Goal: Task Accomplishment & Management: Complete application form

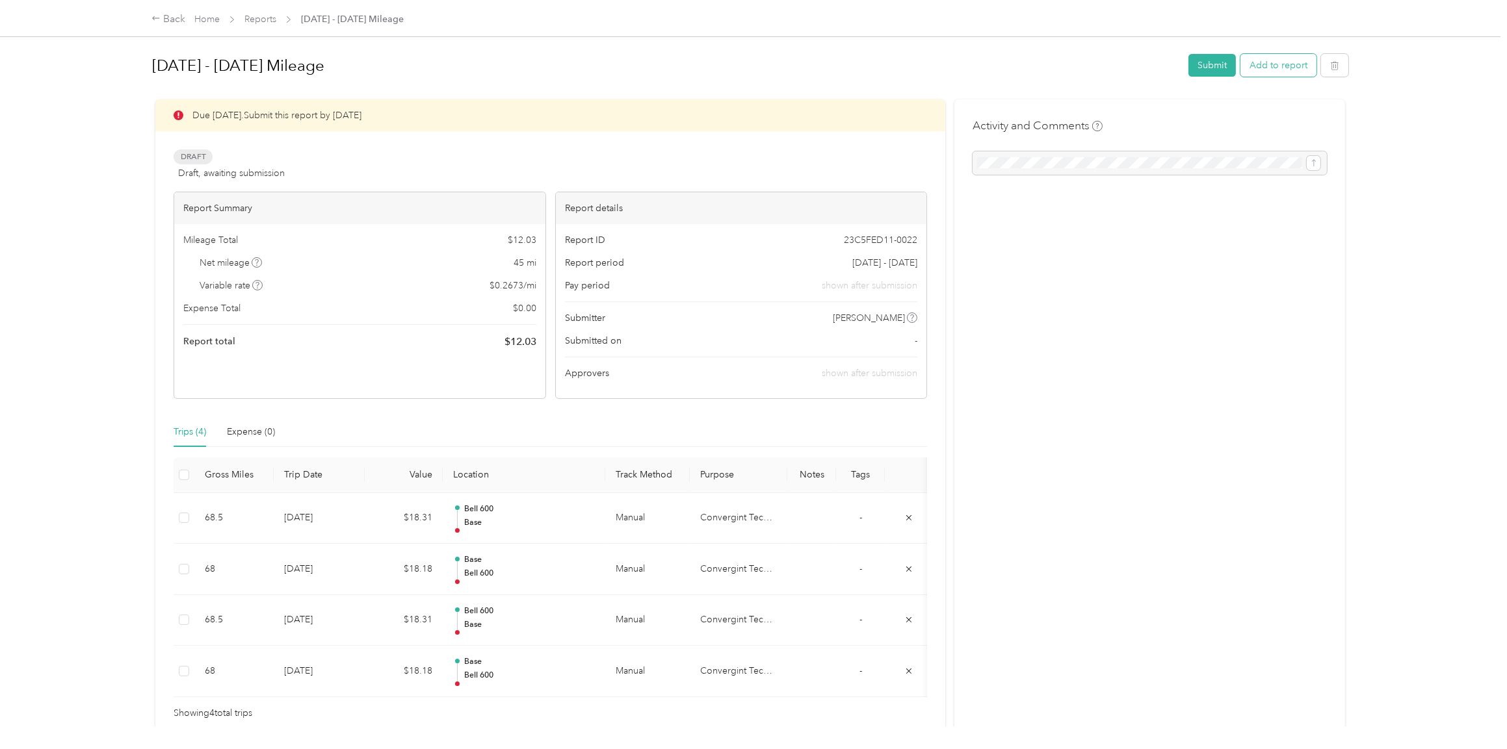
click at [1268, 62] on button "Add to report" at bounding box center [1278, 65] width 76 height 23
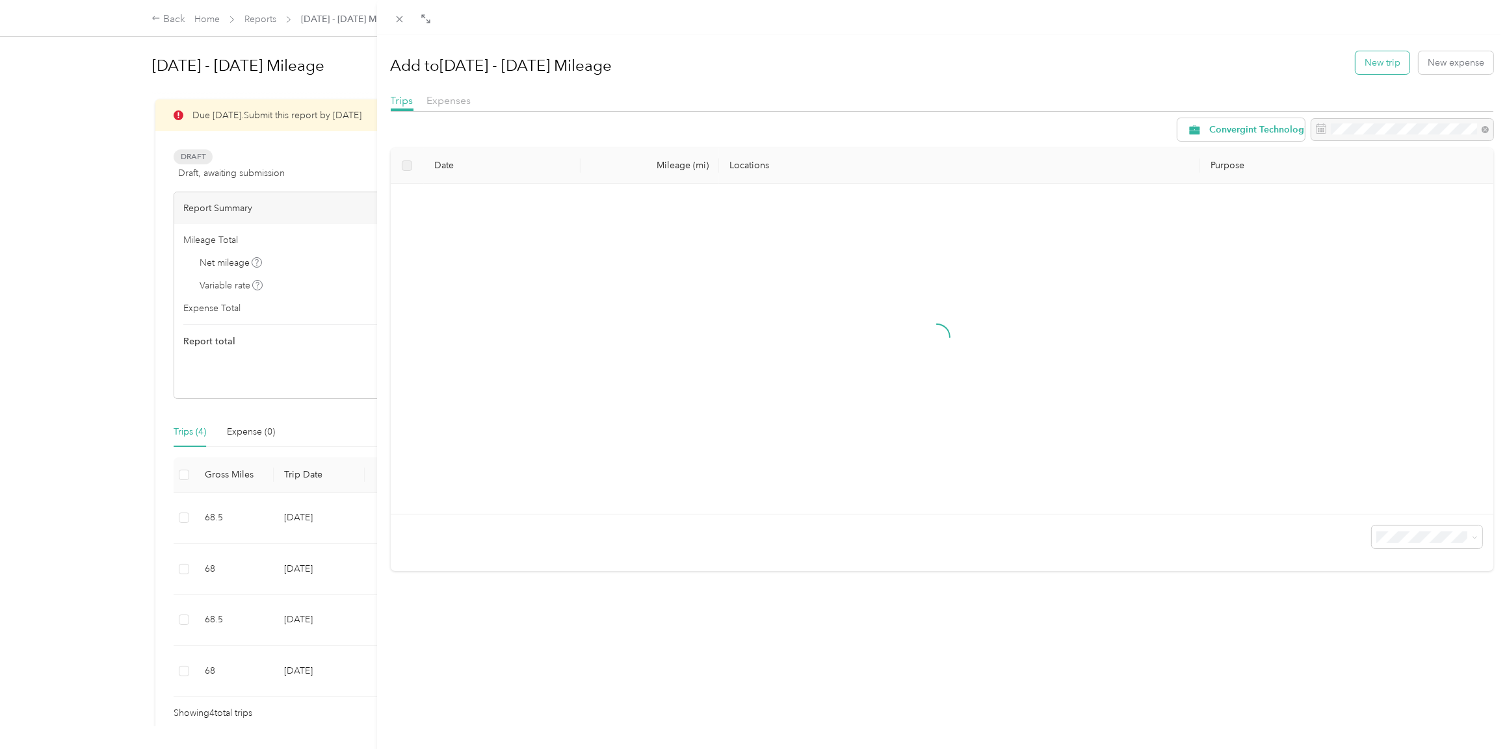
click at [1372, 64] on button "New trip" at bounding box center [1382, 62] width 54 height 23
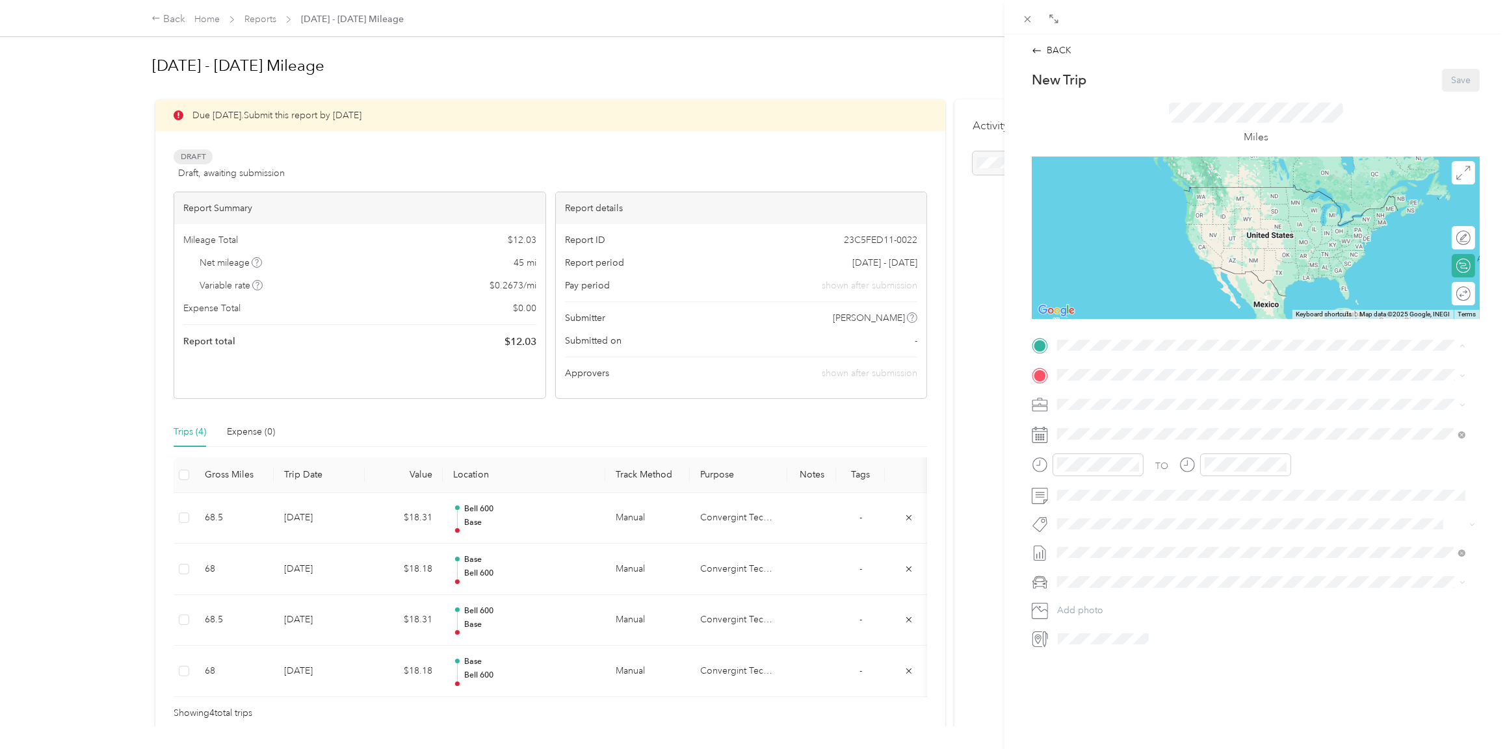
click at [1100, 398] on div "Base [STREET_ADDRESS][US_STATE]" at bounding box center [1146, 404] width 130 height 27
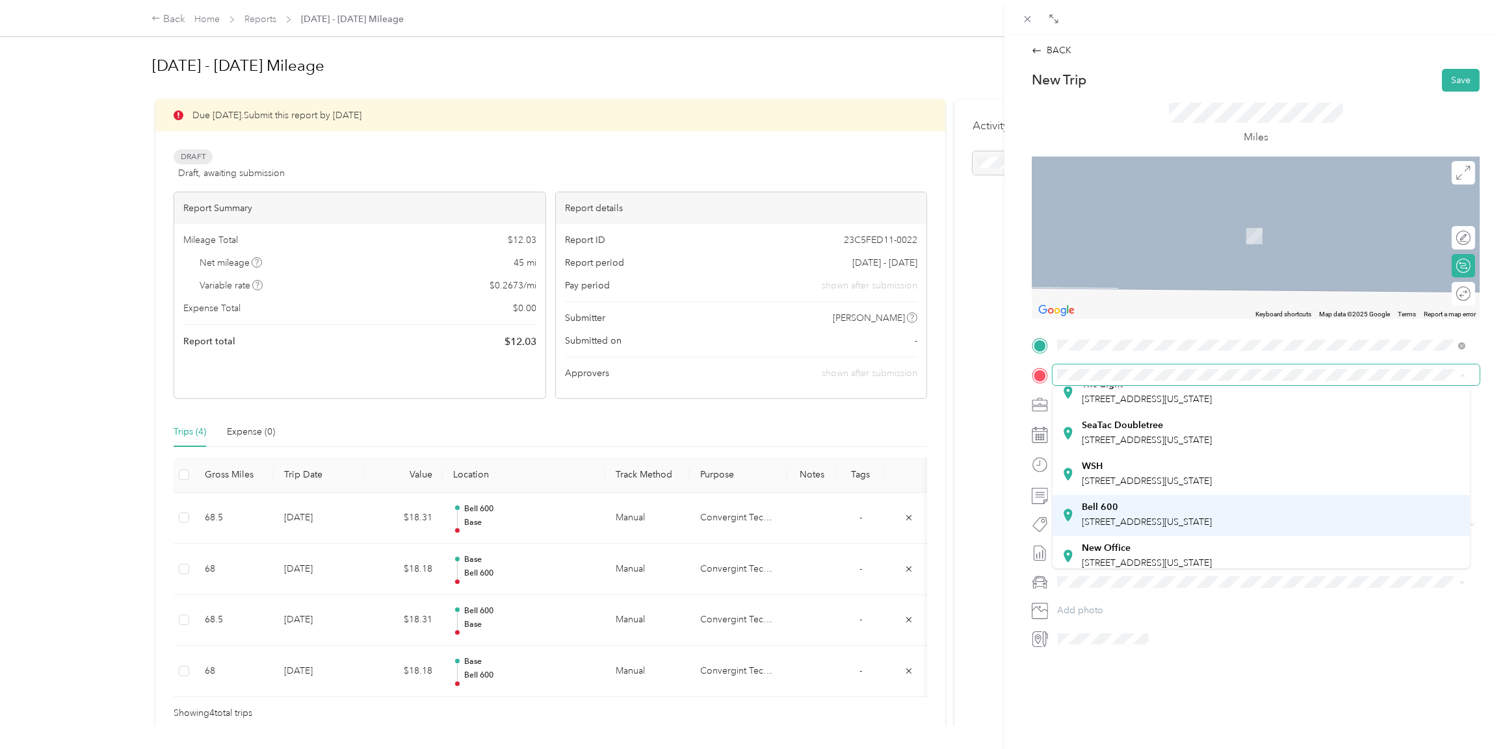
scroll to position [91, 0]
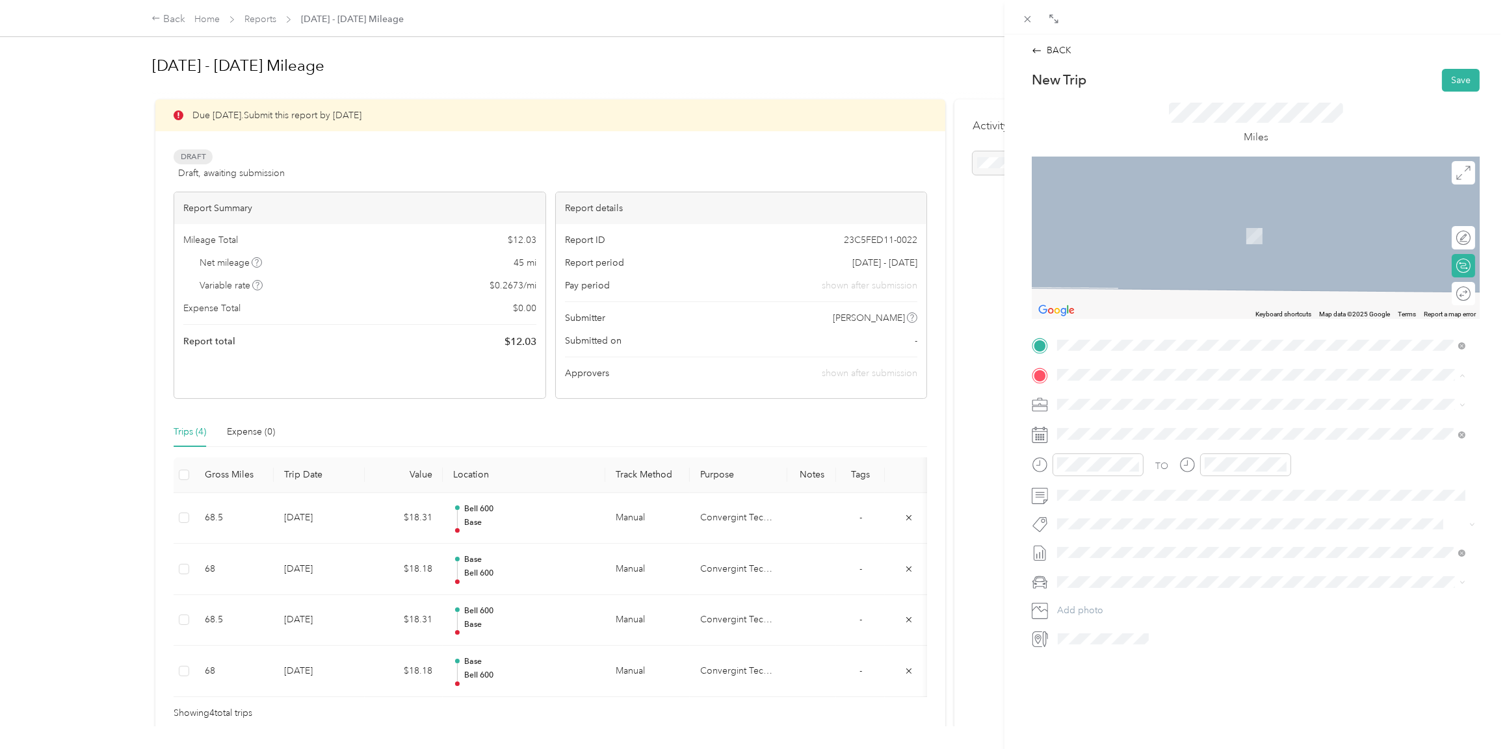
click at [1120, 500] on div "Bell [STREET_ADDRESS][US_STATE]" at bounding box center [1146, 506] width 130 height 27
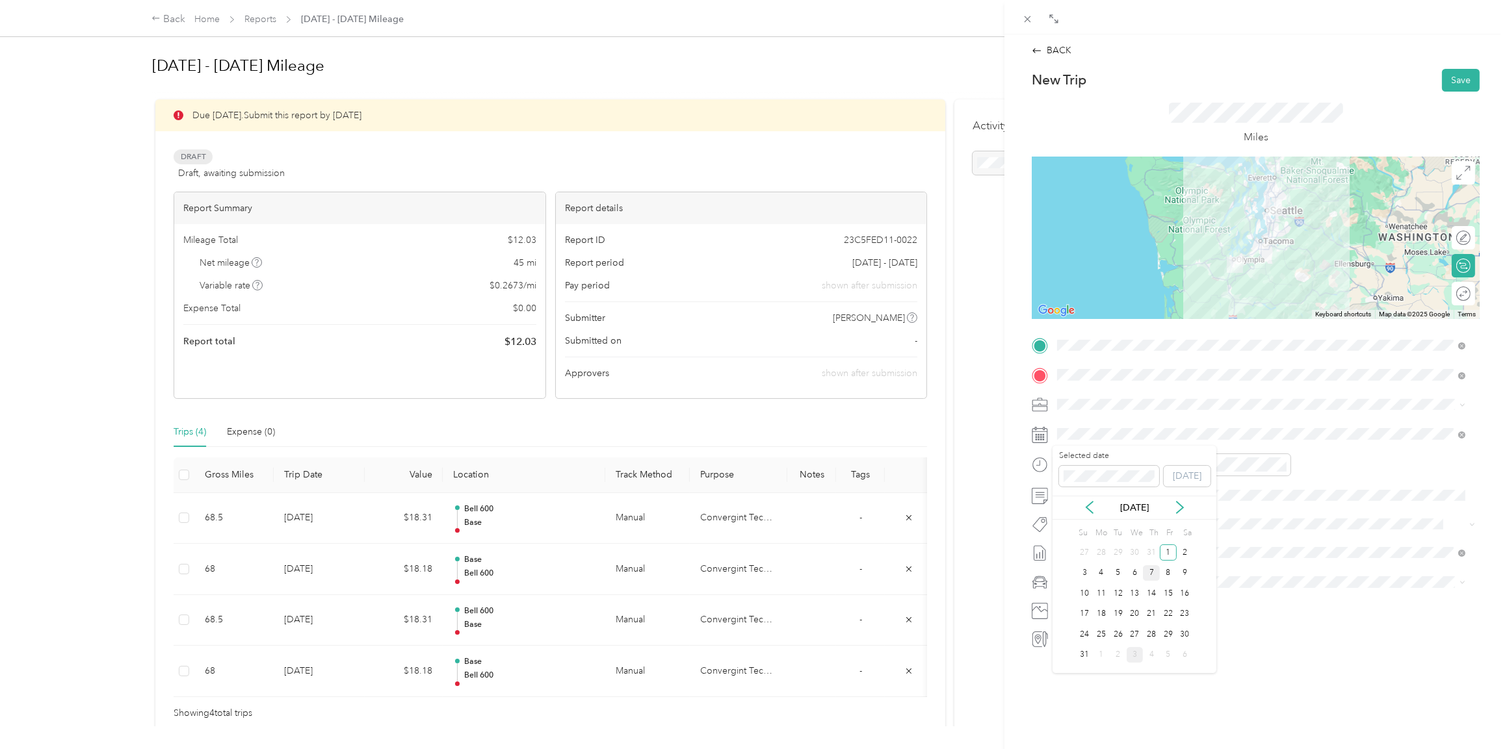
click at [1152, 572] on div "7" at bounding box center [1151, 573] width 17 height 16
click at [1132, 464] on icon "close-circle" at bounding box center [1134, 464] width 9 height 9
click at [1278, 465] on icon "close-circle" at bounding box center [1281, 464] width 9 height 9
click at [1093, 604] on span "Lexus ES 300h" at bounding box center [1091, 604] width 60 height 11
click at [1449, 77] on button "Save" at bounding box center [1461, 80] width 38 height 23
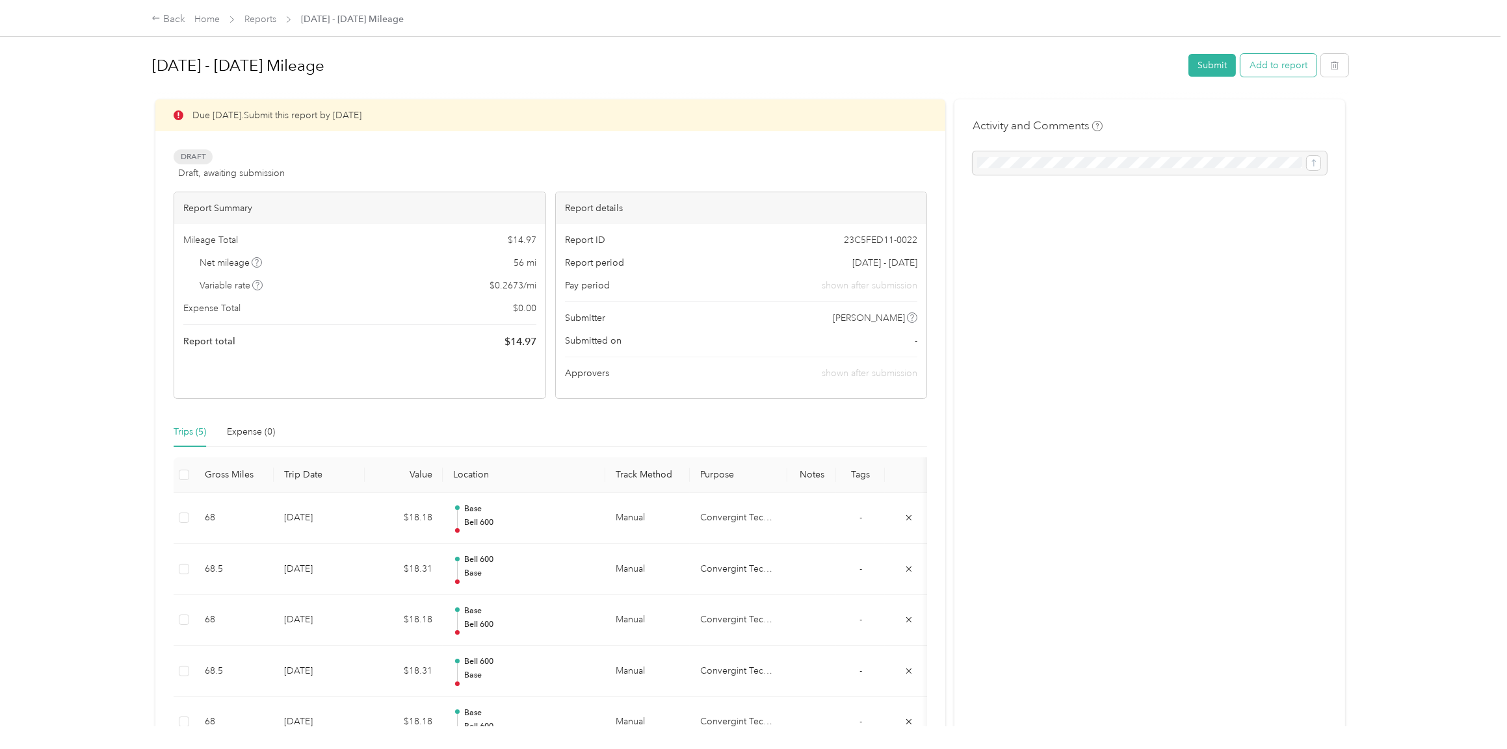
click at [1273, 70] on button "Add to report" at bounding box center [1278, 65] width 76 height 23
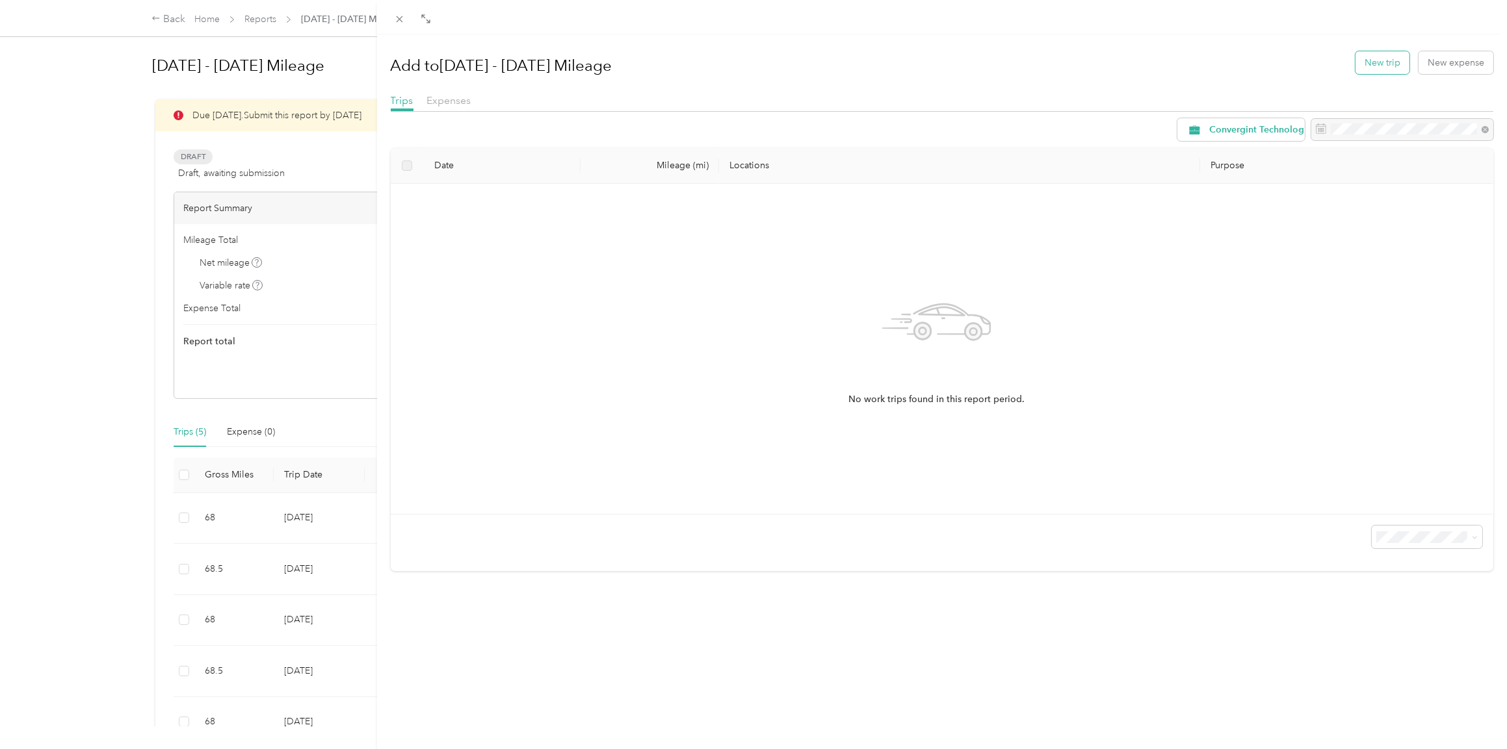
click at [1372, 58] on button "New trip" at bounding box center [1382, 62] width 54 height 23
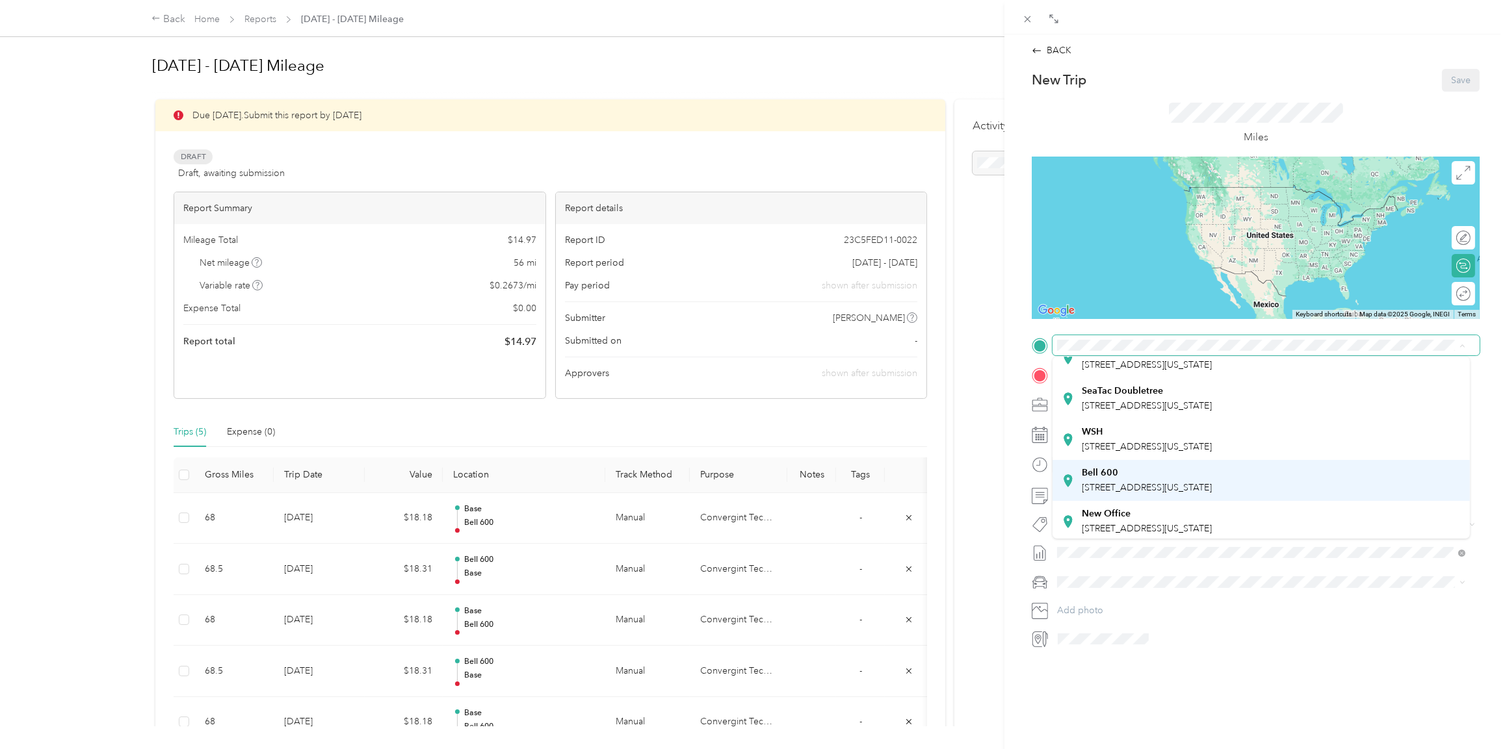
scroll to position [91, 0]
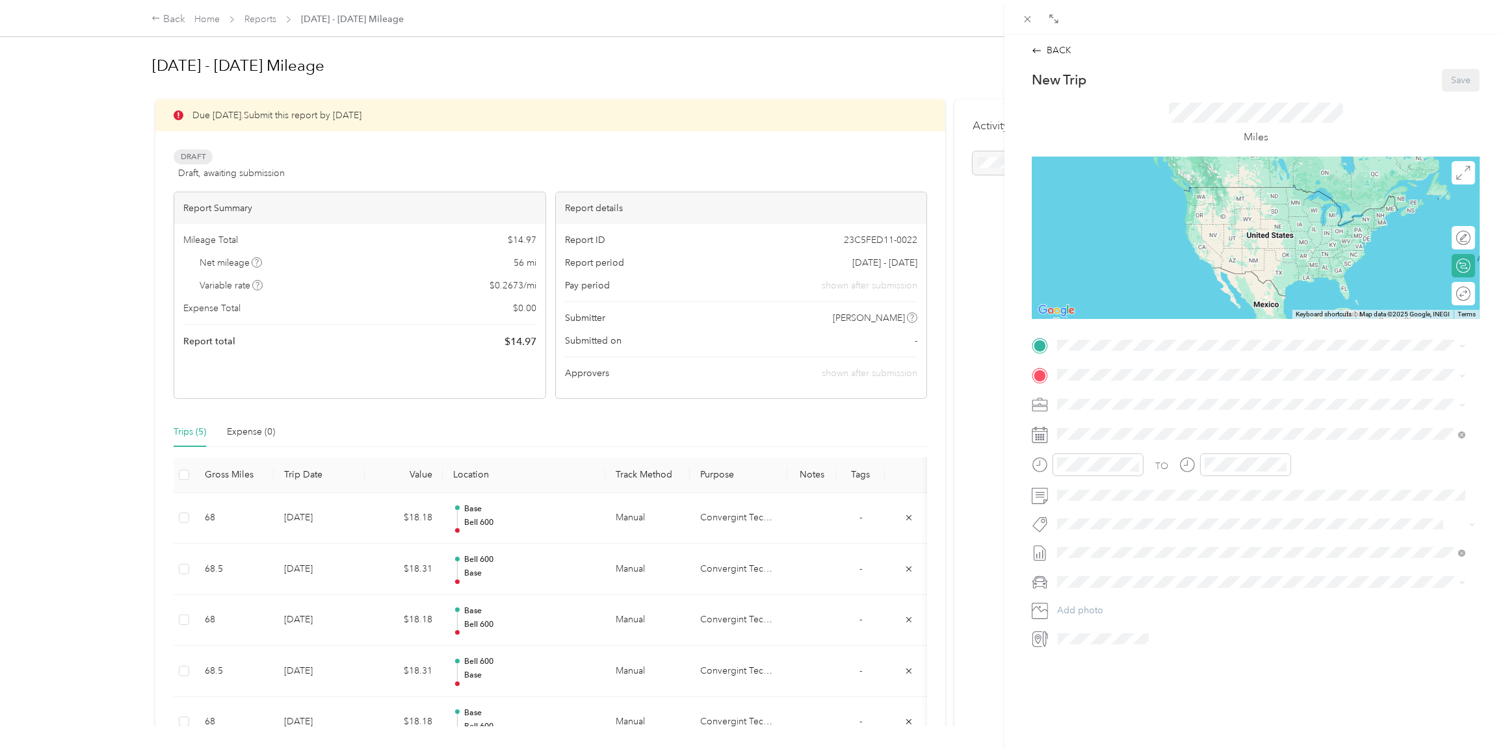
click at [1106, 486] on div "Bell [STREET_ADDRESS][US_STATE]" at bounding box center [1260, 477] width 398 height 32
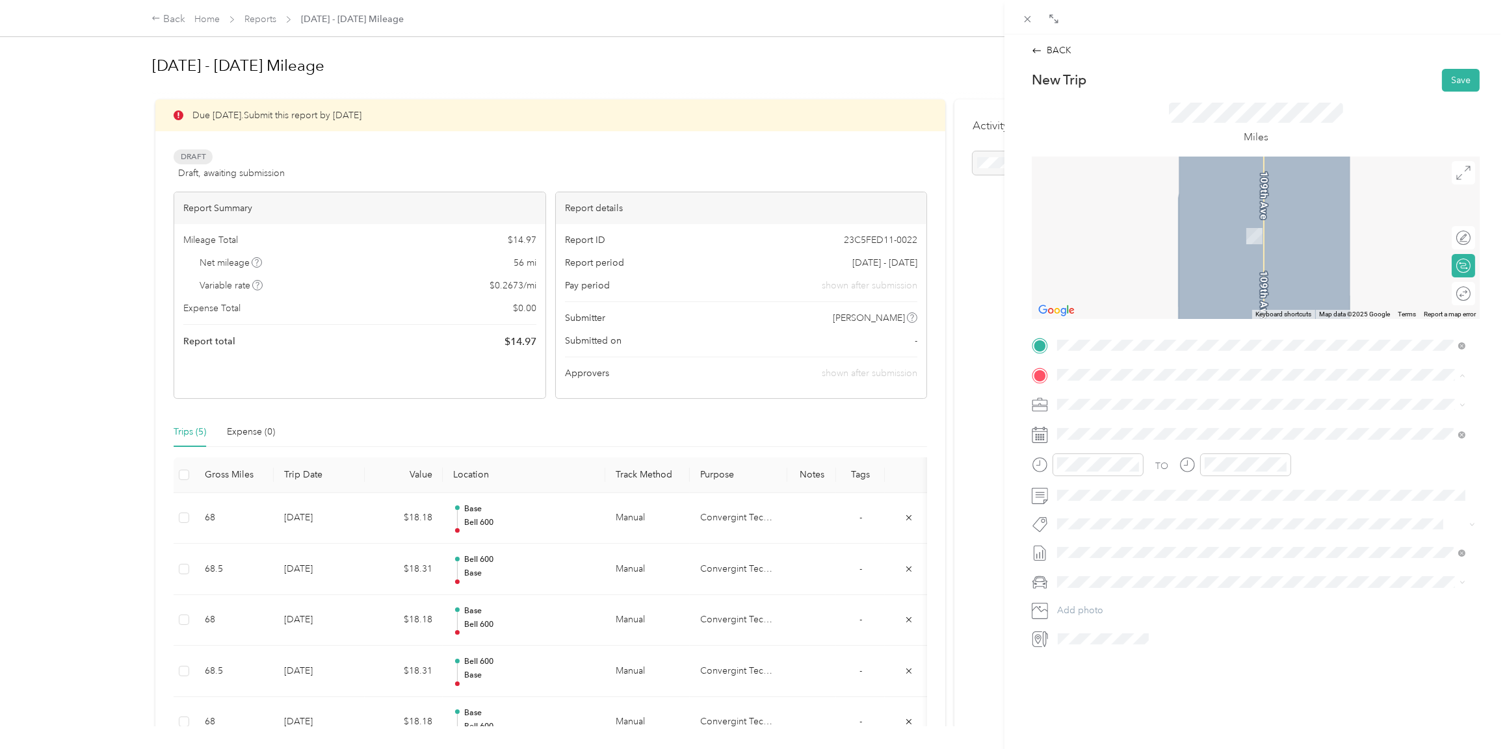
click at [1105, 429] on div "Base [STREET_ADDRESS][US_STATE]" at bounding box center [1146, 433] width 130 height 27
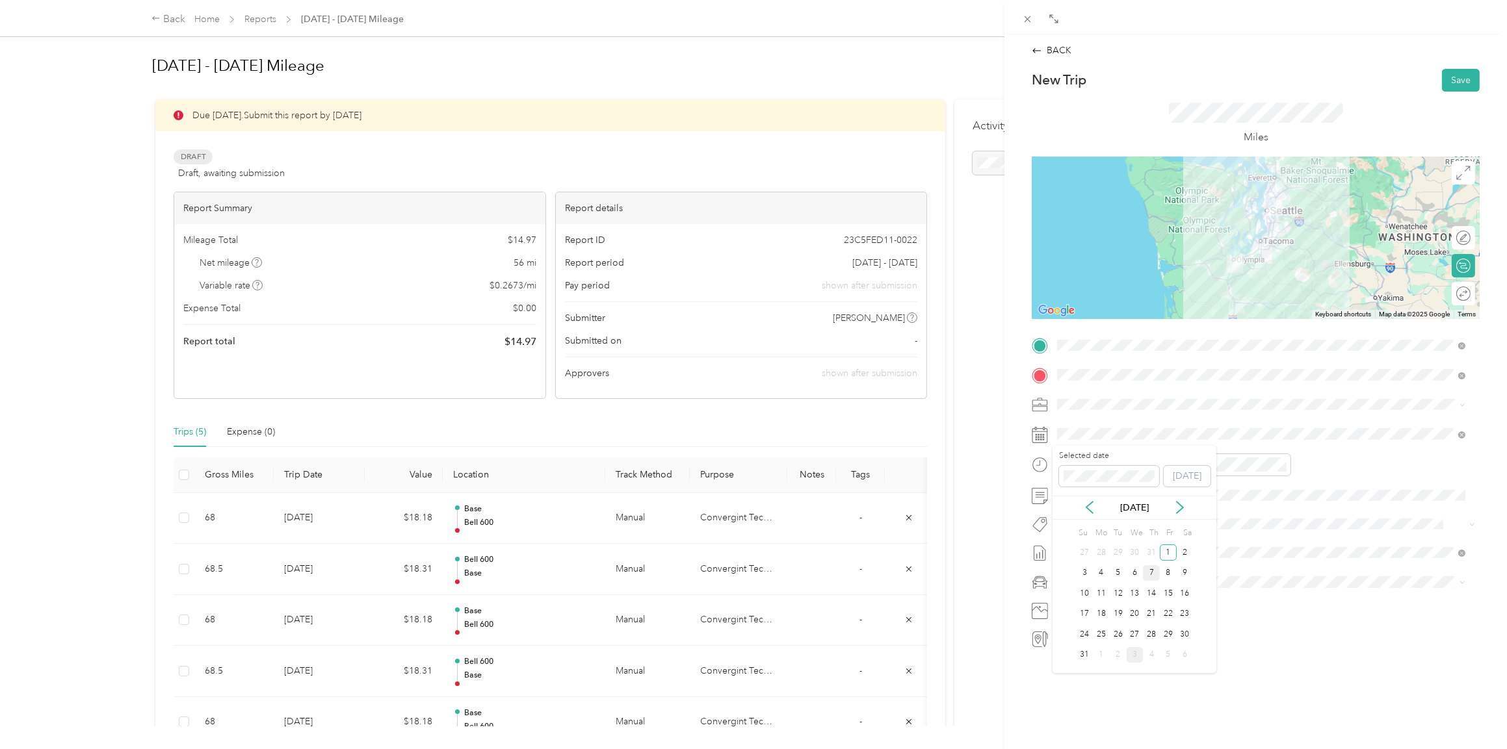
click at [1152, 569] on div "7" at bounding box center [1151, 573] width 17 height 16
click at [1132, 465] on icon "close-circle" at bounding box center [1134, 464] width 9 height 9
click at [1280, 467] on icon "close-circle" at bounding box center [1281, 464] width 9 height 9
click at [1081, 609] on ol "Lexus ES 300h Honda [PERSON_NAME] Lexus" at bounding box center [1260, 650] width 417 height 114
click at [1083, 588] on span at bounding box center [1265, 582] width 427 height 21
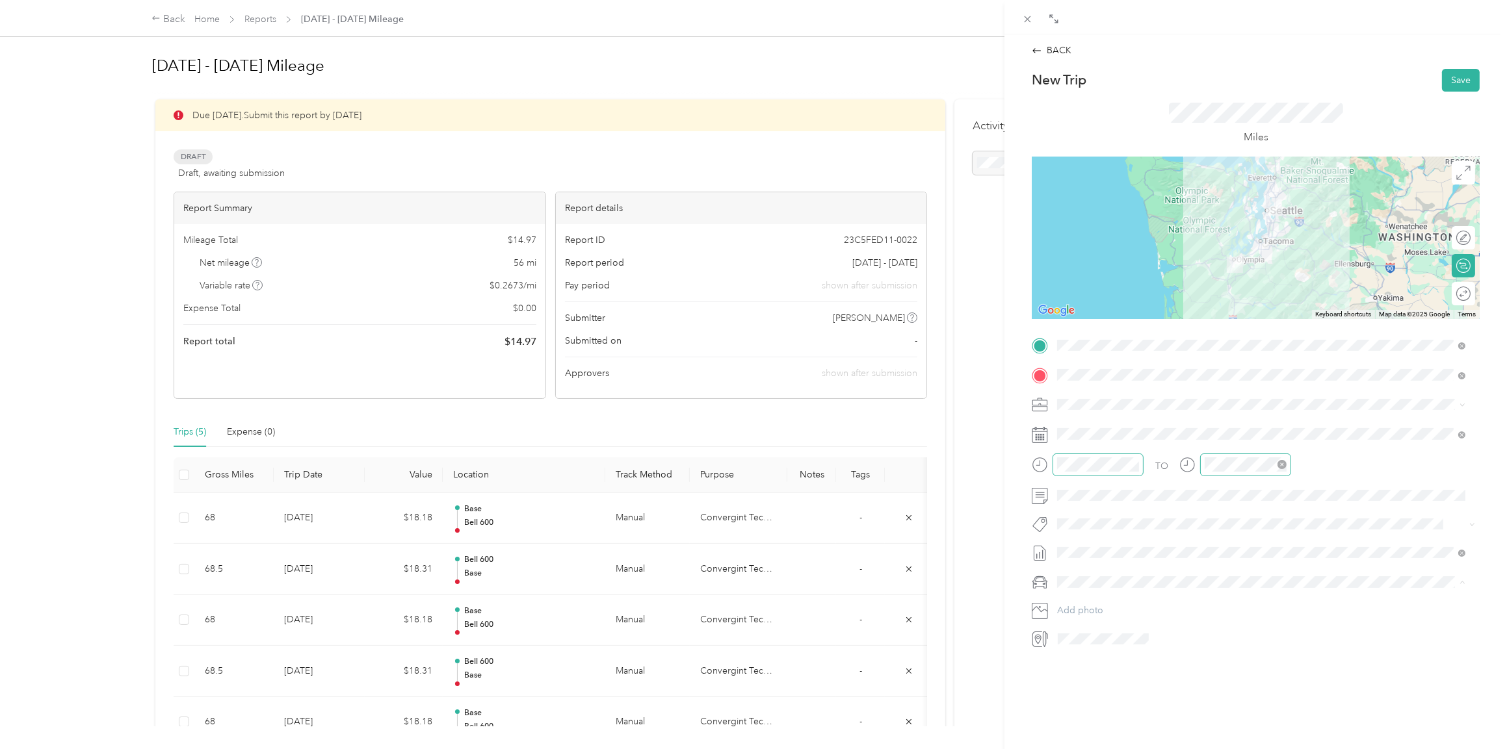
click at [1081, 605] on div "Lexus ES 300h" at bounding box center [1260, 605] width 398 height 14
click at [1444, 79] on button "Save" at bounding box center [1461, 80] width 38 height 23
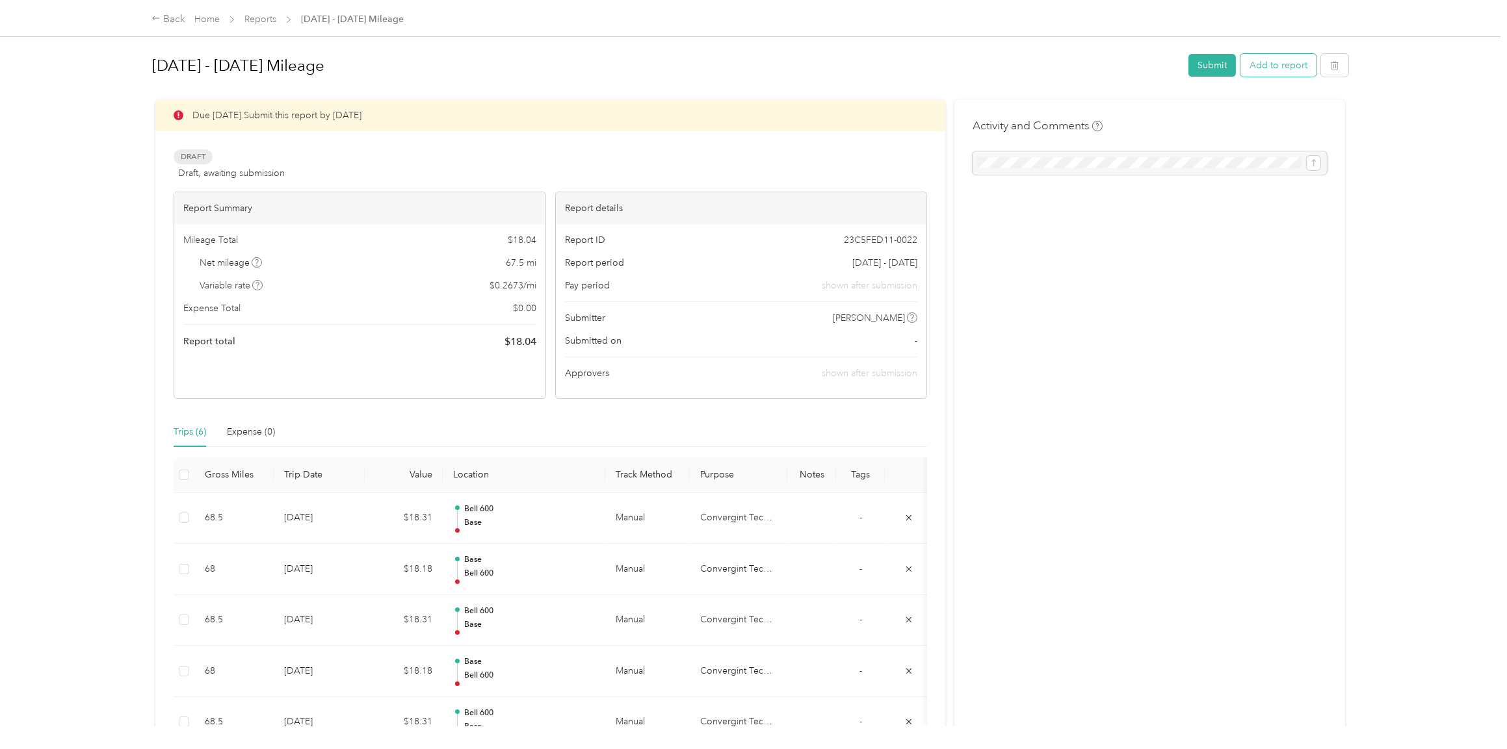
click at [1280, 68] on button "Add to report" at bounding box center [1278, 65] width 76 height 23
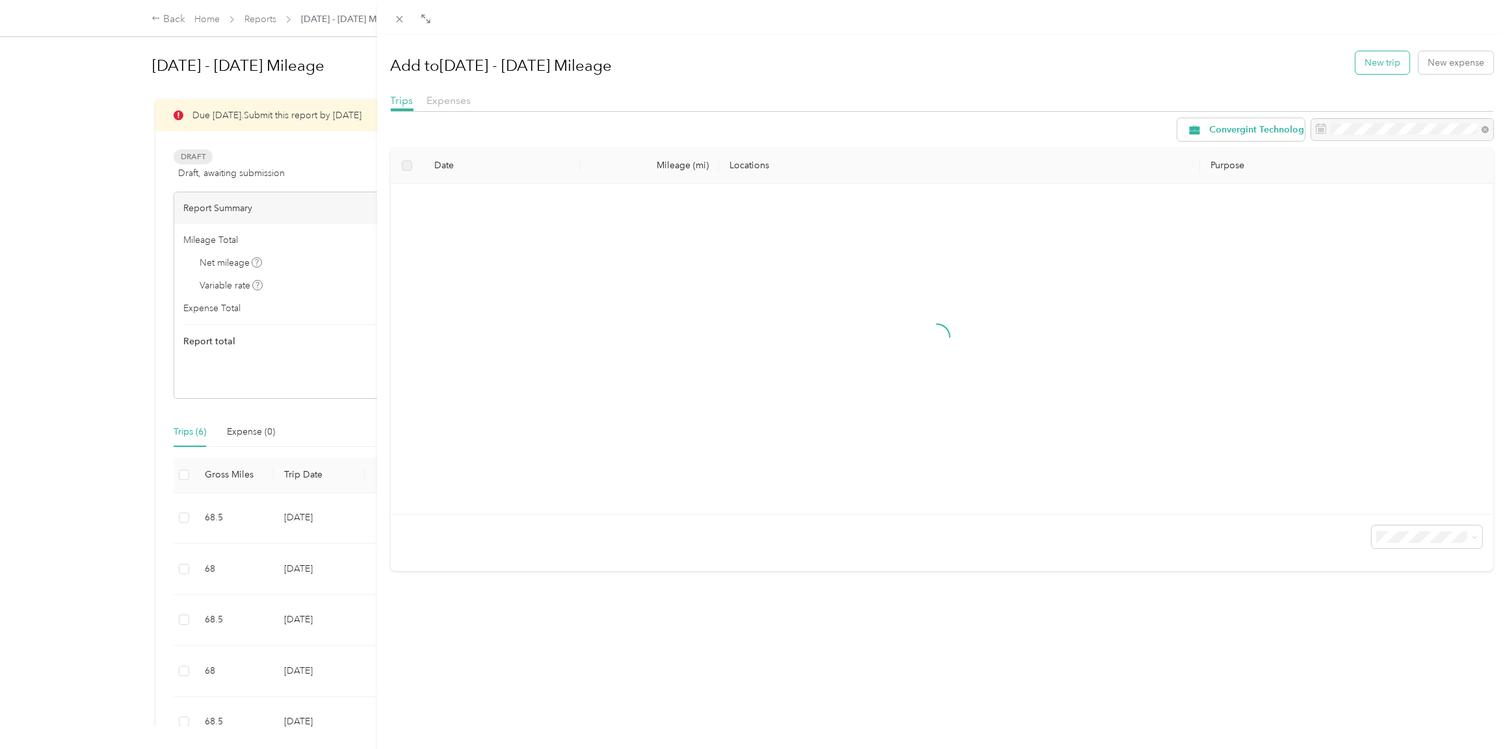
click at [1367, 64] on button "New trip" at bounding box center [1382, 62] width 54 height 23
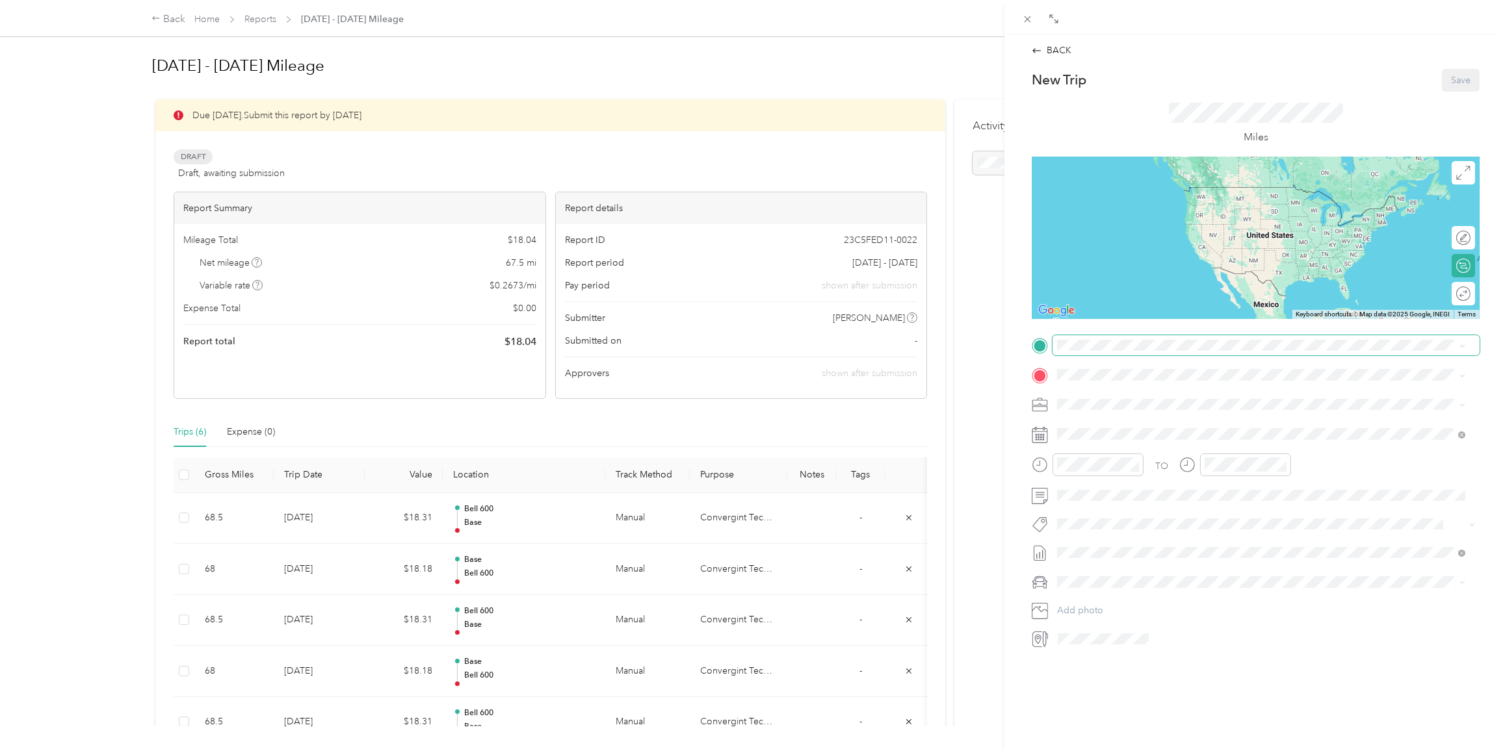
click at [1081, 336] on span at bounding box center [1265, 345] width 427 height 21
click at [1081, 339] on span at bounding box center [1265, 345] width 427 height 21
click at [1095, 402] on div "Base [STREET_ADDRESS][US_STATE]" at bounding box center [1146, 404] width 130 height 27
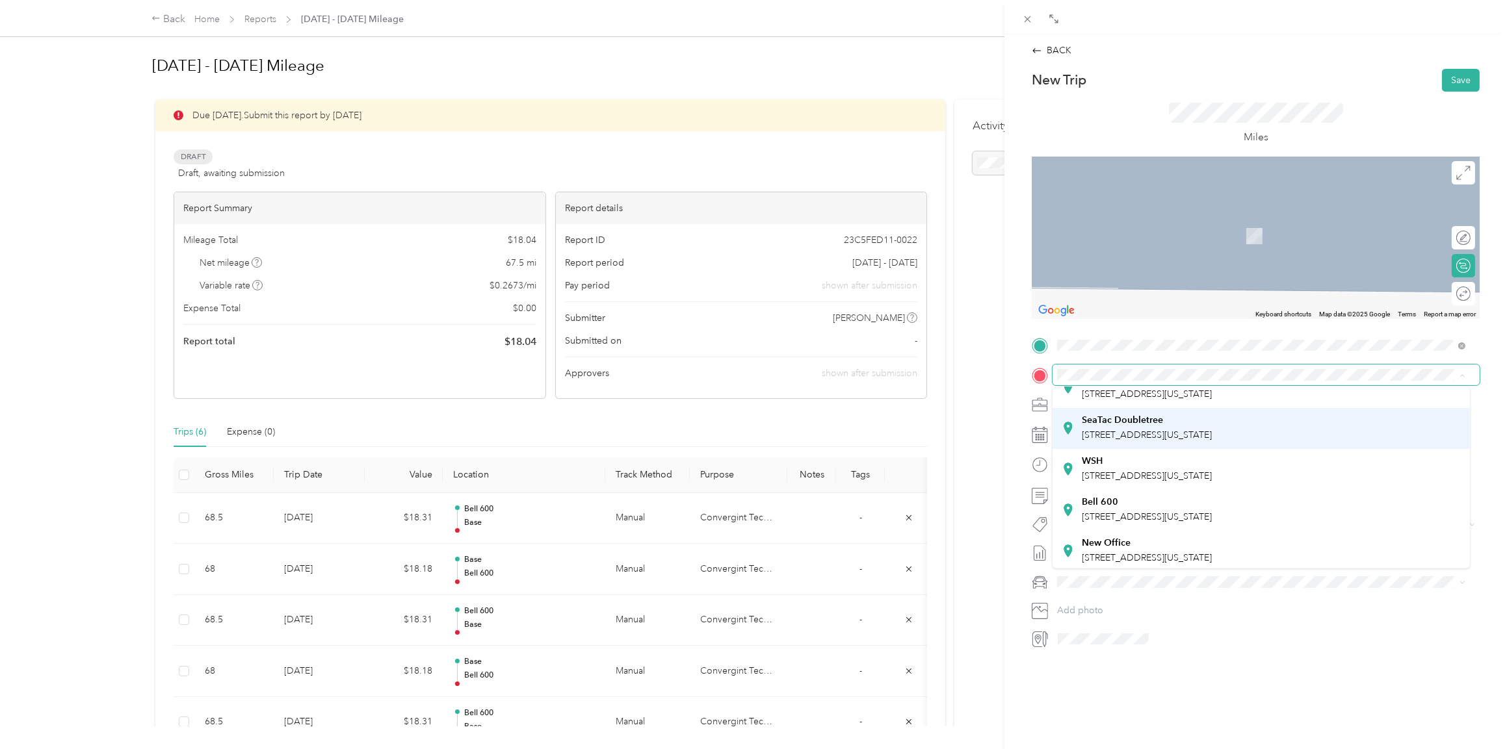
scroll to position [91, 0]
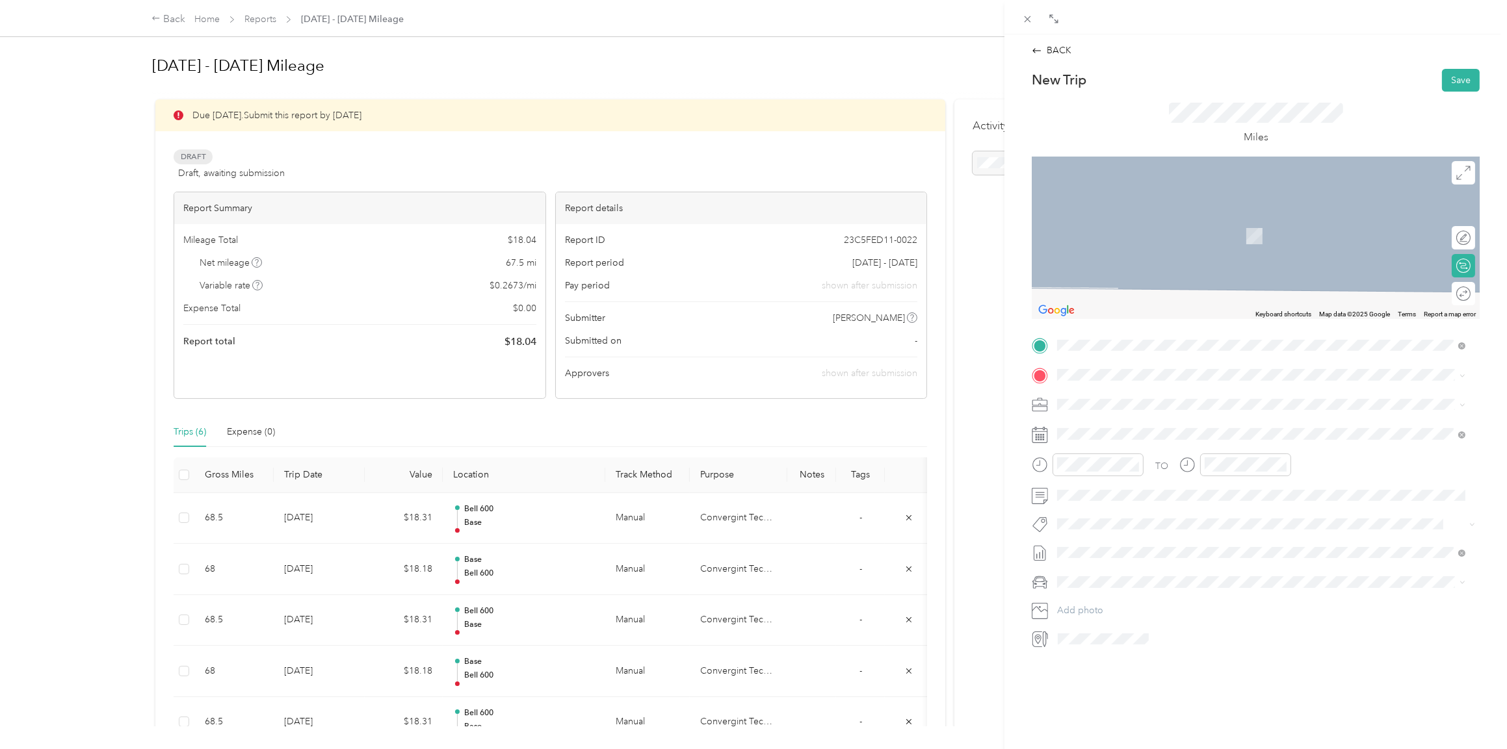
click at [1102, 502] on div "Bell [STREET_ADDRESS][US_STATE]" at bounding box center [1146, 506] width 130 height 27
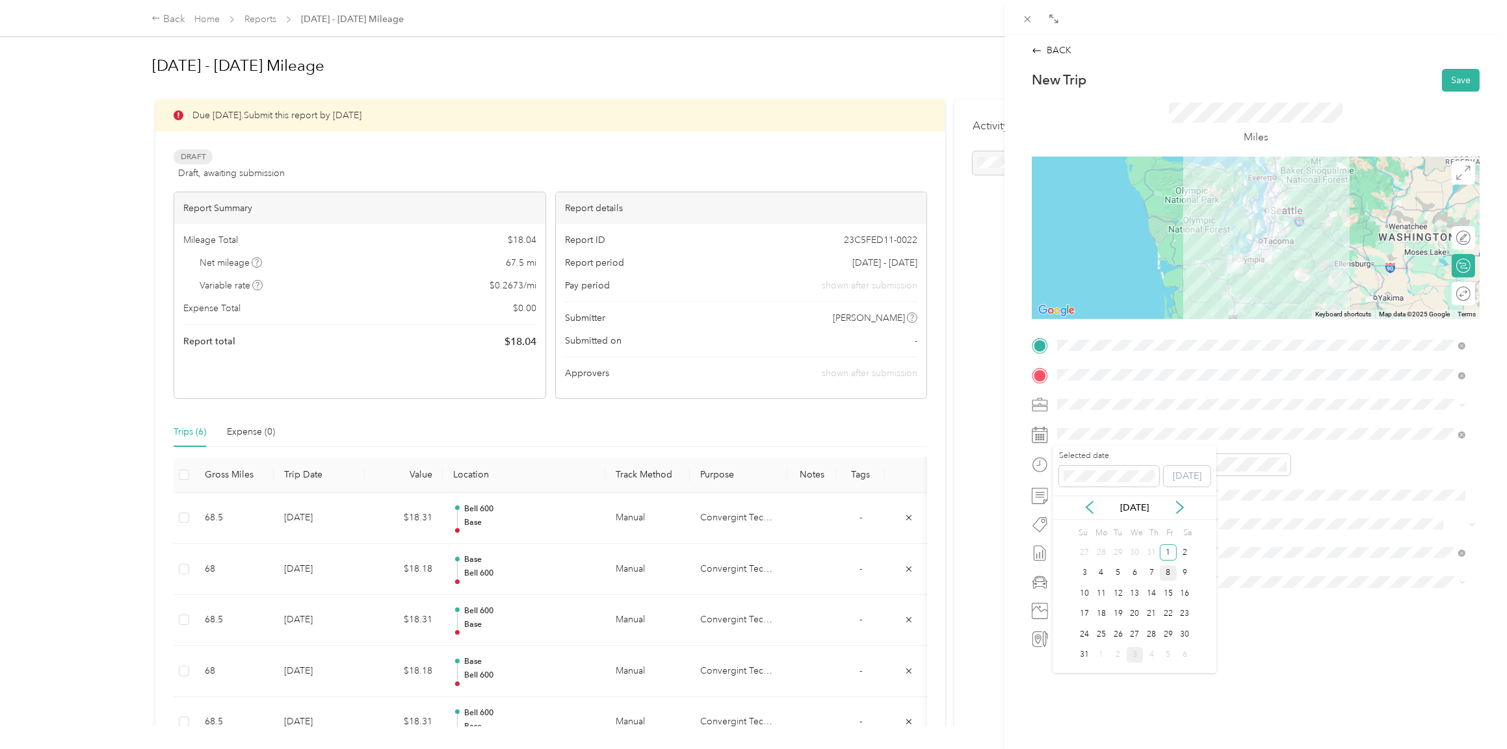
click at [1168, 572] on div "8" at bounding box center [1167, 573] width 17 height 16
click at [1134, 466] on icon "close-circle" at bounding box center [1134, 464] width 9 height 9
click at [1283, 467] on icon "close-circle" at bounding box center [1281, 464] width 9 height 9
click at [1084, 601] on span "Lexus ES 300h" at bounding box center [1091, 604] width 60 height 11
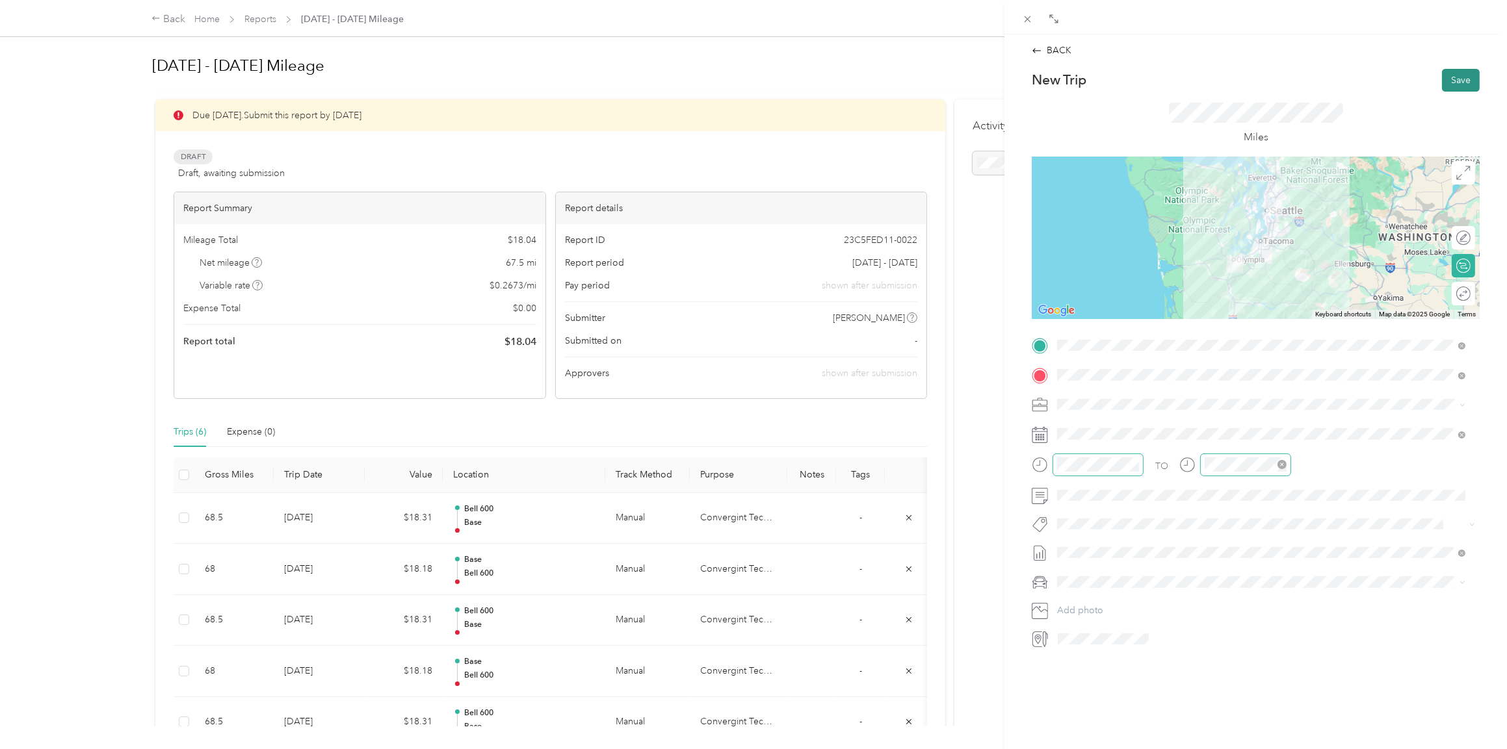
click at [1452, 77] on button "Save" at bounding box center [1461, 80] width 38 height 23
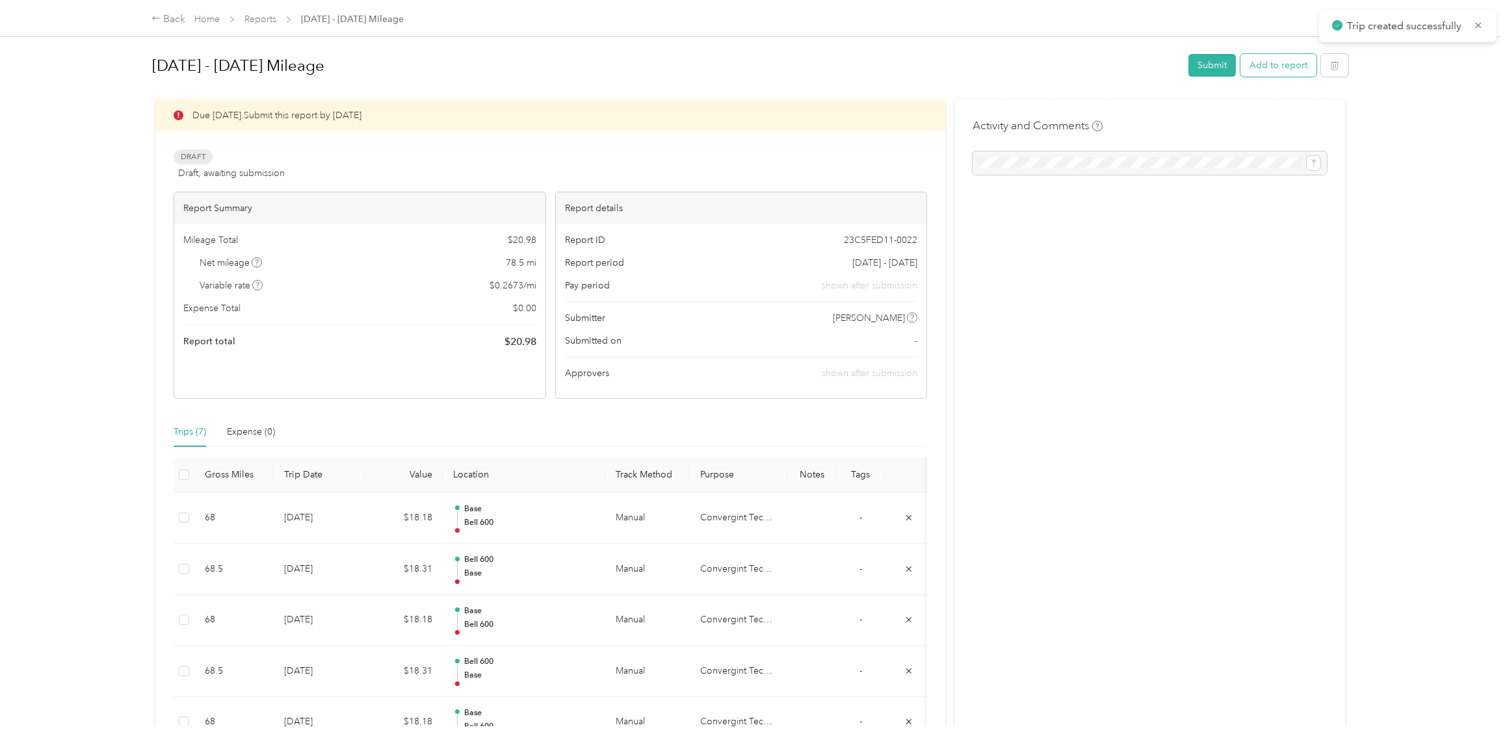
click at [1273, 70] on button "Add to report" at bounding box center [1278, 65] width 76 height 23
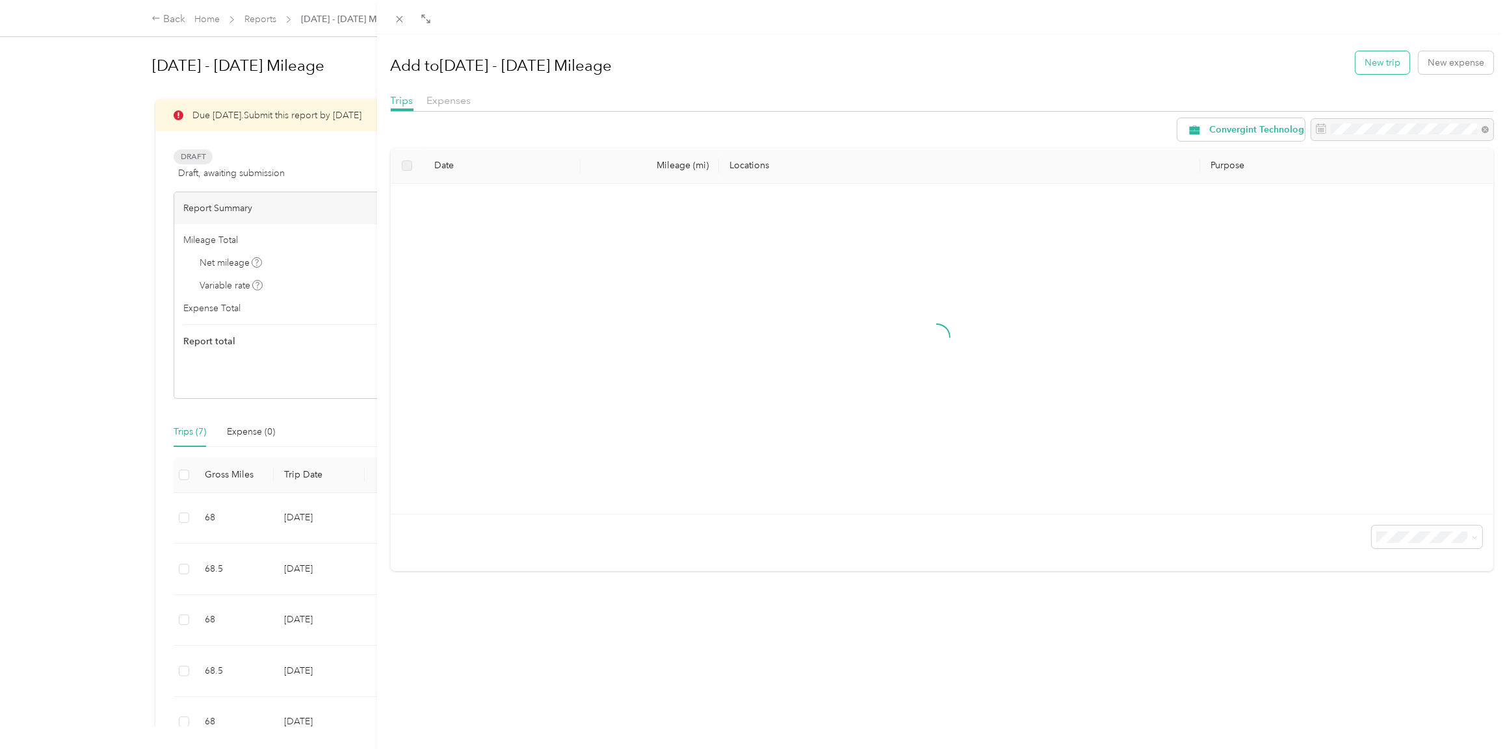
click at [1357, 61] on button "New trip" at bounding box center [1382, 62] width 54 height 23
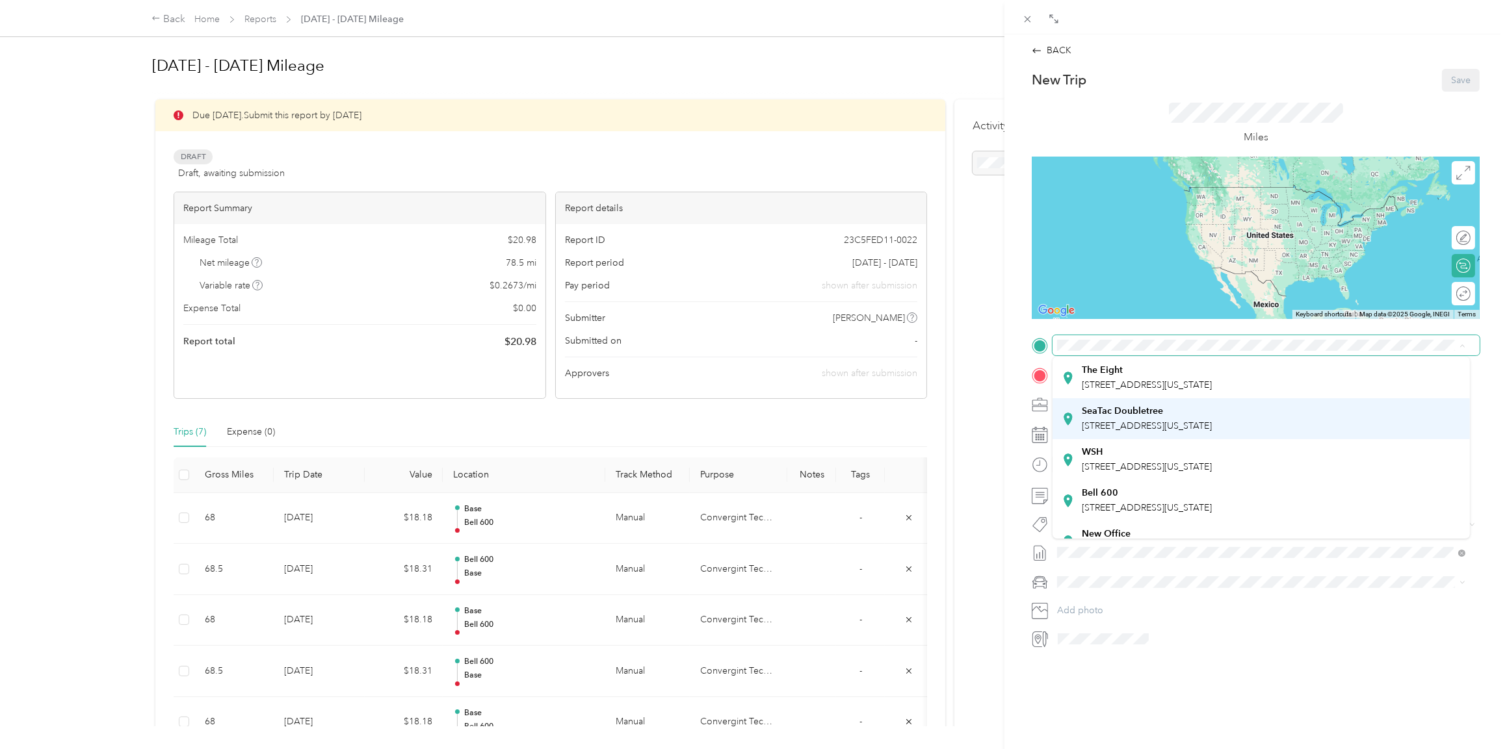
scroll to position [91, 0]
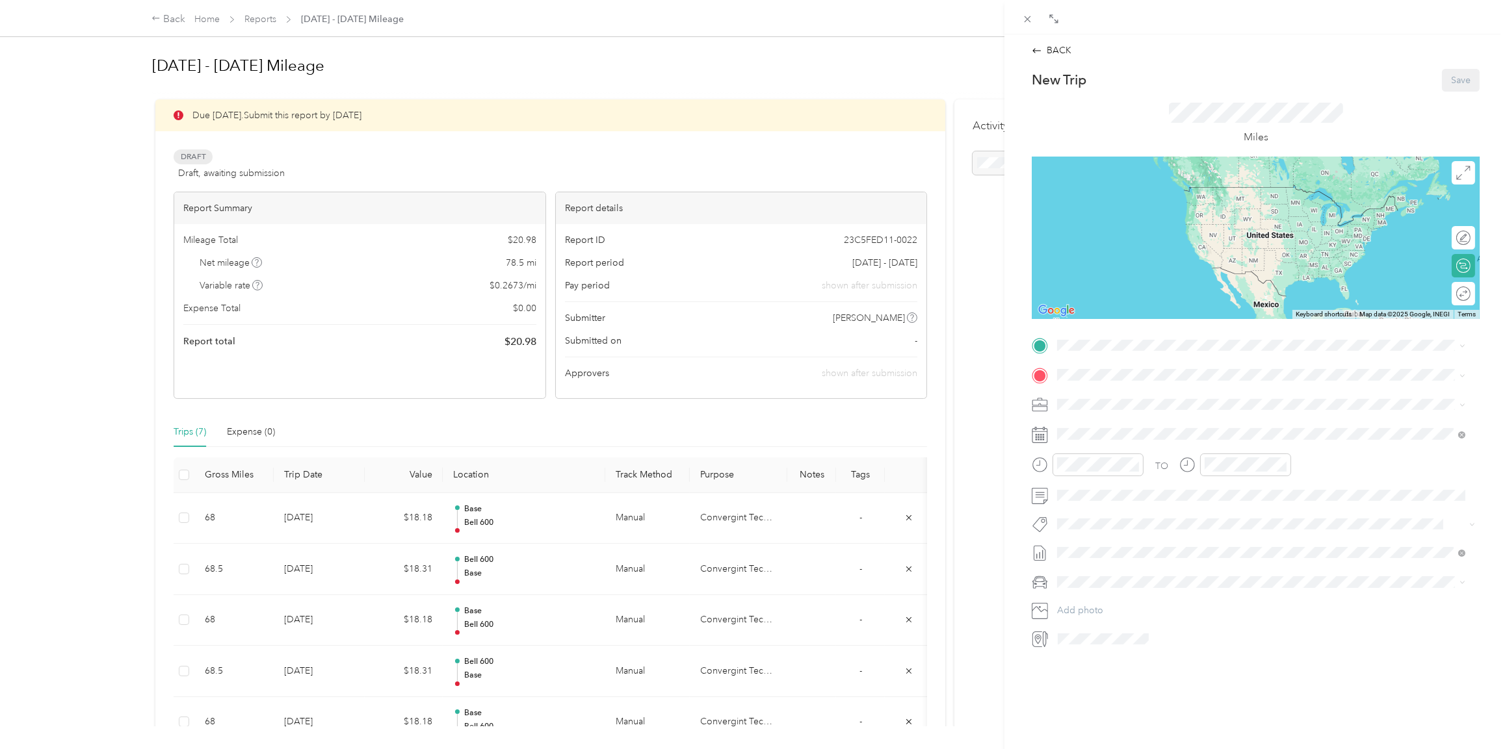
click at [1106, 476] on div "Bell [STREET_ADDRESS][US_STATE]" at bounding box center [1146, 477] width 130 height 27
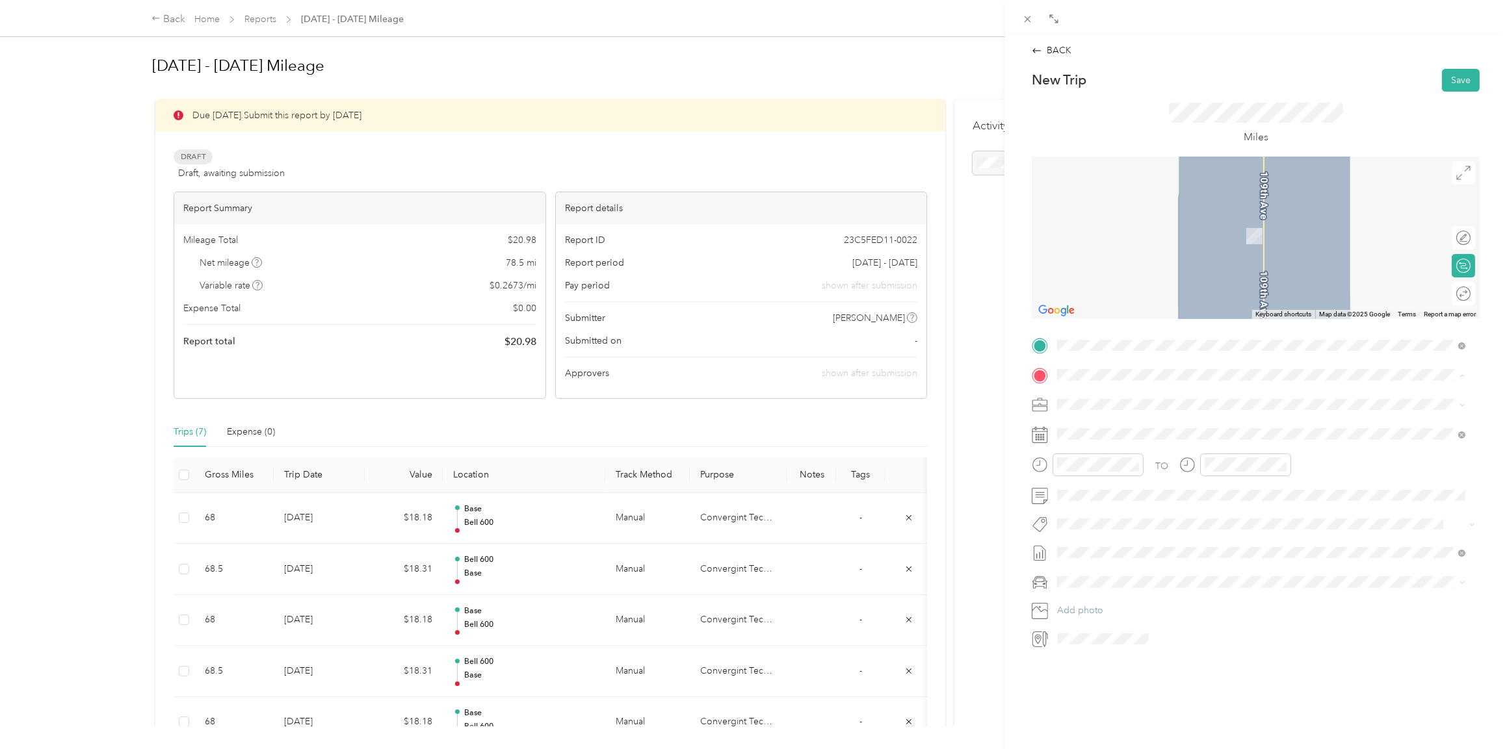
click at [1094, 437] on span "[STREET_ADDRESS][US_STATE]" at bounding box center [1146, 440] width 130 height 11
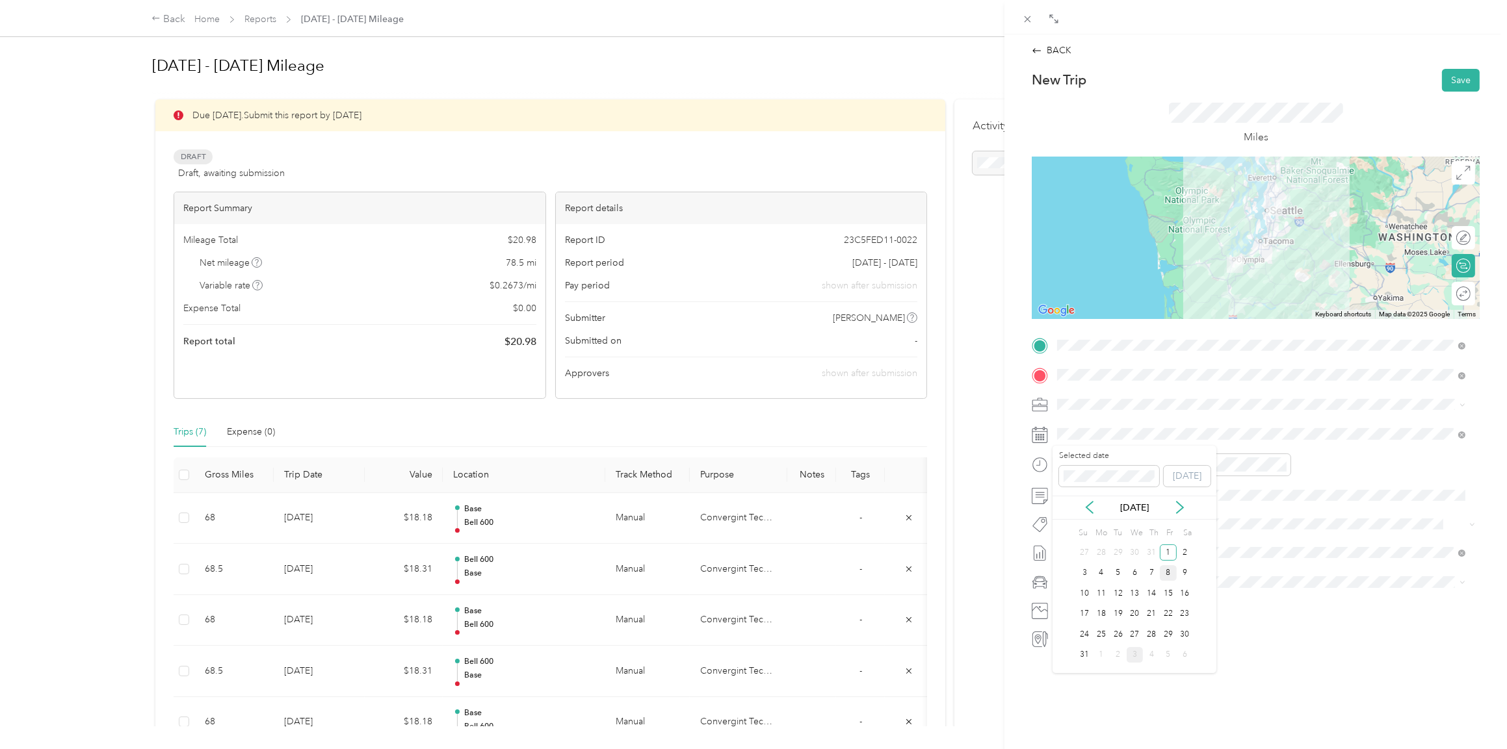
click at [1169, 569] on div "8" at bounding box center [1167, 573] width 17 height 16
click at [1137, 465] on icon "close-circle" at bounding box center [1134, 464] width 9 height 9
click at [1280, 465] on icon "close-circle" at bounding box center [1281, 464] width 9 height 9
click at [1083, 610] on ol "Lexus ES 300h Honda [PERSON_NAME] Lexus" at bounding box center [1260, 650] width 417 height 114
click at [1083, 606] on li "Lexus ES 300h" at bounding box center [1260, 604] width 417 height 23
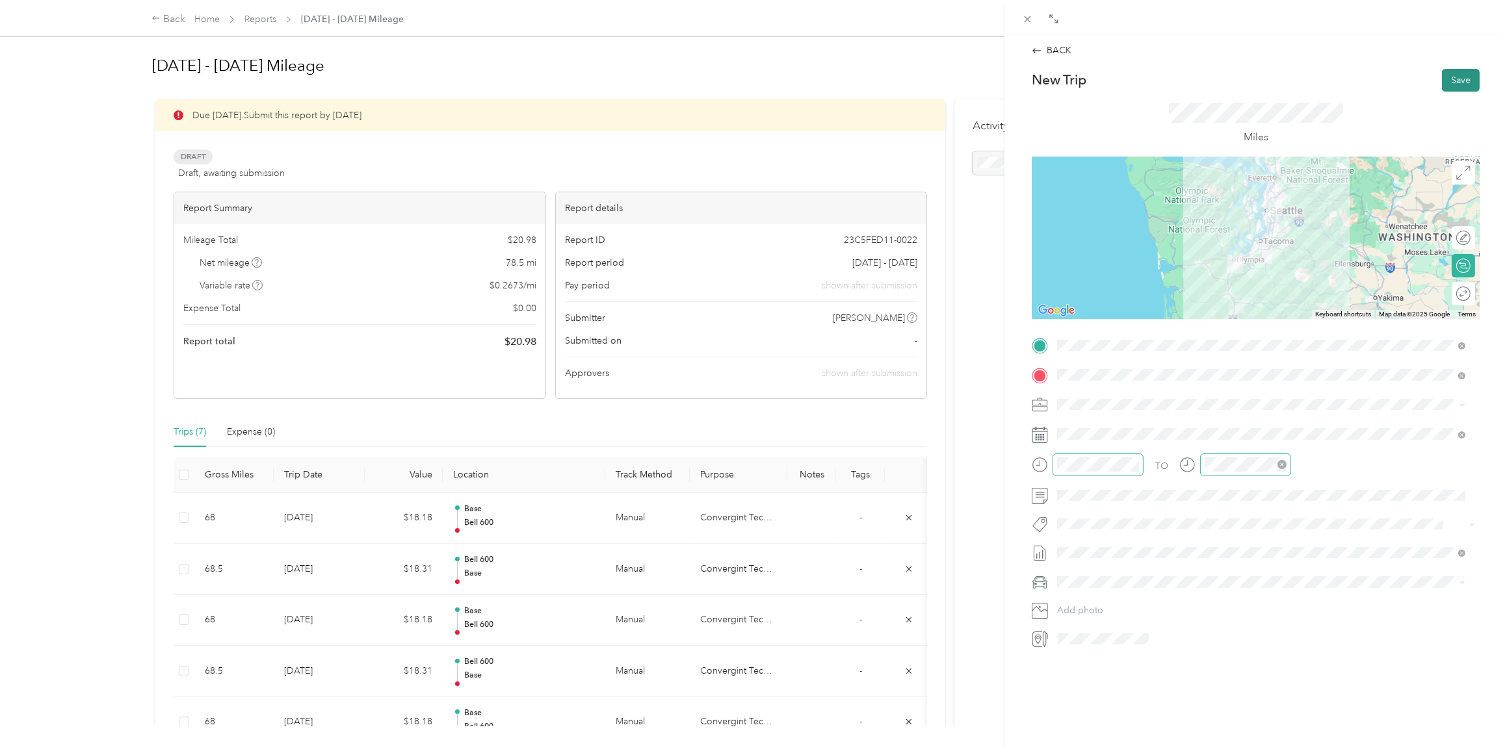
click at [1451, 83] on button "Save" at bounding box center [1461, 80] width 38 height 23
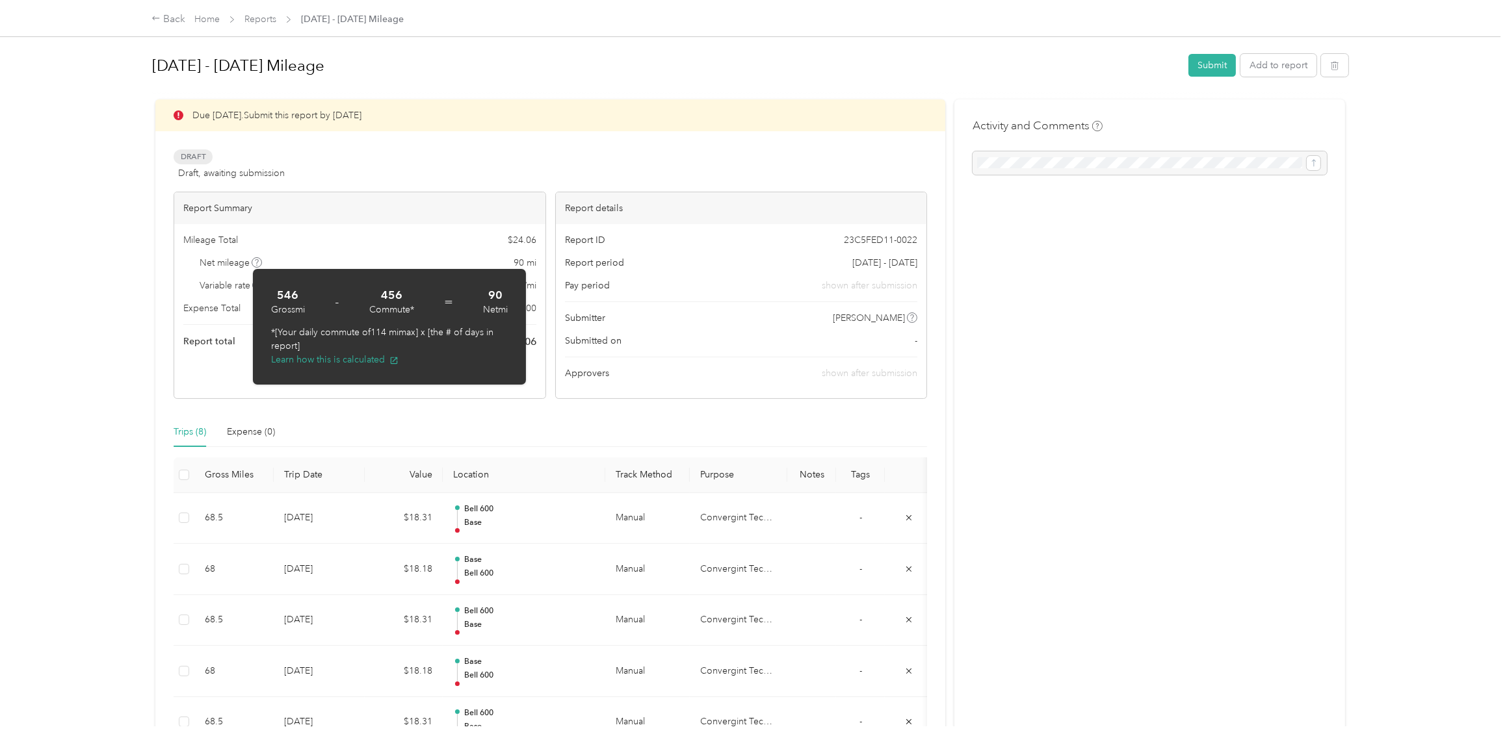
click at [126, 374] on div "[DATE] - [DATE] Mileage Submit Add to report Due [DATE]. Submit this report by …" at bounding box center [750, 363] width 1250 height 727
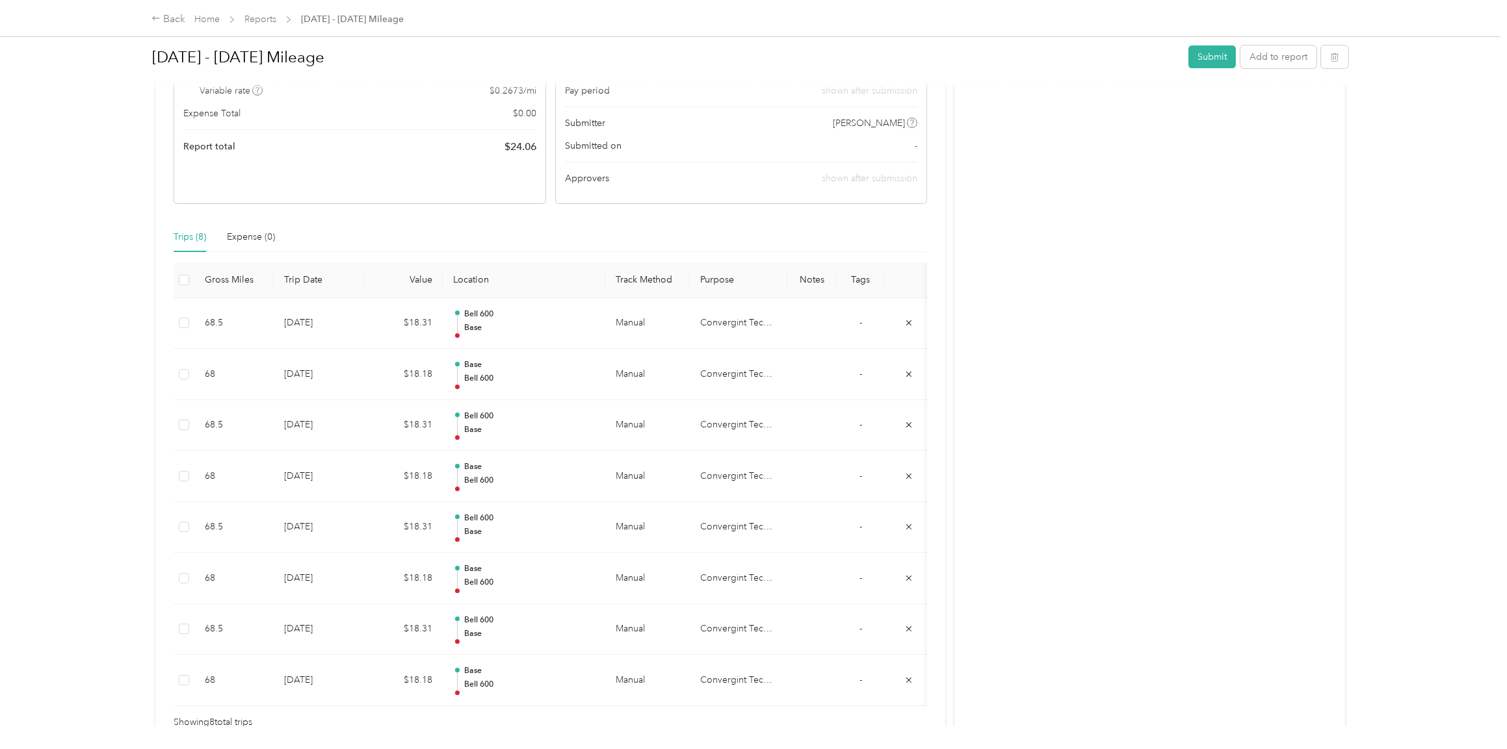
scroll to position [65, 0]
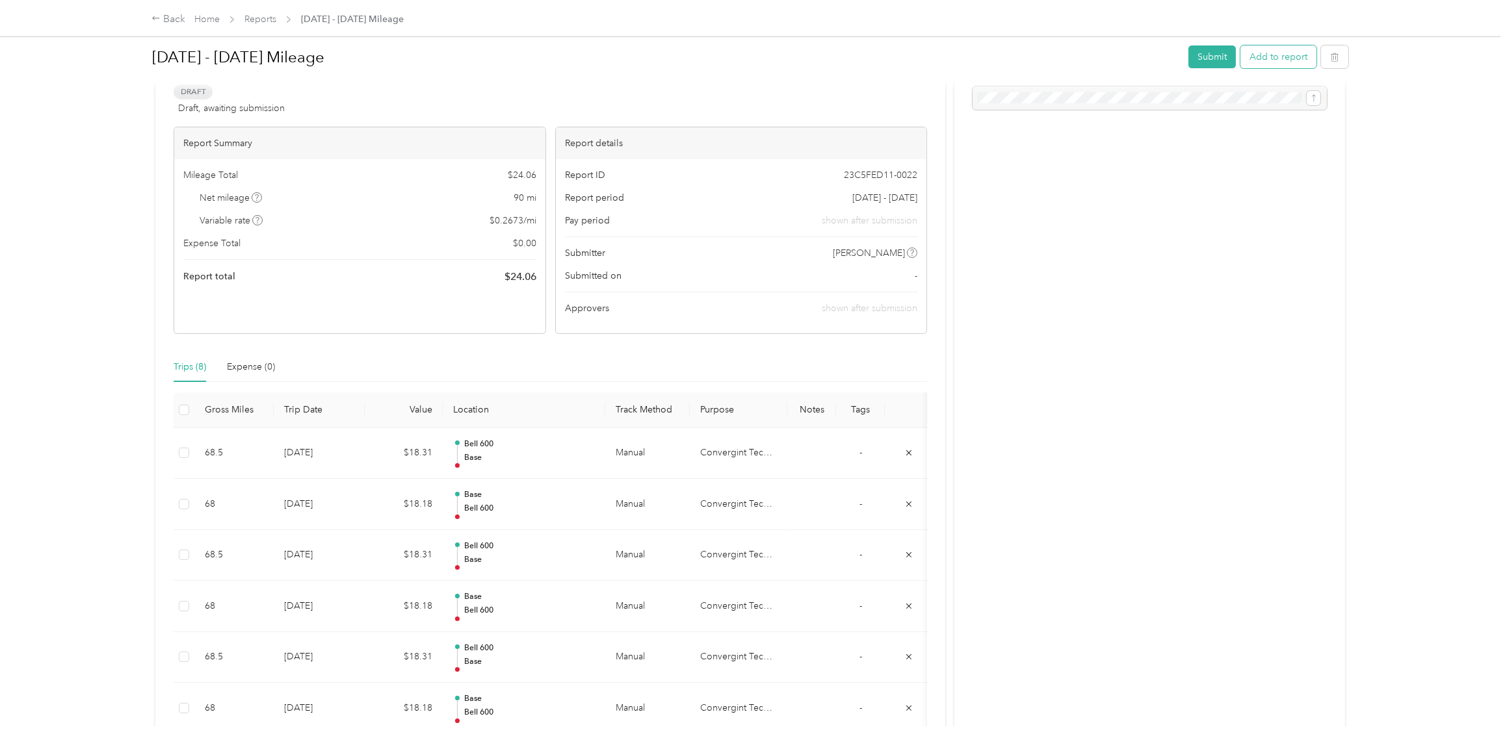
click at [1265, 51] on button "Add to report" at bounding box center [1278, 56] width 76 height 23
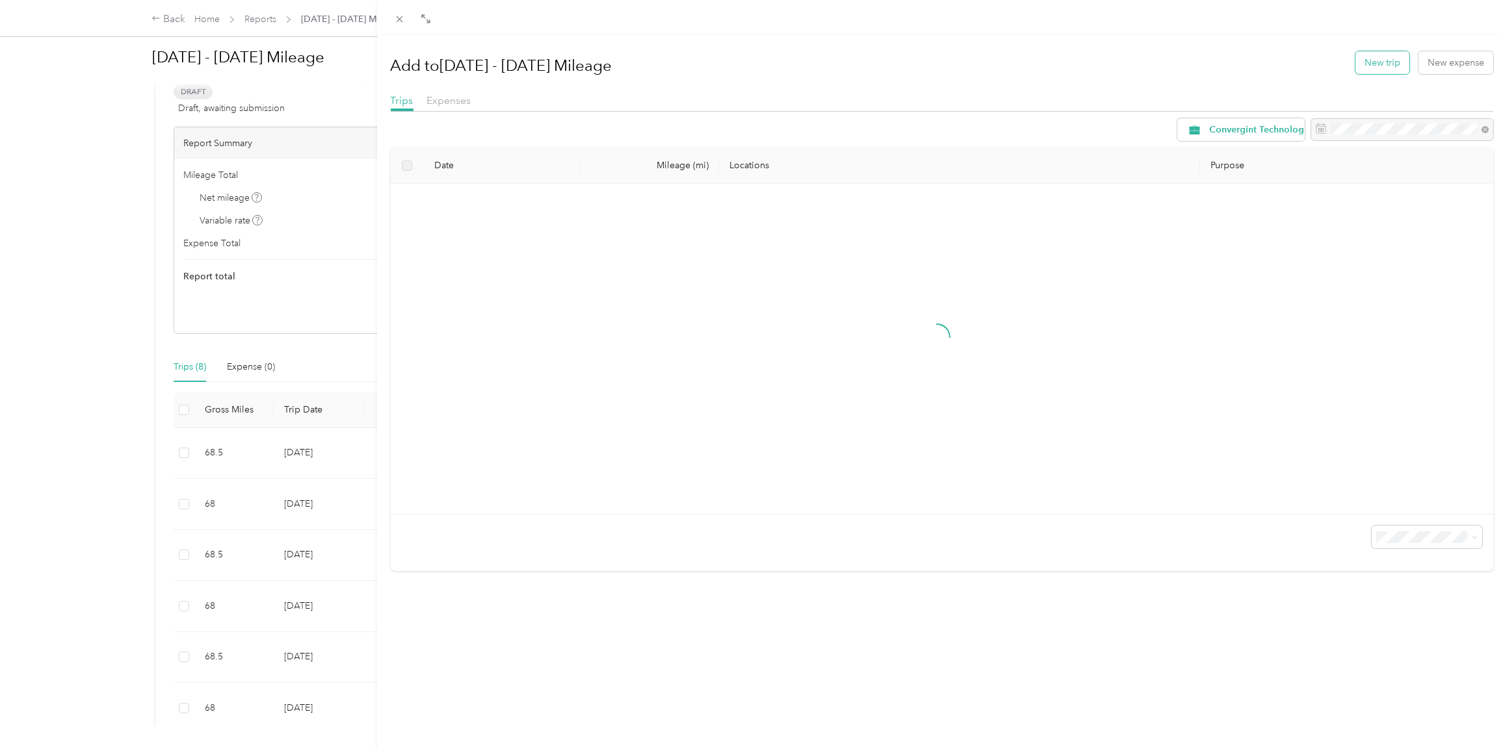
click at [1370, 57] on button "New trip" at bounding box center [1382, 62] width 54 height 23
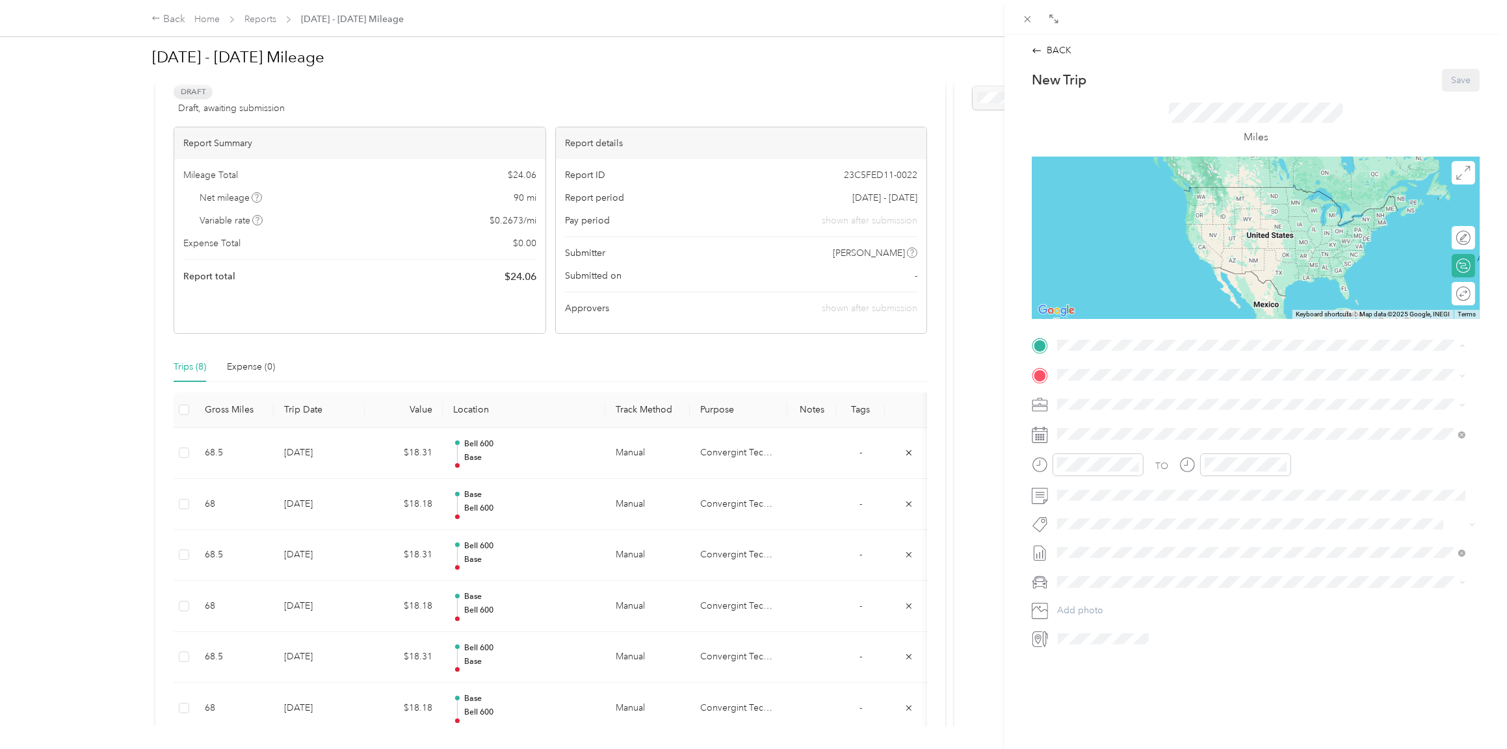
click at [1101, 397] on div "Base [STREET_ADDRESS][US_STATE]" at bounding box center [1146, 404] width 130 height 27
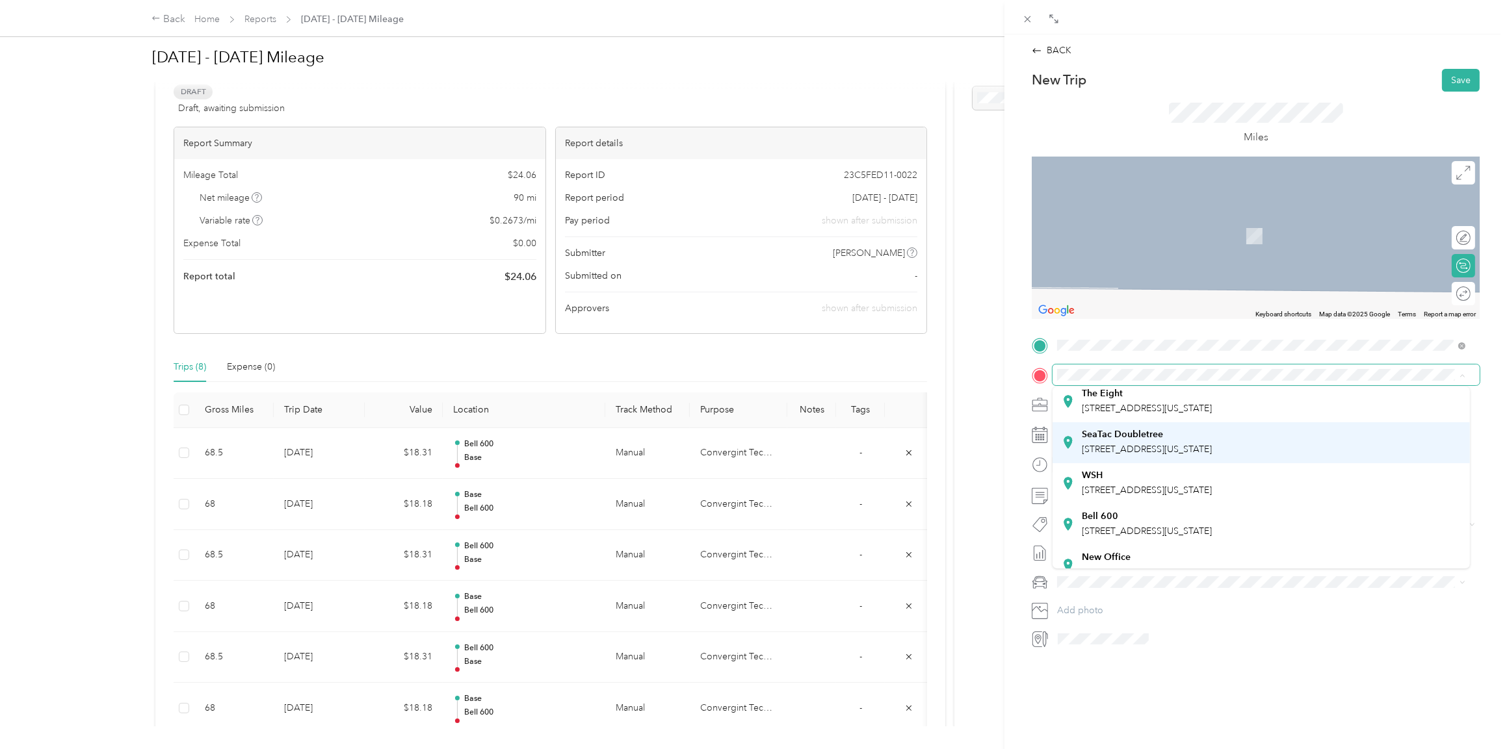
scroll to position [91, 0]
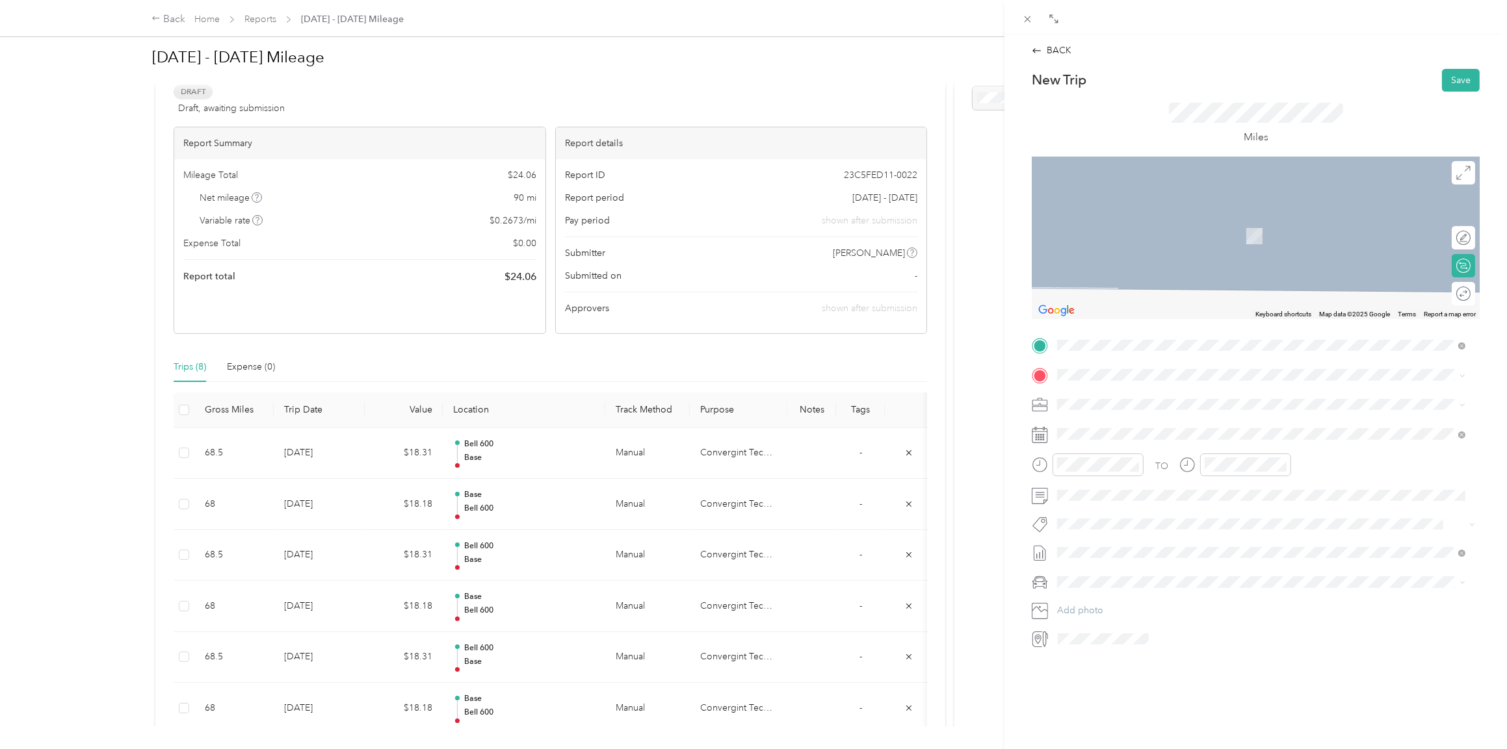
click at [1115, 508] on span "[STREET_ADDRESS][US_STATE]" at bounding box center [1146, 513] width 130 height 11
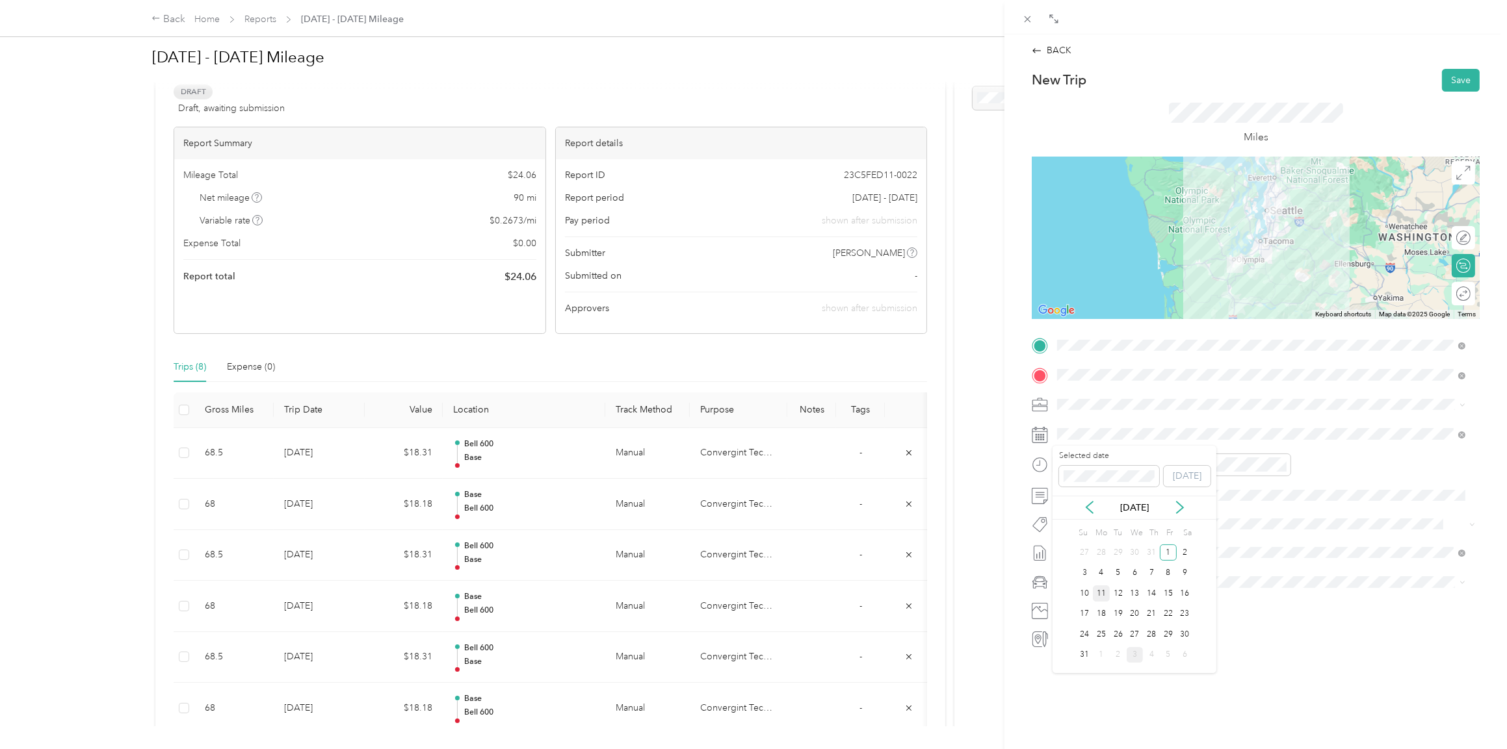
click at [1099, 593] on div "11" at bounding box center [1101, 594] width 17 height 16
click at [1085, 426] on span at bounding box center [1265, 434] width 427 height 21
click at [1117, 596] on div "12" at bounding box center [1117, 594] width 17 height 16
click at [1133, 464] on icon "close-circle" at bounding box center [1134, 464] width 9 height 9
click at [1281, 467] on icon "close-circle" at bounding box center [1281, 464] width 9 height 9
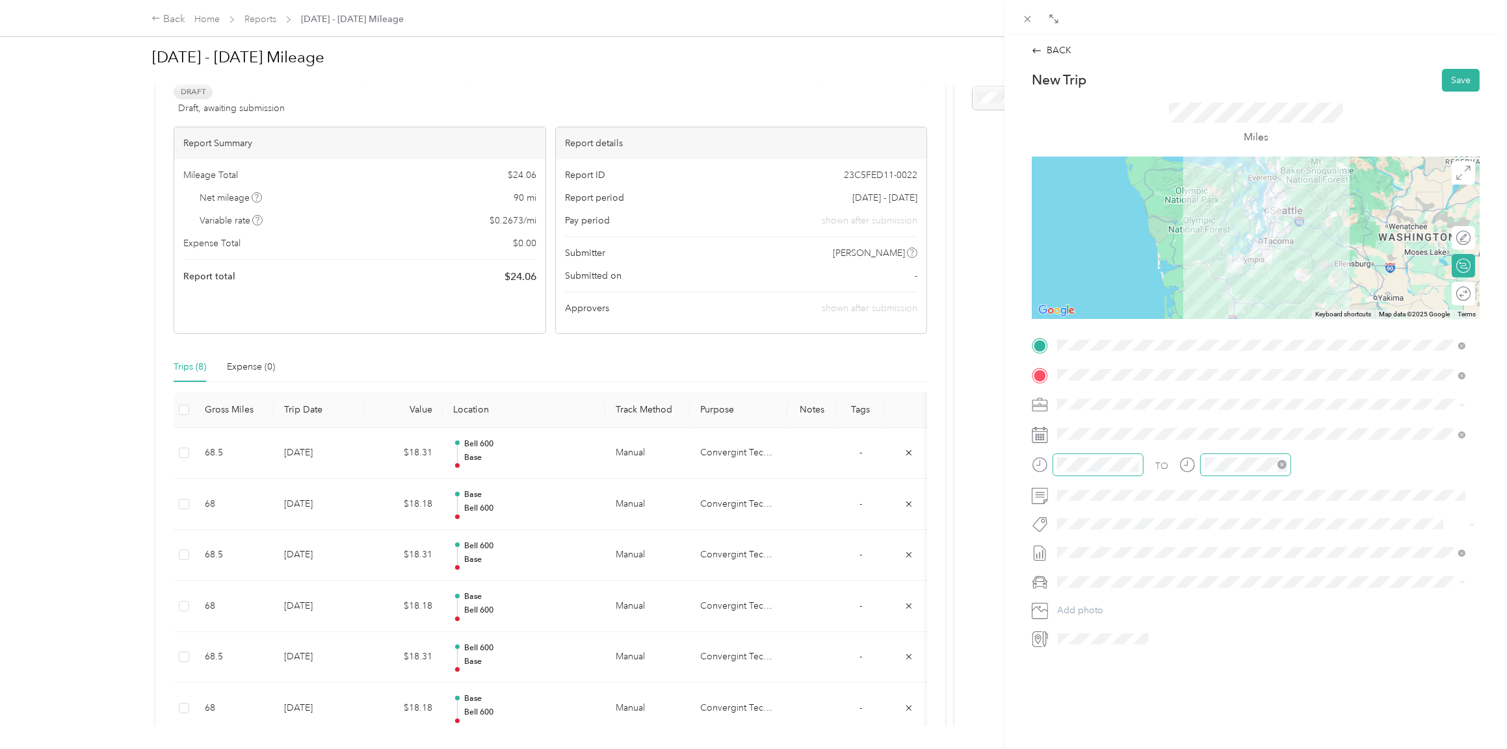
click at [1087, 610] on ol "Lexus ES 300h Honda [PERSON_NAME] Lexus" at bounding box center [1260, 650] width 417 height 114
click at [1088, 599] on span "Lexus ES 300h" at bounding box center [1091, 604] width 60 height 11
click at [1443, 79] on button "Save" at bounding box center [1461, 80] width 38 height 23
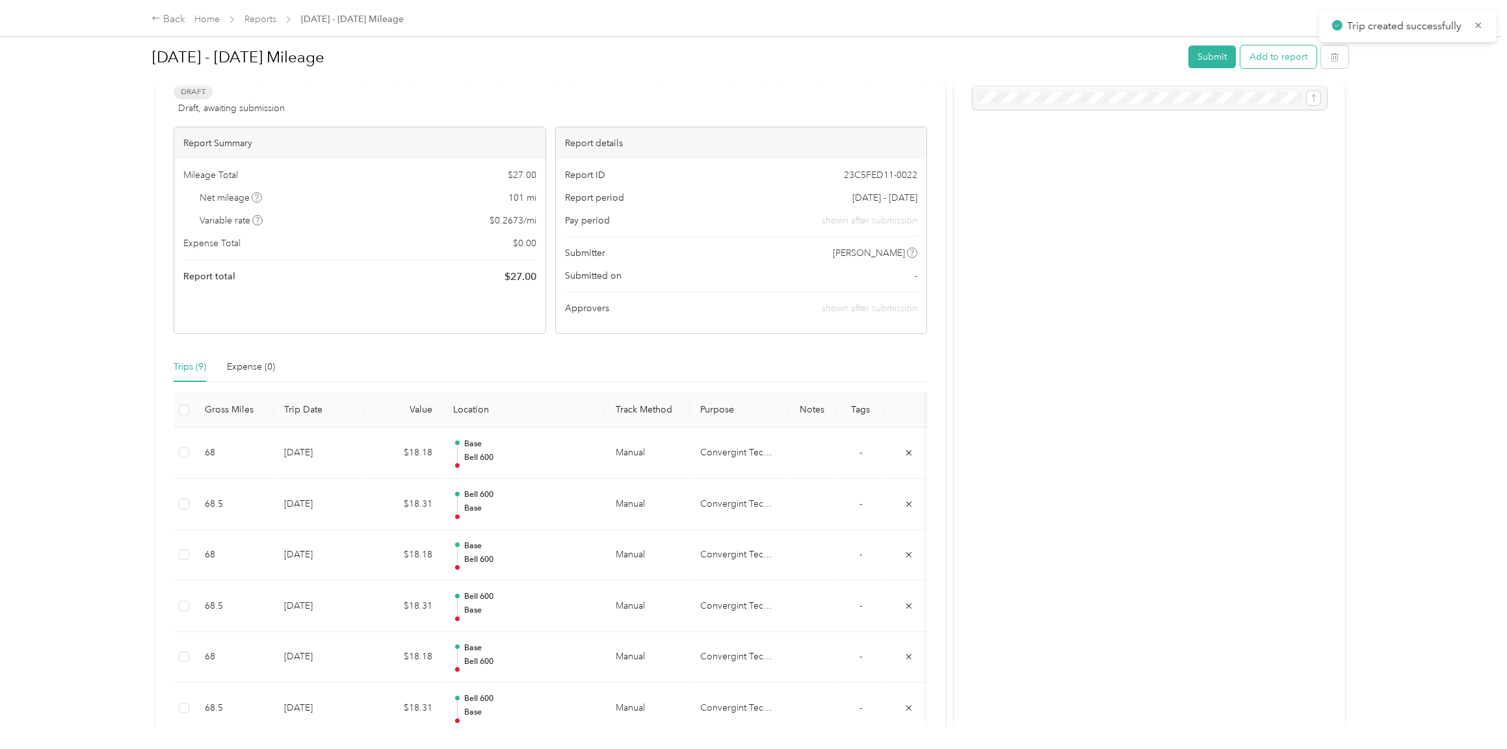
click at [1282, 58] on button "Add to report" at bounding box center [1278, 56] width 76 height 23
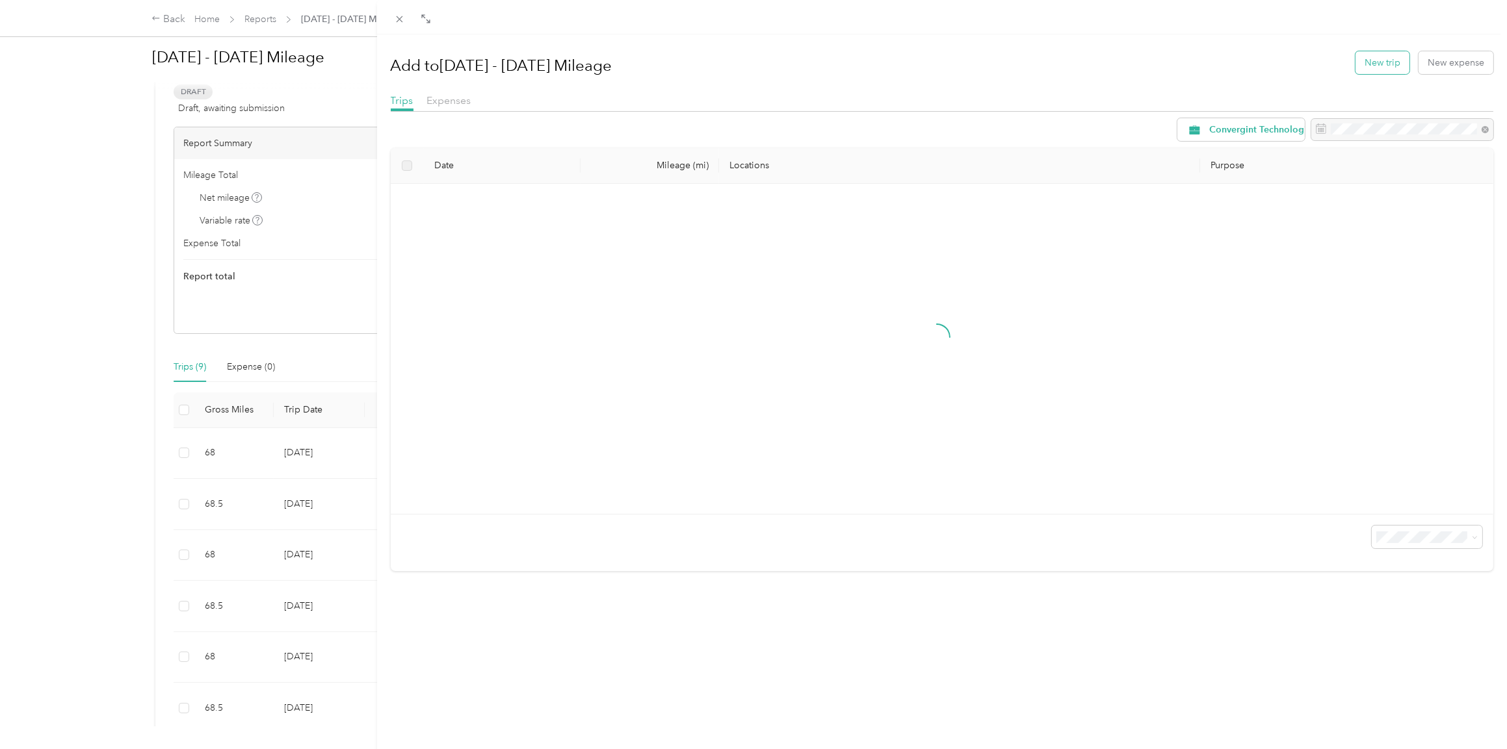
click at [1384, 58] on button "New trip" at bounding box center [1382, 62] width 54 height 23
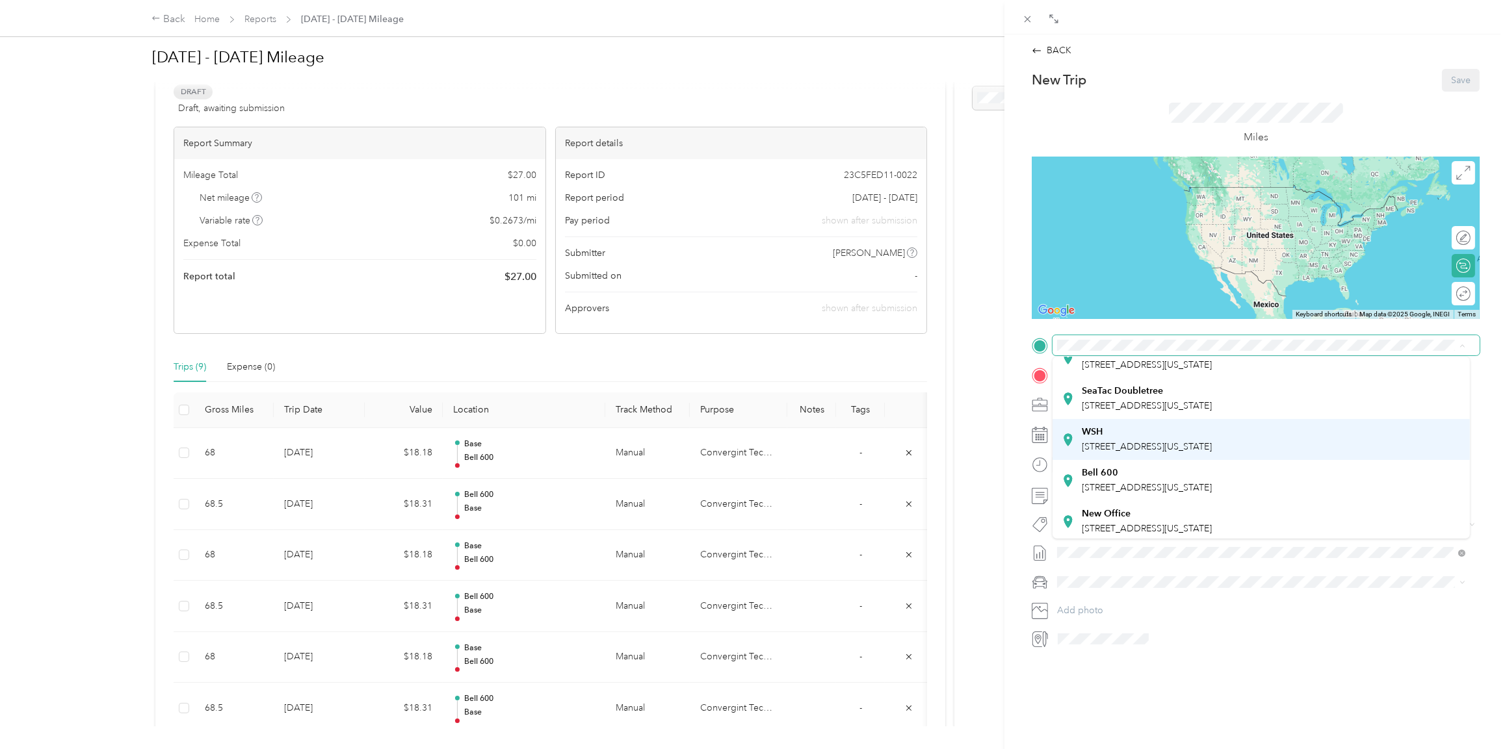
scroll to position [91, 0]
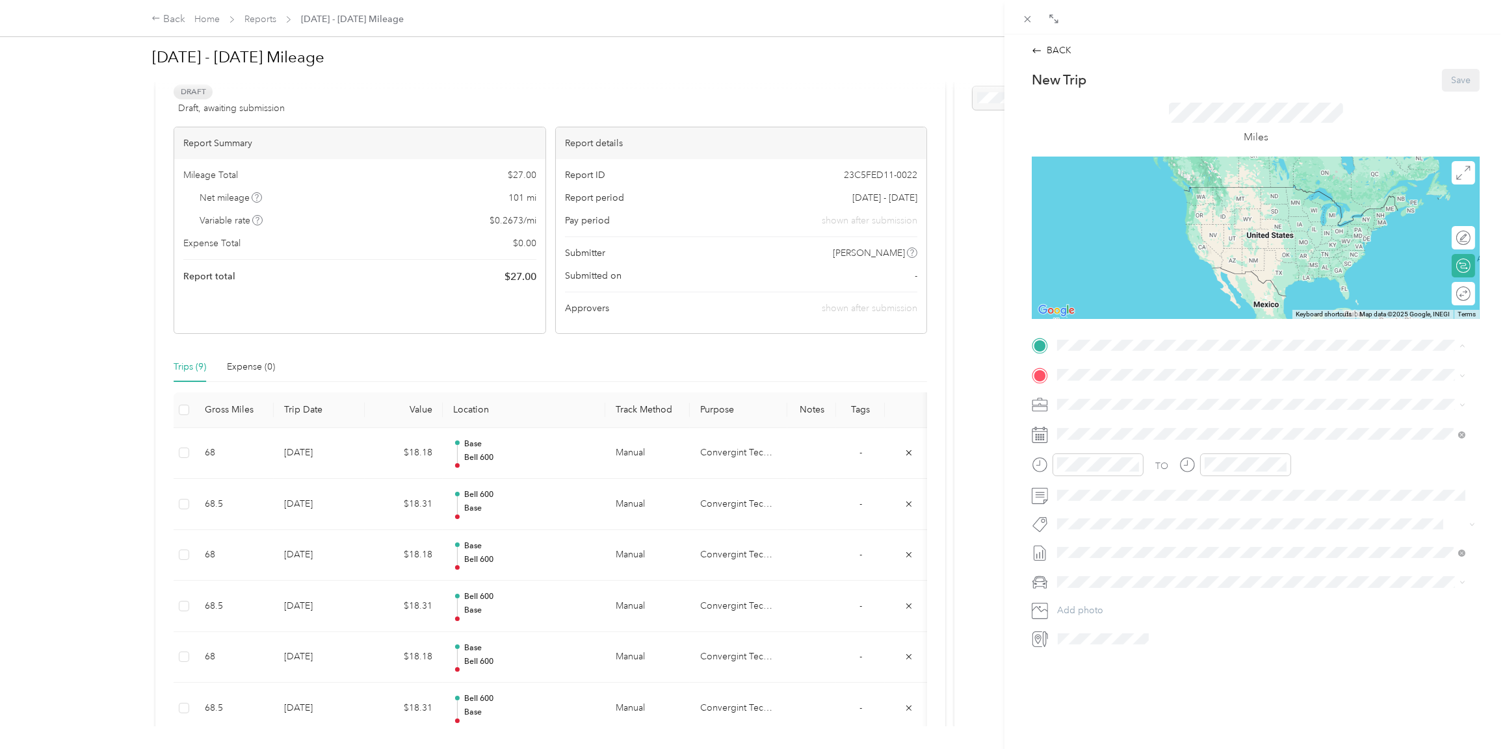
click at [1104, 473] on div "Bell [STREET_ADDRESS][US_STATE]" at bounding box center [1146, 477] width 130 height 27
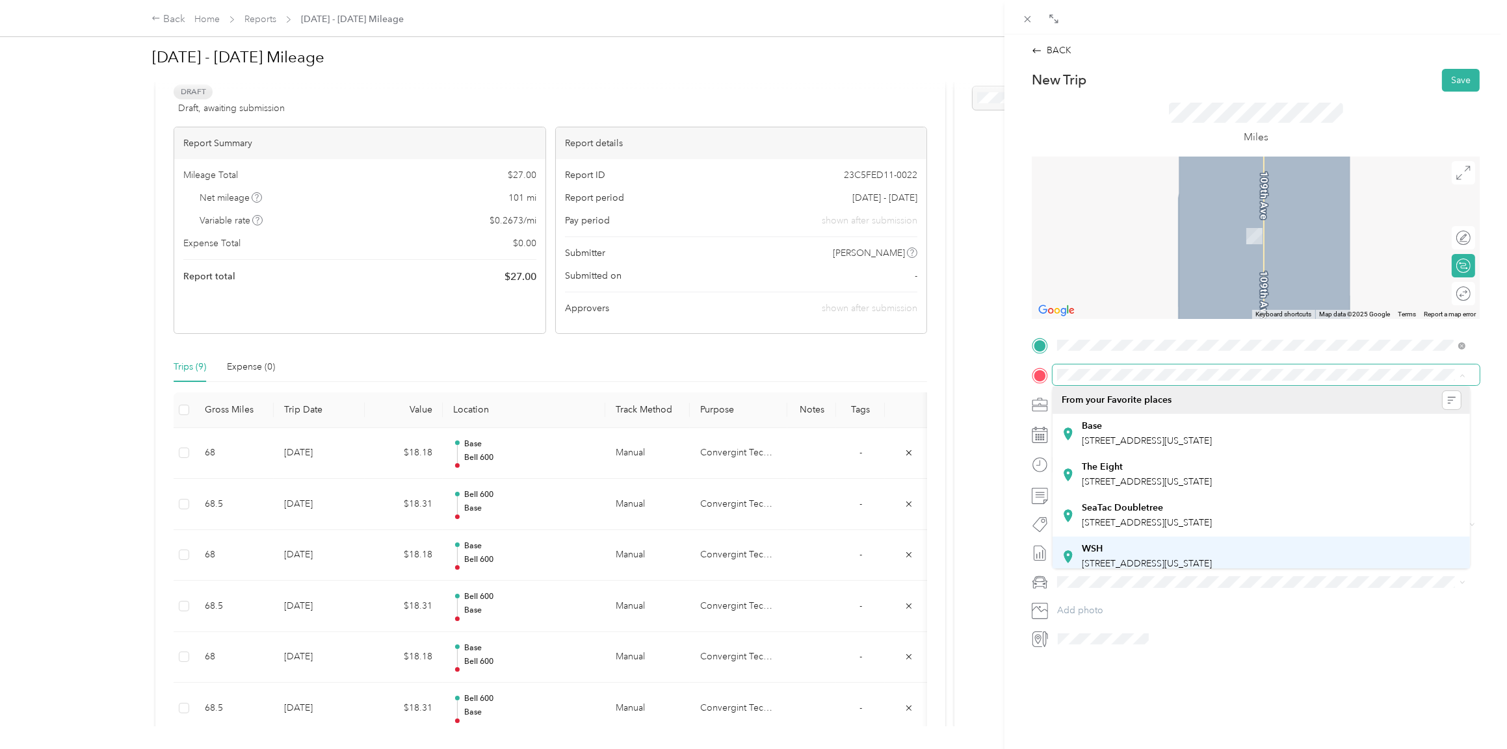
scroll to position [0, 0]
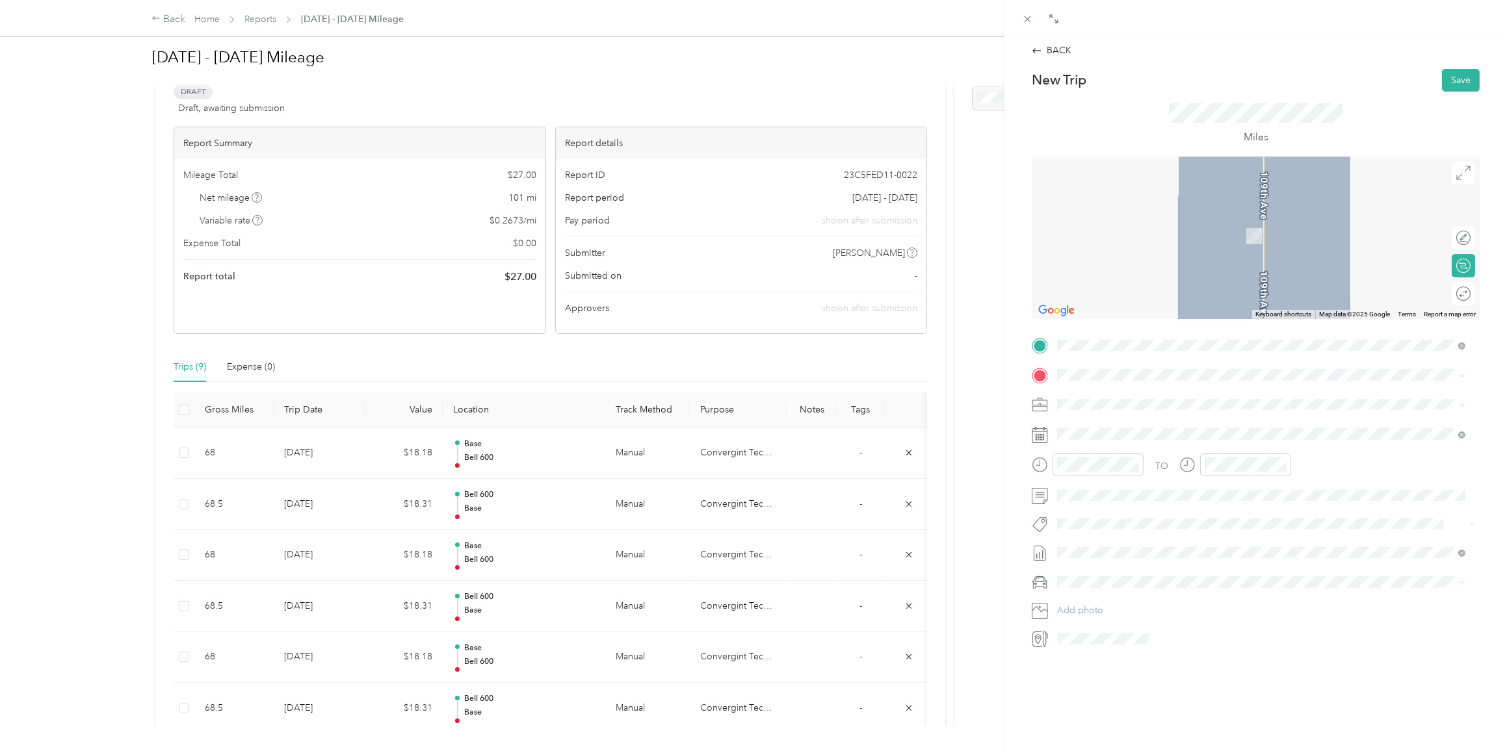
click at [1107, 439] on span "[STREET_ADDRESS][US_STATE]" at bounding box center [1146, 440] width 130 height 11
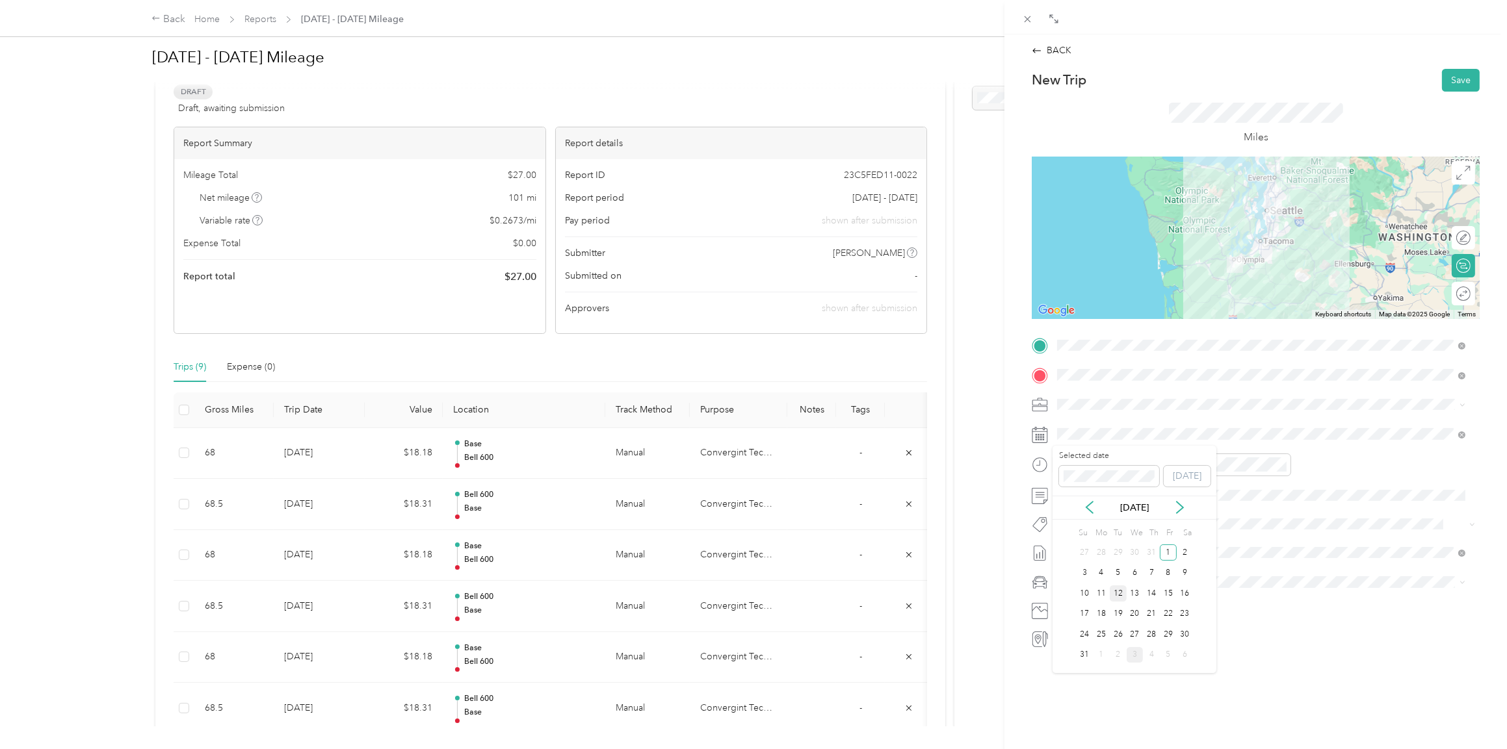
click at [1115, 595] on div "12" at bounding box center [1117, 594] width 17 height 16
click at [1134, 465] on icon "close-circle" at bounding box center [1134, 464] width 9 height 9
click at [1279, 463] on icon "close-circle" at bounding box center [1281, 464] width 9 height 9
click at [1080, 610] on ol "Lexus ES 300h Honda [PERSON_NAME] Lexus" at bounding box center [1260, 645] width 417 height 114
click at [1092, 604] on span "Lexus ES 300h" at bounding box center [1091, 604] width 60 height 11
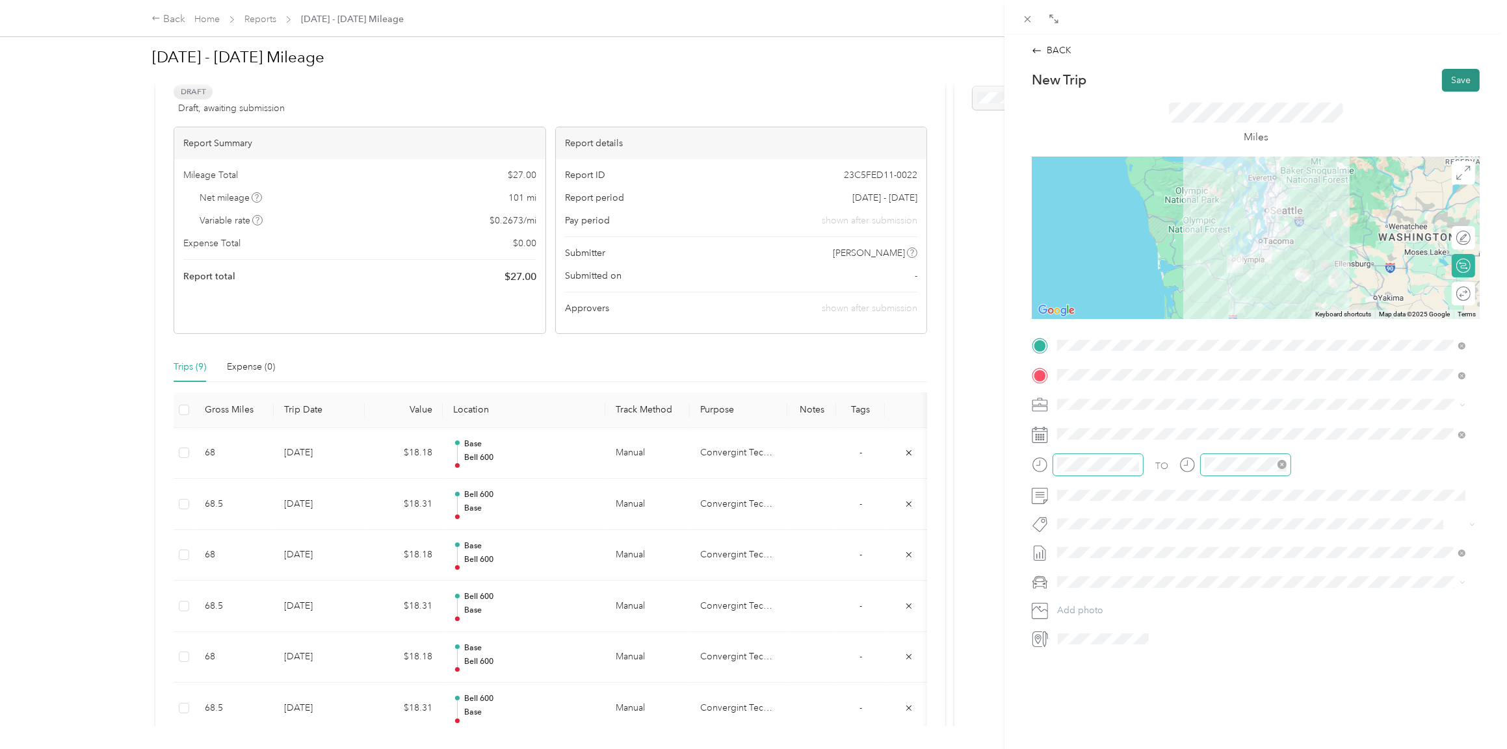
click at [1449, 75] on button "Save" at bounding box center [1461, 80] width 38 height 23
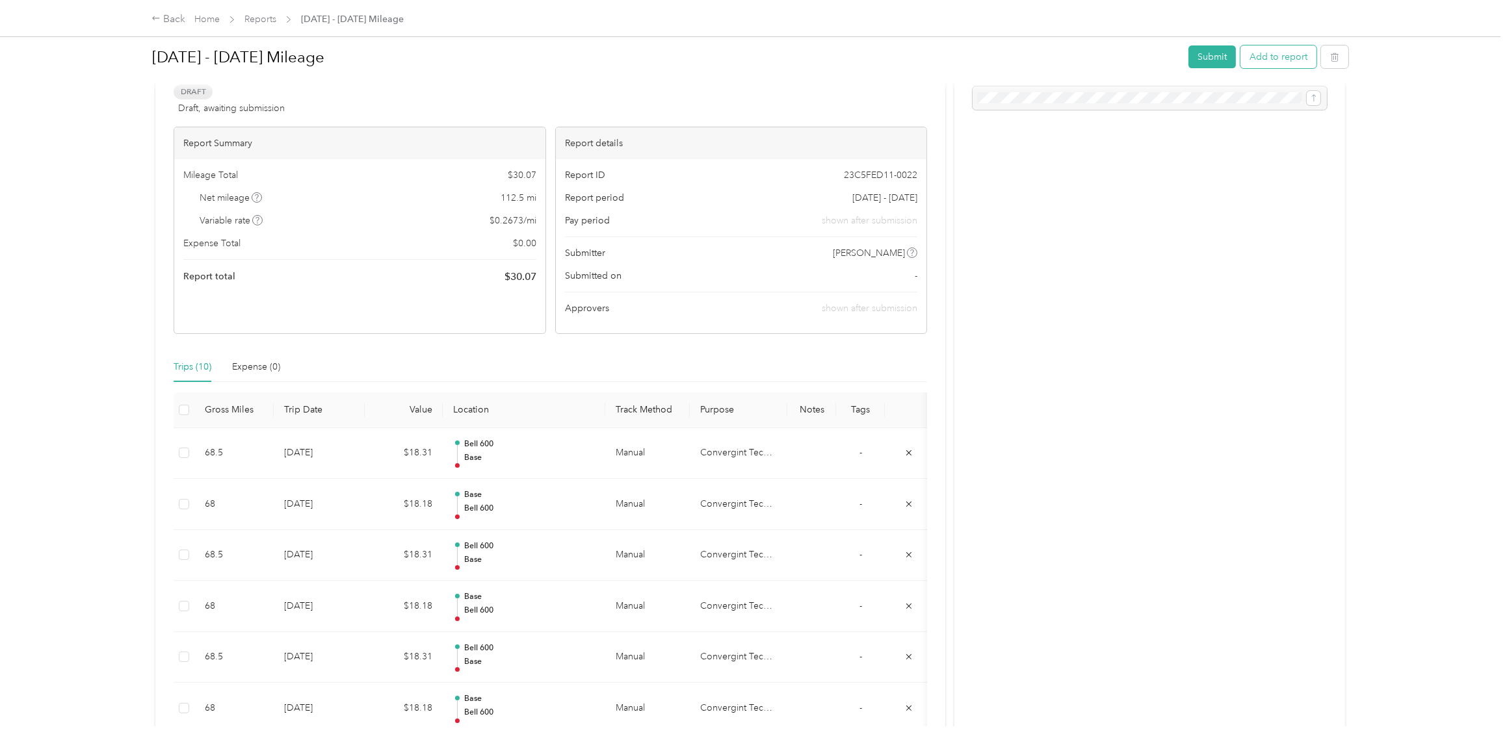
click at [1270, 58] on button "Add to report" at bounding box center [1278, 56] width 76 height 23
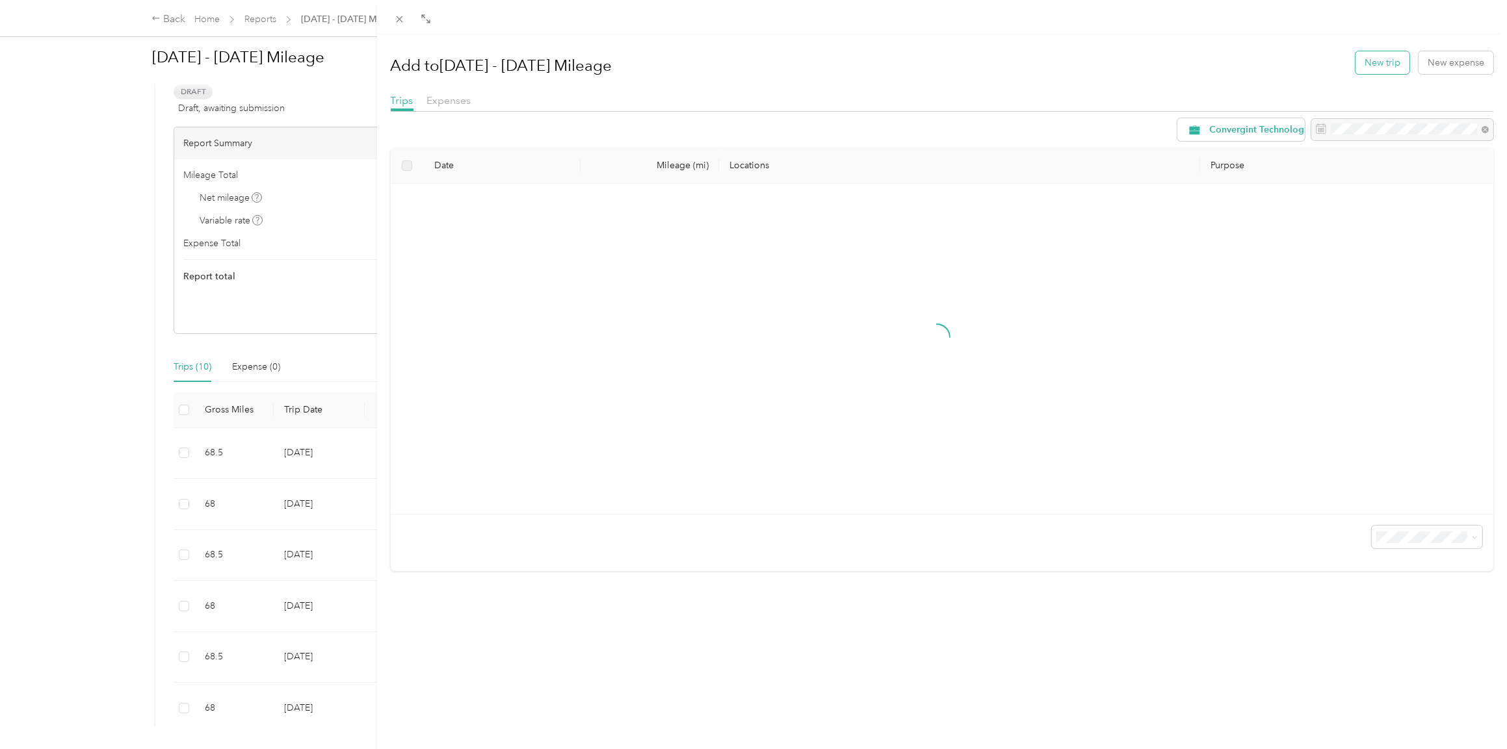
click at [1360, 63] on button "New trip" at bounding box center [1382, 62] width 54 height 23
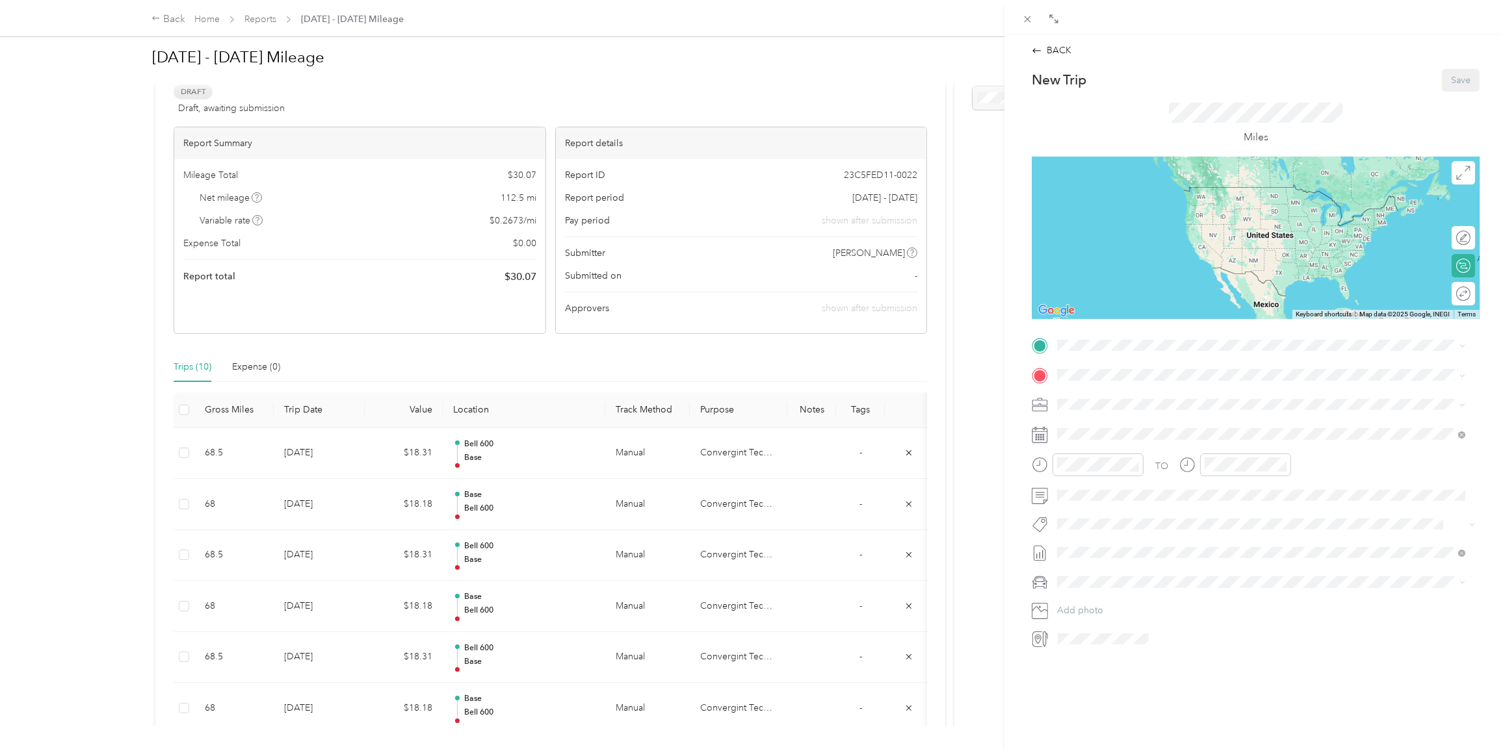
click at [1098, 404] on div "Base [STREET_ADDRESS][US_STATE]" at bounding box center [1146, 404] width 130 height 27
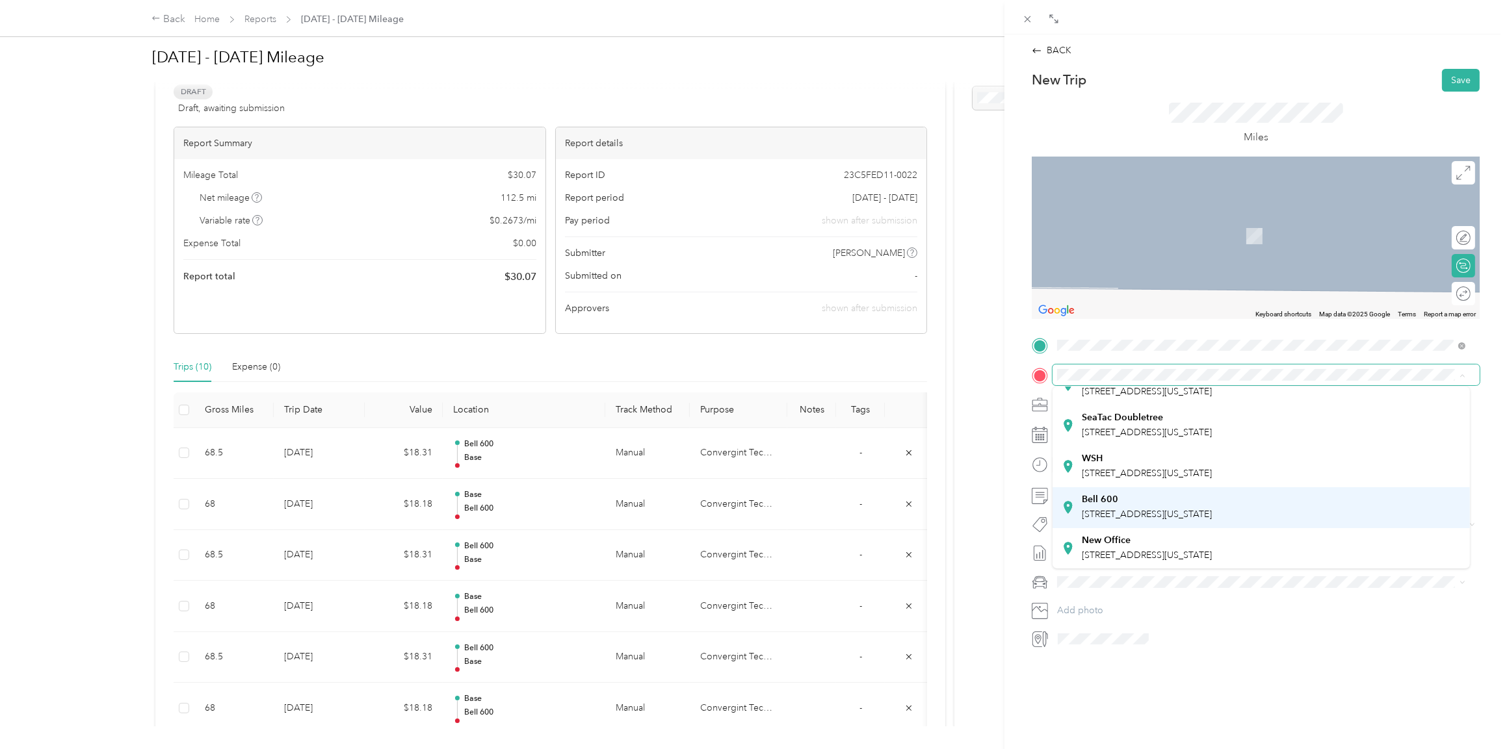
scroll to position [91, 0]
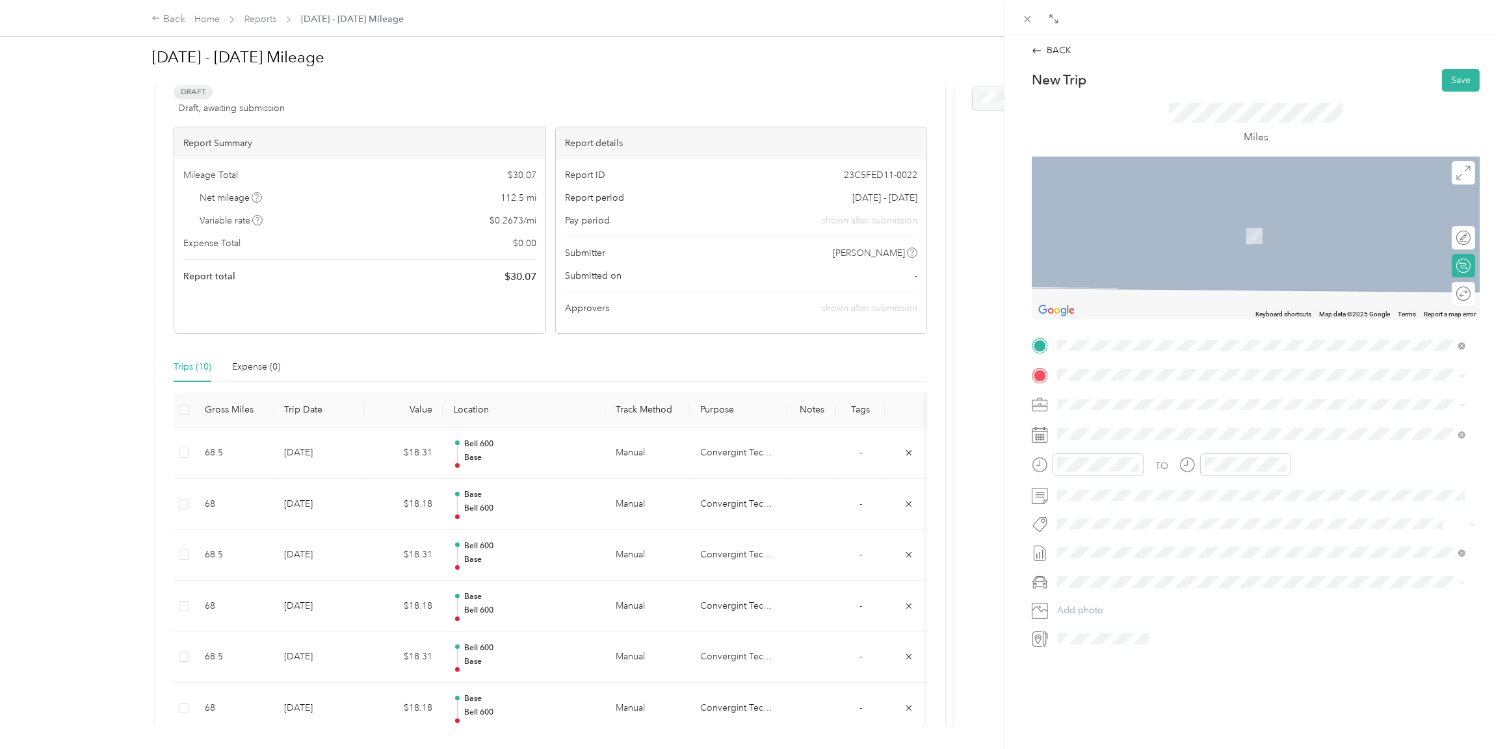
click at [1115, 502] on div "Bell [STREET_ADDRESS][US_STATE]" at bounding box center [1146, 505] width 130 height 27
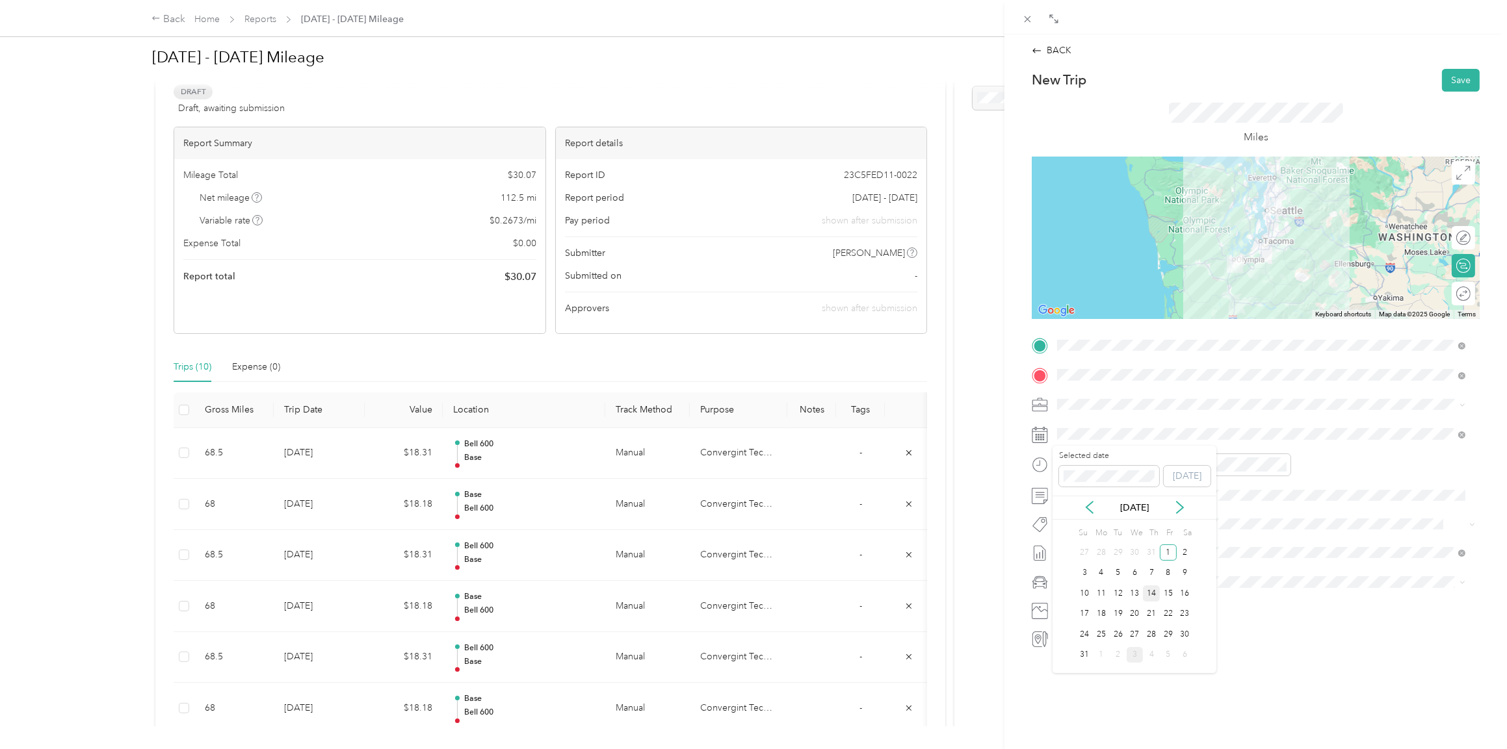
click at [1154, 595] on div "14" at bounding box center [1151, 594] width 17 height 16
click at [1133, 467] on icon "close-circle" at bounding box center [1134, 464] width 9 height 9
click at [1280, 464] on icon "close-circle" at bounding box center [1281, 464] width 9 height 9
click at [1072, 654] on ol "Lexus ES 300h Honda [PERSON_NAME] Lexus" at bounding box center [1260, 643] width 417 height 114
click at [1067, 646] on span "Harley" at bounding box center [1074, 650] width 26 height 11
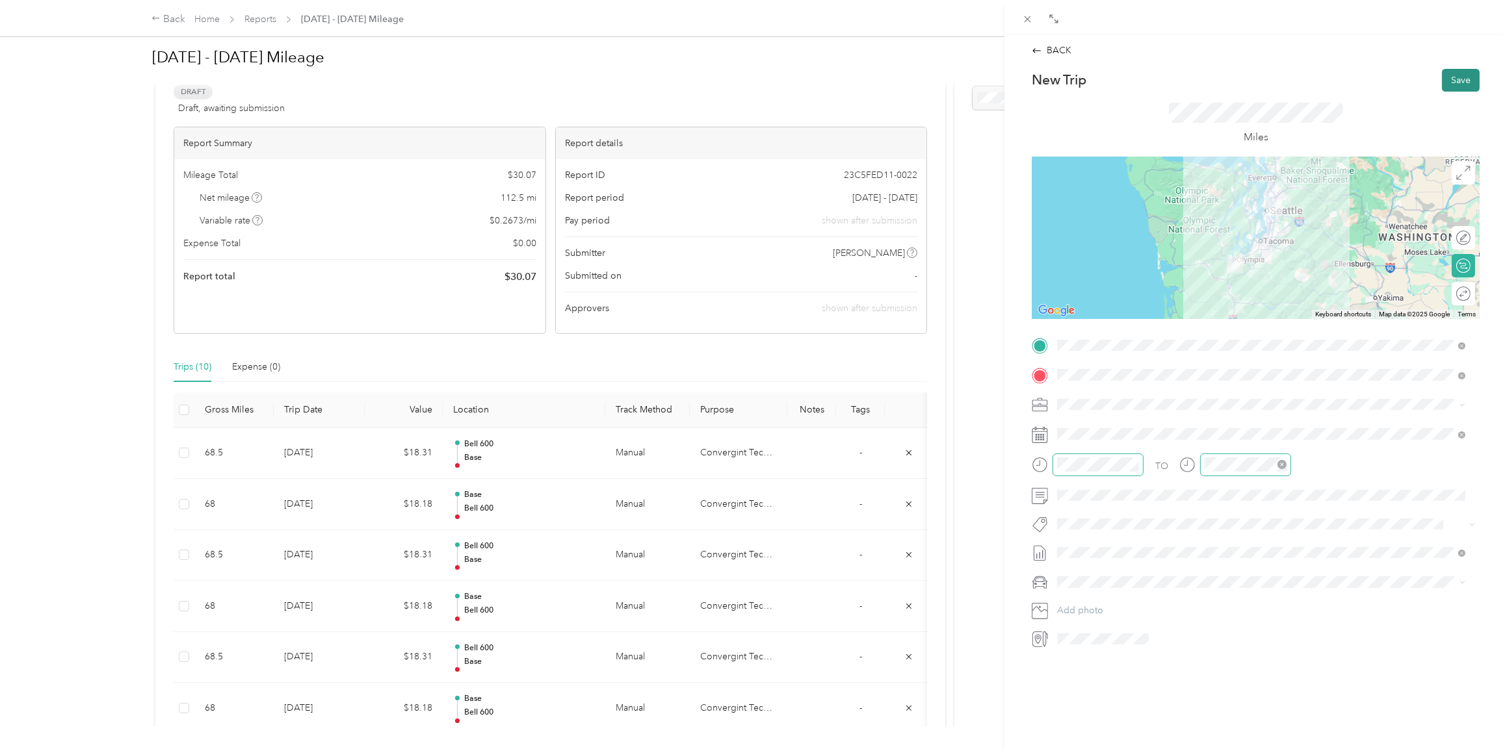
click at [1453, 75] on button "Save" at bounding box center [1461, 80] width 38 height 23
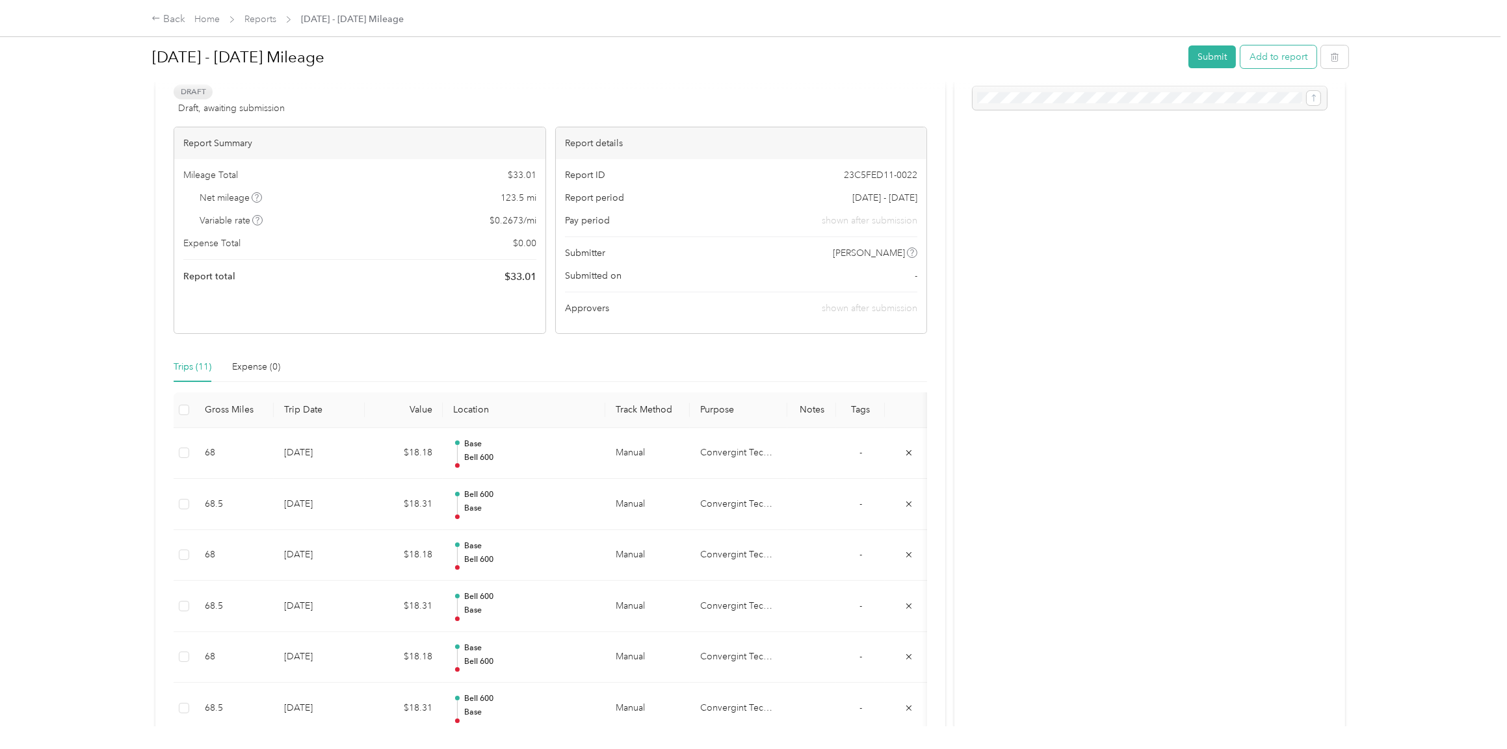
click at [1262, 62] on button "Add to report" at bounding box center [1278, 56] width 76 height 23
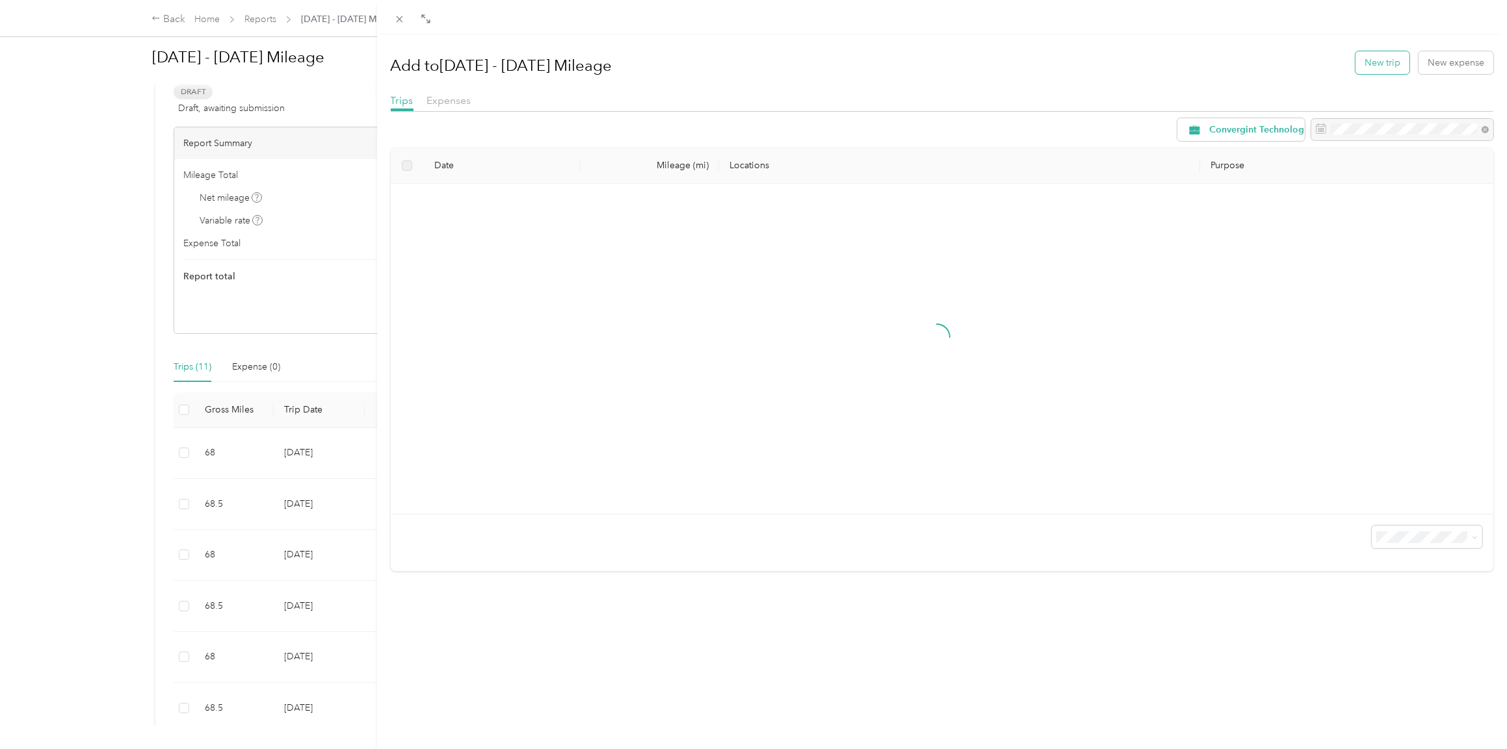
click at [1378, 57] on button "New trip" at bounding box center [1382, 62] width 54 height 23
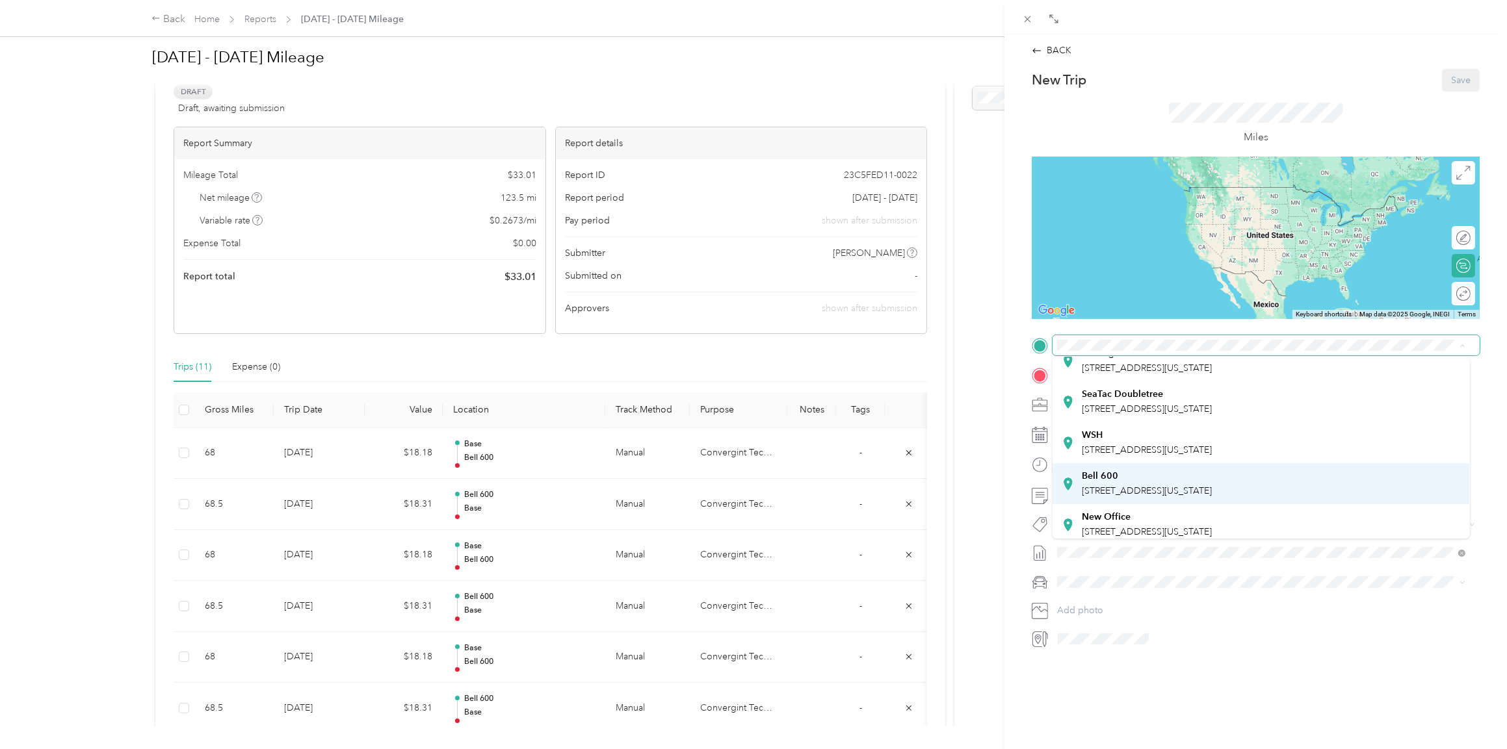
scroll to position [91, 0]
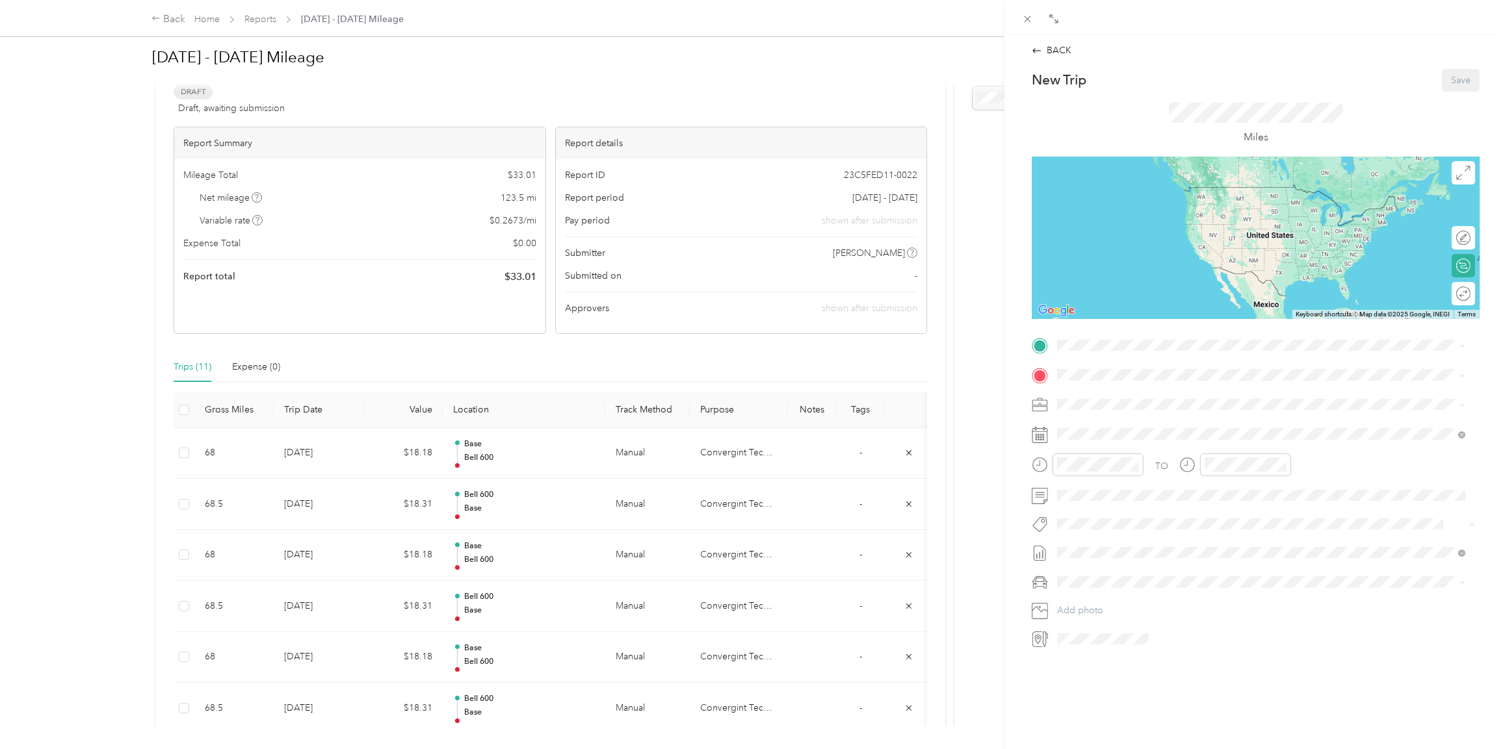
click at [1093, 480] on span "[STREET_ADDRESS][US_STATE]" at bounding box center [1146, 484] width 130 height 11
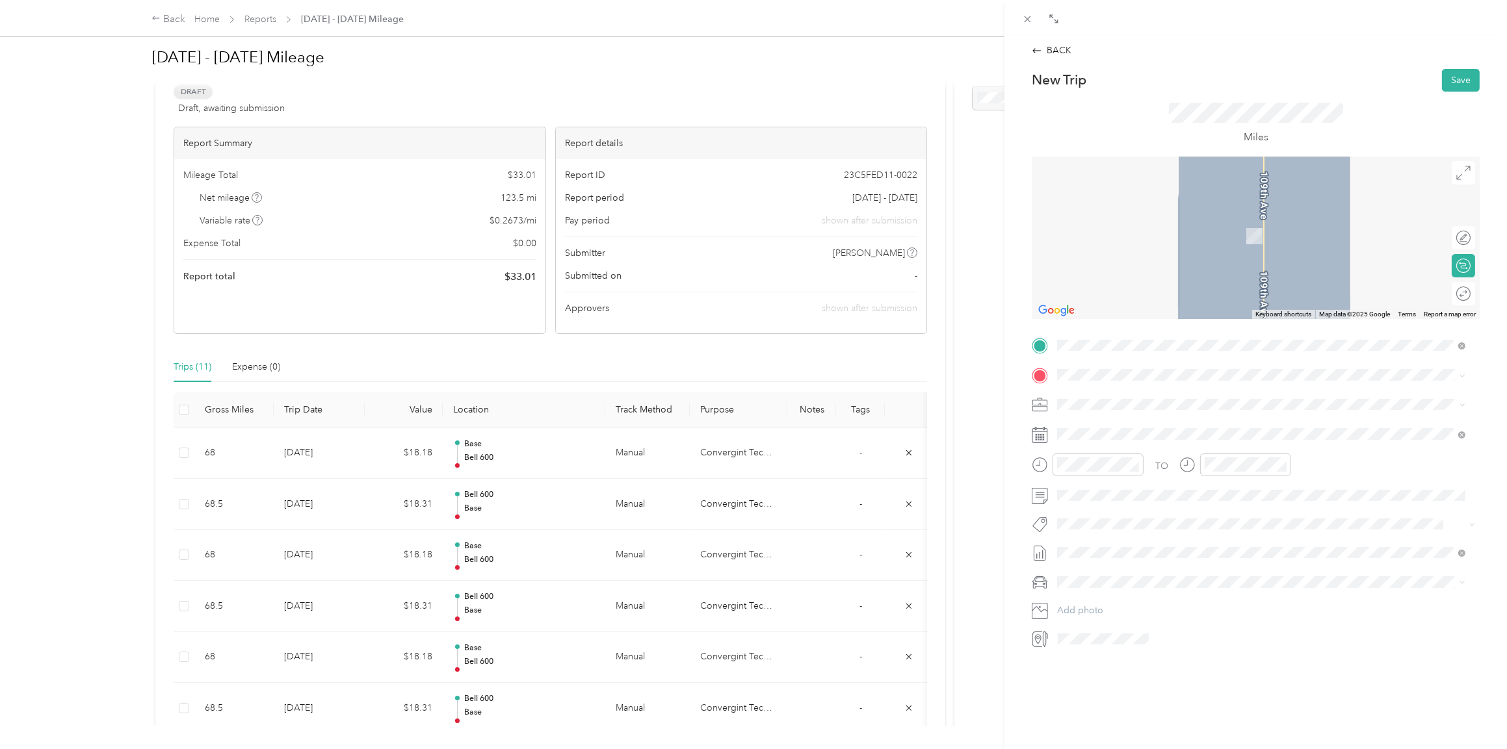
click at [1092, 434] on div "Base [STREET_ADDRESS][US_STATE]" at bounding box center [1146, 432] width 130 height 27
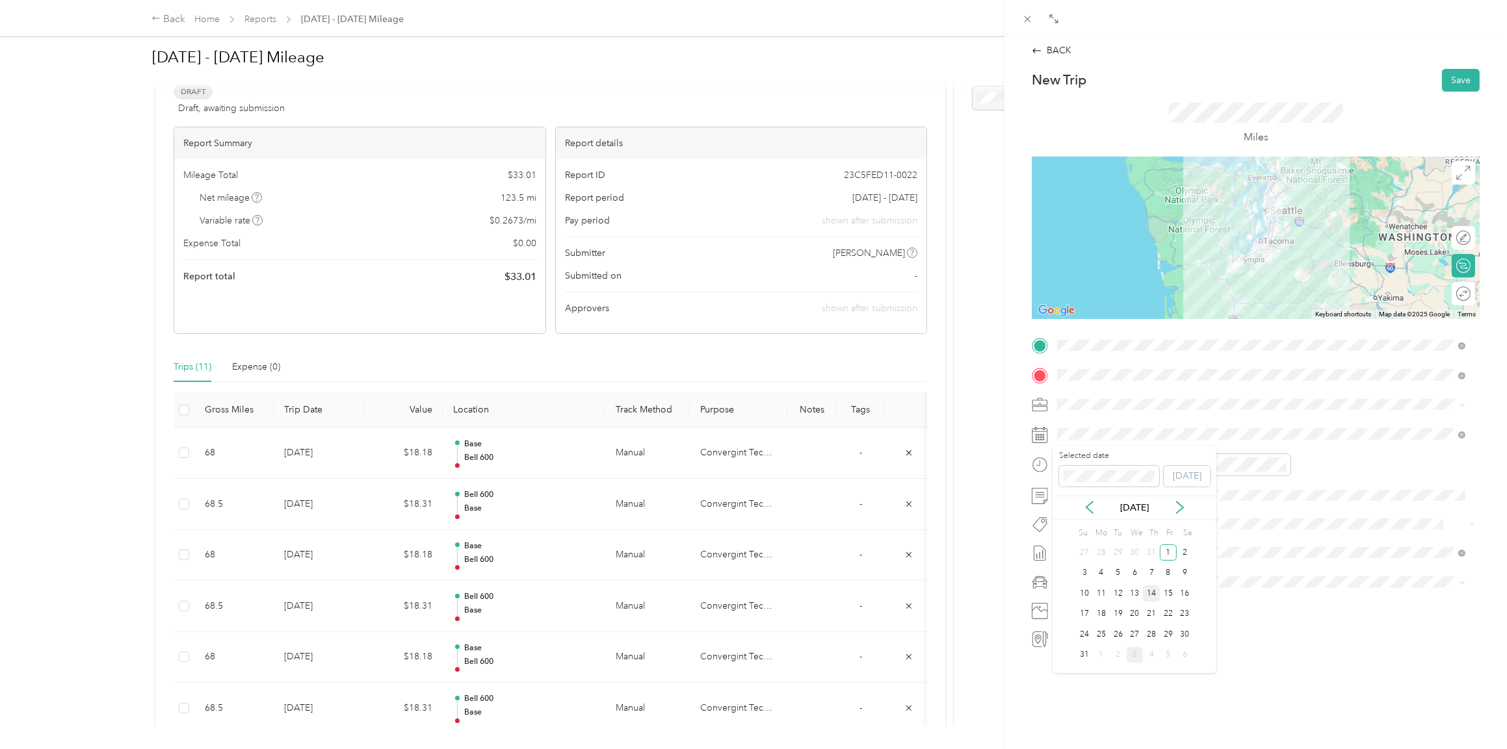
click at [1148, 593] on div "14" at bounding box center [1151, 594] width 17 height 16
click at [1133, 466] on icon "close-circle" at bounding box center [1134, 464] width 9 height 9
click at [1280, 464] on icon "close-circle" at bounding box center [1281, 464] width 9 height 9
click at [1087, 649] on span "Harley" at bounding box center [1074, 650] width 26 height 11
click at [1451, 78] on button "Save" at bounding box center [1461, 80] width 38 height 23
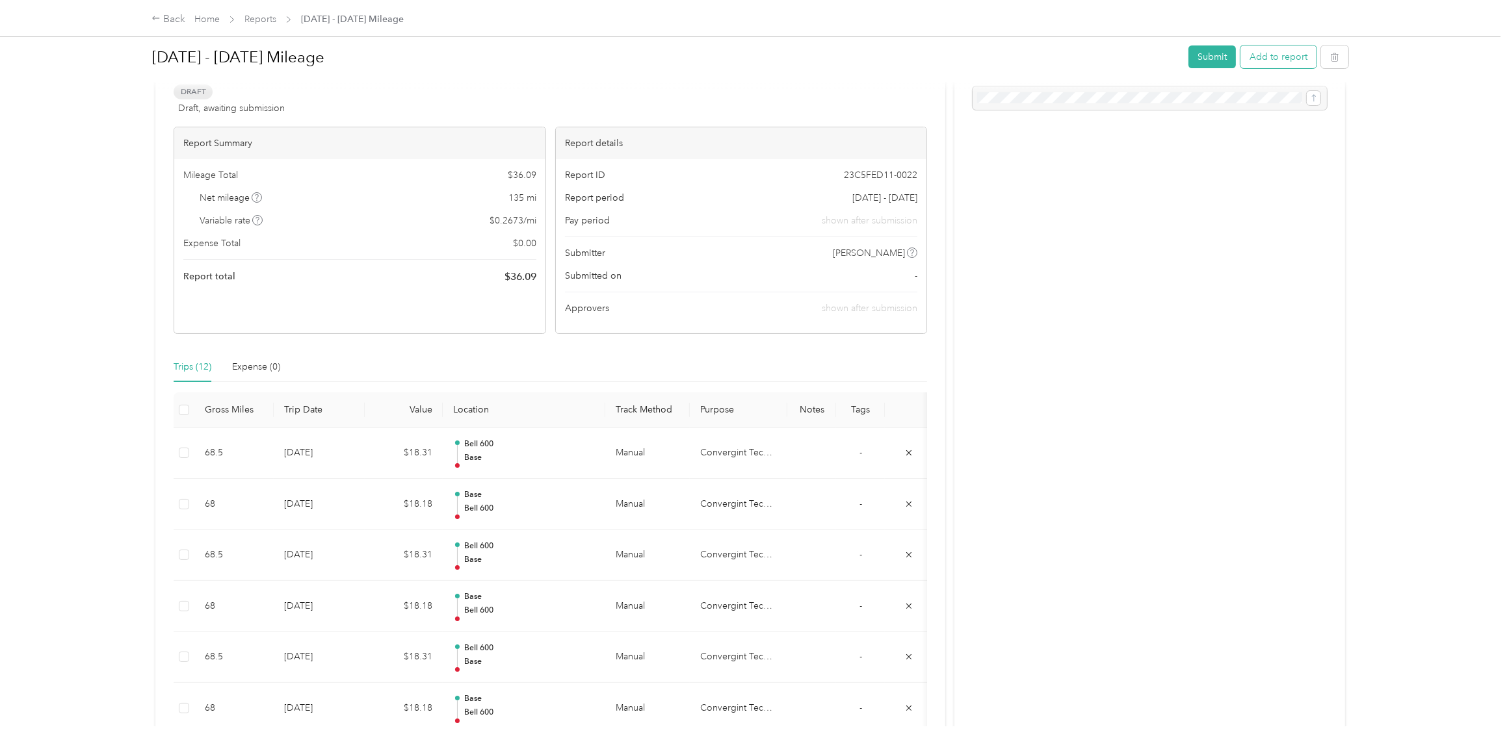
click at [1260, 58] on button "Add to report" at bounding box center [1278, 56] width 76 height 23
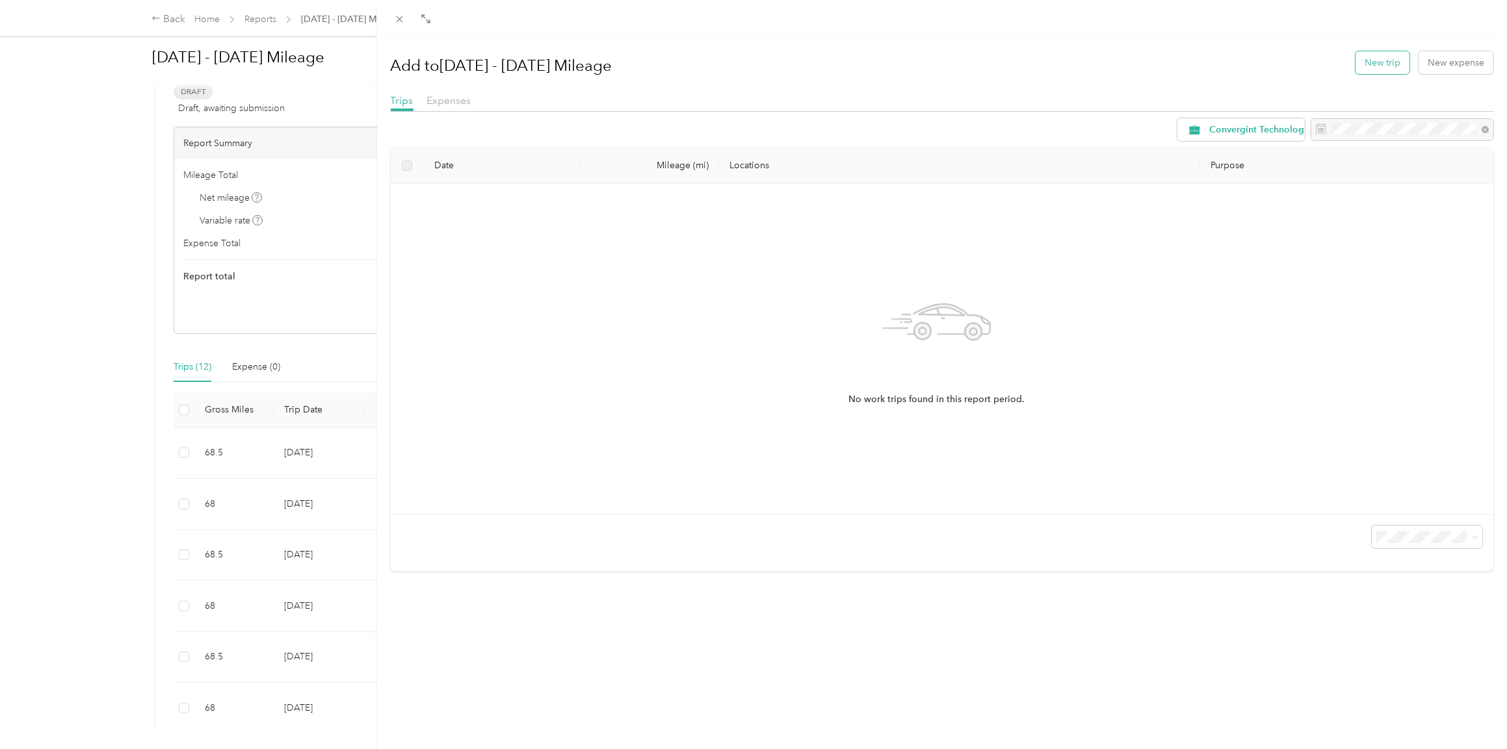
click at [1373, 64] on button "New trip" at bounding box center [1382, 62] width 54 height 23
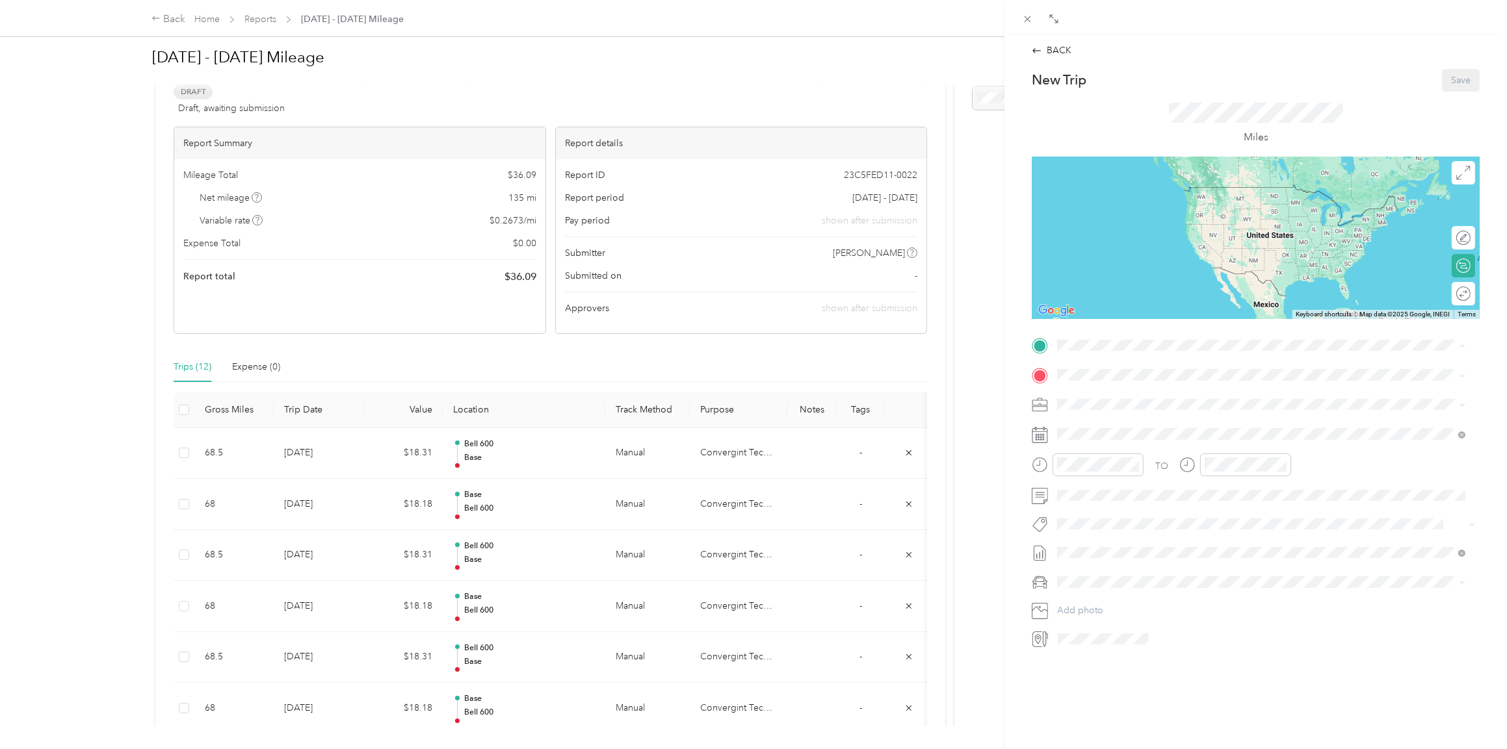
click at [1090, 403] on div "Base [STREET_ADDRESS][US_STATE]" at bounding box center [1146, 404] width 130 height 27
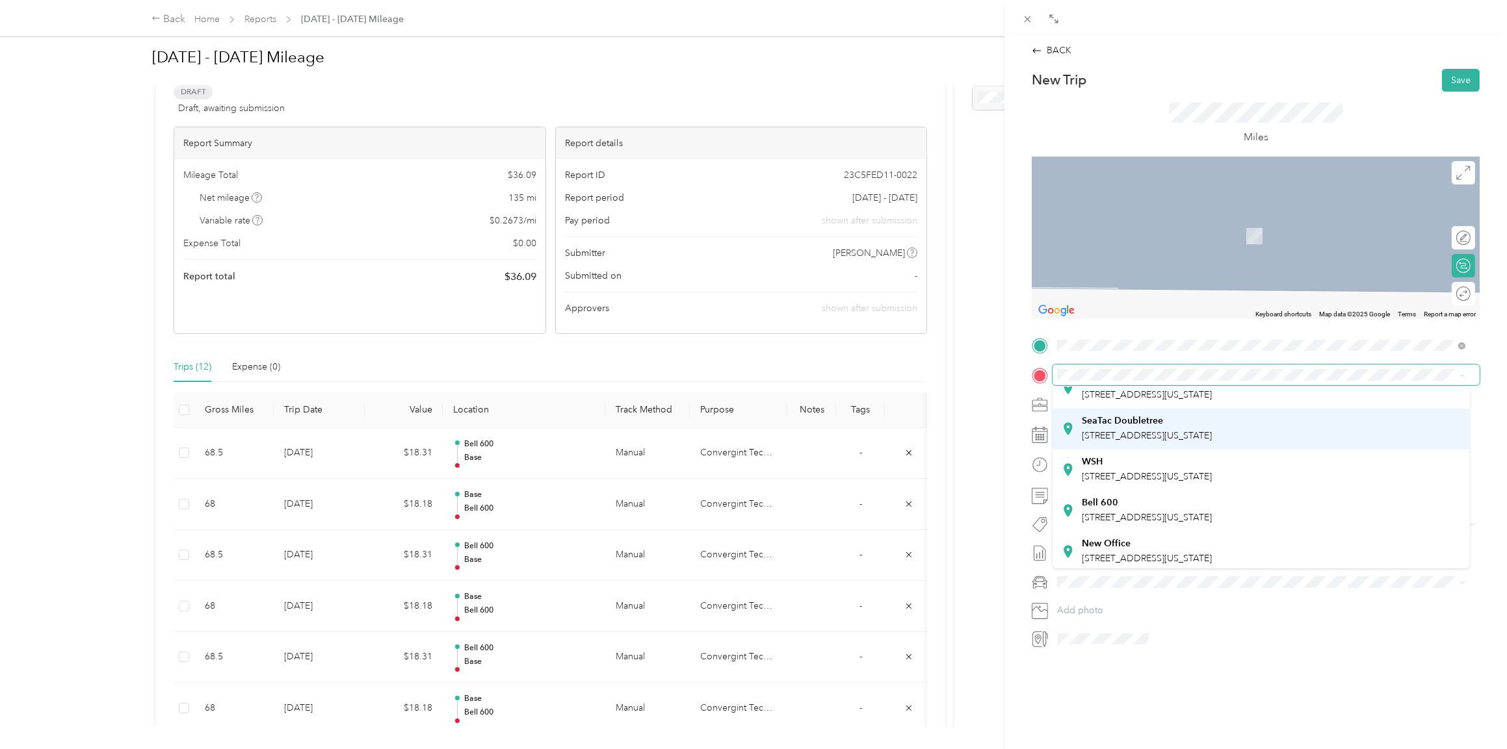
scroll to position [91, 0]
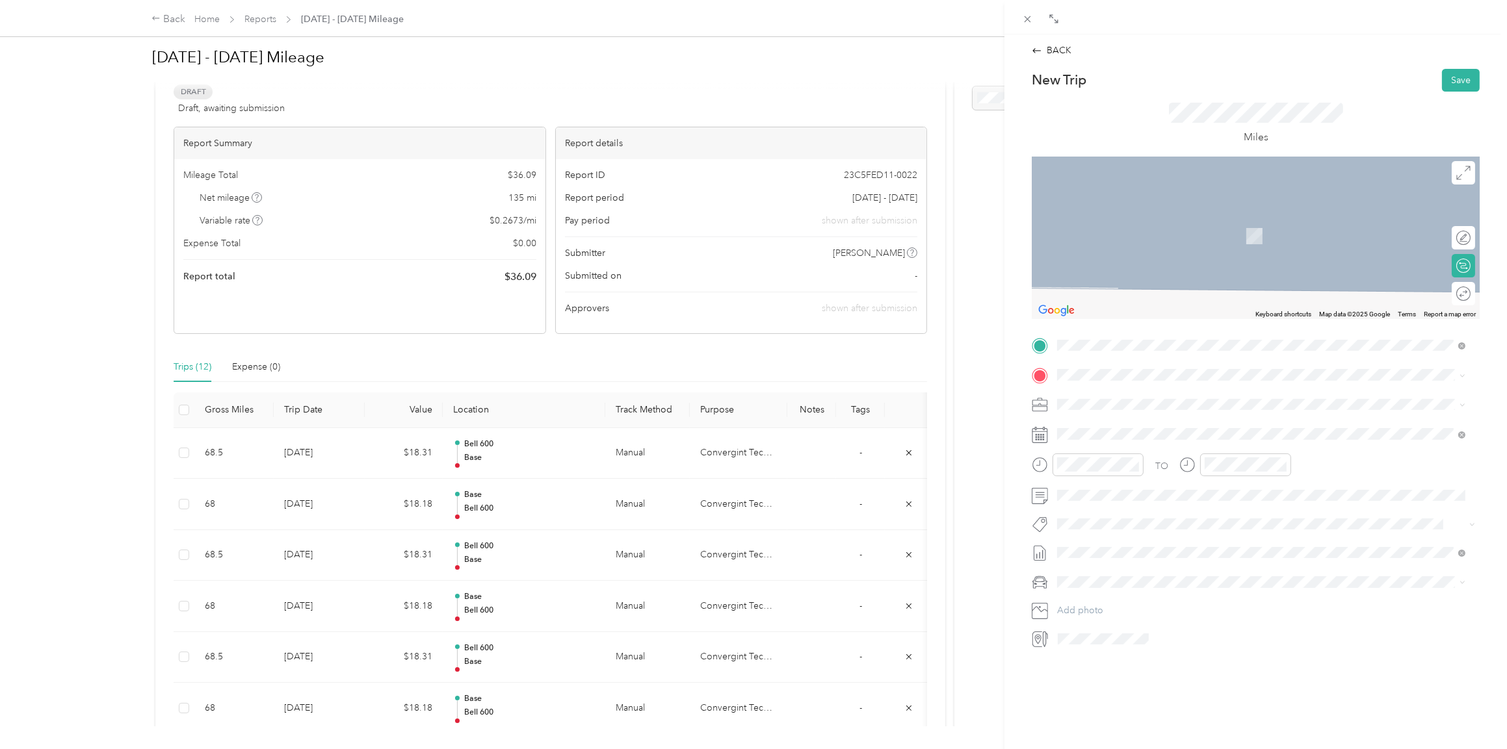
click at [1113, 500] on div "Bell [STREET_ADDRESS][US_STATE]" at bounding box center [1146, 505] width 130 height 27
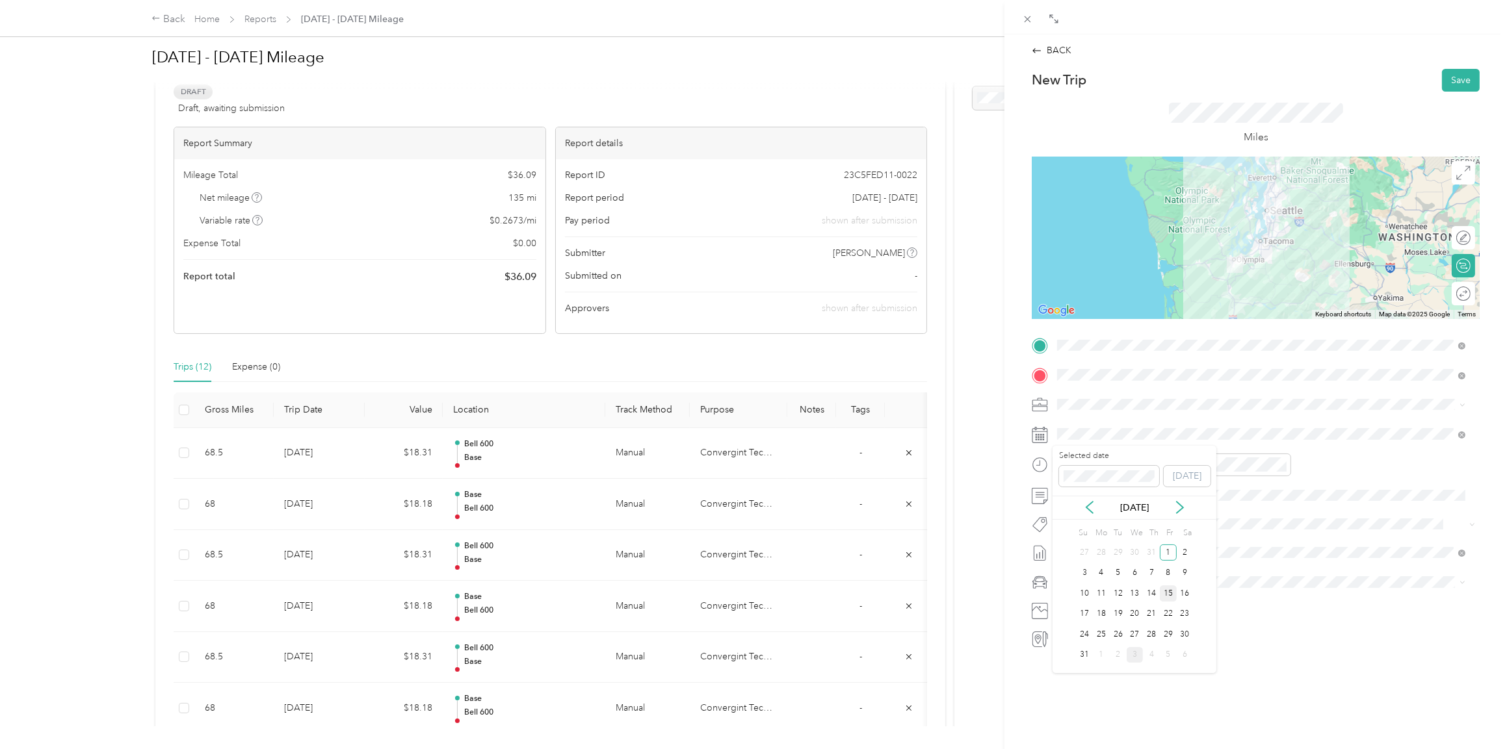
click at [1168, 592] on div "15" at bounding box center [1167, 594] width 17 height 16
click at [1134, 463] on icon "close-circle" at bounding box center [1134, 464] width 9 height 9
click at [1280, 461] on icon "close-circle" at bounding box center [1281, 464] width 9 height 9
click at [1079, 575] on span at bounding box center [1265, 582] width 427 height 21
click at [1076, 653] on li "Harley" at bounding box center [1260, 649] width 417 height 23
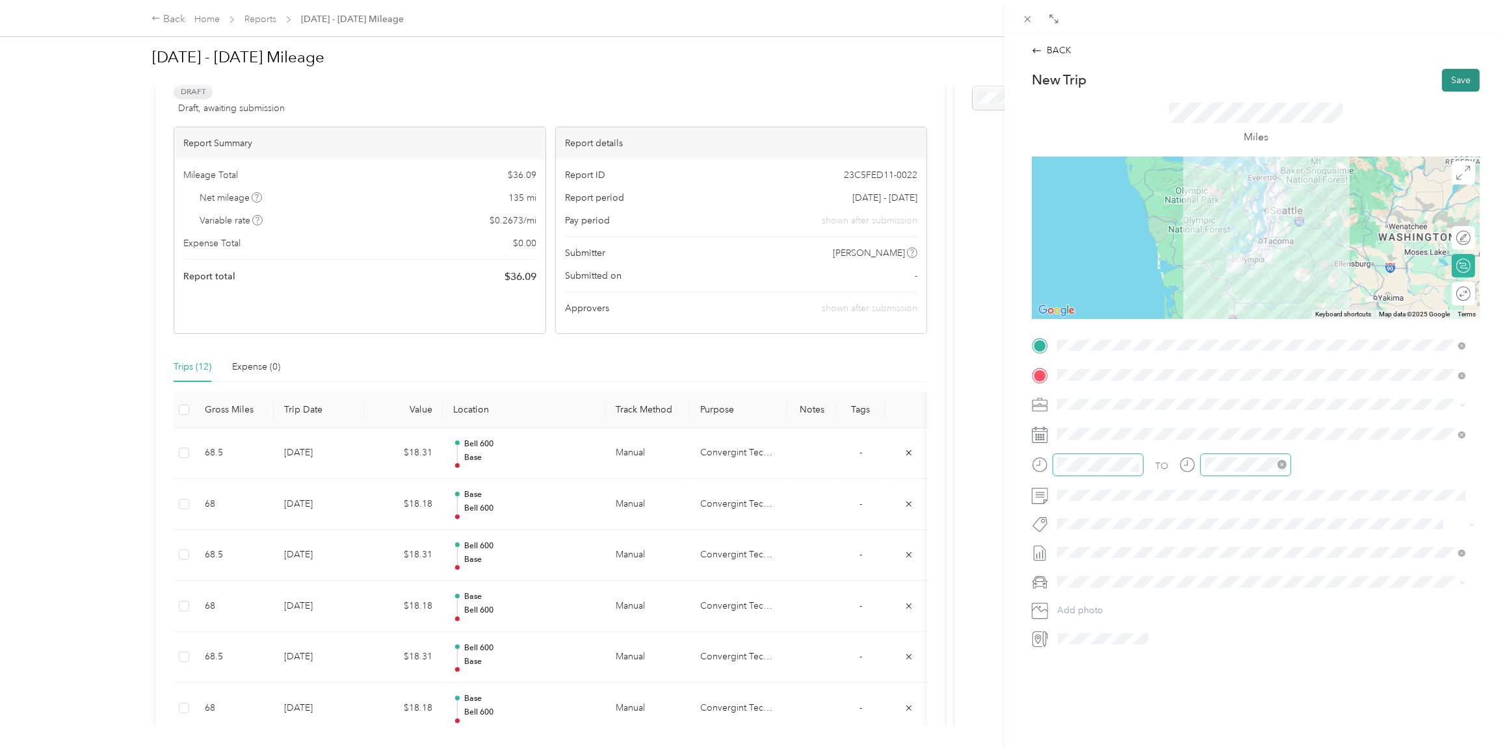
click at [1447, 76] on button "Save" at bounding box center [1461, 80] width 38 height 23
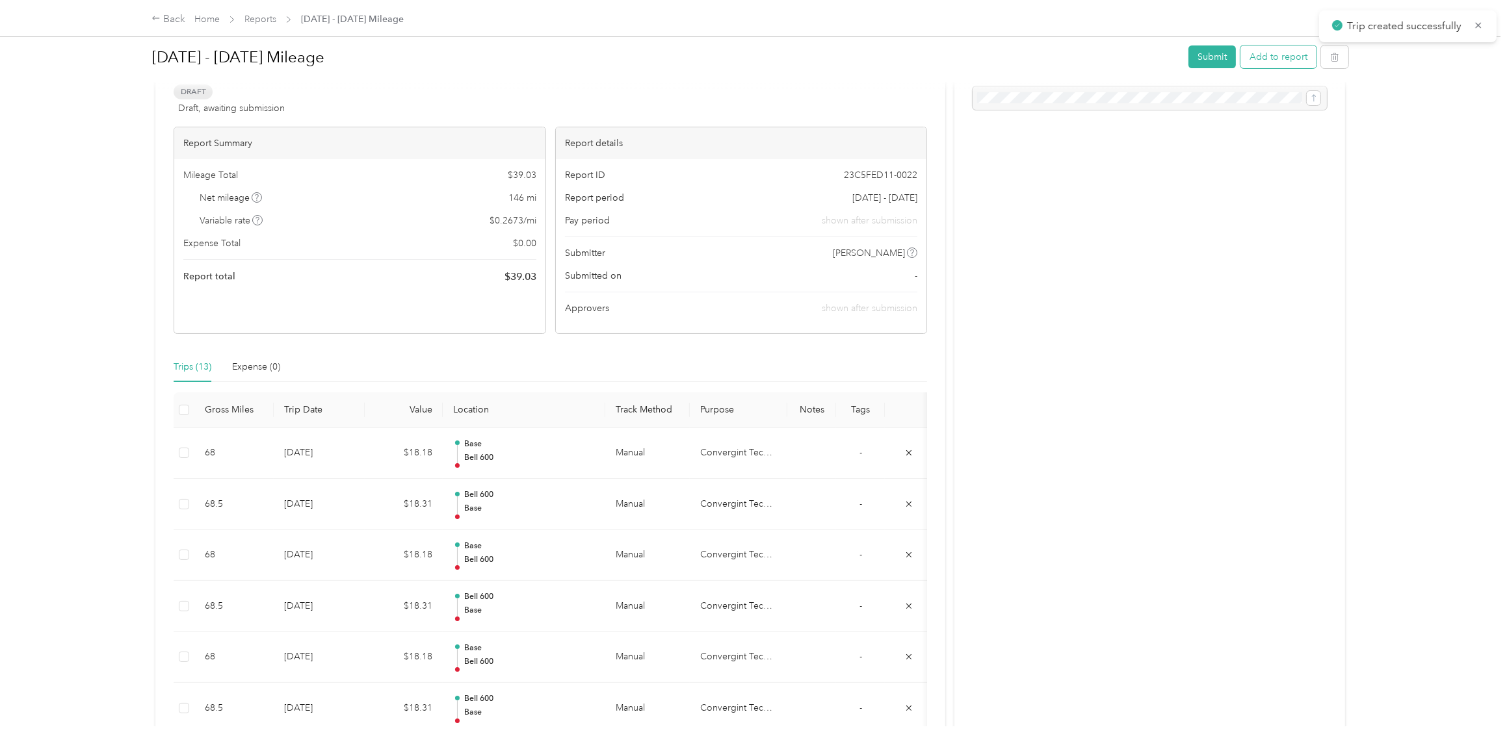
click at [1267, 59] on button "Add to report" at bounding box center [1278, 56] width 76 height 23
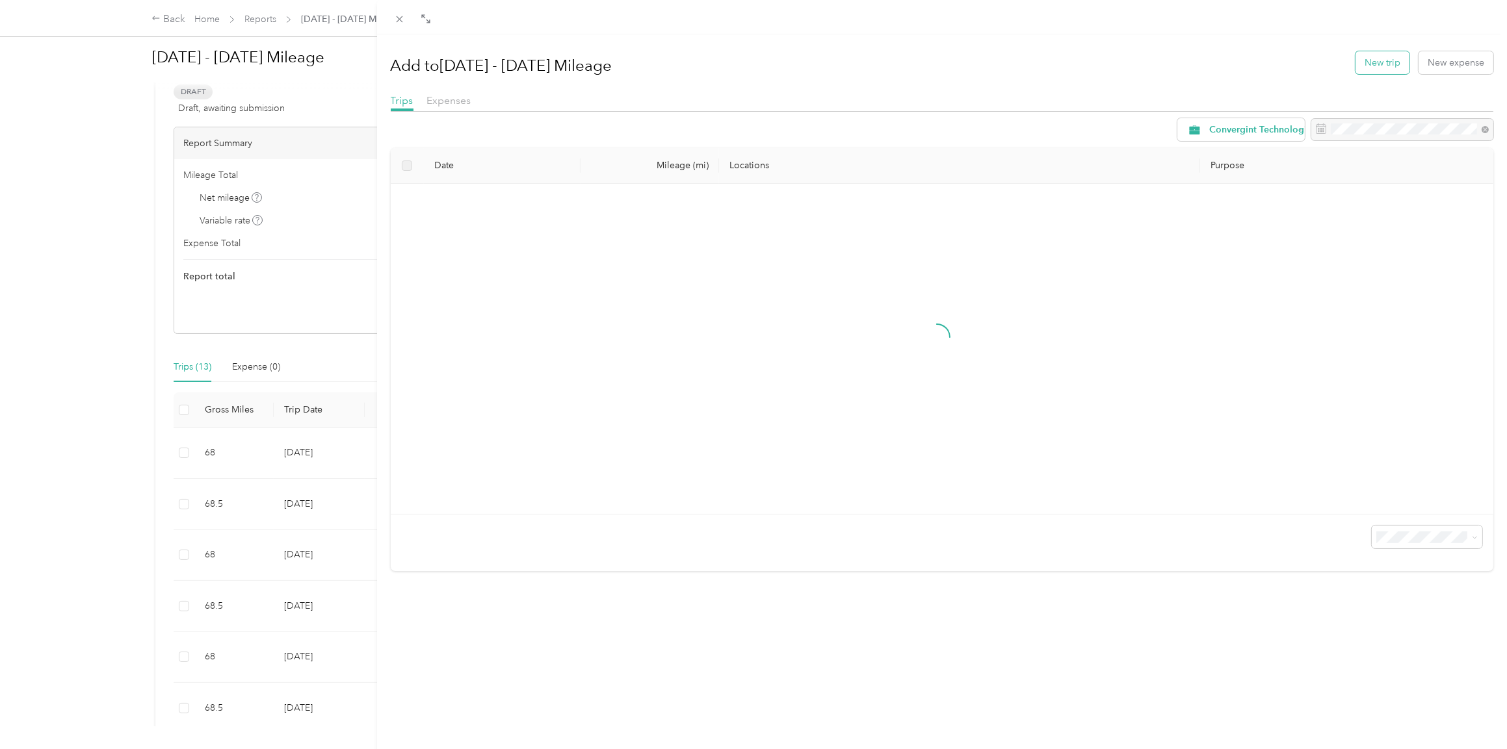
click at [1365, 59] on button "New trip" at bounding box center [1382, 62] width 54 height 23
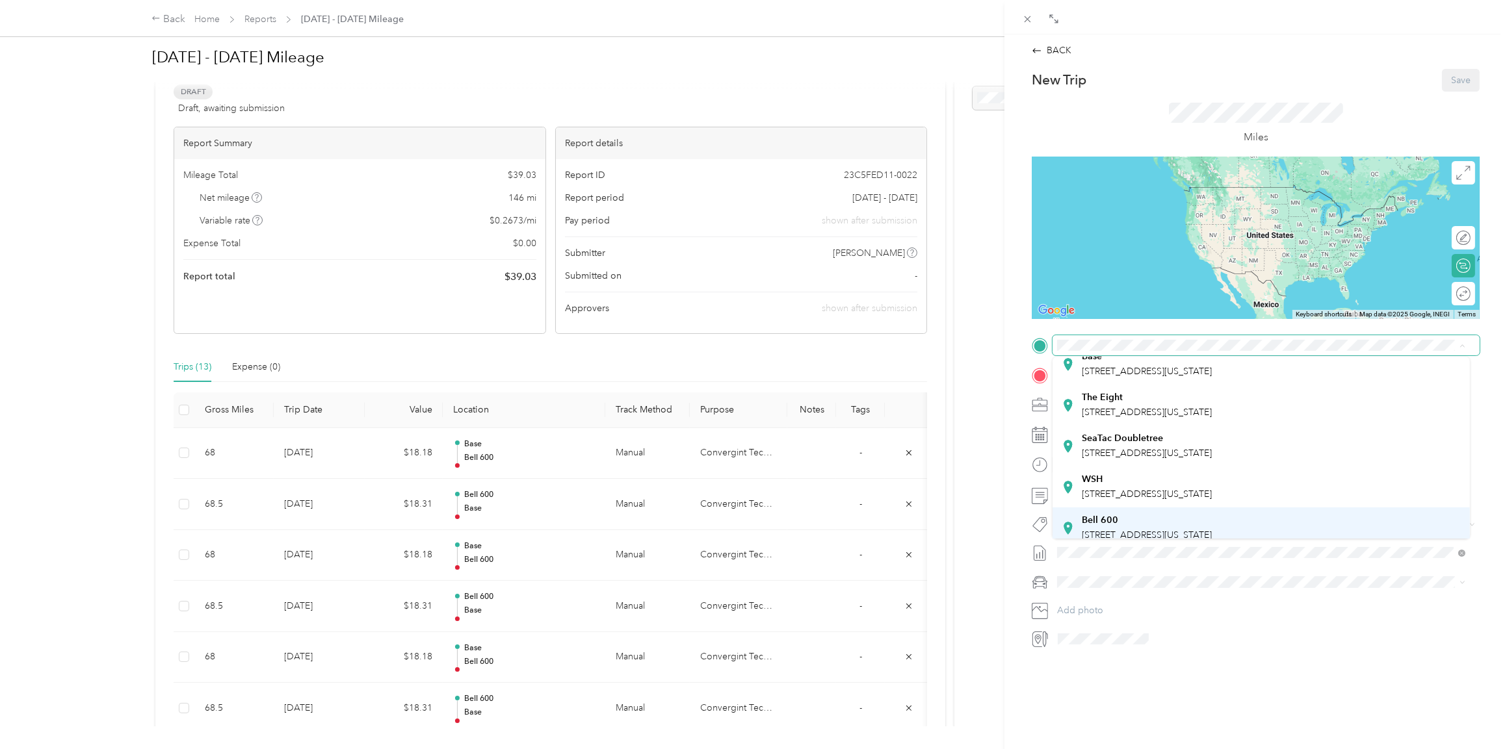
scroll to position [91, 0]
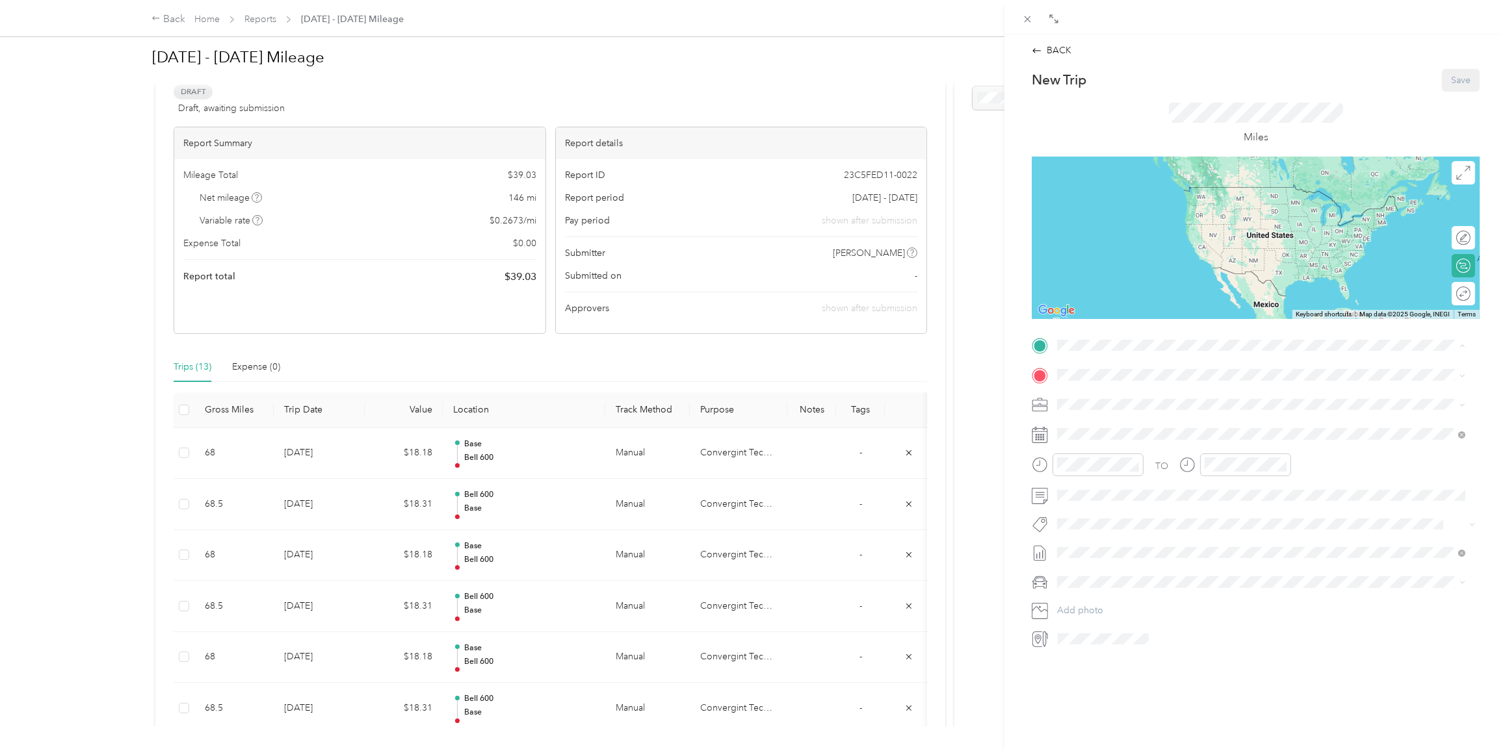
click at [1104, 480] on span "[STREET_ADDRESS][US_STATE]" at bounding box center [1146, 484] width 130 height 11
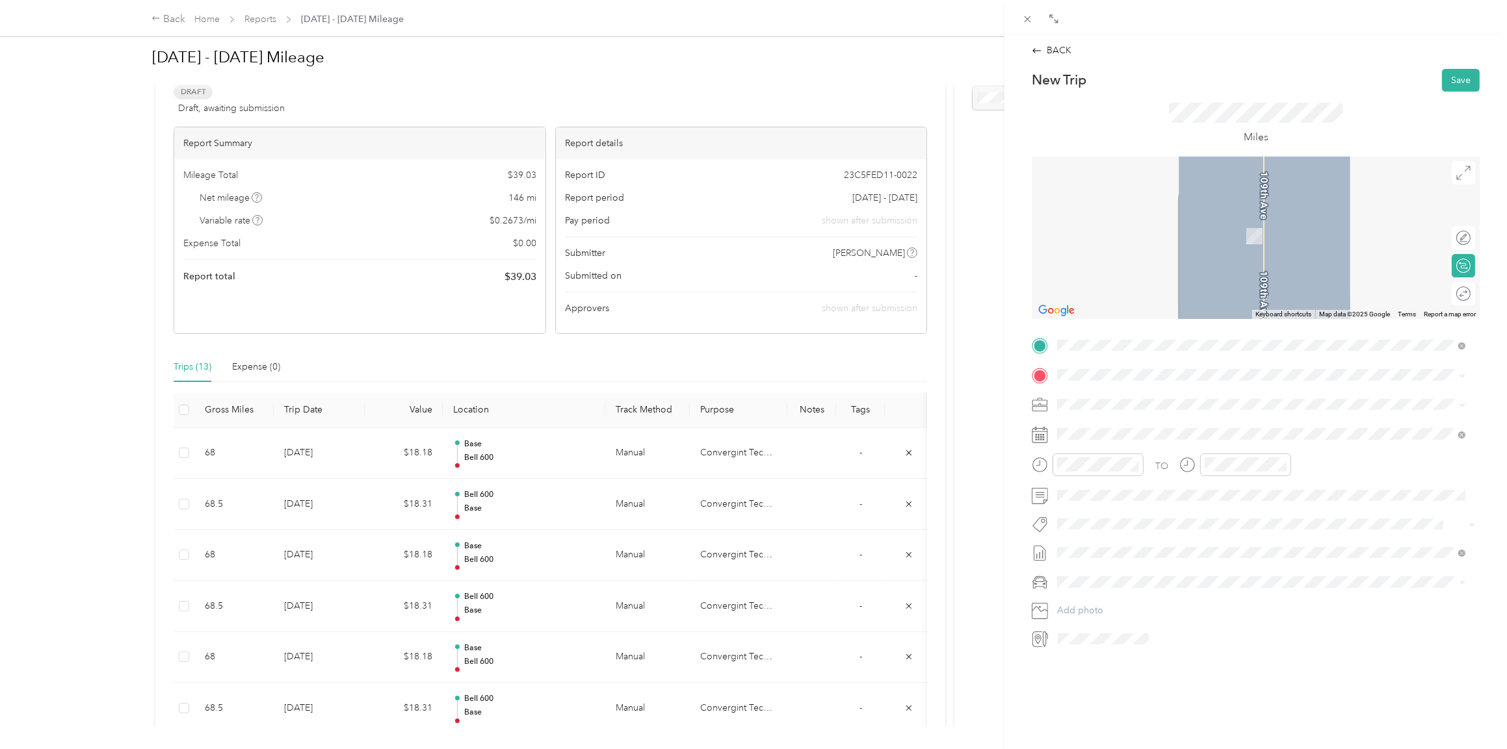
click at [1098, 437] on span "[STREET_ADDRESS][US_STATE]" at bounding box center [1146, 435] width 130 height 11
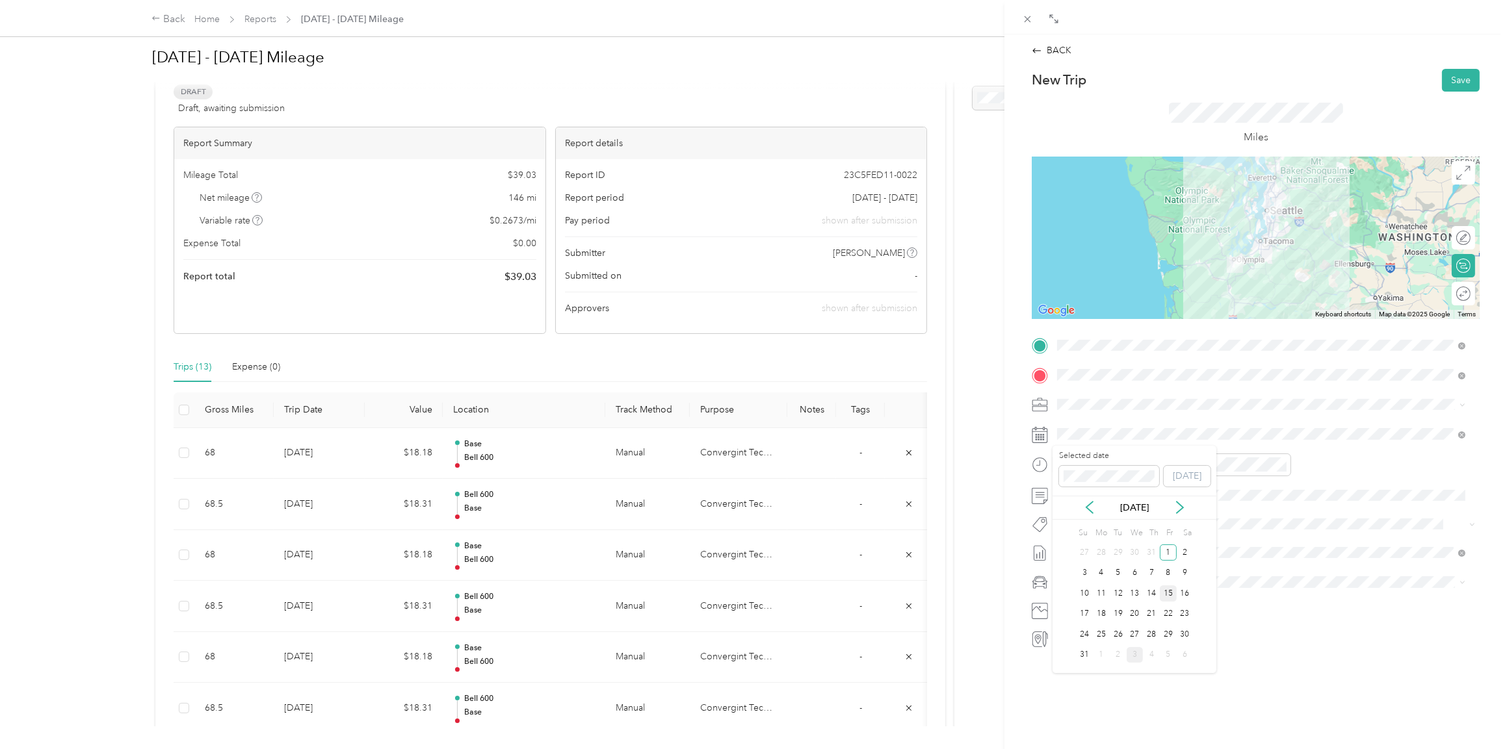
click at [1169, 593] on div "15" at bounding box center [1167, 594] width 17 height 16
click at [1136, 465] on icon "close-circle" at bounding box center [1134, 464] width 9 height 9
click at [1280, 465] on icon "close-circle" at bounding box center [1281, 464] width 9 height 9
click at [1078, 649] on span "Harley" at bounding box center [1074, 650] width 26 height 11
click at [1453, 78] on button "Save" at bounding box center [1461, 80] width 38 height 23
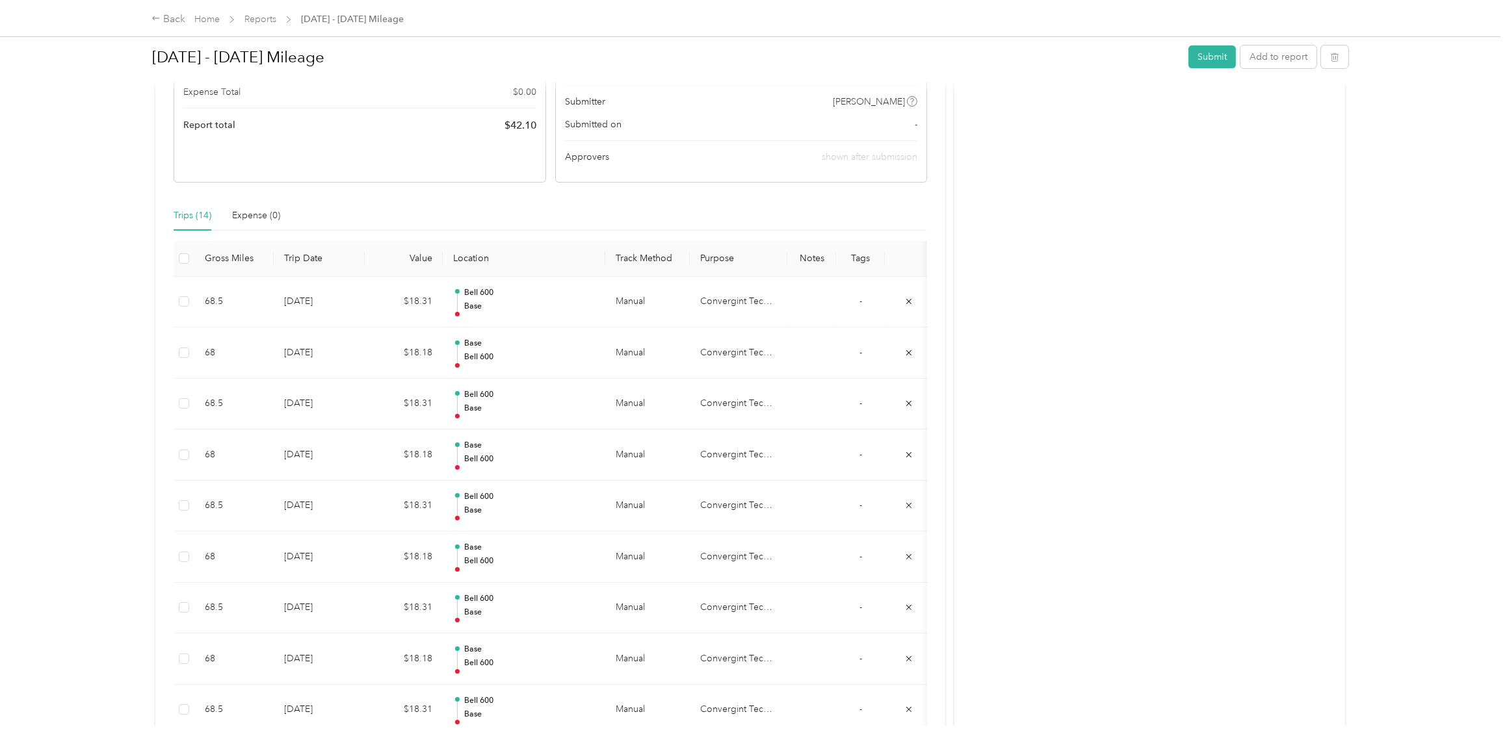
scroll to position [65, 0]
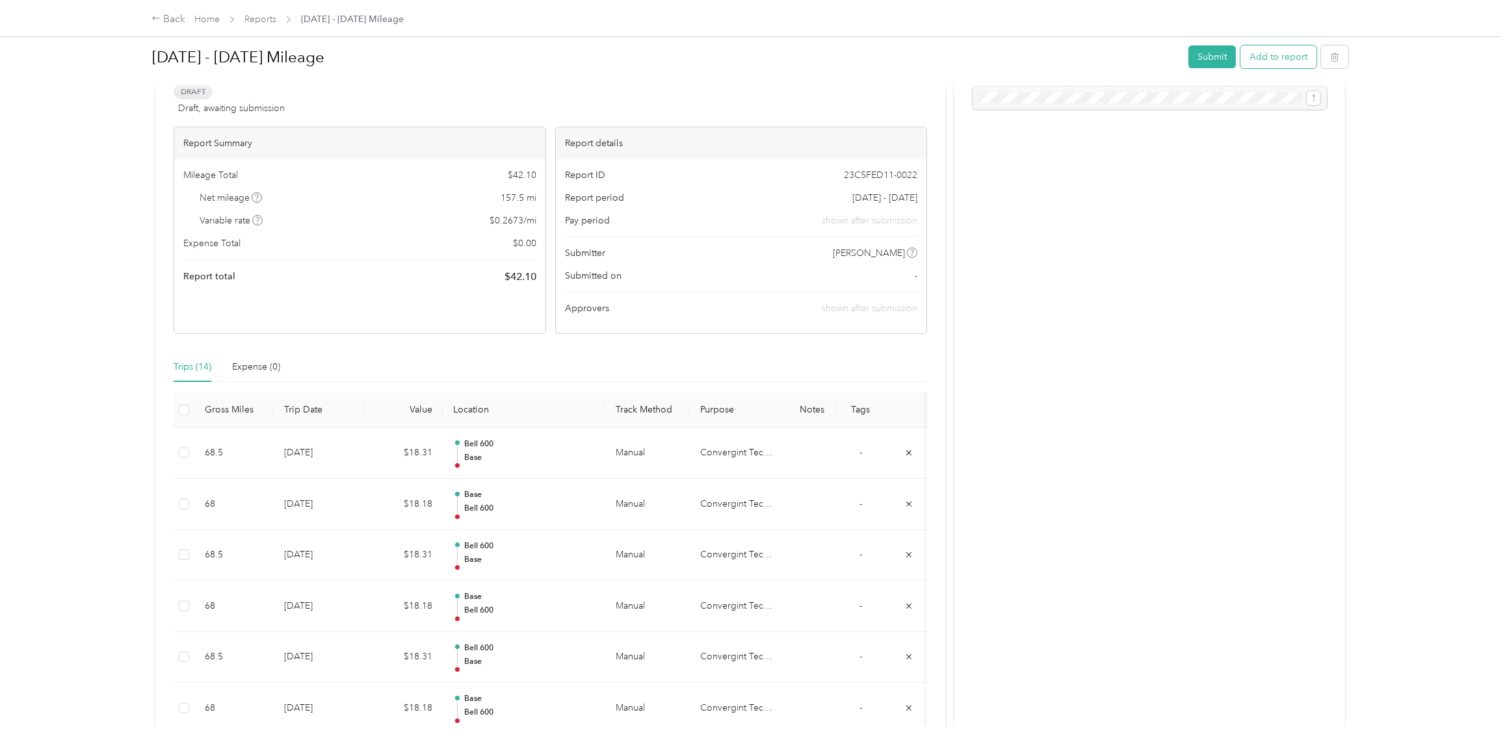
click at [1286, 57] on button "Add to report" at bounding box center [1278, 56] width 76 height 23
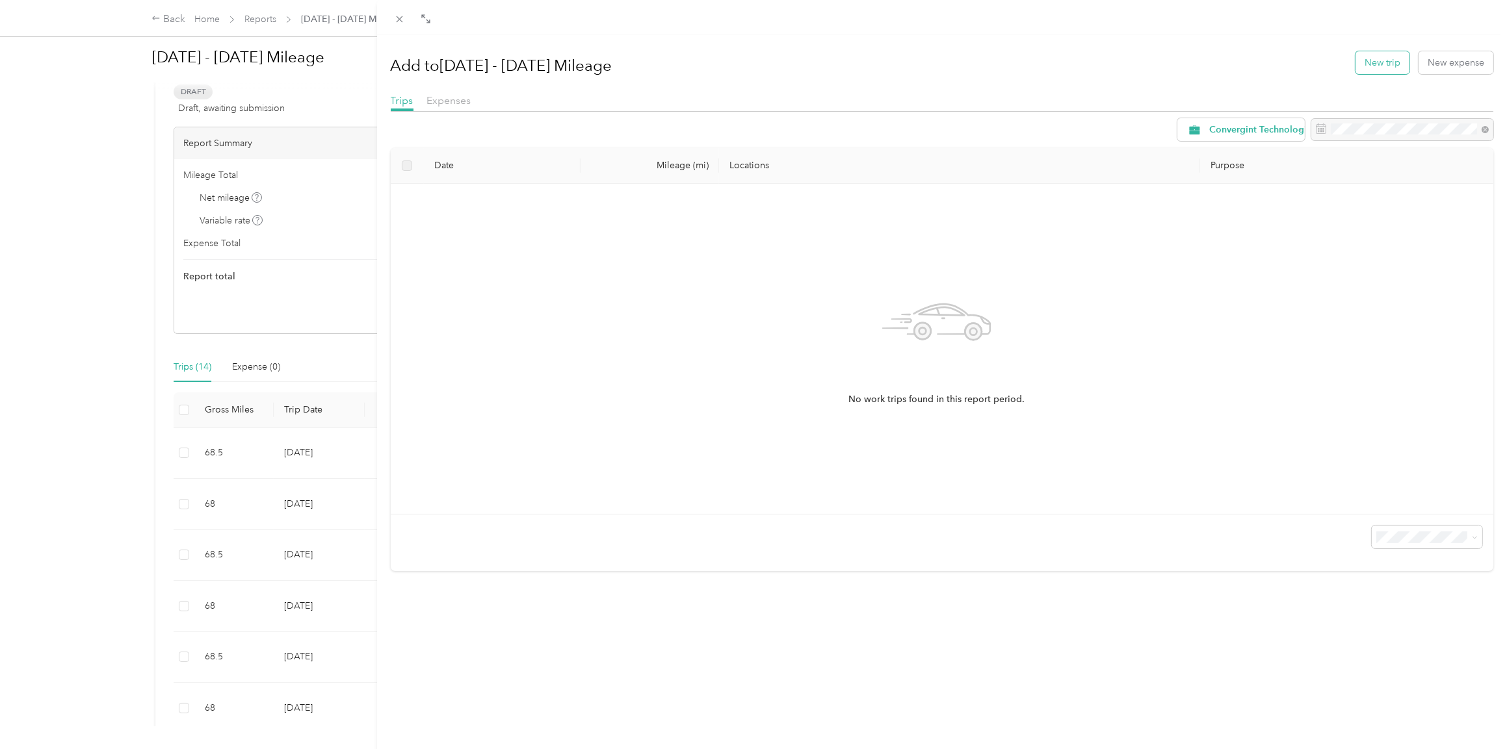
click at [1363, 64] on button "New trip" at bounding box center [1382, 62] width 54 height 23
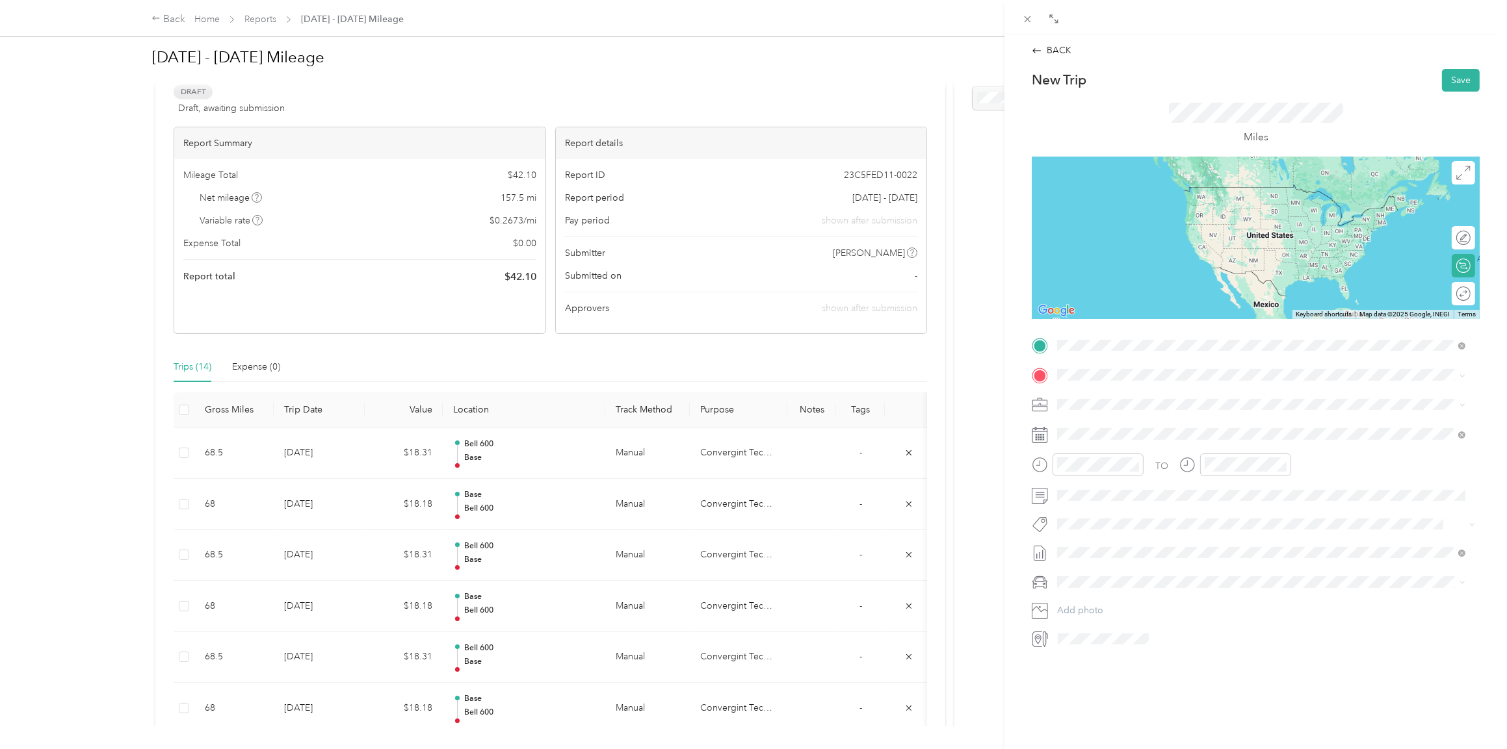
click at [1096, 478] on span "[STREET_ADDRESS][PERSON_NAME][US_STATE]" at bounding box center [1182, 473] width 202 height 12
click at [1093, 403] on div "Base [STREET_ADDRESS][US_STATE]" at bounding box center [1146, 404] width 130 height 27
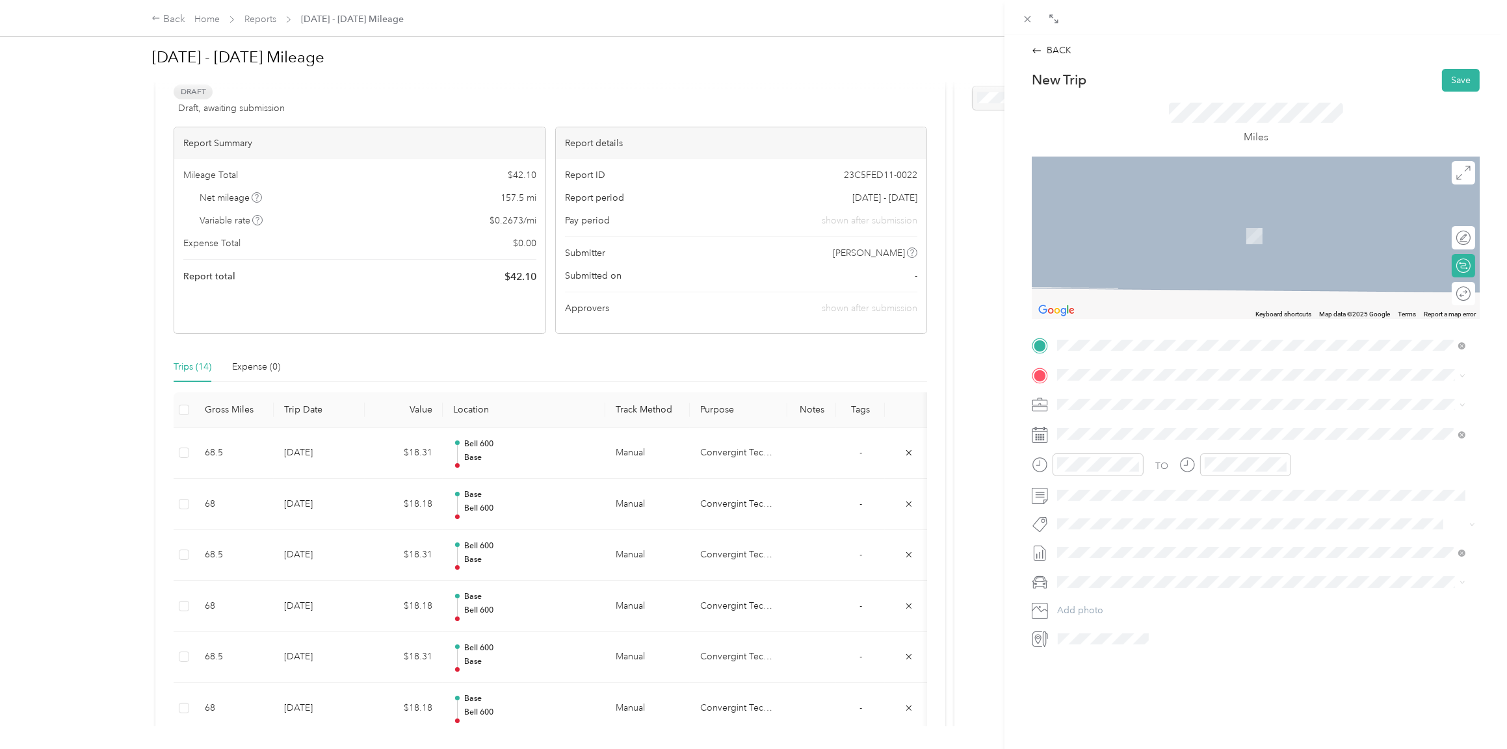
click at [1126, 424] on span "[STREET_ADDRESS][PERSON_NAME][US_STATE]" at bounding box center [1182, 418] width 202 height 12
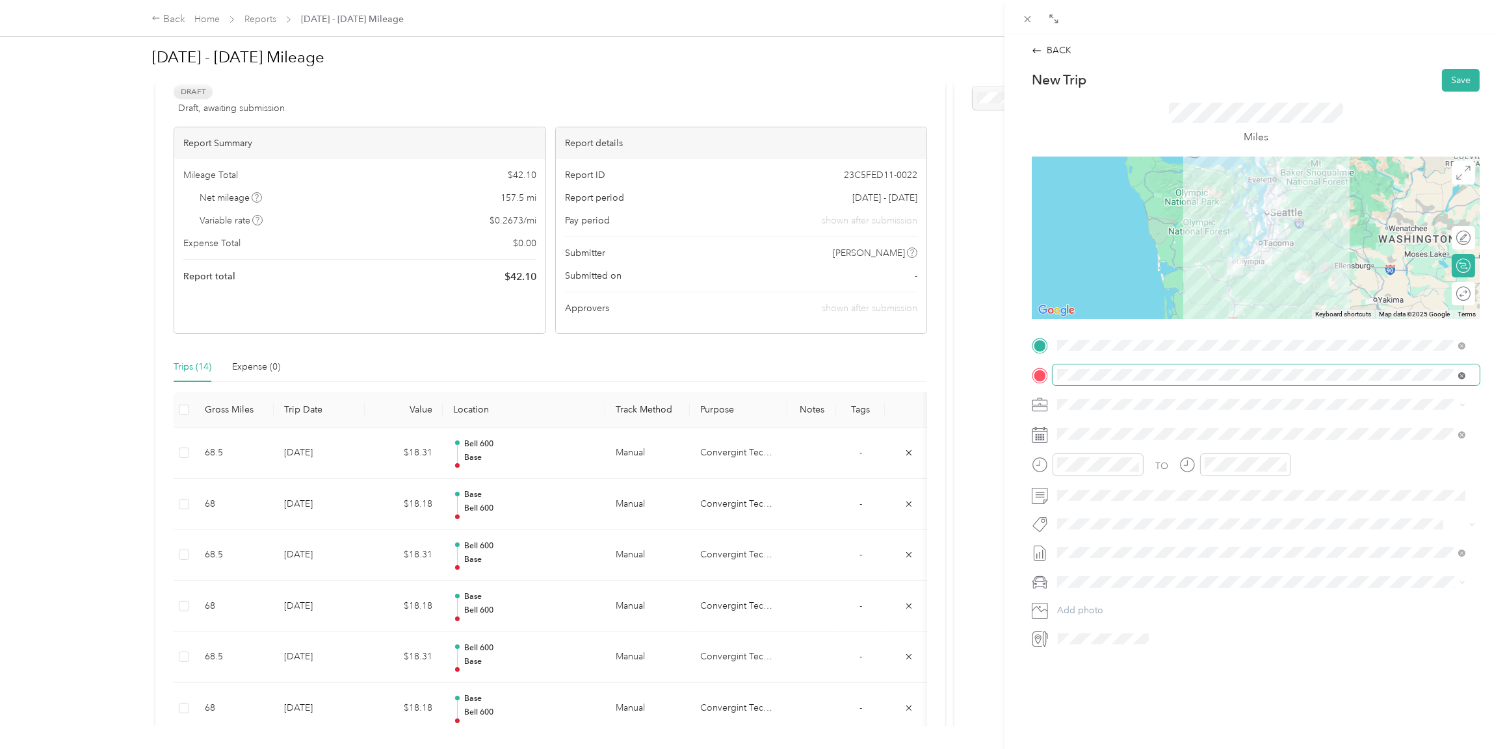
click at [1462, 378] on icon at bounding box center [1461, 375] width 7 height 7
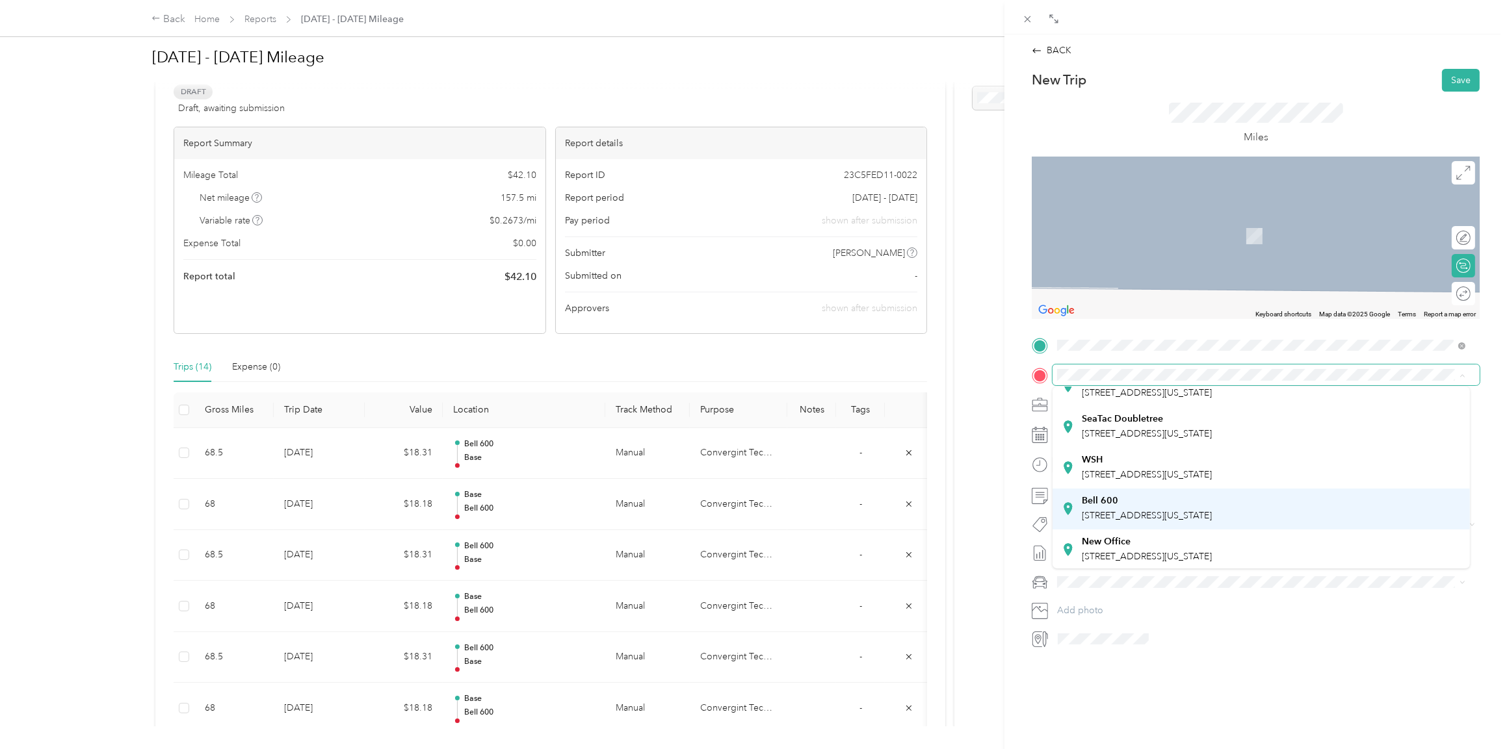
scroll to position [91, 0]
click at [1125, 499] on div "Bell 600" at bounding box center [1146, 499] width 130 height 12
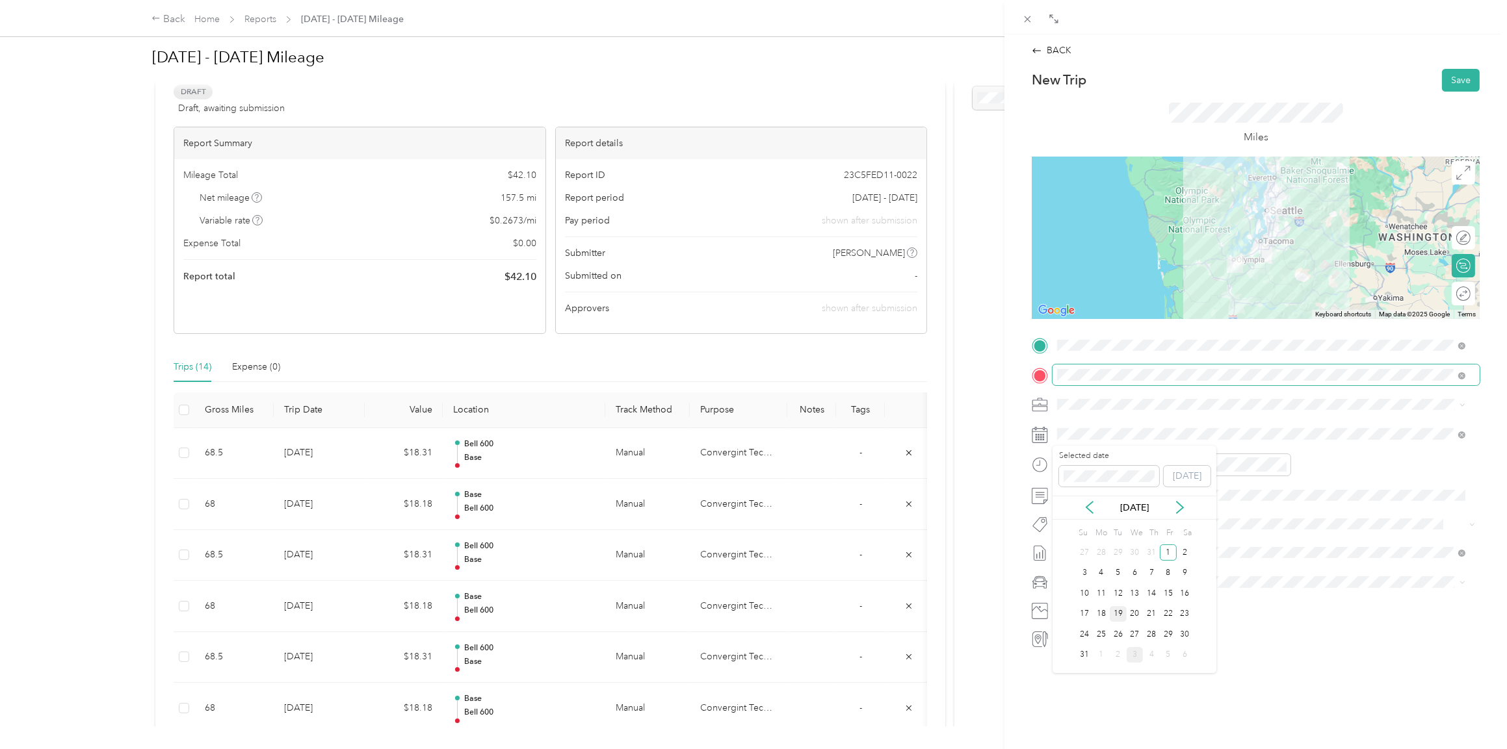
click at [1116, 610] on div "19" at bounding box center [1117, 614] width 17 height 16
click at [1135, 465] on icon "close-circle" at bounding box center [1134, 464] width 9 height 9
click at [1280, 465] on icon "close-circle" at bounding box center [1281, 464] width 9 height 9
click at [1085, 607] on li "Lexus ES 300h" at bounding box center [1260, 600] width 417 height 23
click at [1442, 73] on button "Save" at bounding box center [1461, 80] width 38 height 23
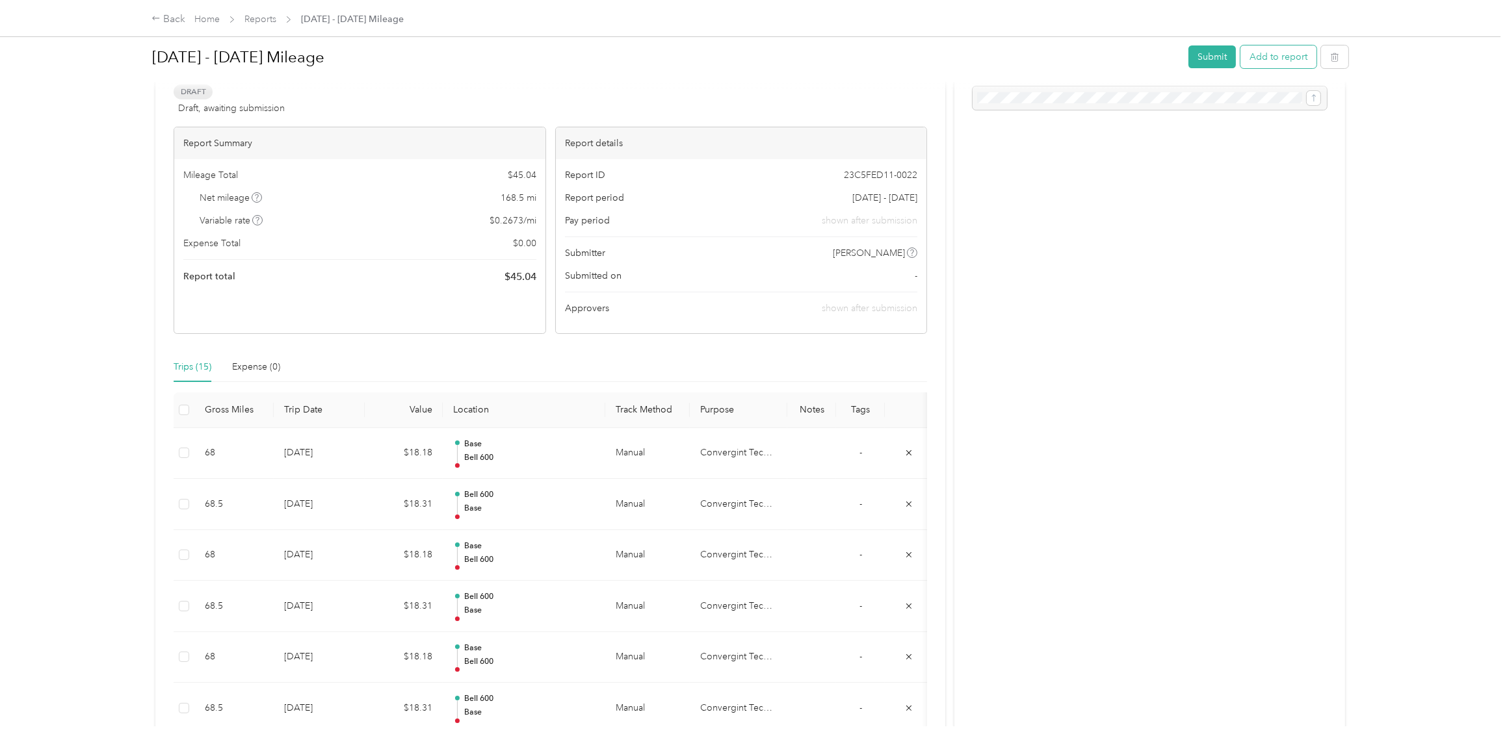
click at [1286, 57] on button "Add to report" at bounding box center [1278, 56] width 76 height 23
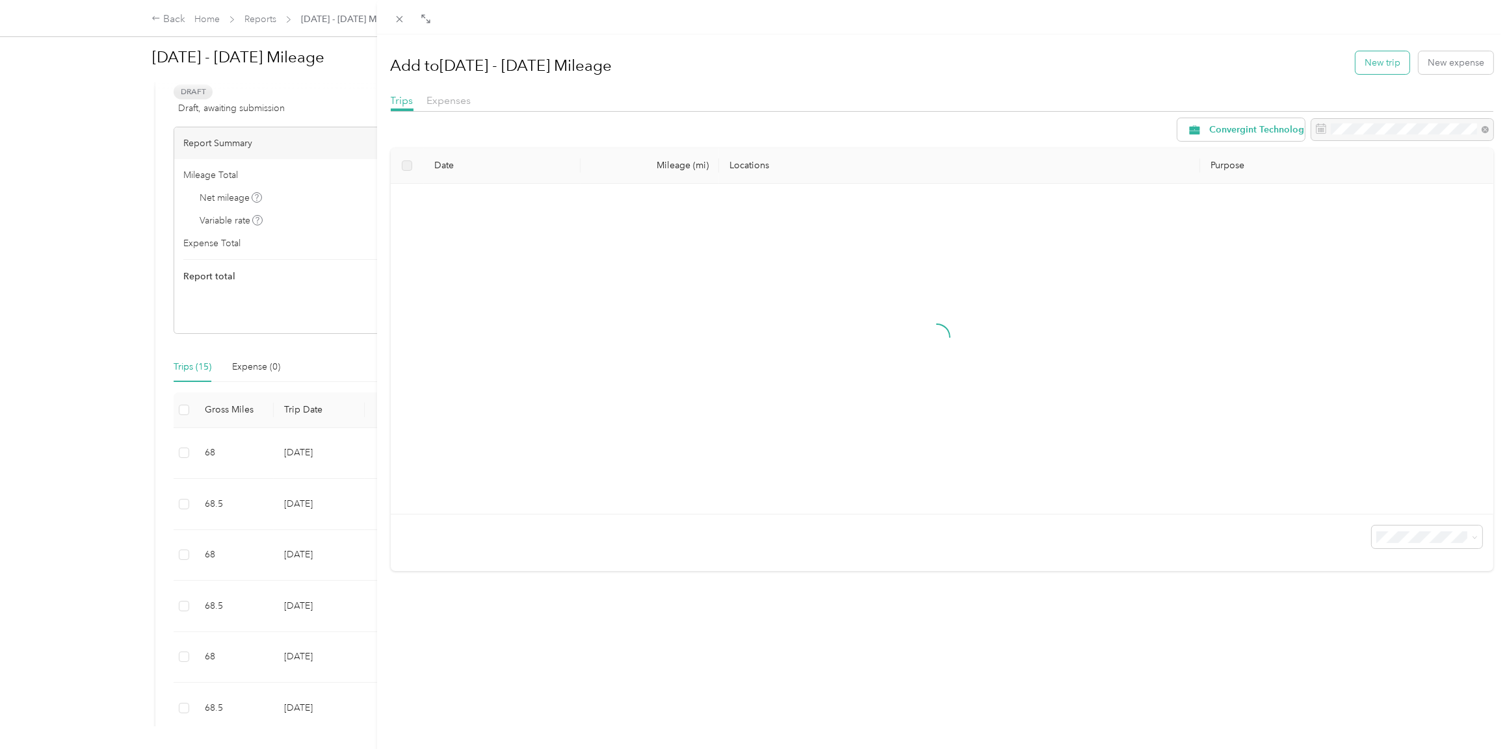
click at [1364, 60] on button "New trip" at bounding box center [1382, 62] width 54 height 23
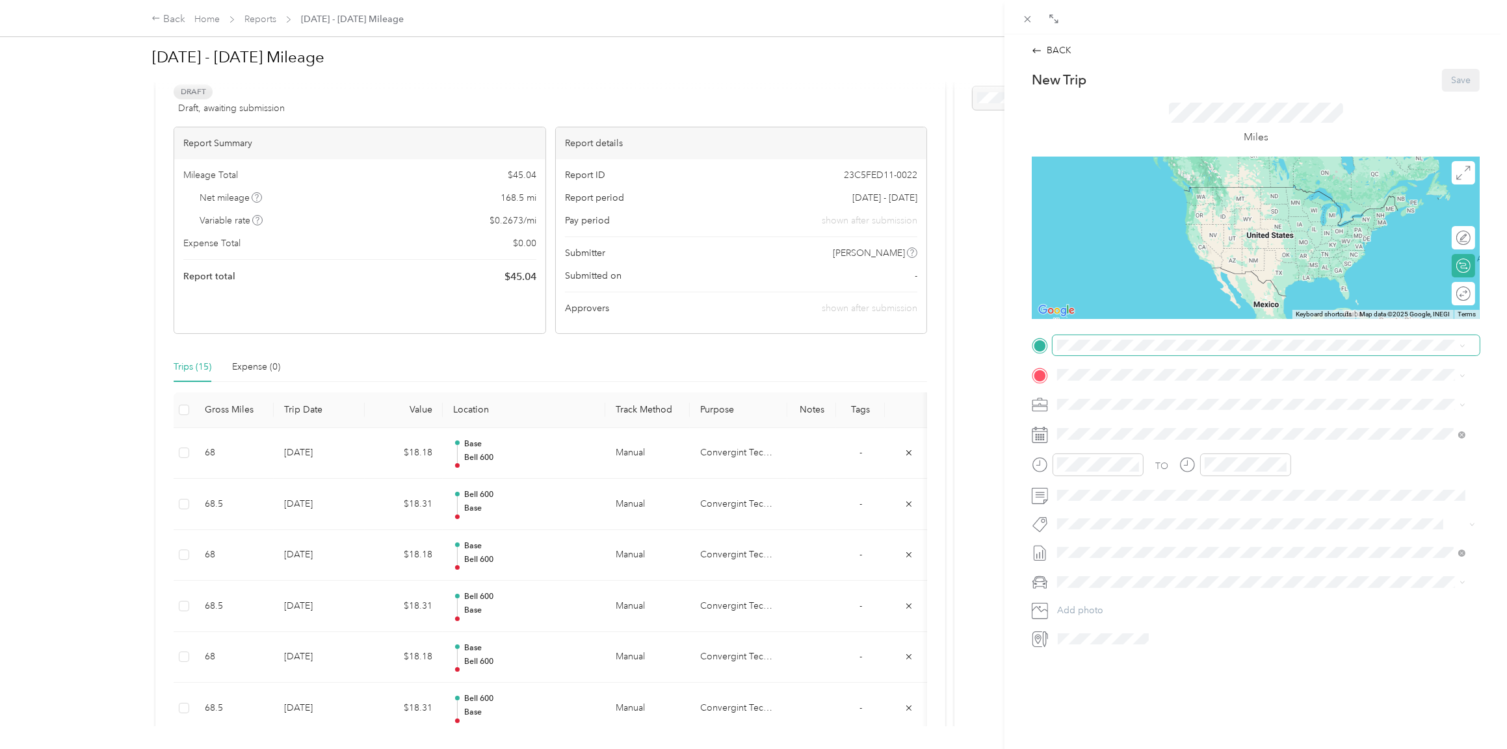
click at [1080, 339] on span at bounding box center [1265, 345] width 427 height 21
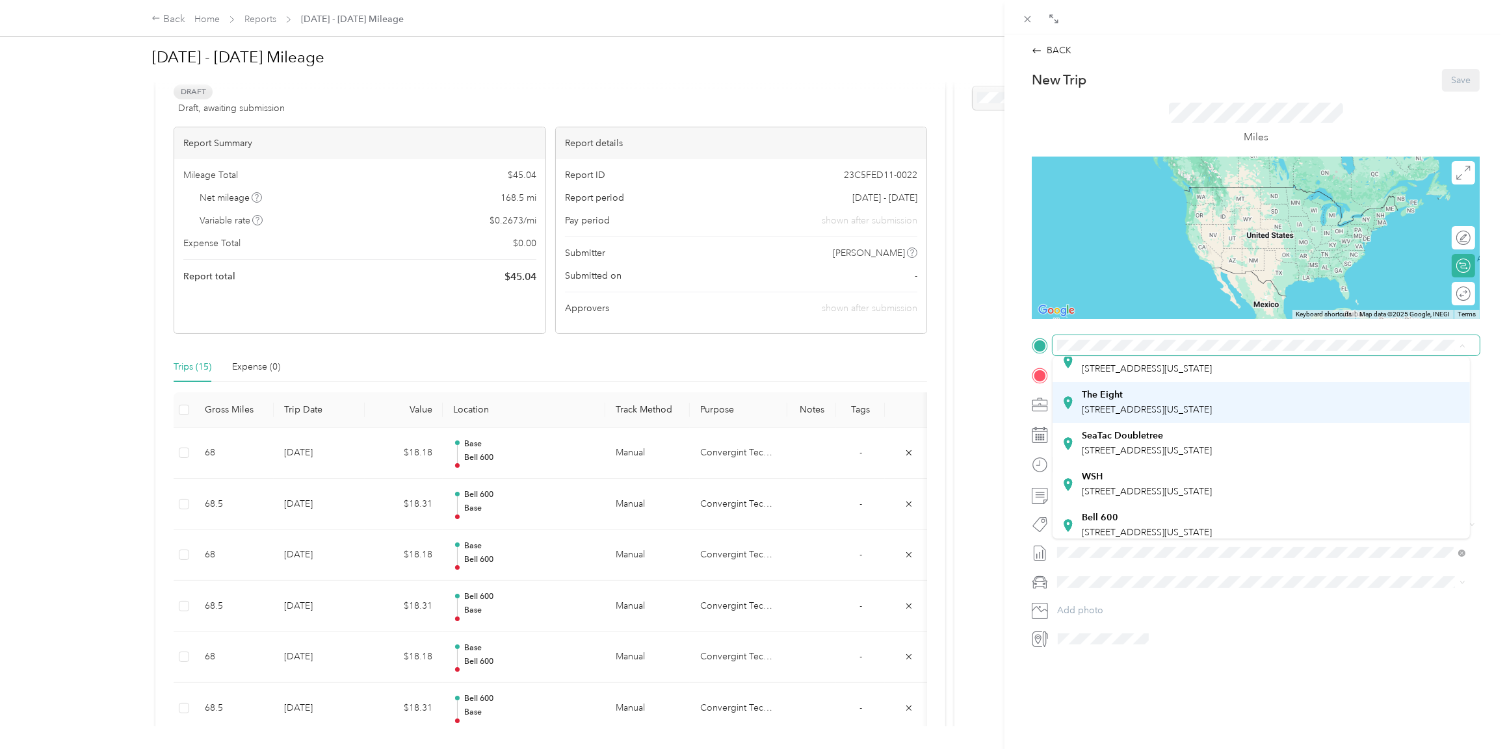
scroll to position [91, 0]
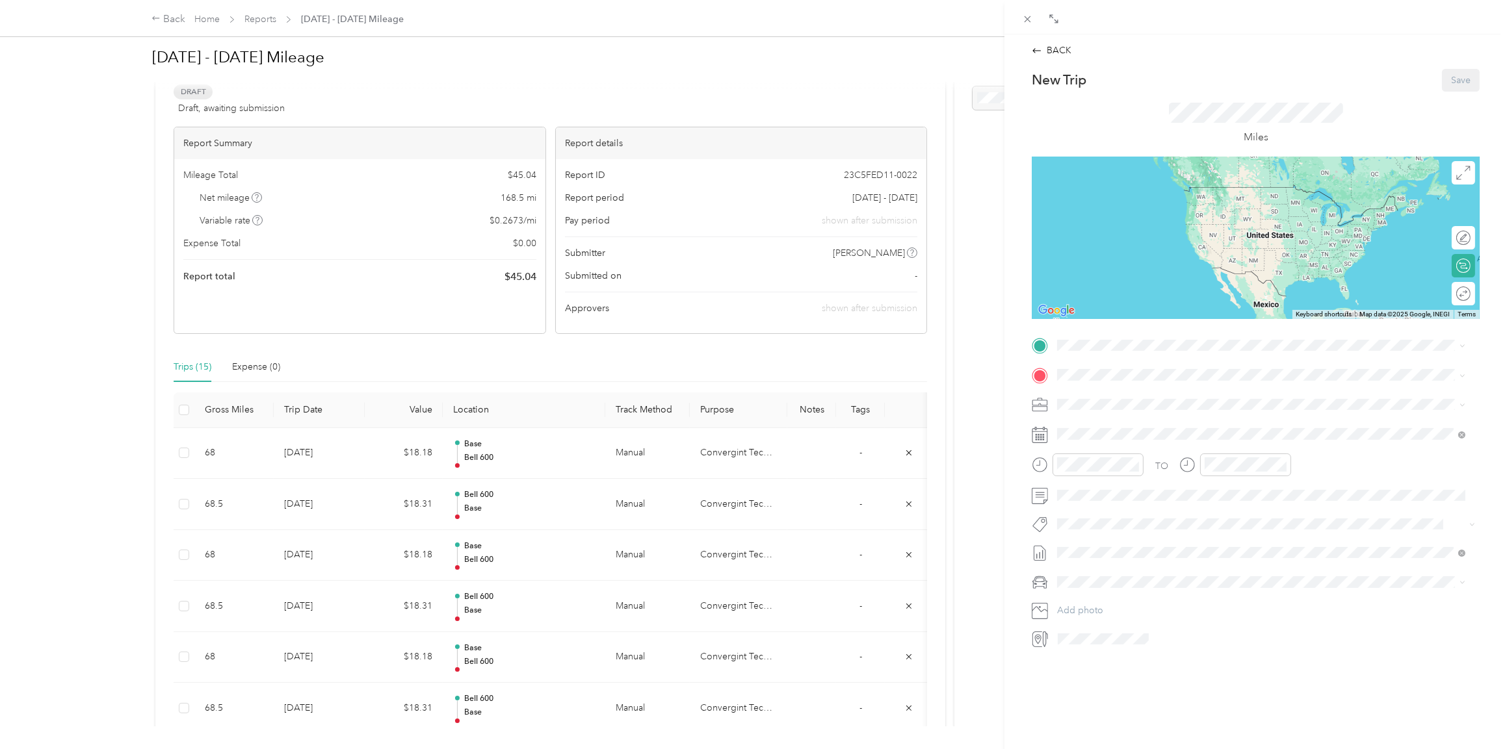
click at [1102, 474] on div "Bell [STREET_ADDRESS][US_STATE]" at bounding box center [1146, 474] width 130 height 27
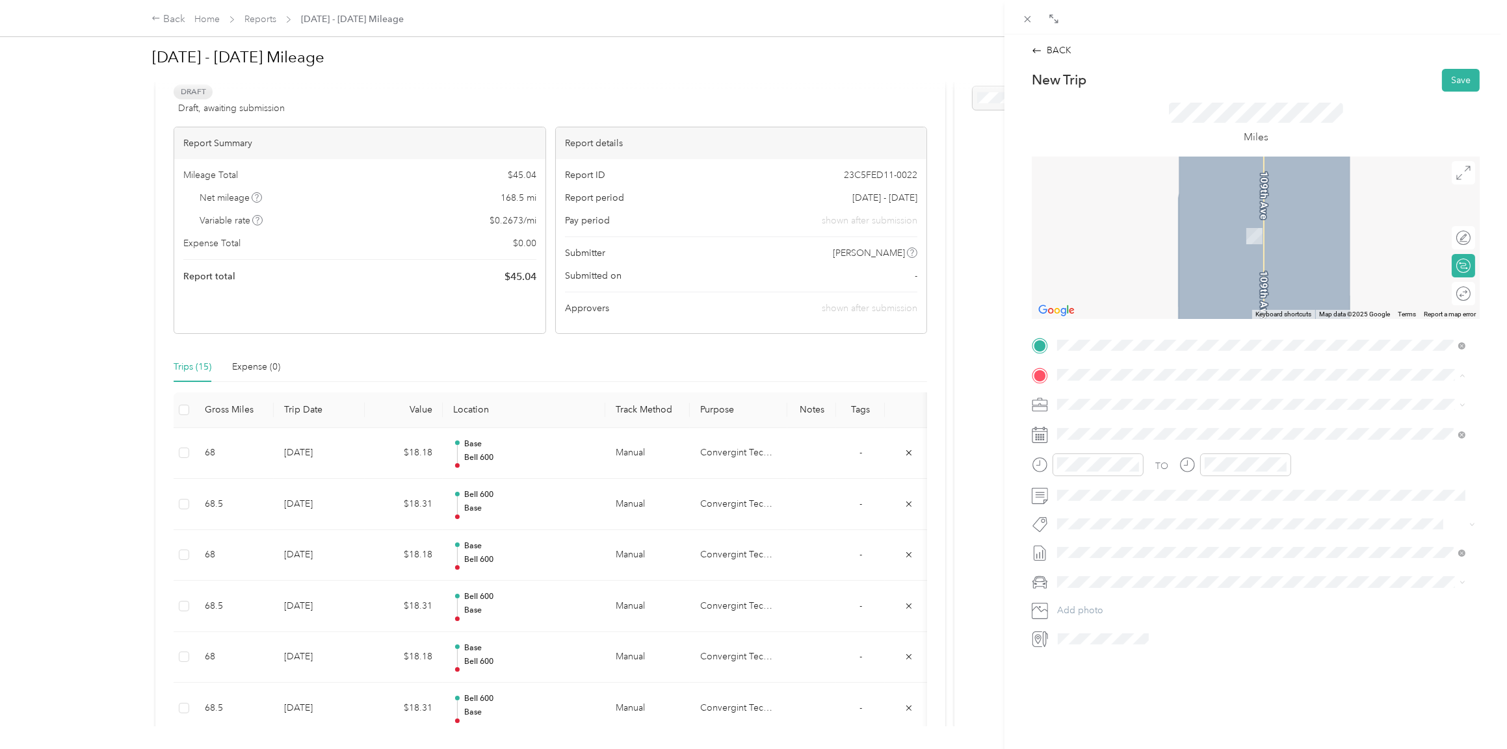
click at [1103, 543] on div "New Office [STREET_ADDRESS][US_STATE]" at bounding box center [1146, 547] width 130 height 27
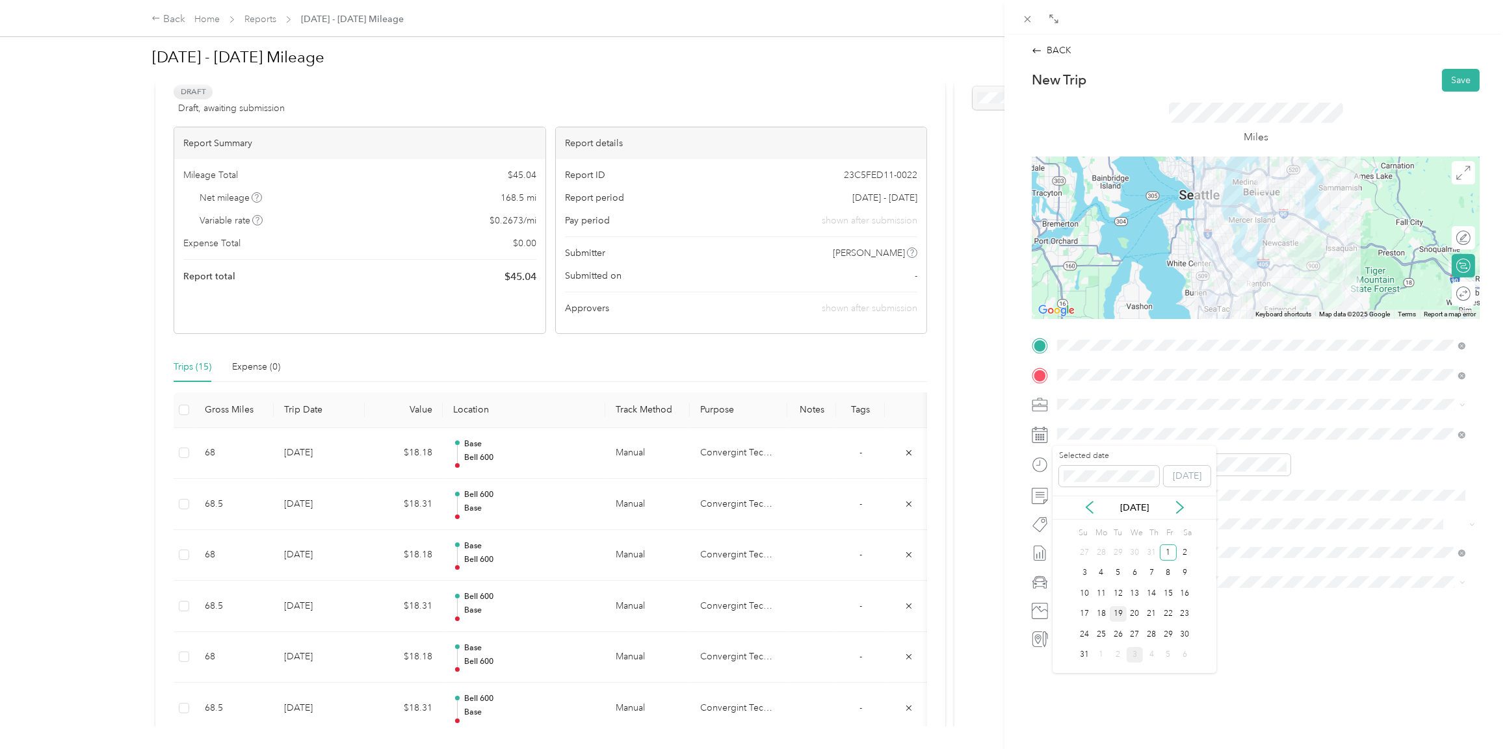
click at [1120, 615] on div "19" at bounding box center [1117, 614] width 17 height 16
click at [1134, 463] on icon "close-circle" at bounding box center [1134, 464] width 9 height 9
click at [1282, 465] on icon "close-circle" at bounding box center [1281, 464] width 9 height 9
click at [1080, 610] on ol "Lexus ES 300h Honda [PERSON_NAME] Lexus" at bounding box center [1260, 649] width 417 height 114
click at [1087, 607] on li "Lexus ES 300h" at bounding box center [1260, 604] width 417 height 23
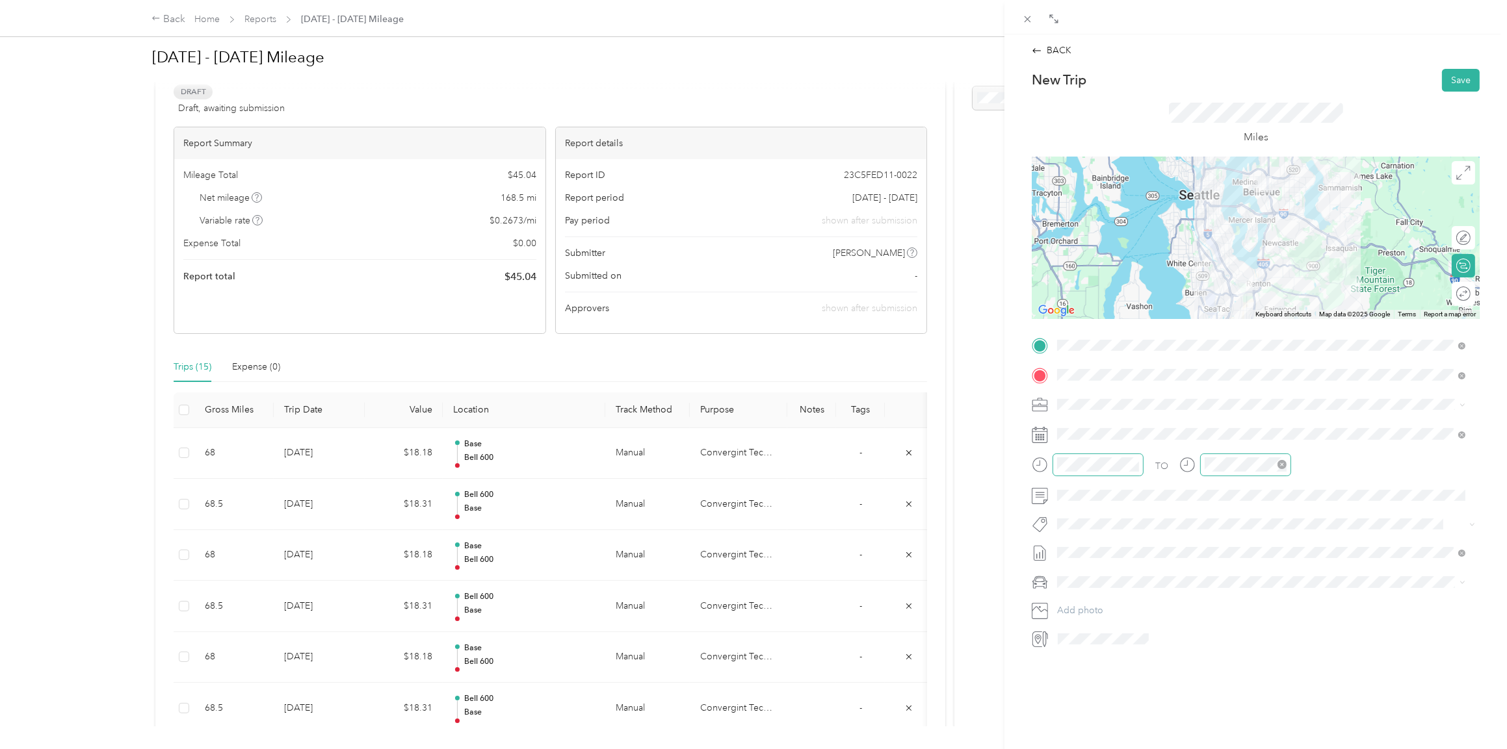
scroll to position [3, 0]
click at [1447, 73] on button "Save" at bounding box center [1461, 80] width 38 height 23
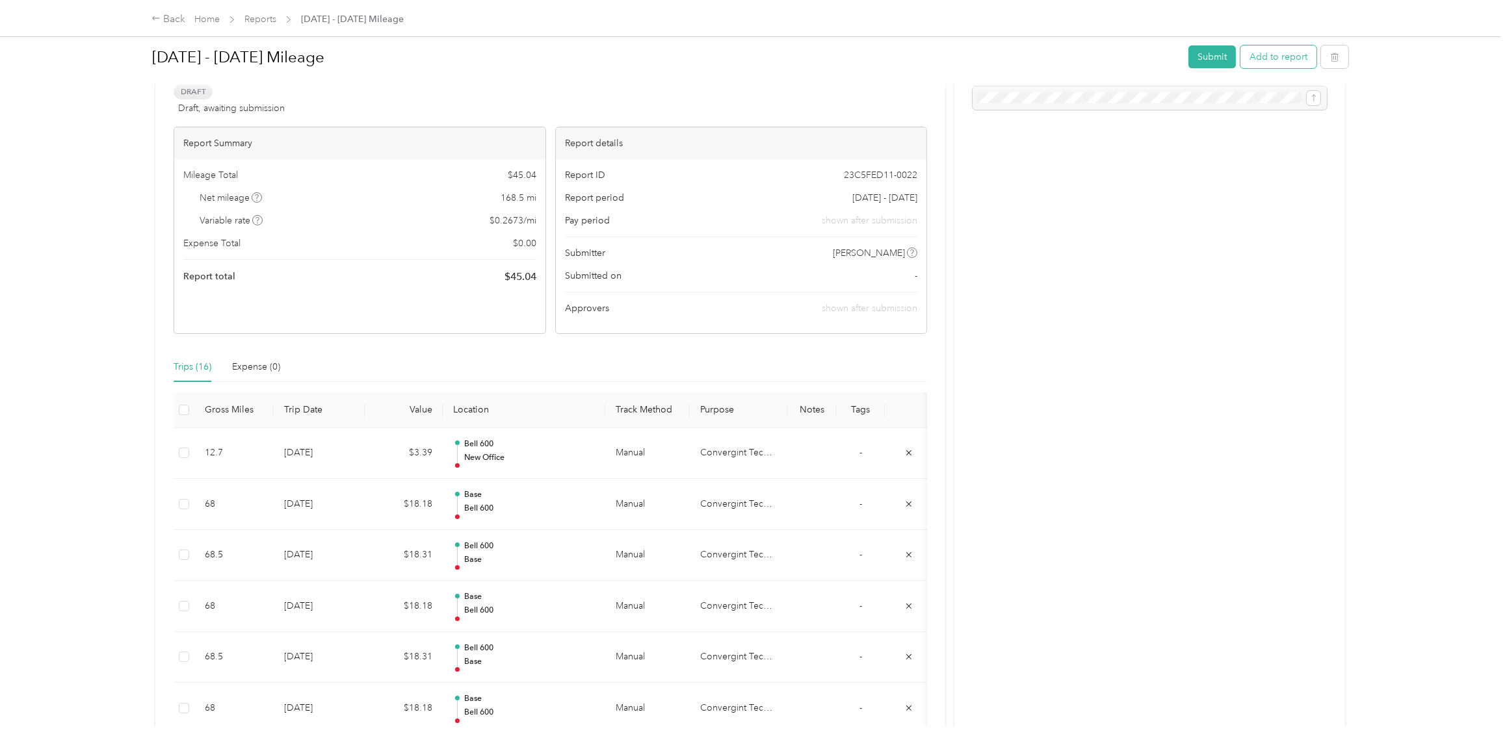
click at [1264, 53] on button "Add to report" at bounding box center [1278, 56] width 76 height 23
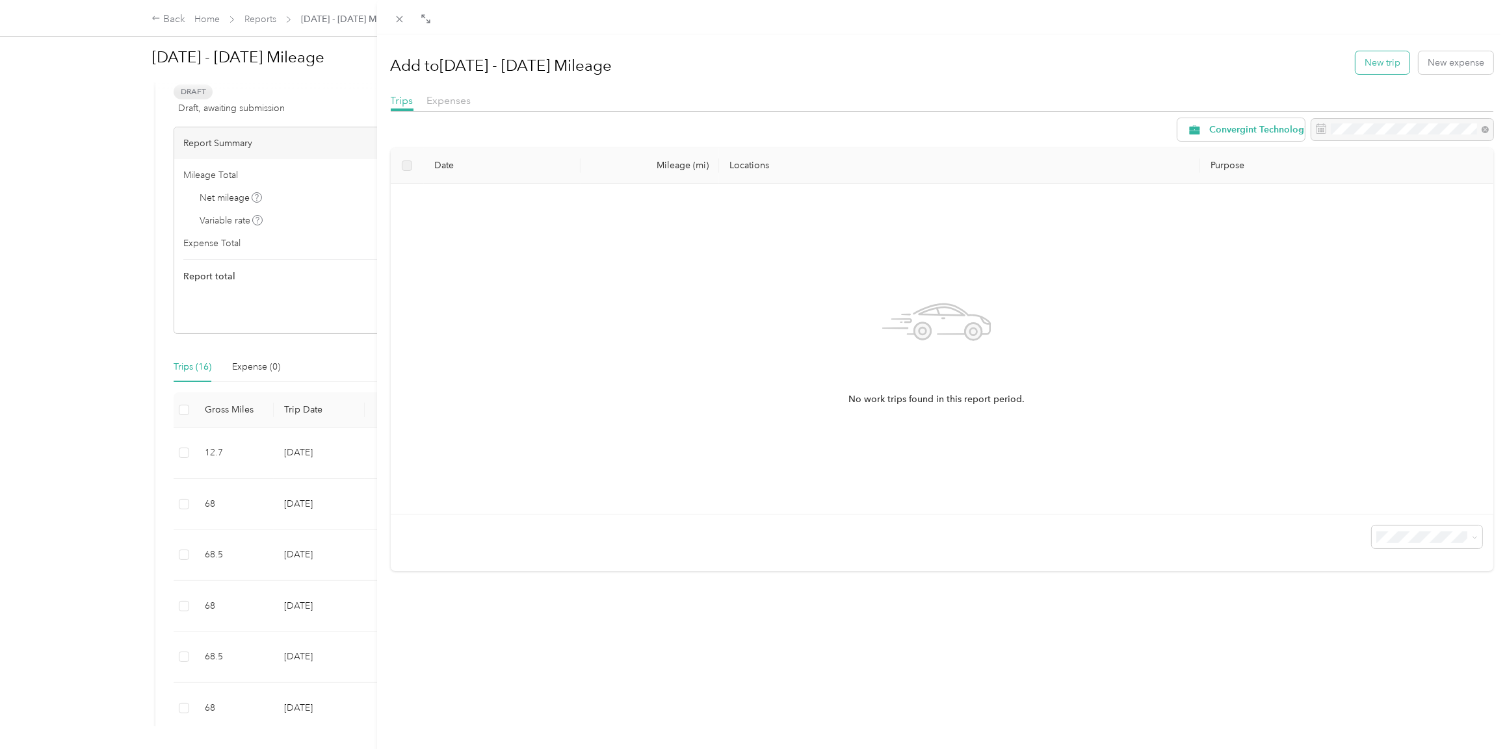
click at [1380, 58] on button "New trip" at bounding box center [1382, 62] width 54 height 23
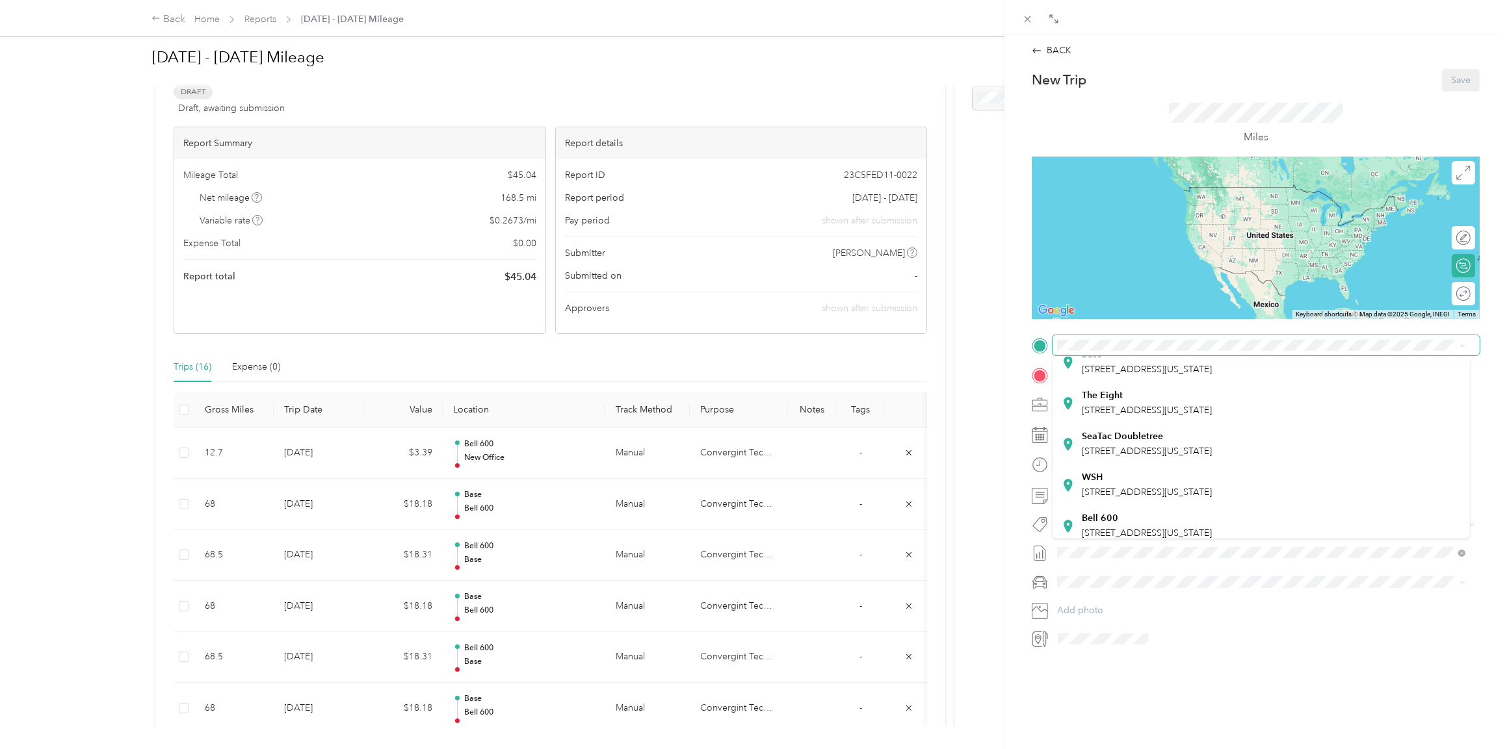
scroll to position [91, 0]
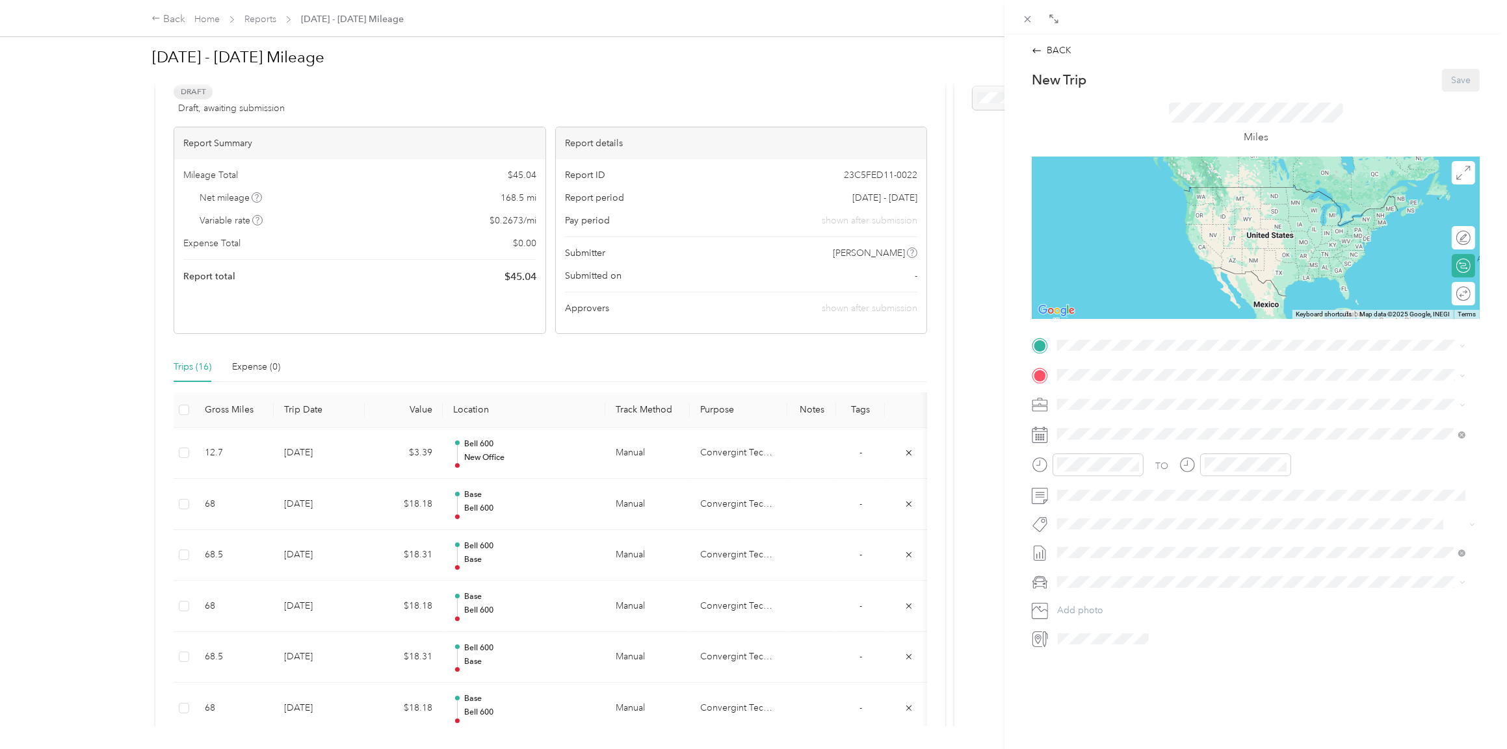
click at [1124, 514] on div "New Office [STREET_ADDRESS][US_STATE]" at bounding box center [1146, 518] width 130 height 27
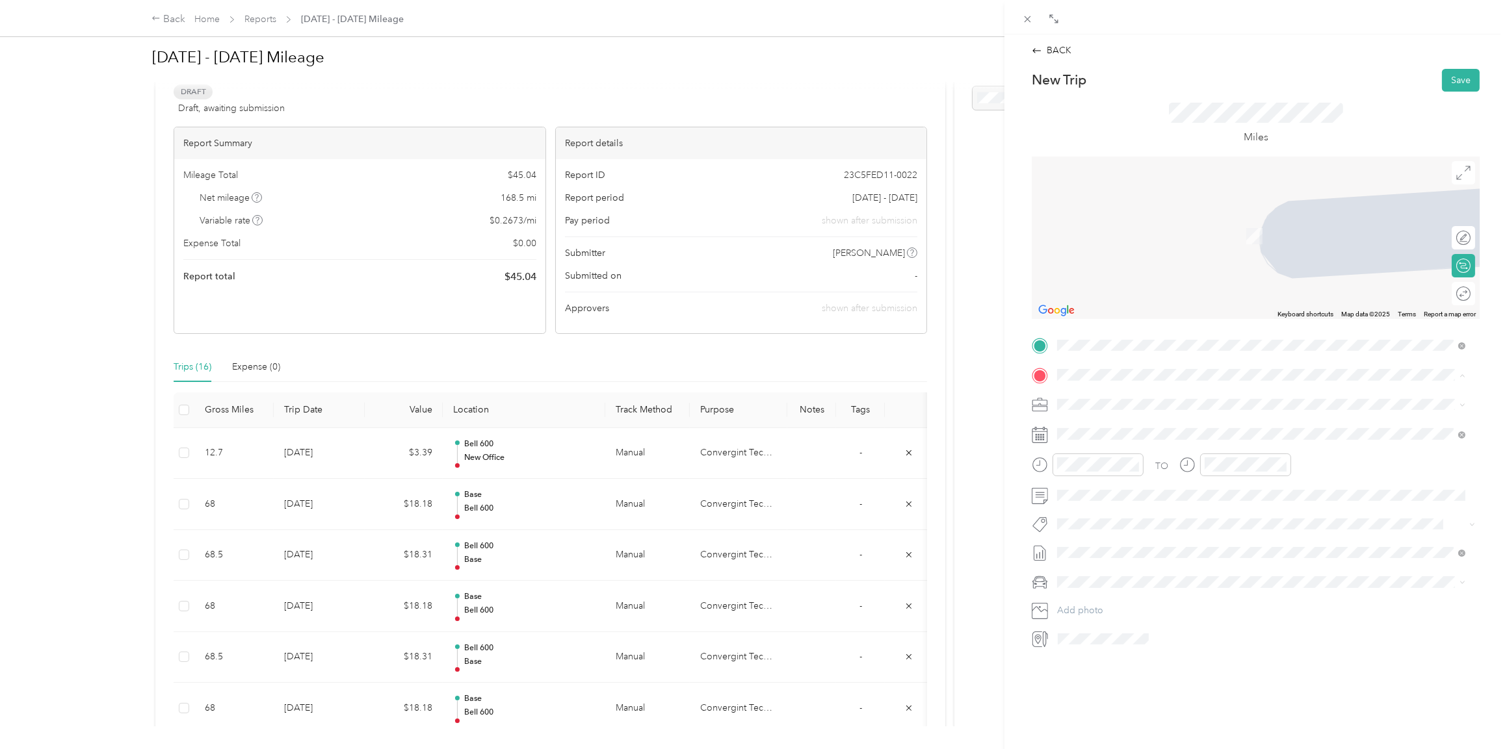
click at [1104, 436] on span "[STREET_ADDRESS][US_STATE]" at bounding box center [1146, 440] width 130 height 11
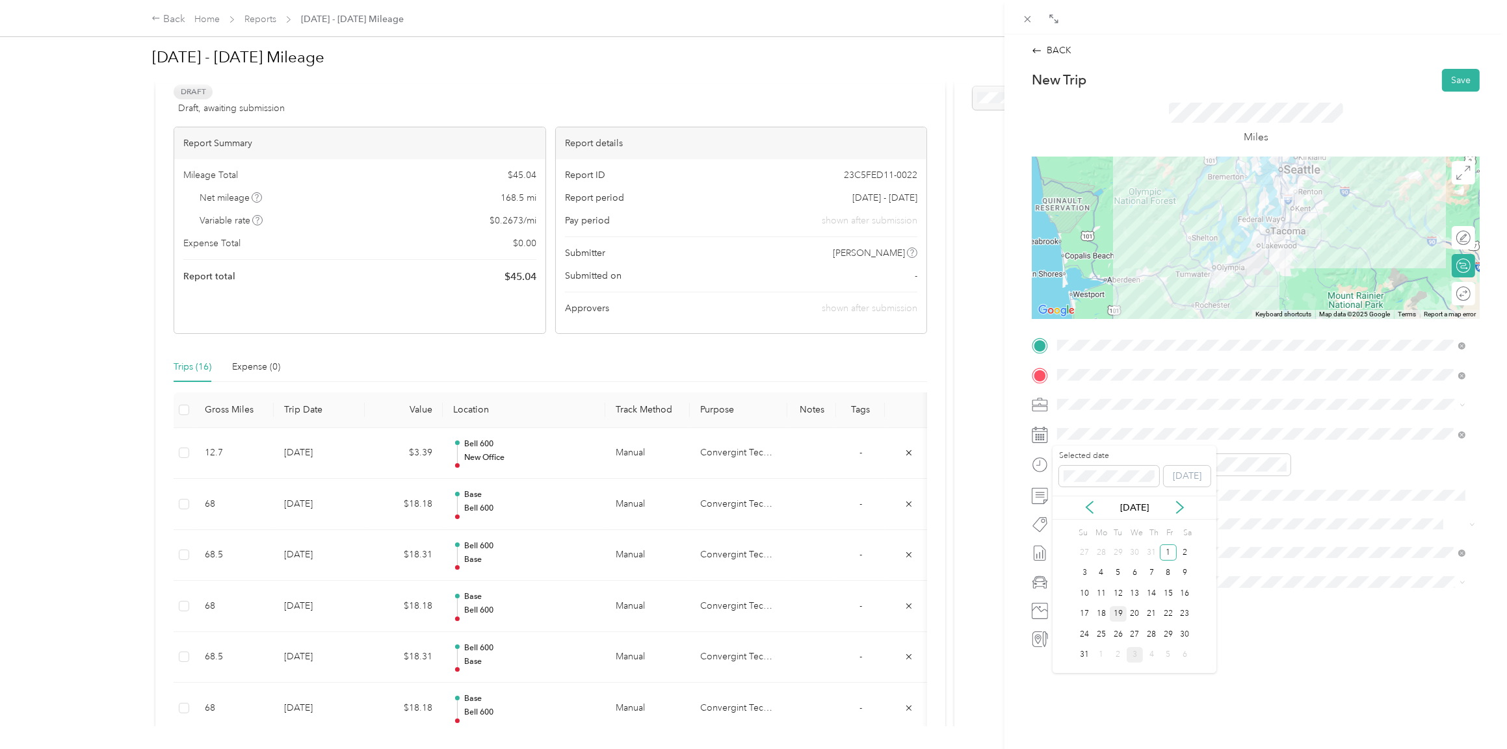
click at [1117, 612] on div "19" at bounding box center [1117, 614] width 17 height 16
click at [1134, 465] on icon "close-circle" at bounding box center [1134, 464] width 9 height 9
click at [1282, 465] on icon "close-circle" at bounding box center [1281, 464] width 9 height 9
click at [1089, 601] on span "Lexus ES 300h" at bounding box center [1091, 598] width 60 height 11
click at [1449, 81] on button "Save" at bounding box center [1461, 80] width 38 height 23
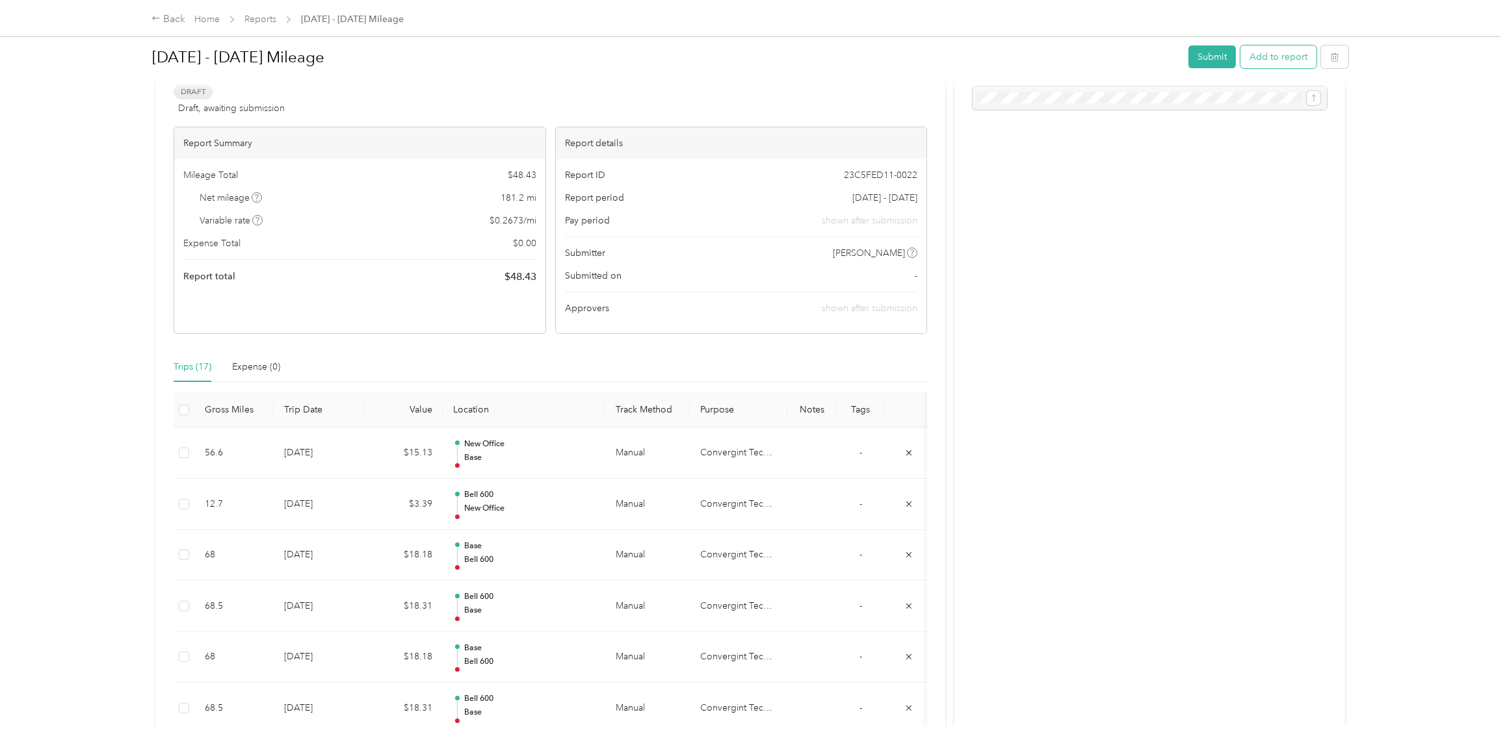
click at [1264, 63] on button "Add to report" at bounding box center [1278, 56] width 76 height 23
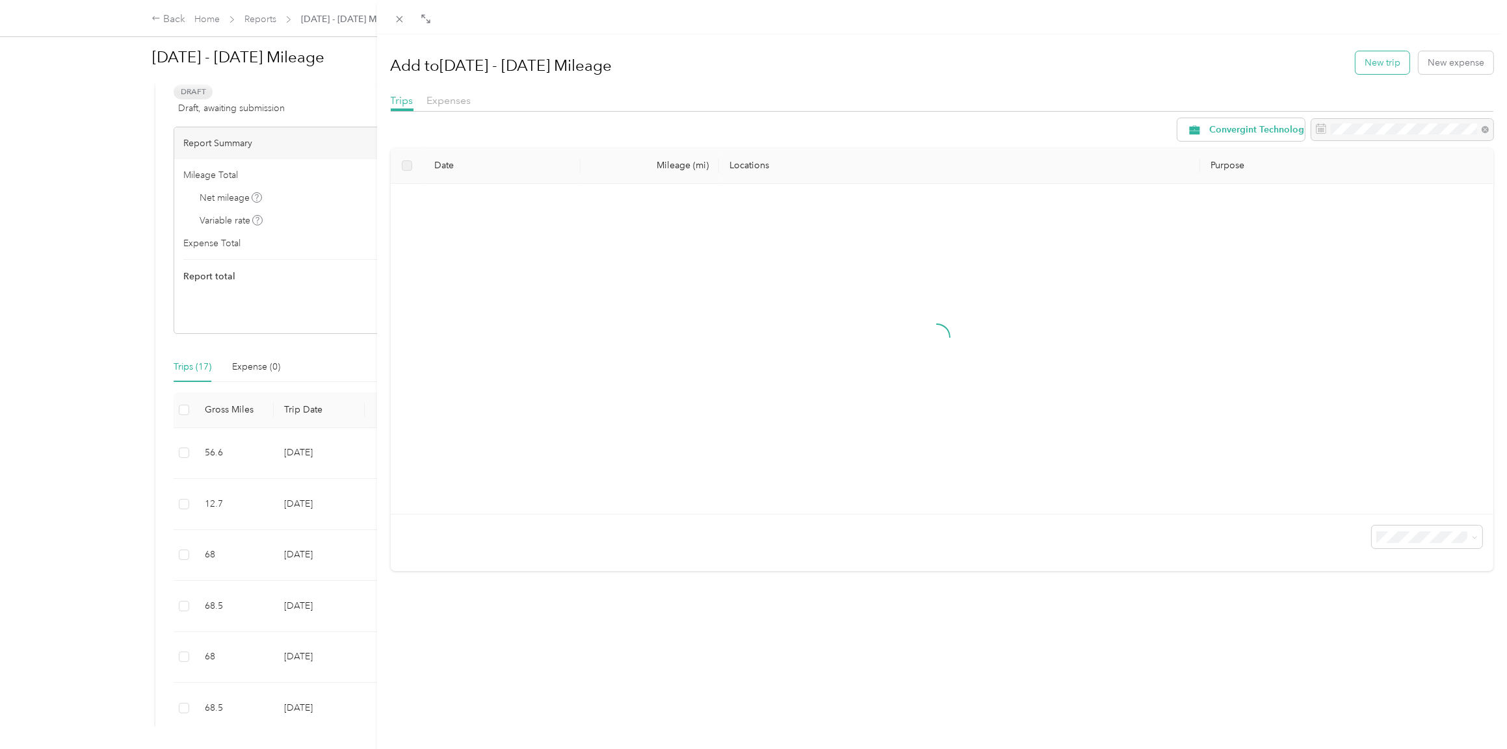
click at [1367, 61] on button "New trip" at bounding box center [1382, 62] width 54 height 23
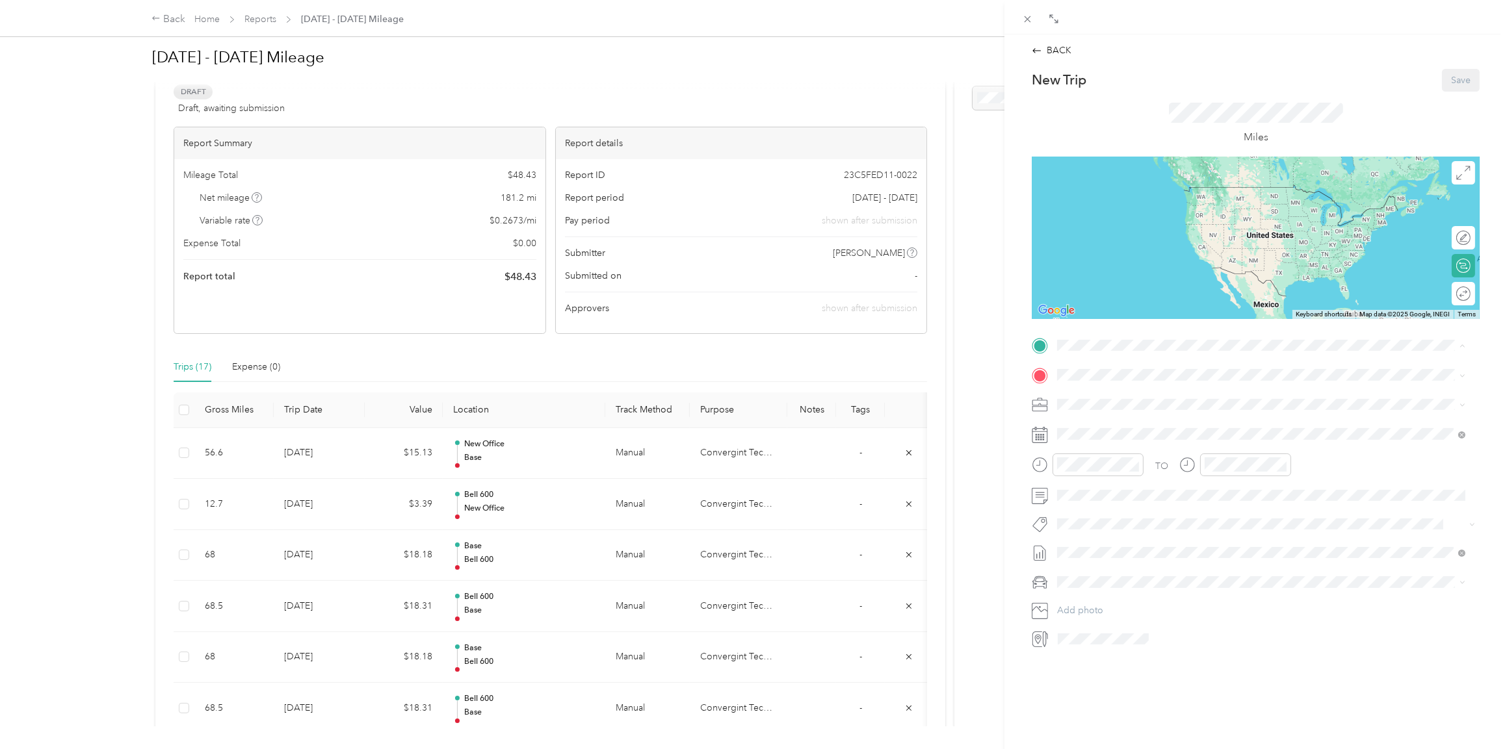
click at [1100, 402] on div "Base [STREET_ADDRESS][US_STATE]" at bounding box center [1146, 404] width 130 height 27
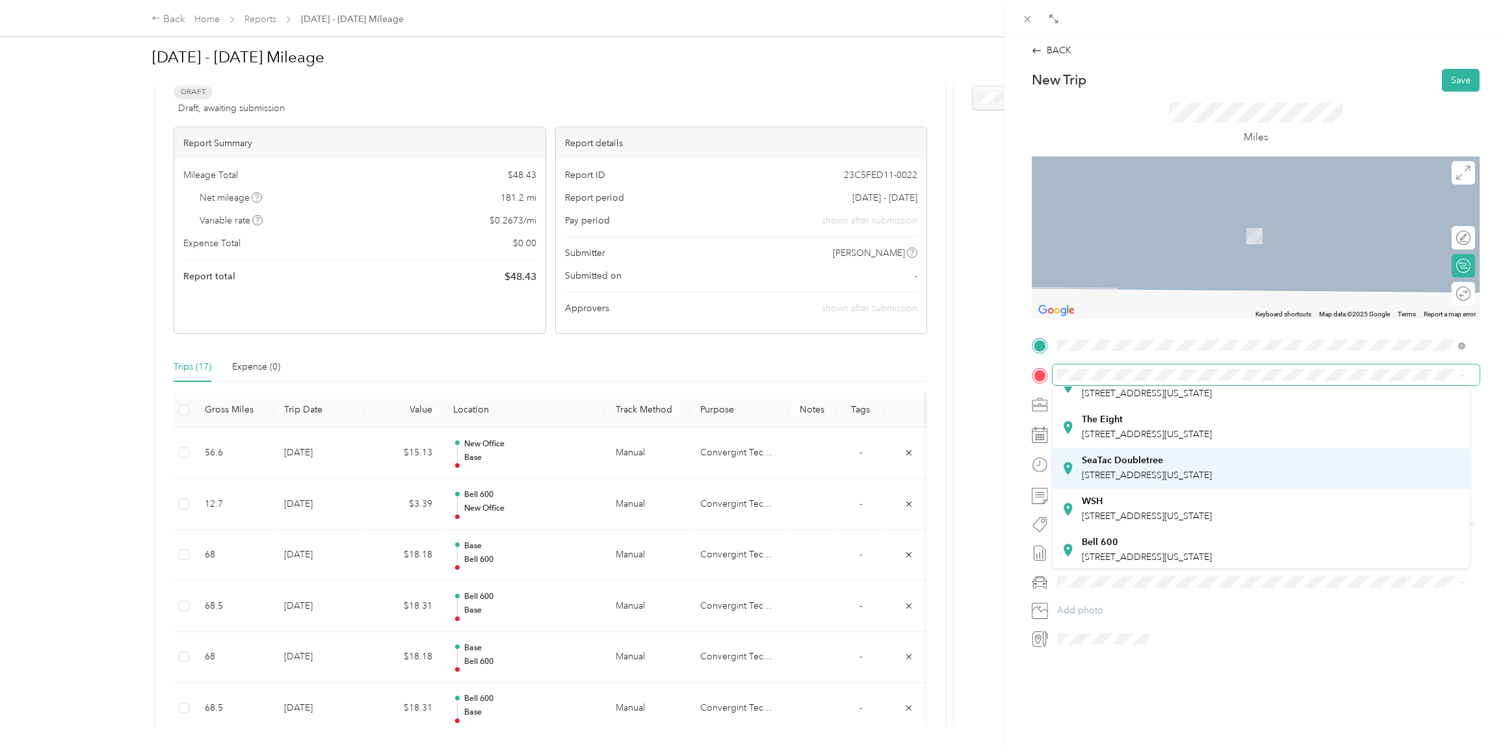
scroll to position [91, 0]
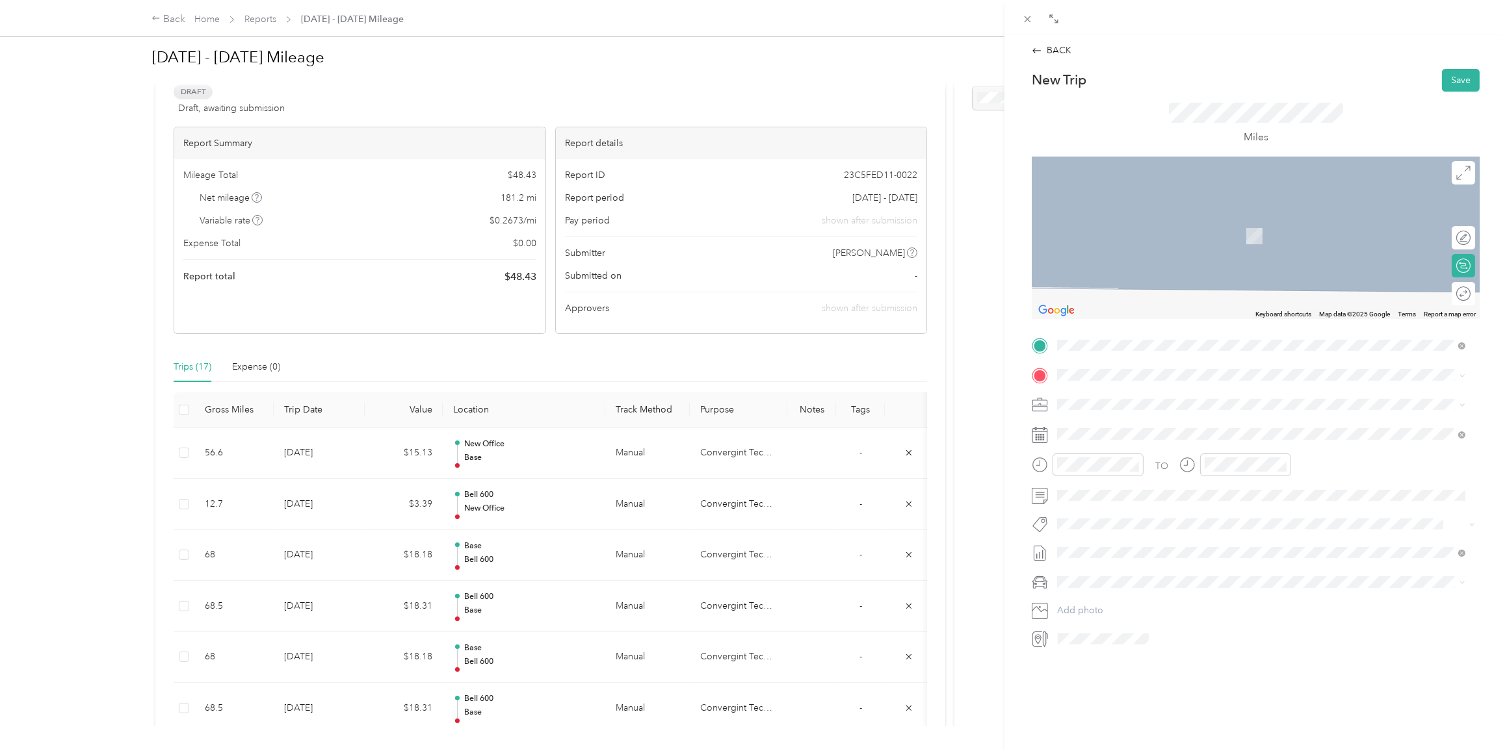
click at [1121, 503] on div "Bell [STREET_ADDRESS][US_STATE]" at bounding box center [1146, 505] width 130 height 27
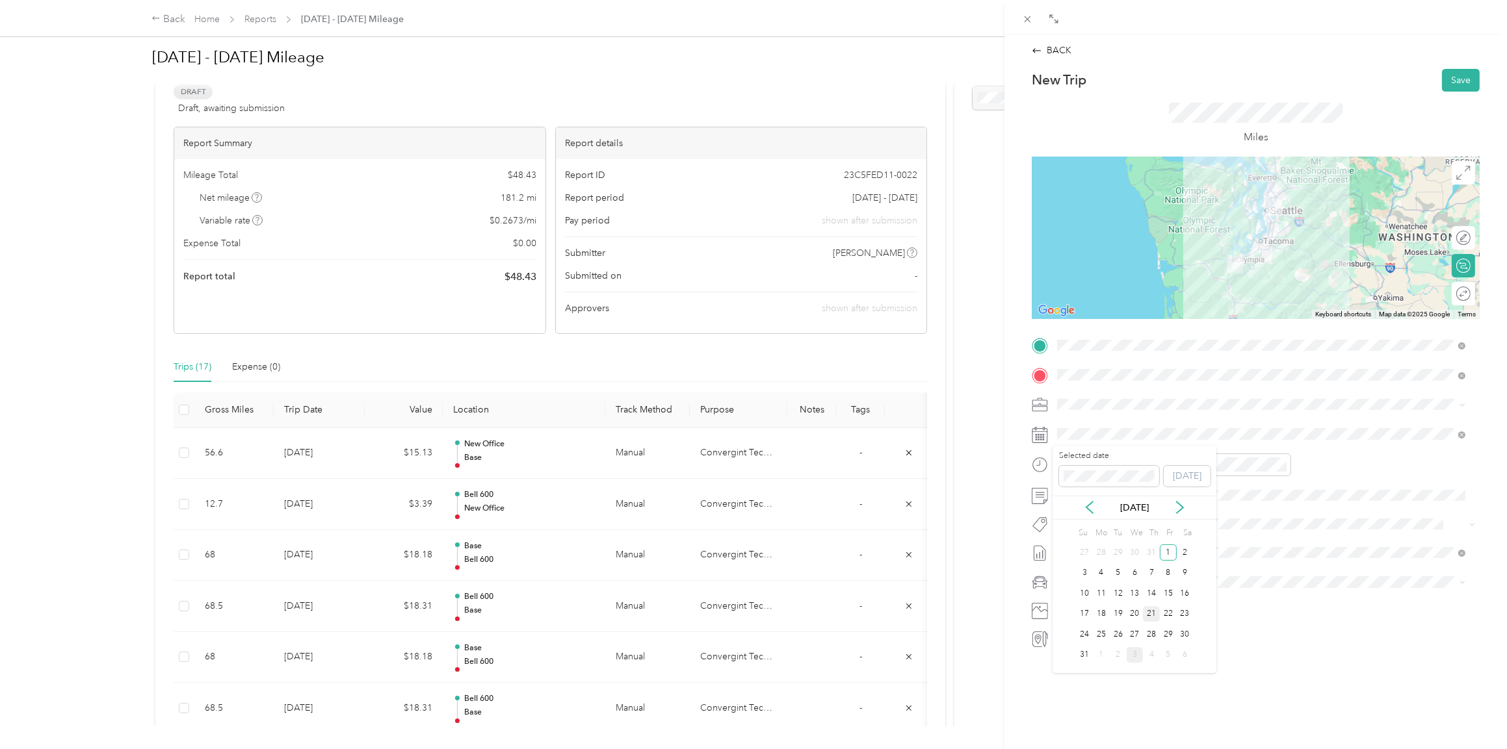
click at [1152, 610] on div "21" at bounding box center [1151, 614] width 17 height 16
click at [1133, 463] on icon "close-circle" at bounding box center [1134, 464] width 9 height 9
click at [1280, 463] on icon "close-circle" at bounding box center [1281, 464] width 9 height 9
click at [1091, 601] on span "Lexus ES 300h" at bounding box center [1091, 604] width 60 height 11
click at [1449, 82] on button "Save" at bounding box center [1461, 80] width 38 height 23
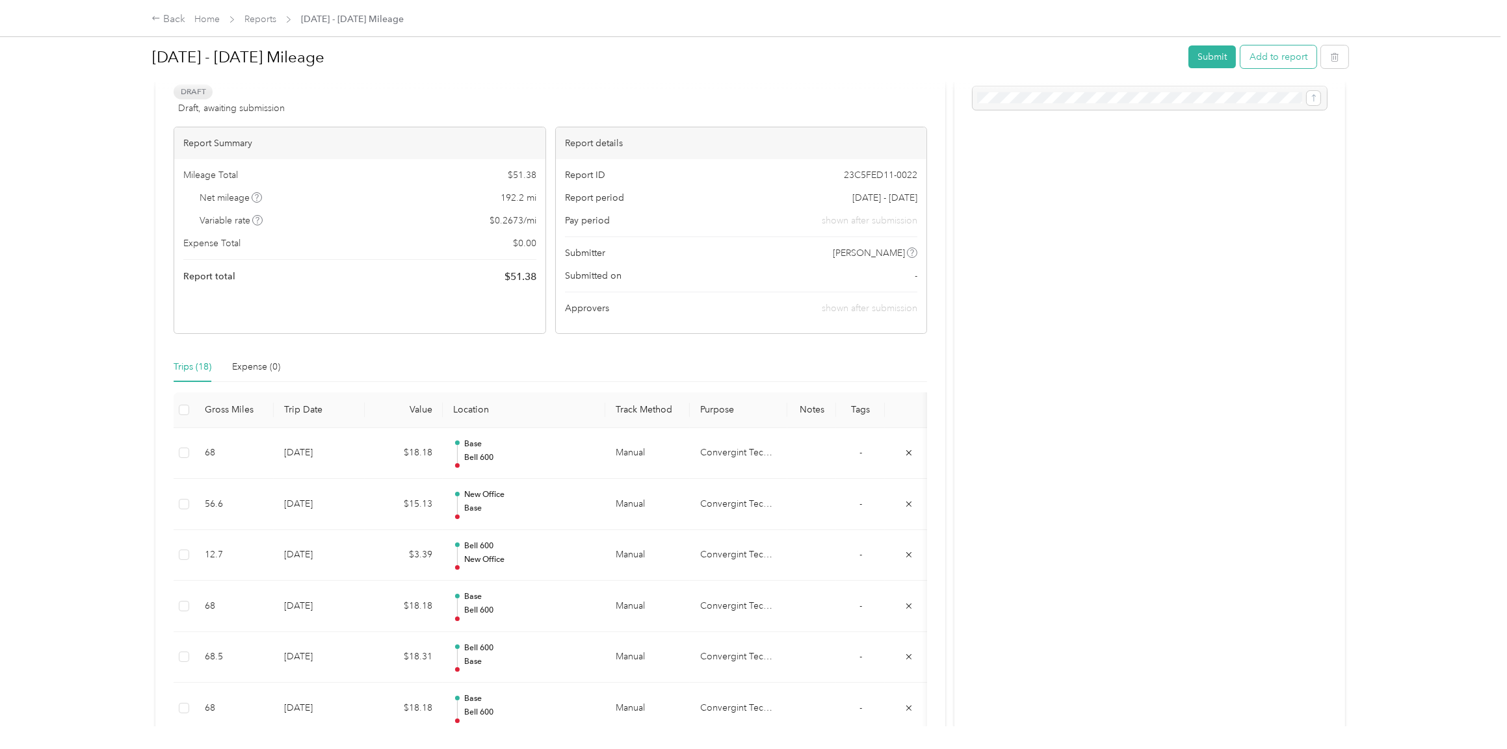
click at [1258, 55] on button "Add to report" at bounding box center [1278, 56] width 76 height 23
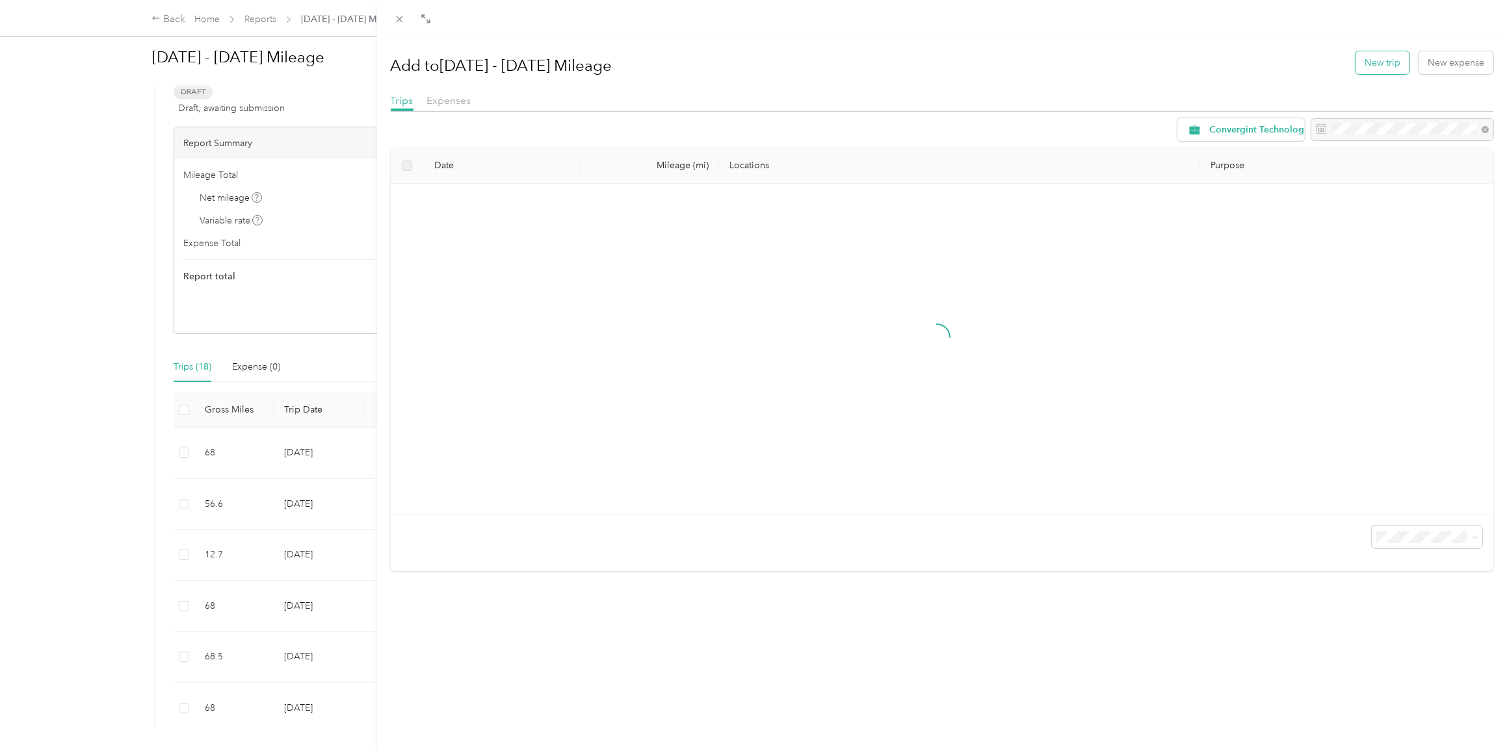
click at [1357, 62] on button "New trip" at bounding box center [1382, 62] width 54 height 23
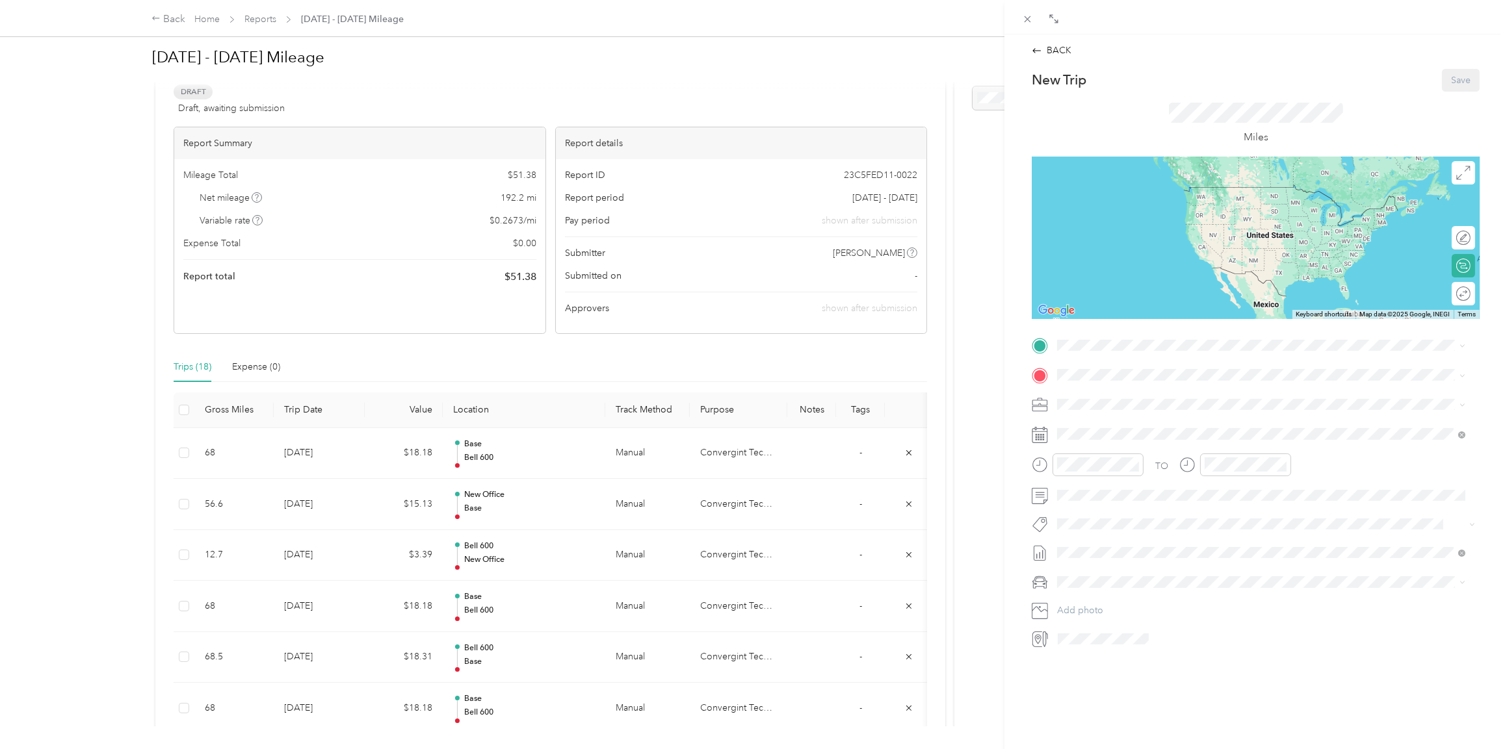
click at [1098, 357] on div "TO Add photo" at bounding box center [1255, 492] width 448 height 314
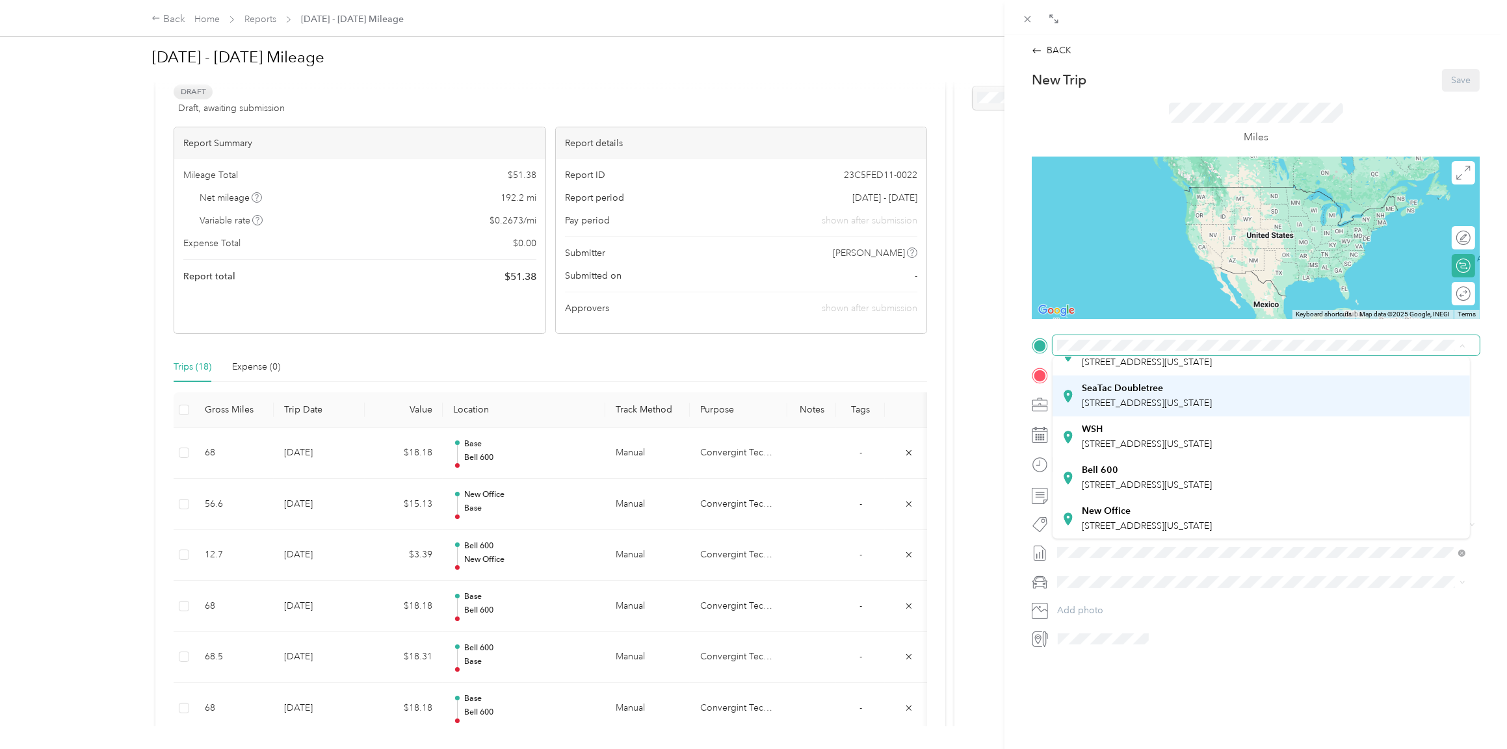
scroll to position [91, 0]
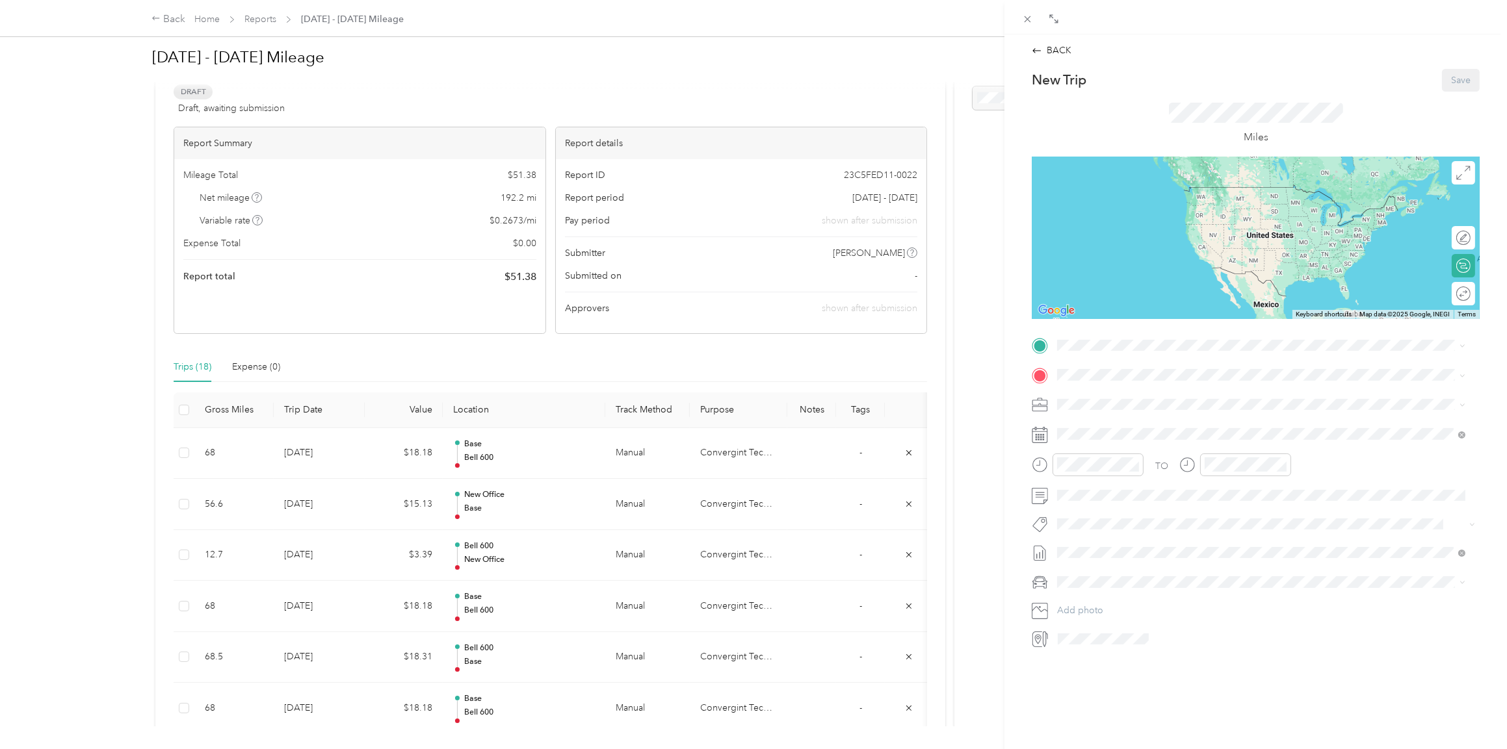
click at [1117, 486] on div "Bell [STREET_ADDRESS][US_STATE]" at bounding box center [1260, 477] width 398 height 32
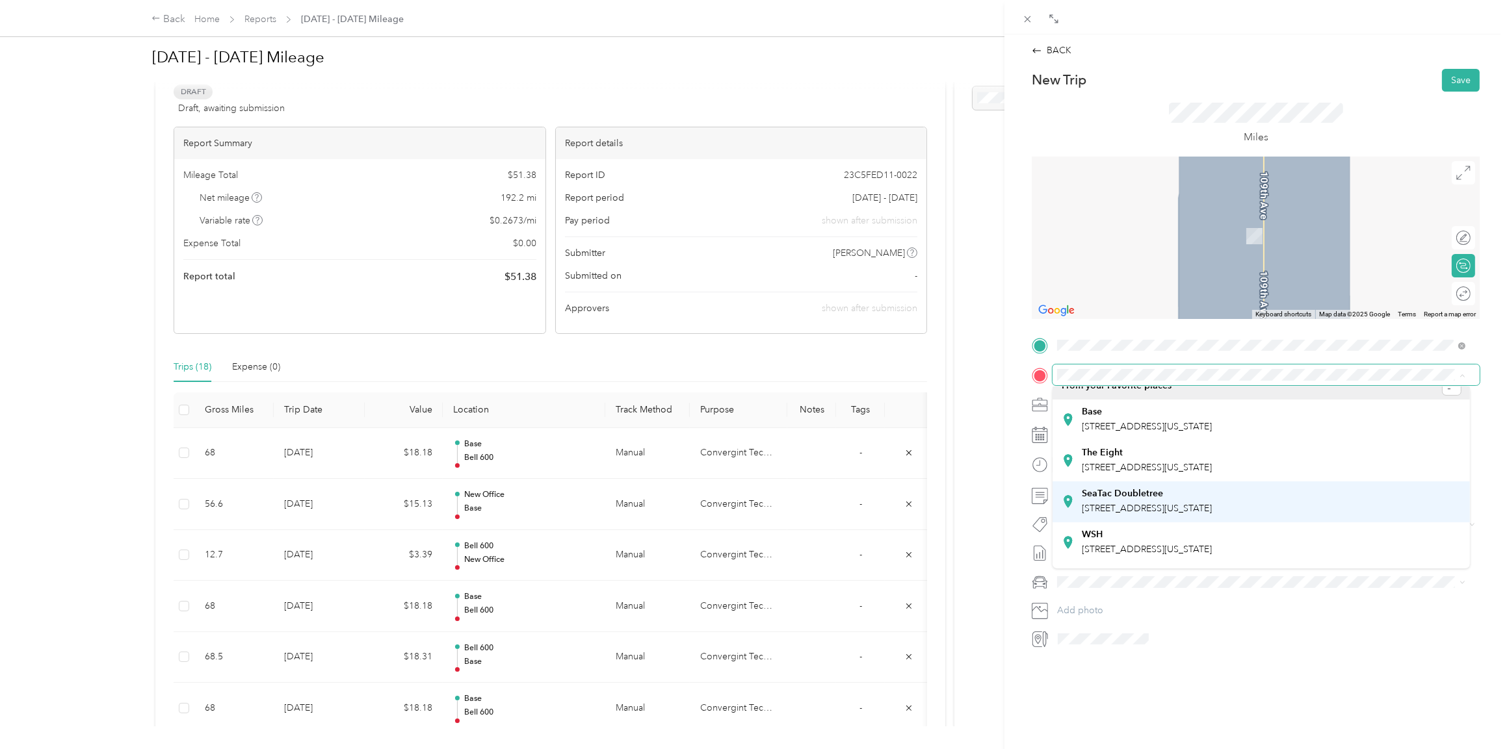
scroll to position [0, 0]
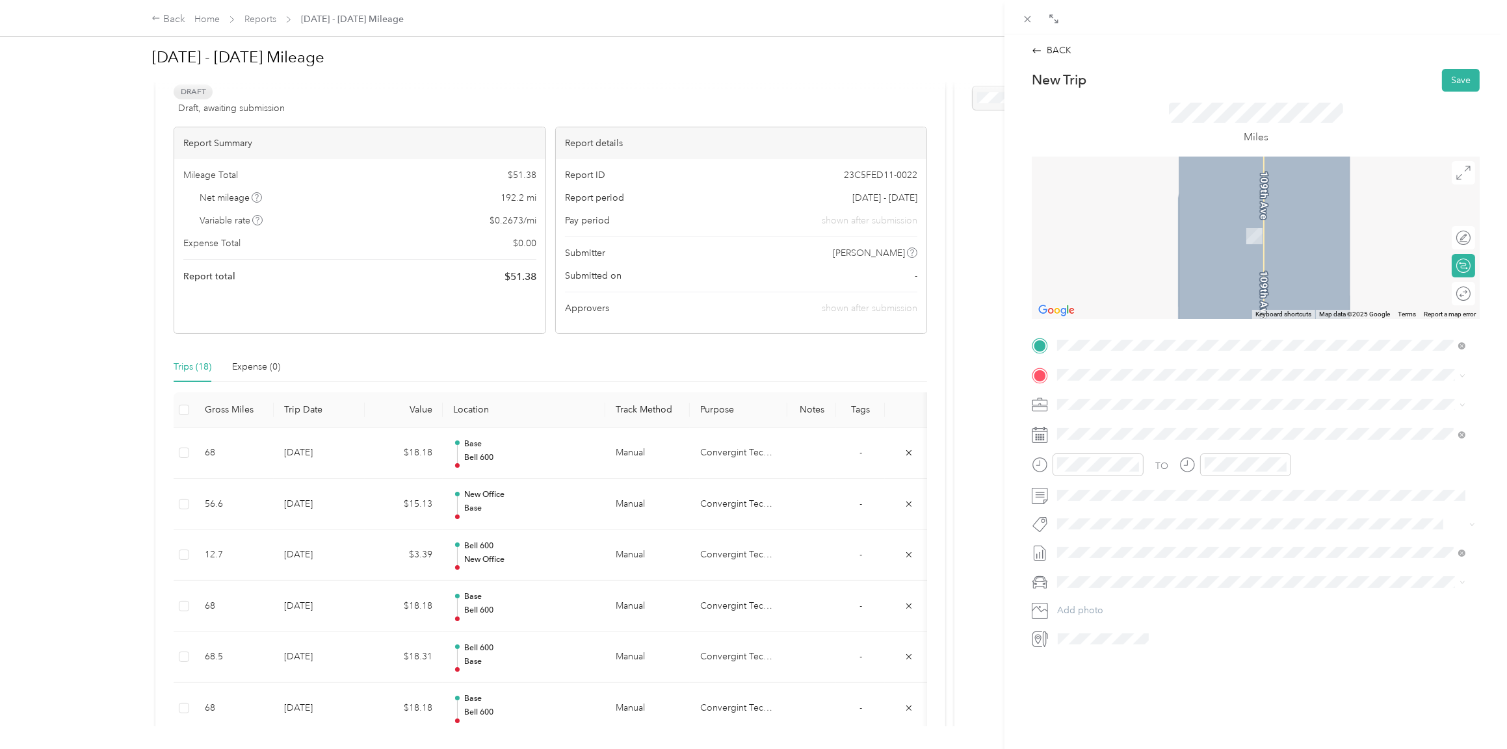
click at [1110, 438] on span "[STREET_ADDRESS][US_STATE]" at bounding box center [1146, 438] width 130 height 11
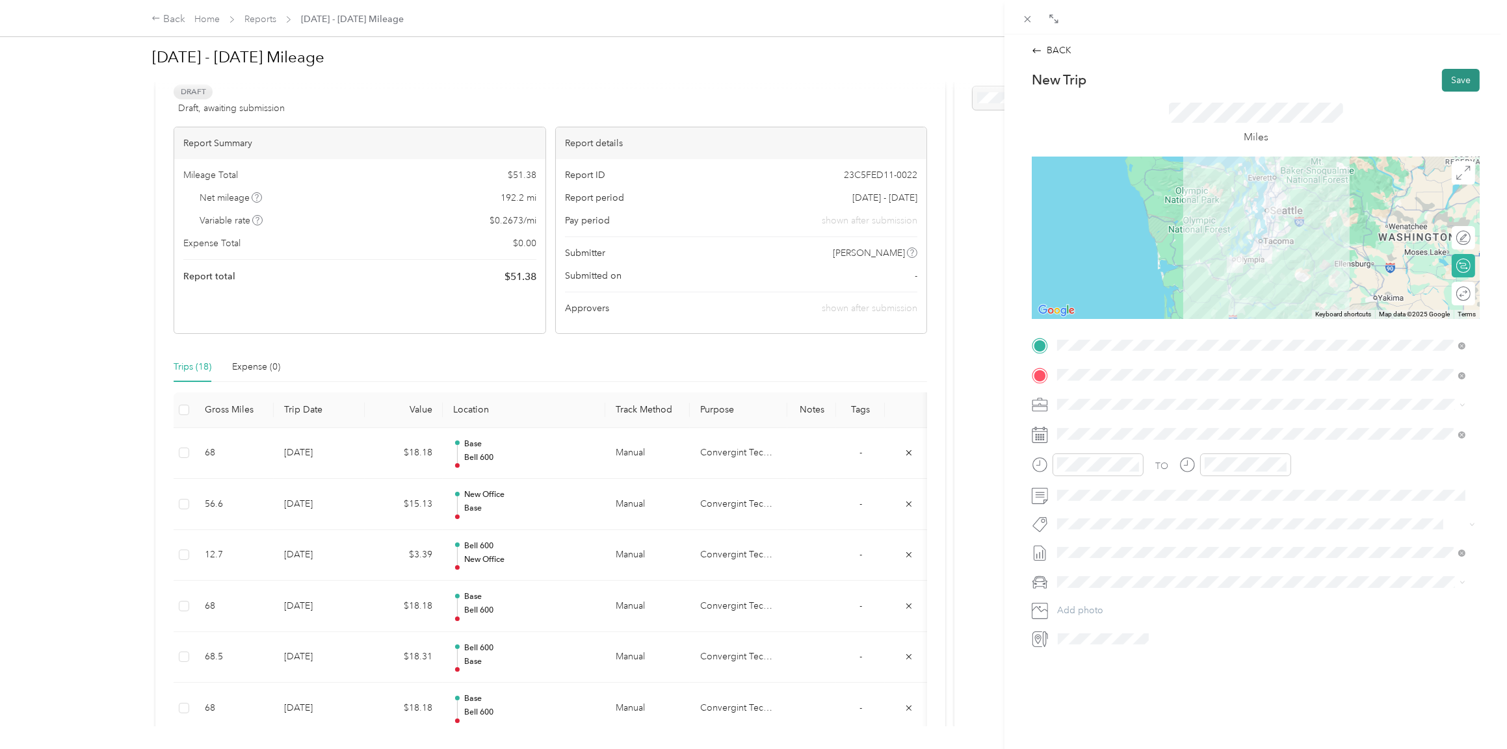
click at [1445, 82] on button "Save" at bounding box center [1461, 80] width 38 height 23
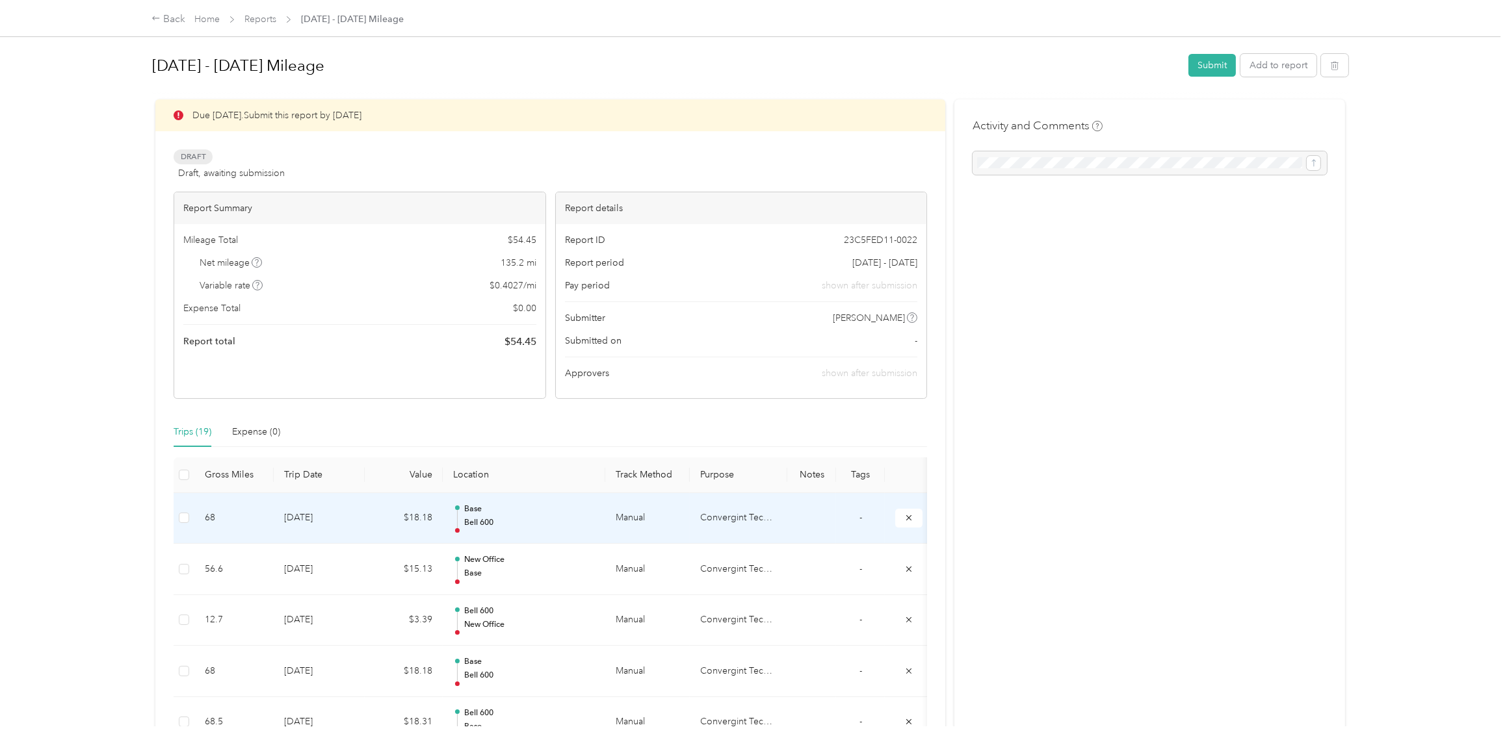
scroll to position [65, 0]
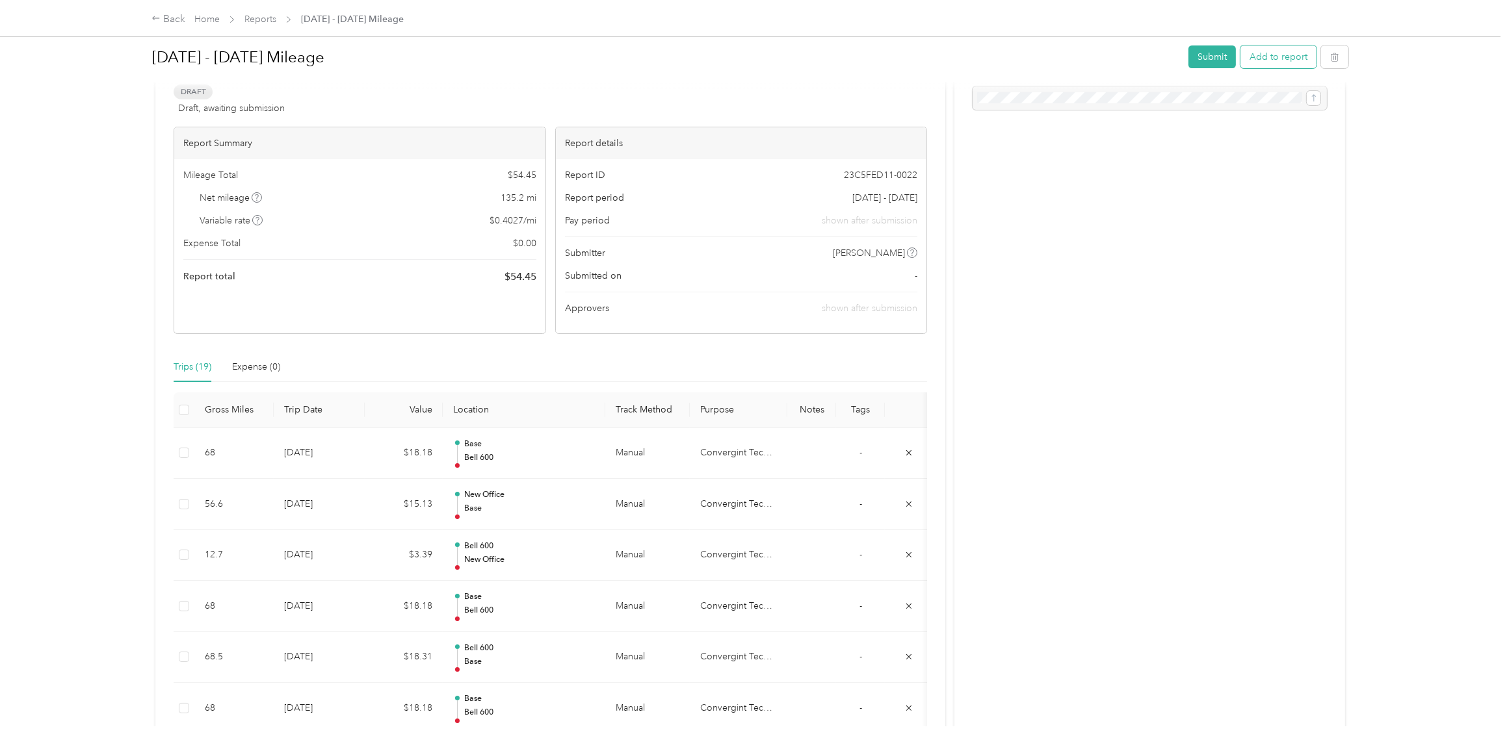
click at [1273, 57] on button "Add to report" at bounding box center [1278, 56] width 76 height 23
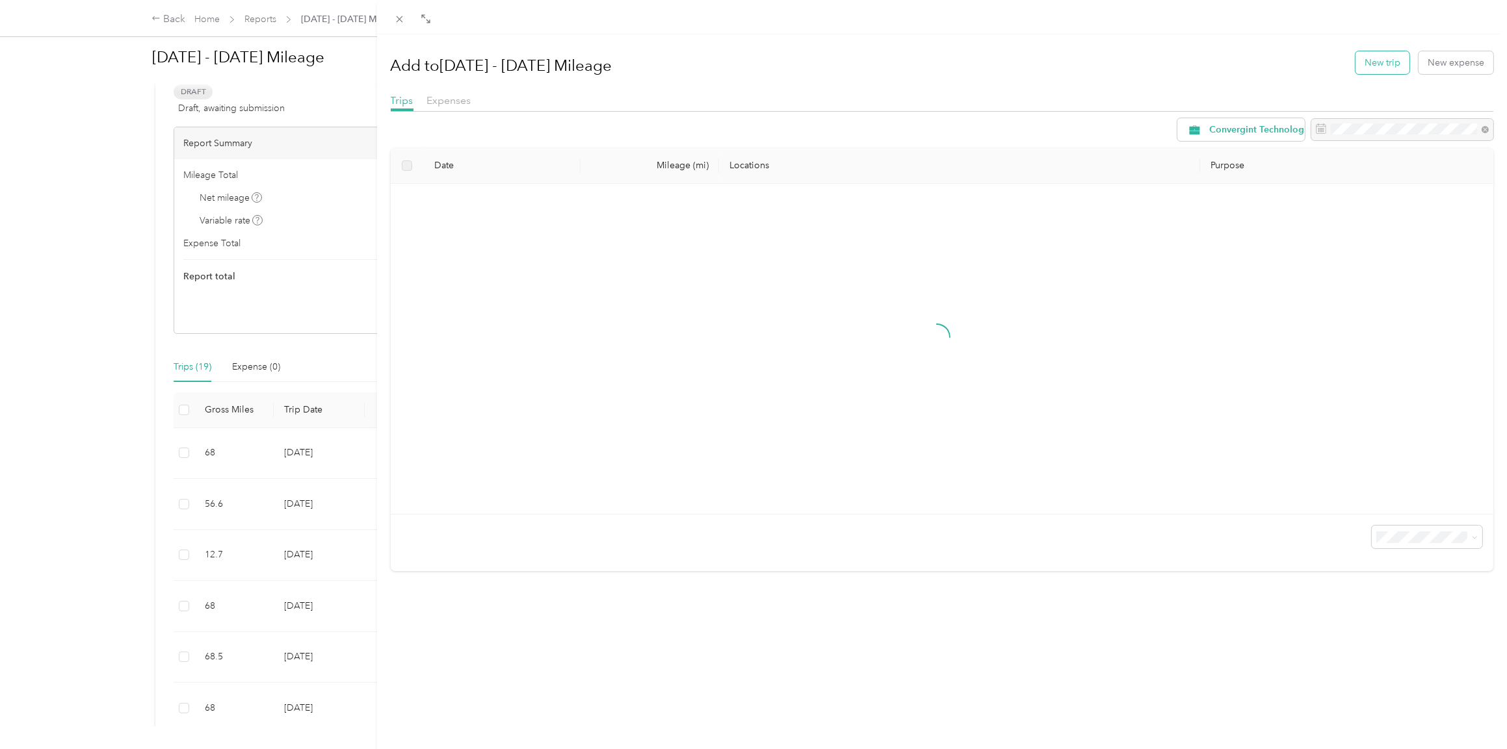
click at [1355, 57] on button "New trip" at bounding box center [1382, 62] width 54 height 23
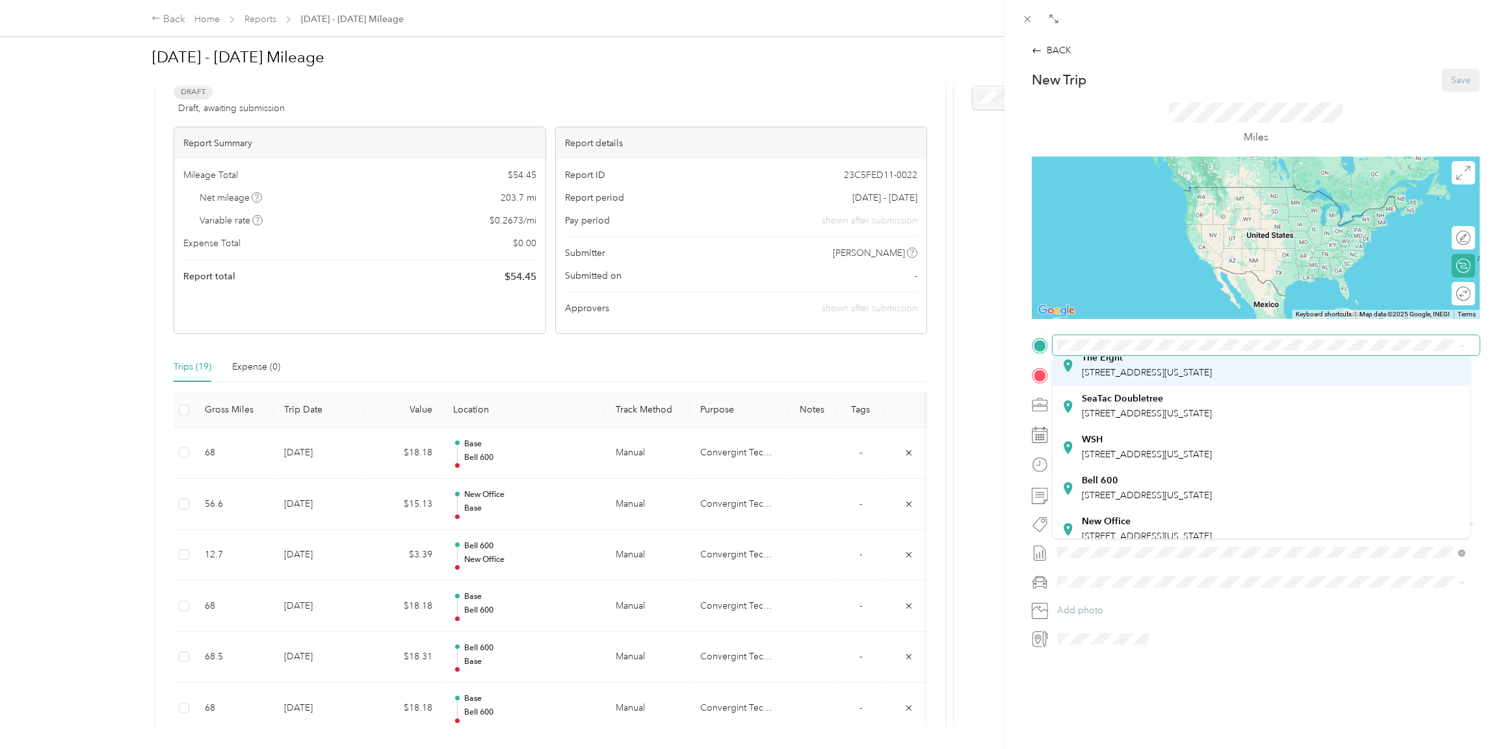
scroll to position [91, 0]
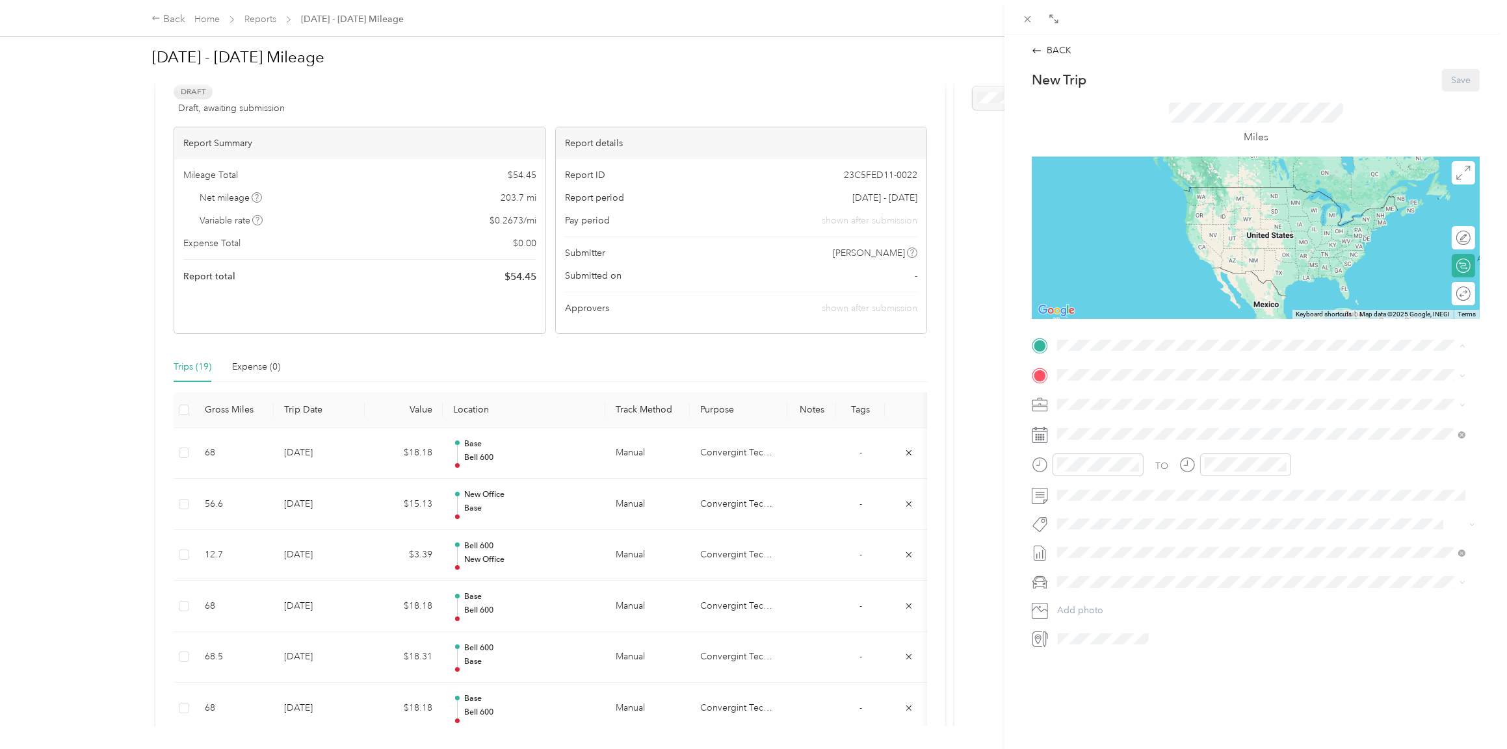
click at [1128, 482] on span "[STREET_ADDRESS][US_STATE]" at bounding box center [1146, 484] width 130 height 11
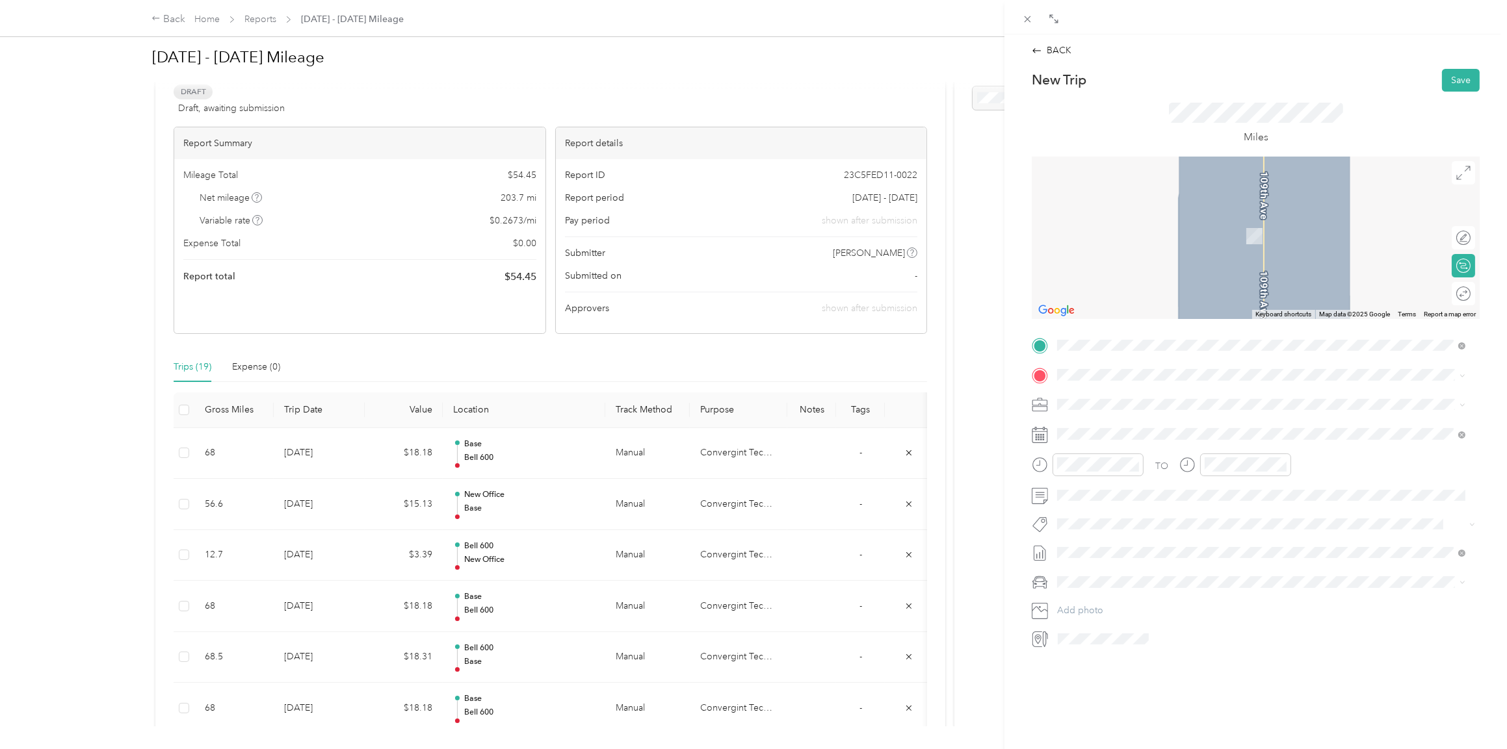
click at [1106, 445] on li "Base [STREET_ADDRESS][US_STATE]" at bounding box center [1260, 434] width 417 height 41
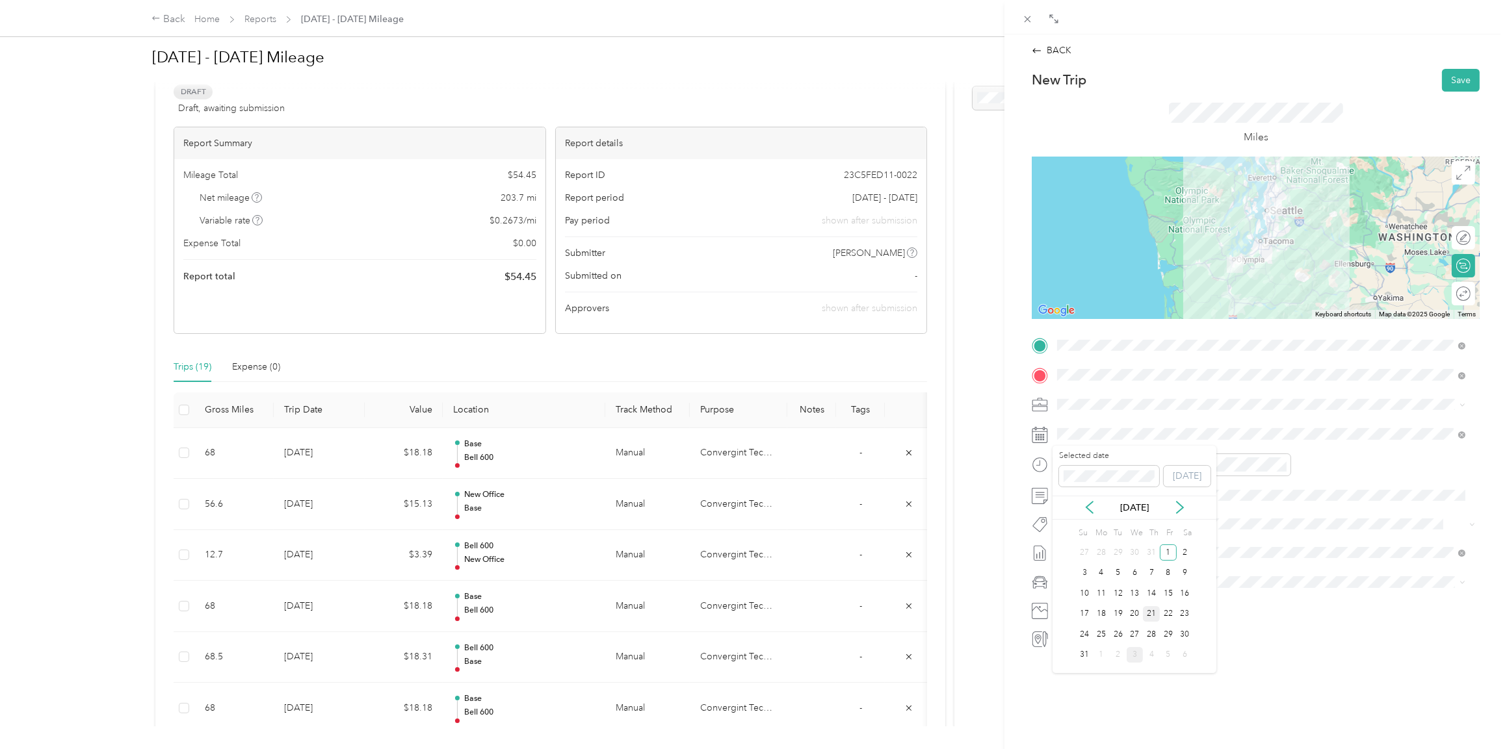
click at [1149, 612] on div "21" at bounding box center [1151, 614] width 17 height 16
click at [1138, 465] on icon "close-circle" at bounding box center [1134, 464] width 9 height 9
click at [1286, 467] on icon "close-circle" at bounding box center [1281, 464] width 9 height 9
click at [1085, 606] on div "Lexus ES 300h" at bounding box center [1260, 605] width 398 height 14
click at [1447, 73] on button "Save" at bounding box center [1461, 80] width 38 height 23
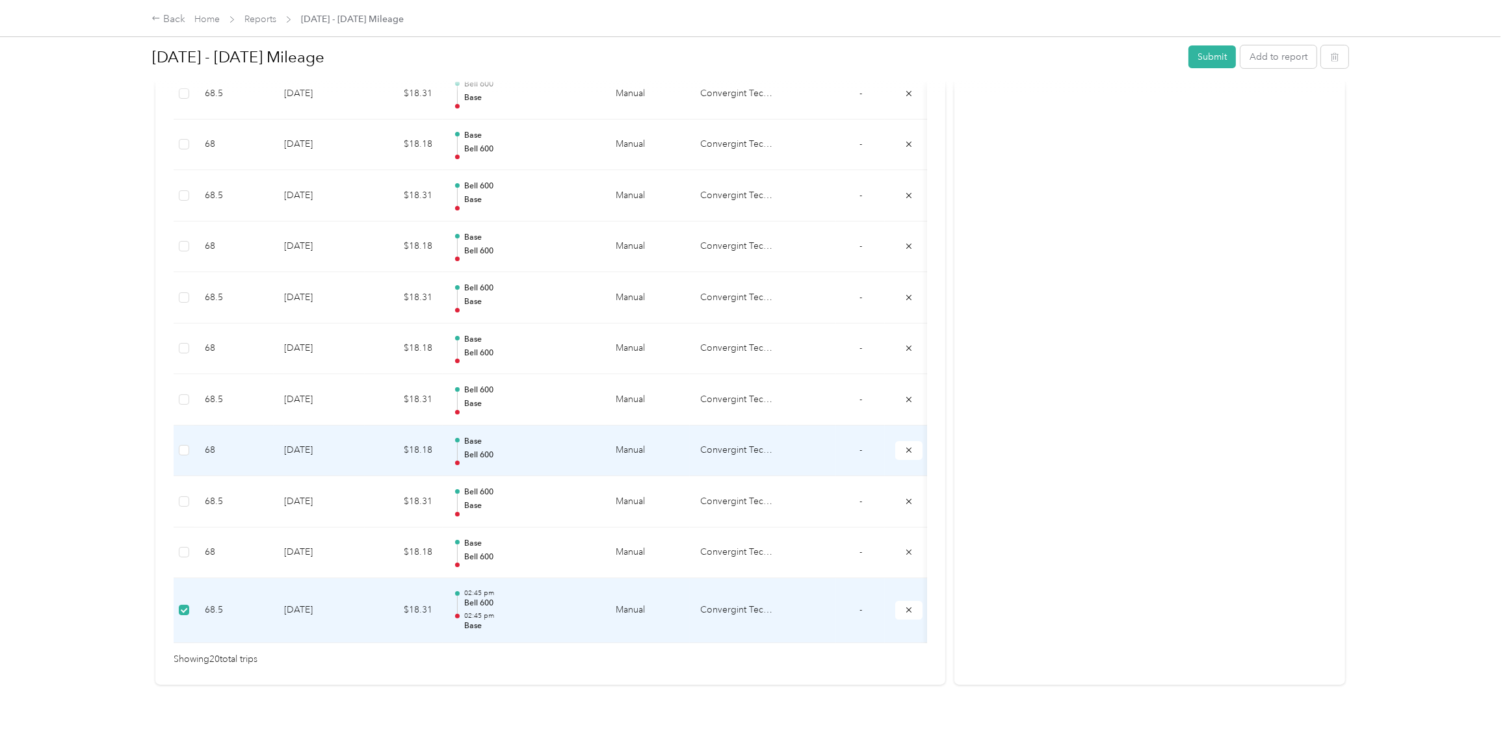
scroll to position [905, 0]
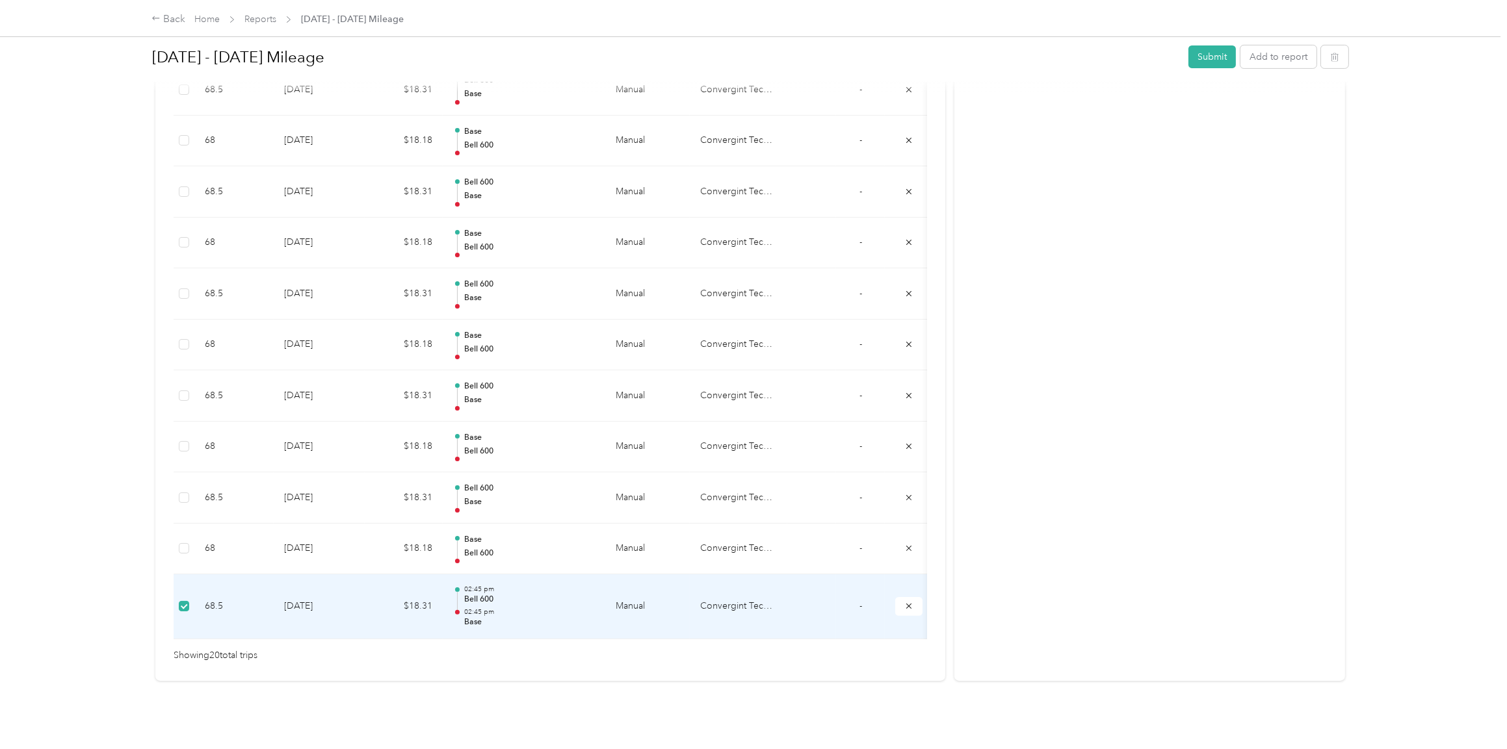
click at [332, 582] on td "[DATE]" at bounding box center [319, 607] width 91 height 65
click at [907, 602] on icon "submit" at bounding box center [908, 606] width 9 height 9
click at [907, 604] on icon "submit" at bounding box center [908, 606] width 5 height 5
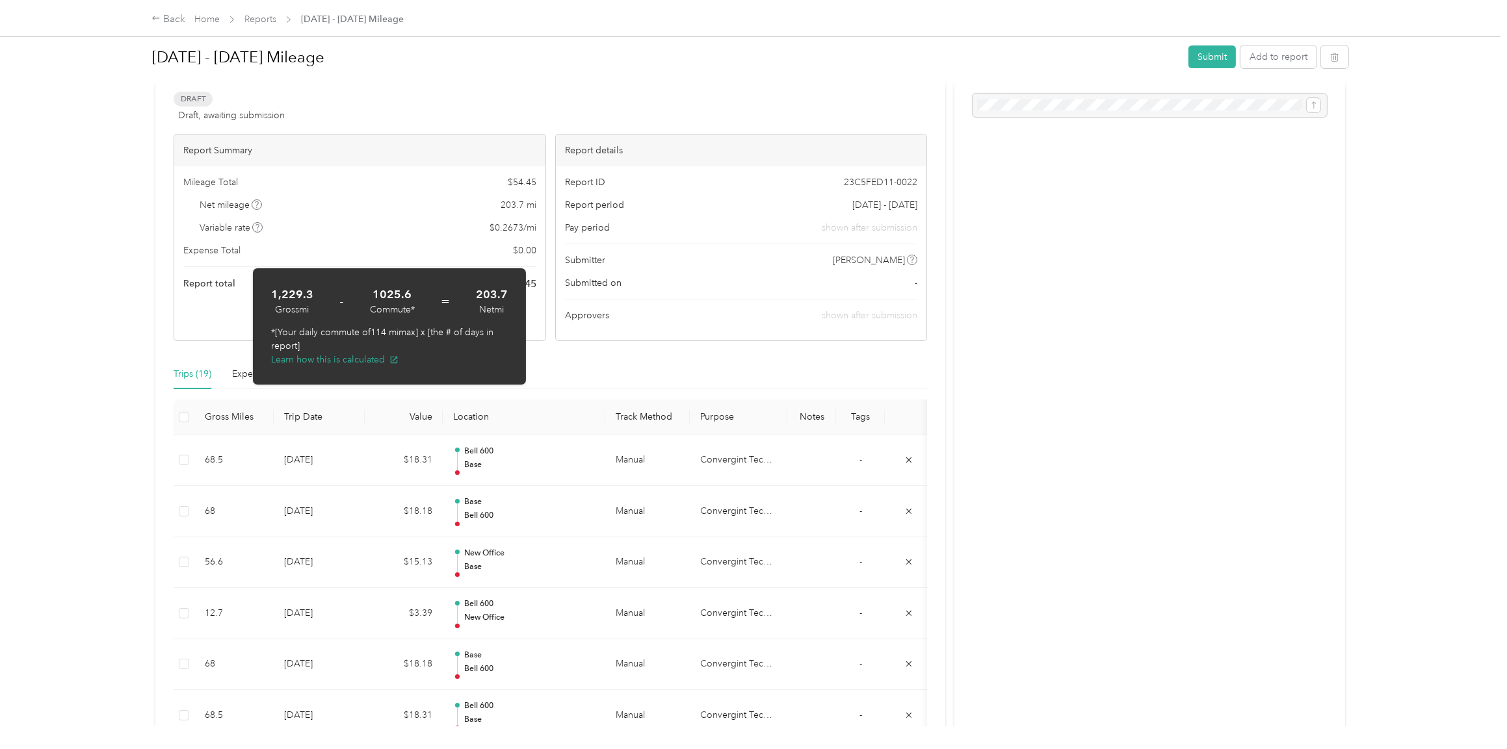
scroll to position [0, 0]
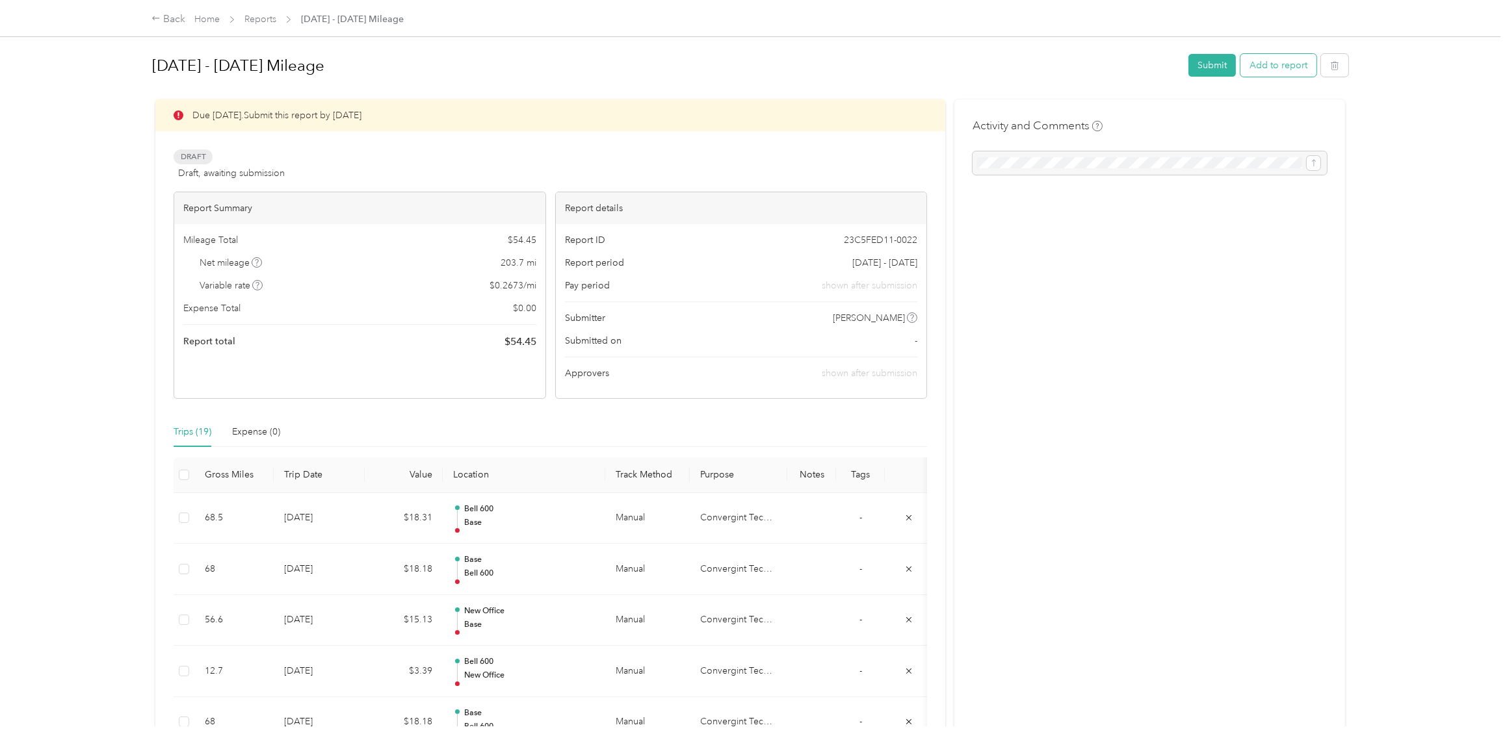
click at [1267, 68] on button "Add to report" at bounding box center [1278, 65] width 76 height 23
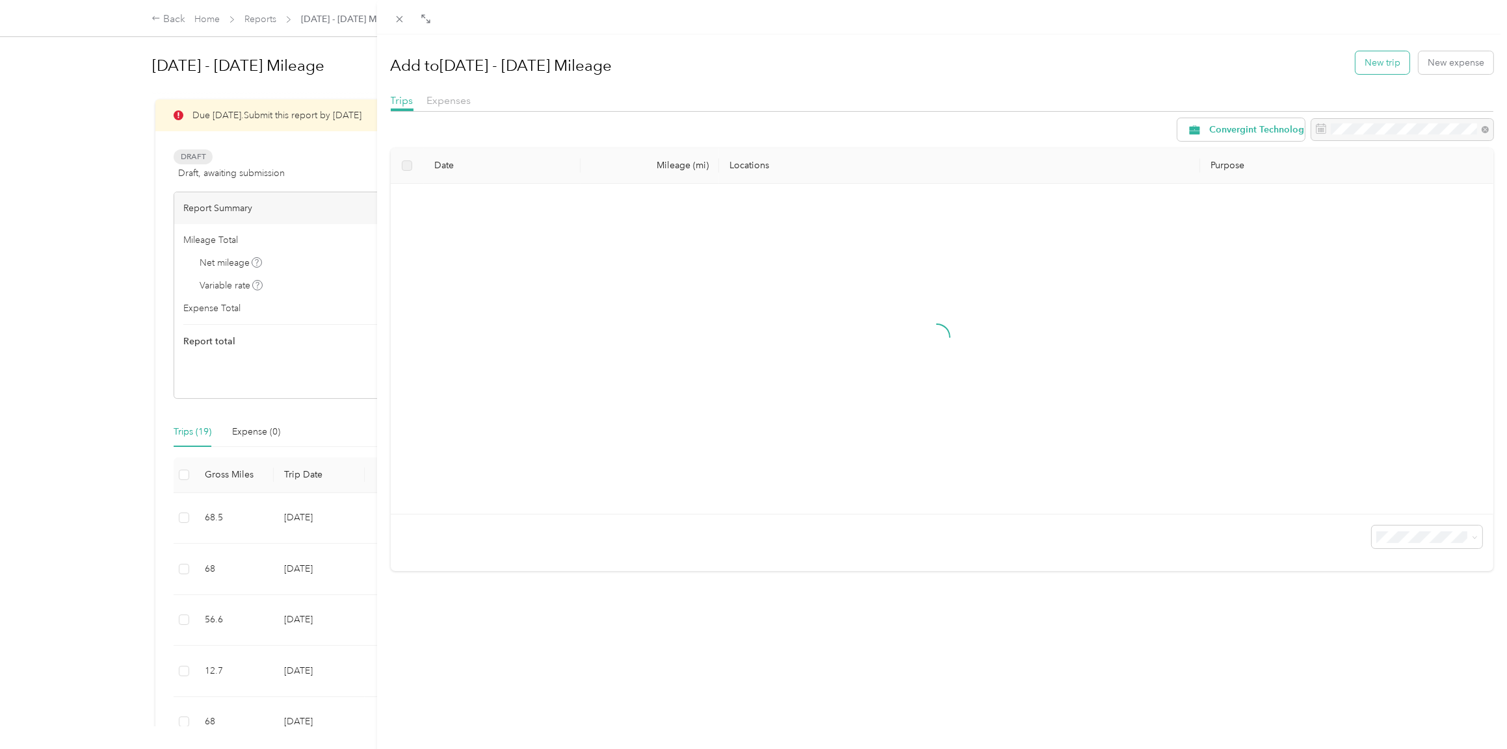
click at [1370, 64] on button "New trip" at bounding box center [1382, 62] width 54 height 23
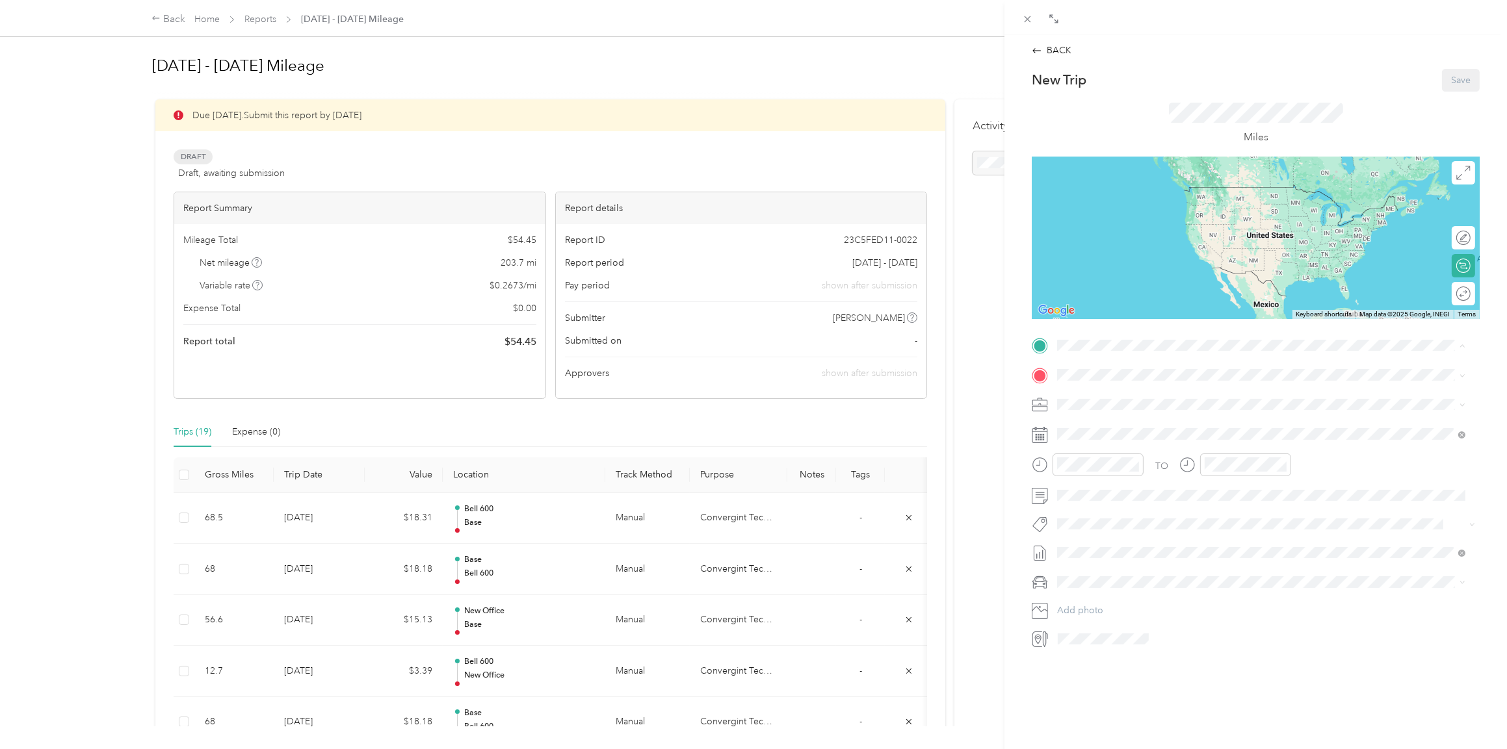
click at [1093, 396] on strong "Base" at bounding box center [1091, 397] width 20 height 12
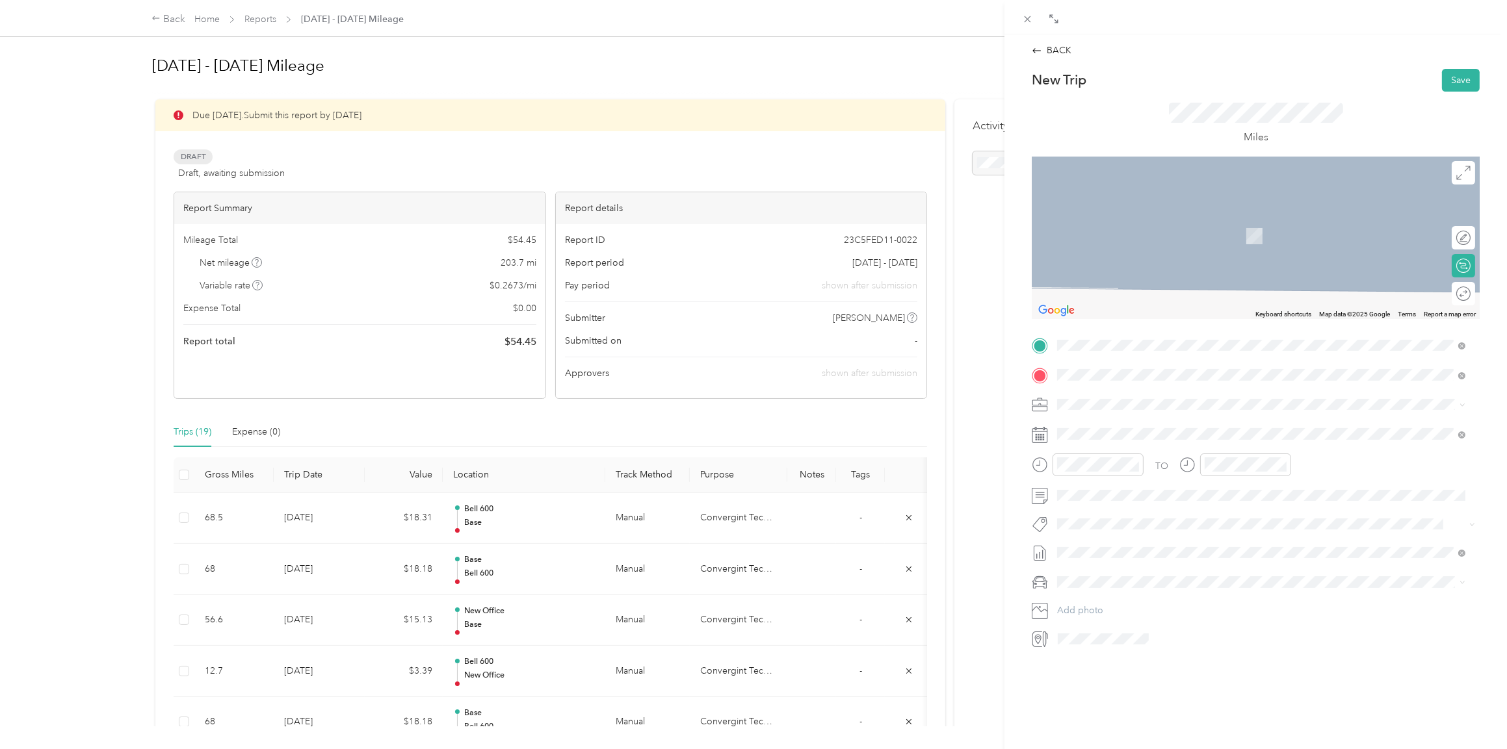
click at [1095, 428] on span "[STREET_ADDRESS][PERSON_NAME][US_STATE]" at bounding box center [1182, 422] width 202 height 12
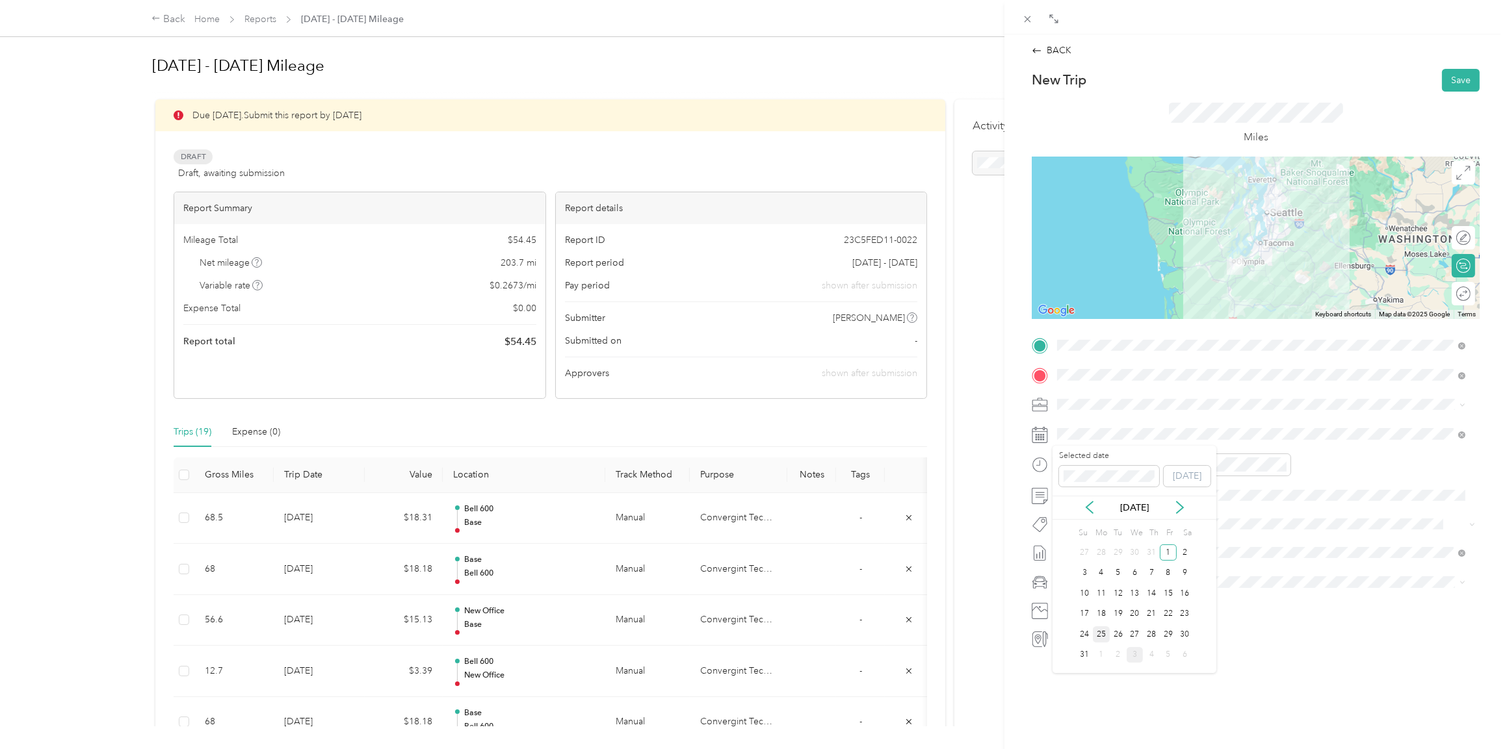
click at [1097, 632] on div "25" at bounding box center [1101, 635] width 17 height 16
click at [1137, 465] on icon "close-circle" at bounding box center [1134, 464] width 9 height 9
click at [1282, 464] on icon "close-circle" at bounding box center [1281, 464] width 9 height 9
click at [1070, 645] on span "Harley" at bounding box center [1074, 647] width 26 height 11
click at [1442, 78] on button "Save" at bounding box center [1461, 80] width 38 height 23
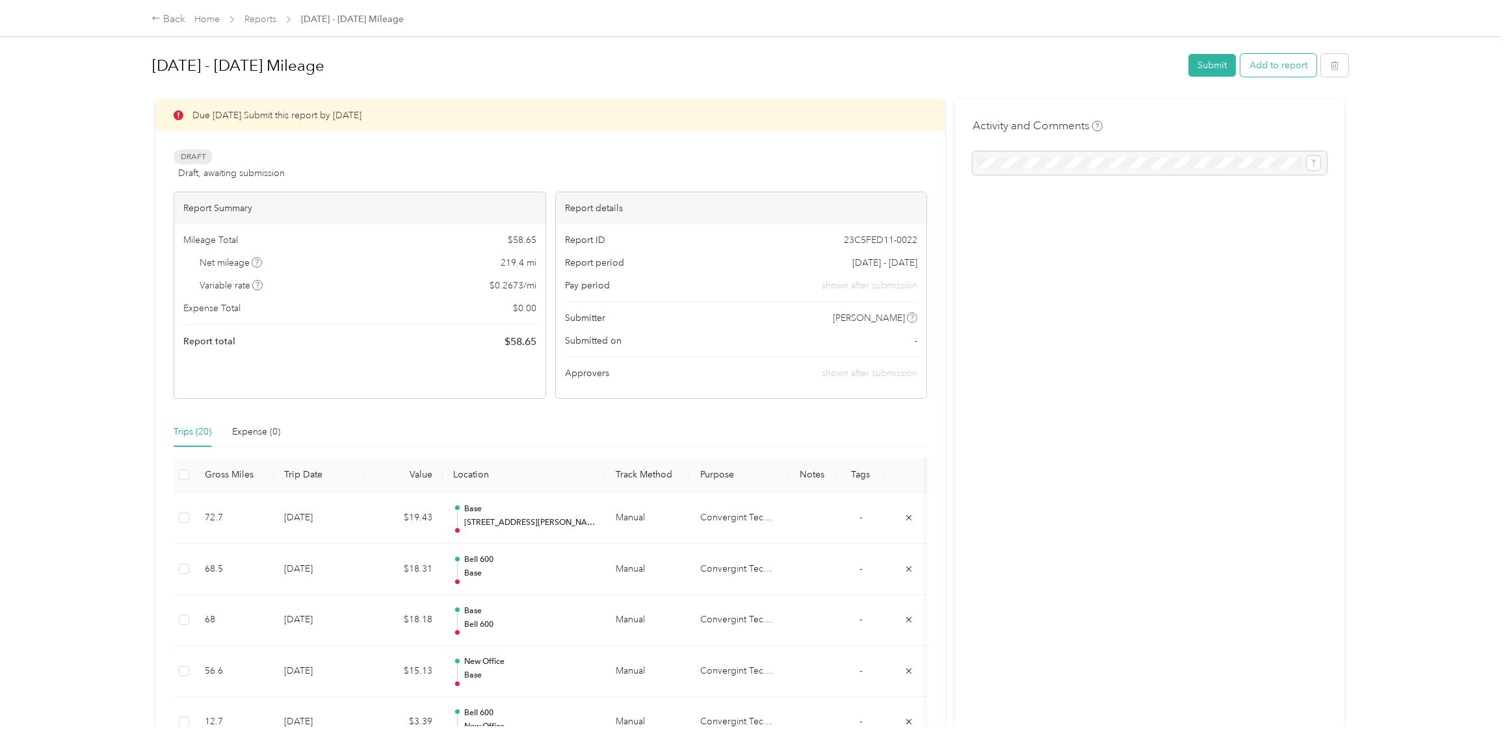
click at [1272, 60] on button "Add to report" at bounding box center [1278, 65] width 76 height 23
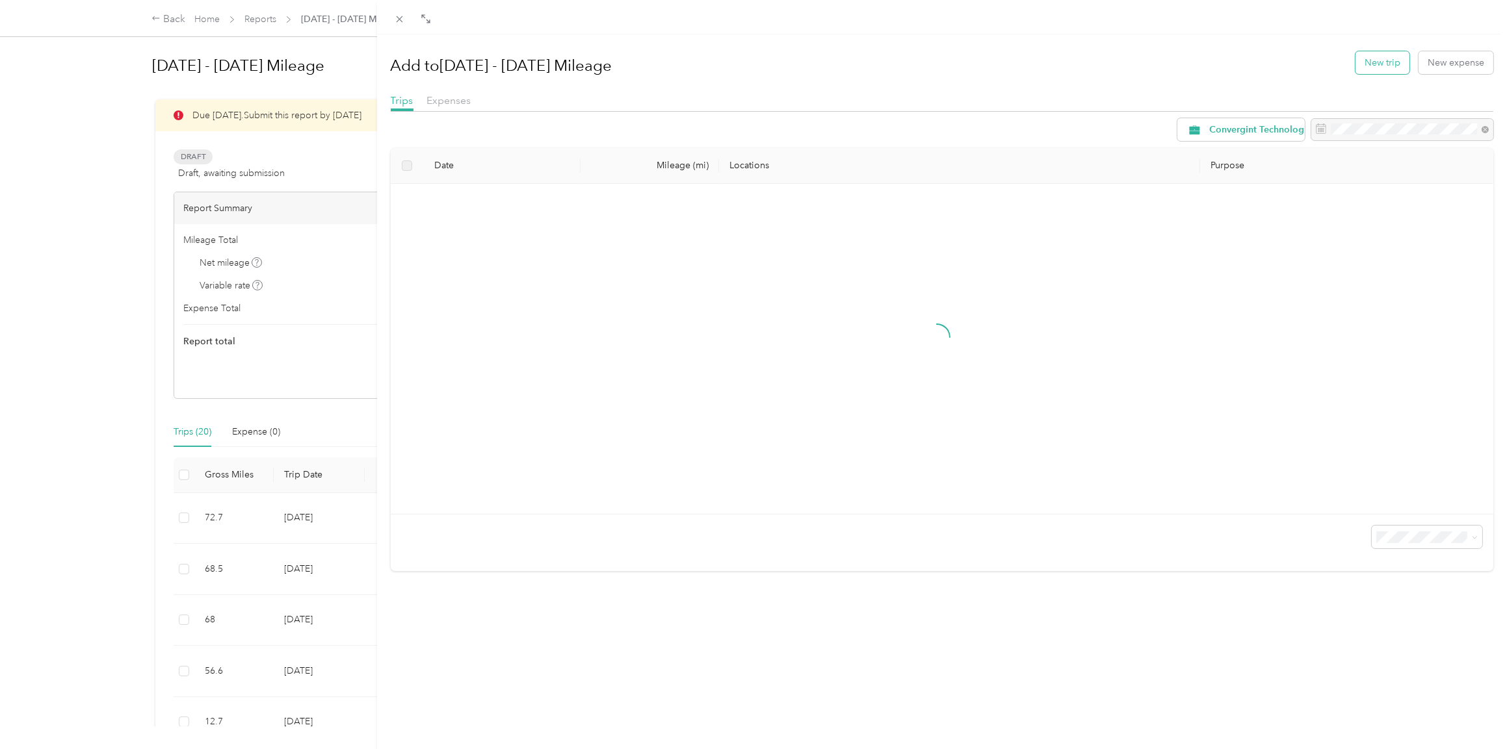
click at [1355, 64] on button "New trip" at bounding box center [1382, 62] width 54 height 23
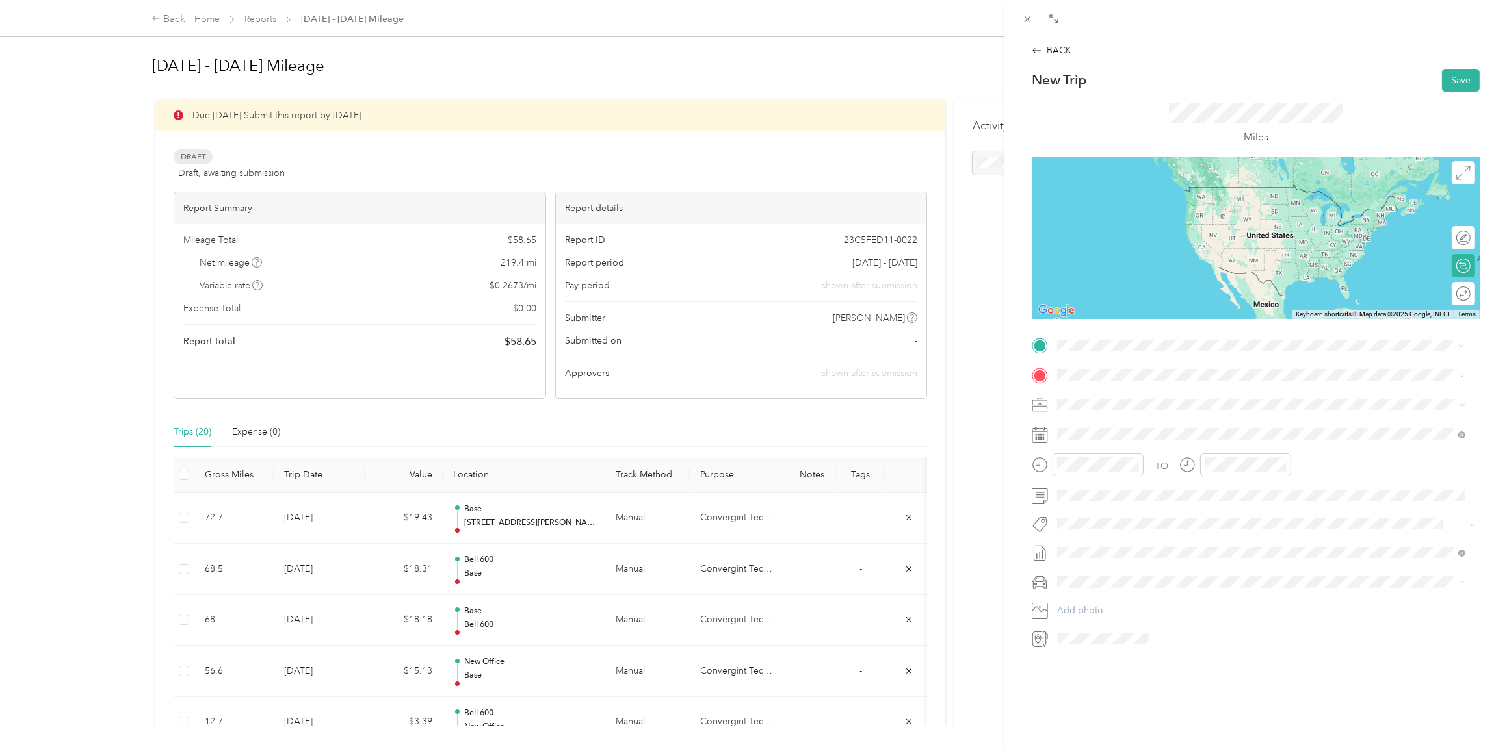
click at [1107, 394] on span "[STREET_ADDRESS][PERSON_NAME][US_STATE]" at bounding box center [1182, 393] width 202 height 12
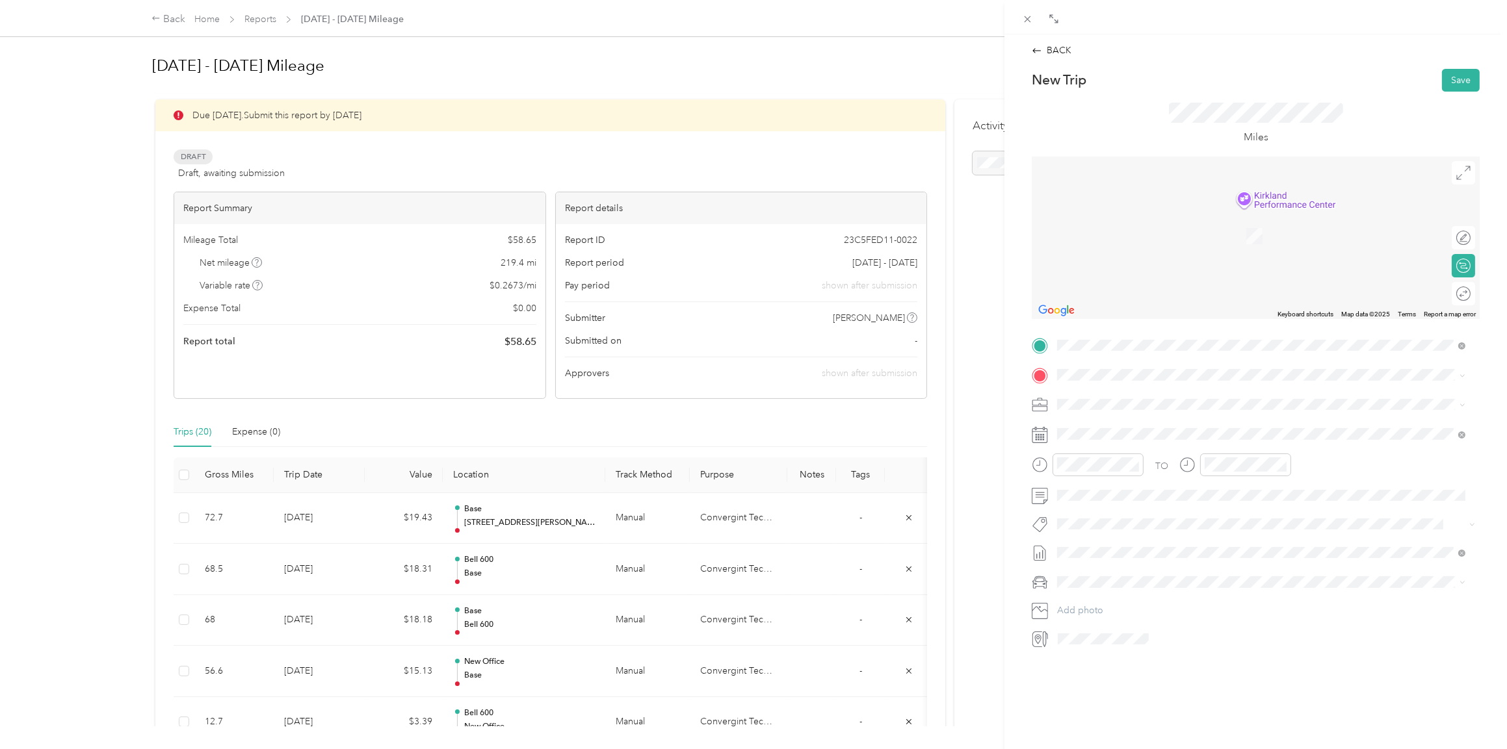
click at [1093, 435] on span "[STREET_ADDRESS][US_STATE]" at bounding box center [1146, 440] width 130 height 11
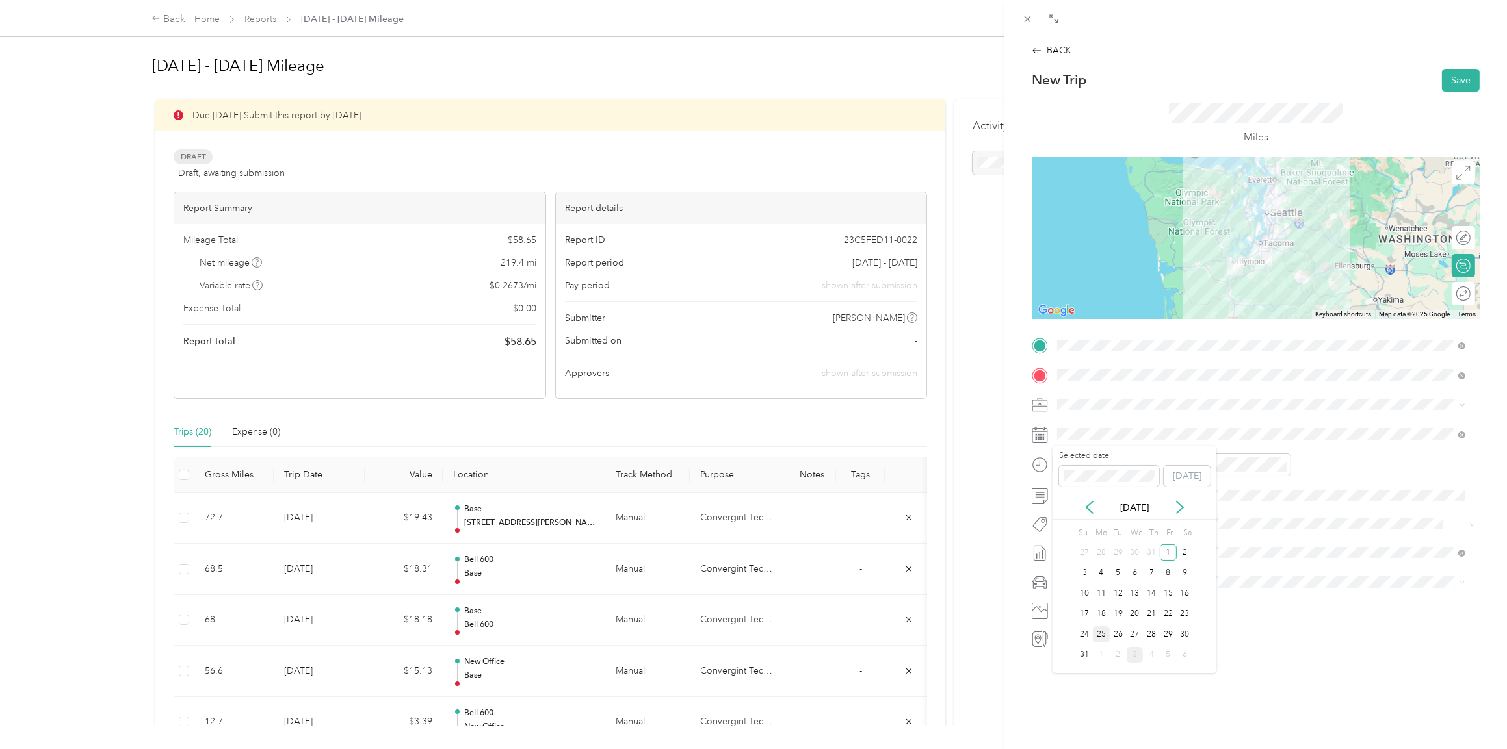
click at [1097, 629] on div "25" at bounding box center [1101, 635] width 17 height 16
click at [1135, 465] on icon "close-circle" at bounding box center [1134, 464] width 9 height 9
click at [1283, 464] on icon "close-circle" at bounding box center [1281, 464] width 9 height 9
click at [1071, 653] on li "Harley" at bounding box center [1260, 650] width 417 height 23
click at [1454, 75] on button "Save" at bounding box center [1461, 80] width 38 height 23
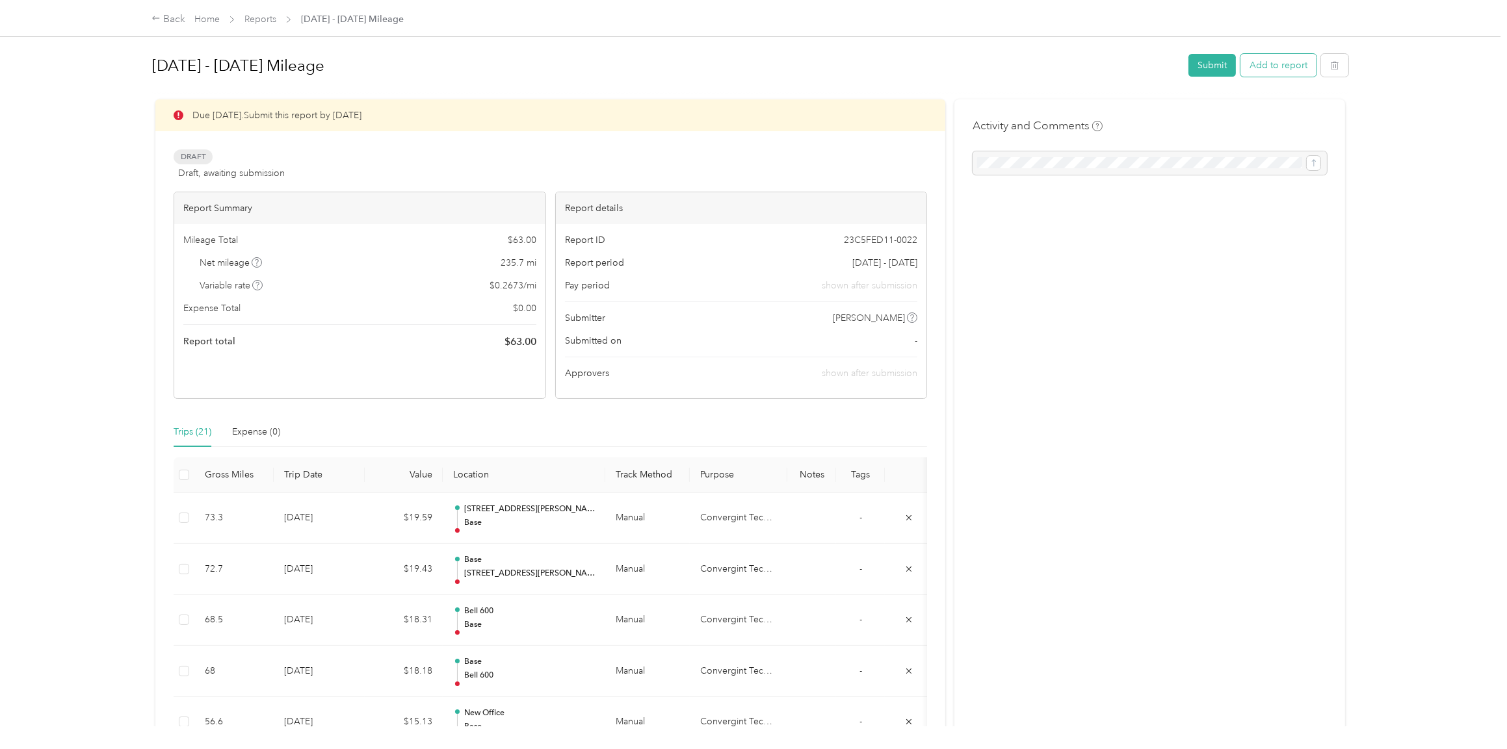
click at [1267, 70] on button "Add to report" at bounding box center [1278, 65] width 76 height 23
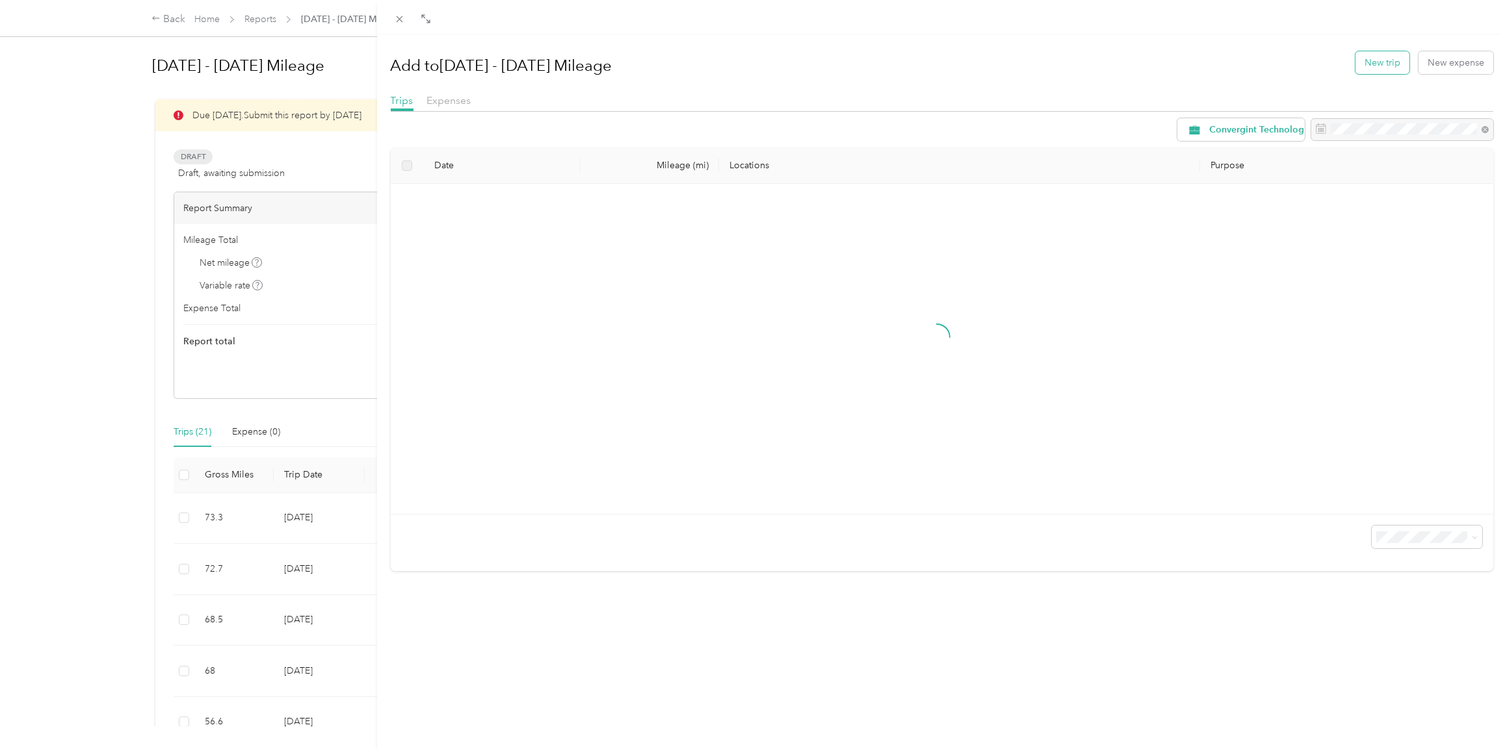
click at [1355, 61] on button "New trip" at bounding box center [1382, 62] width 54 height 23
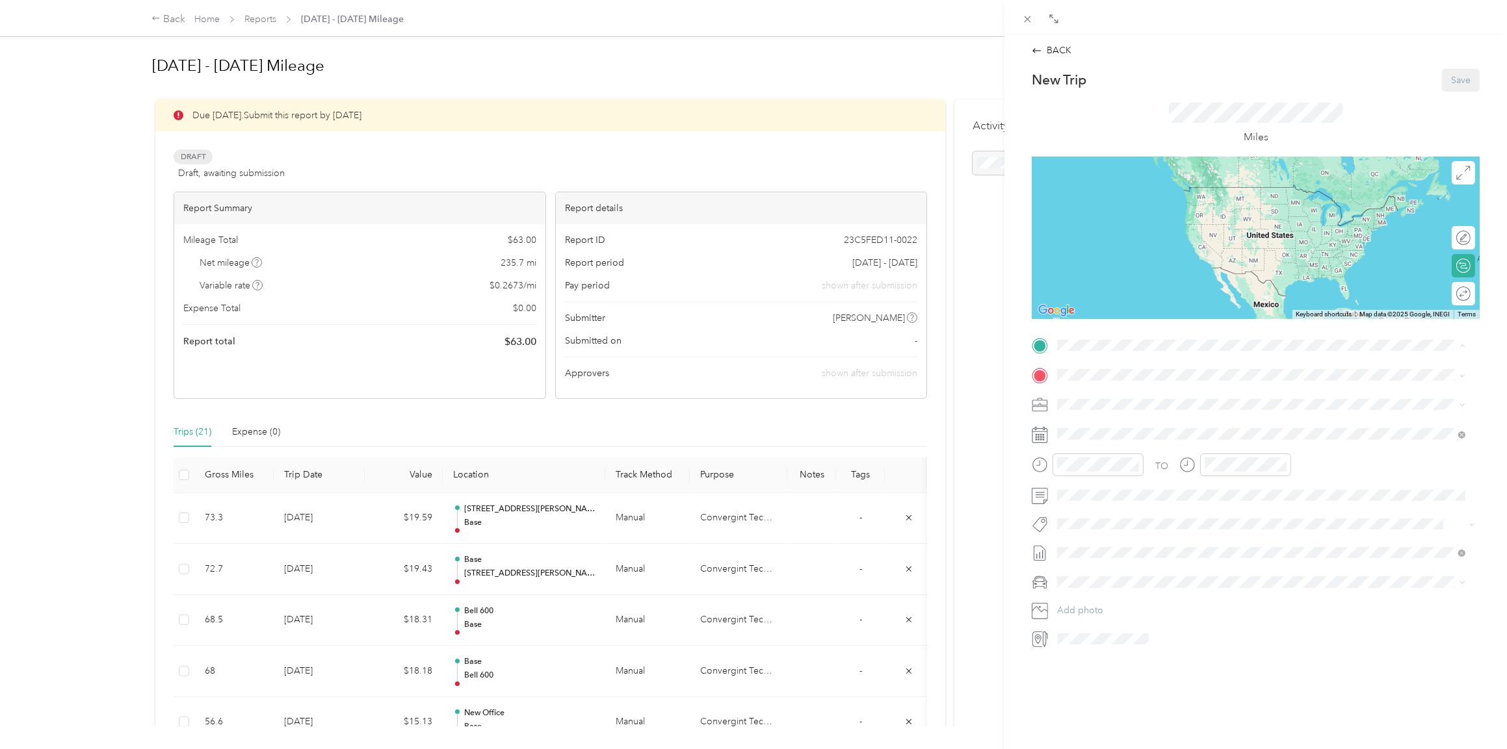
click at [1102, 409] on span "[STREET_ADDRESS][US_STATE]" at bounding box center [1146, 411] width 130 height 11
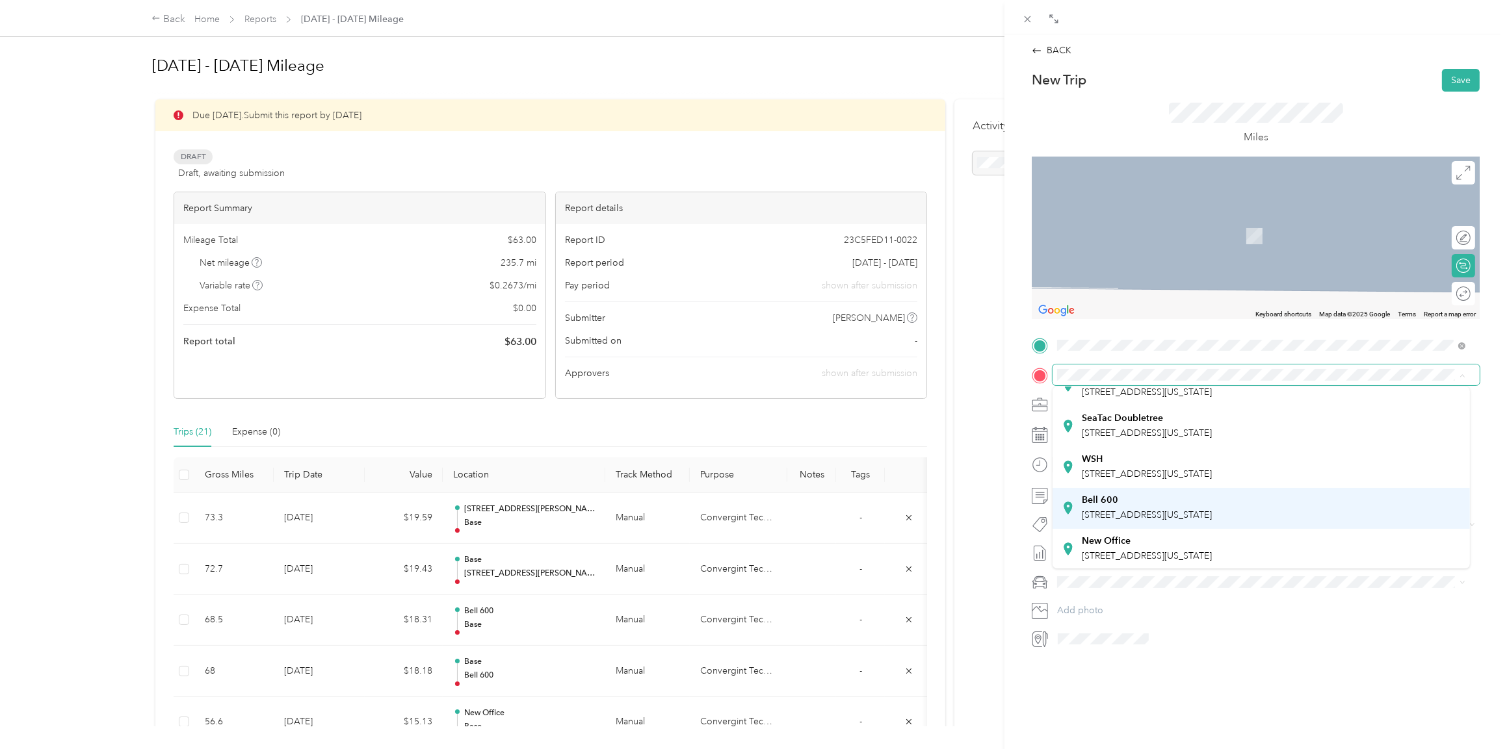
scroll to position [91, 0]
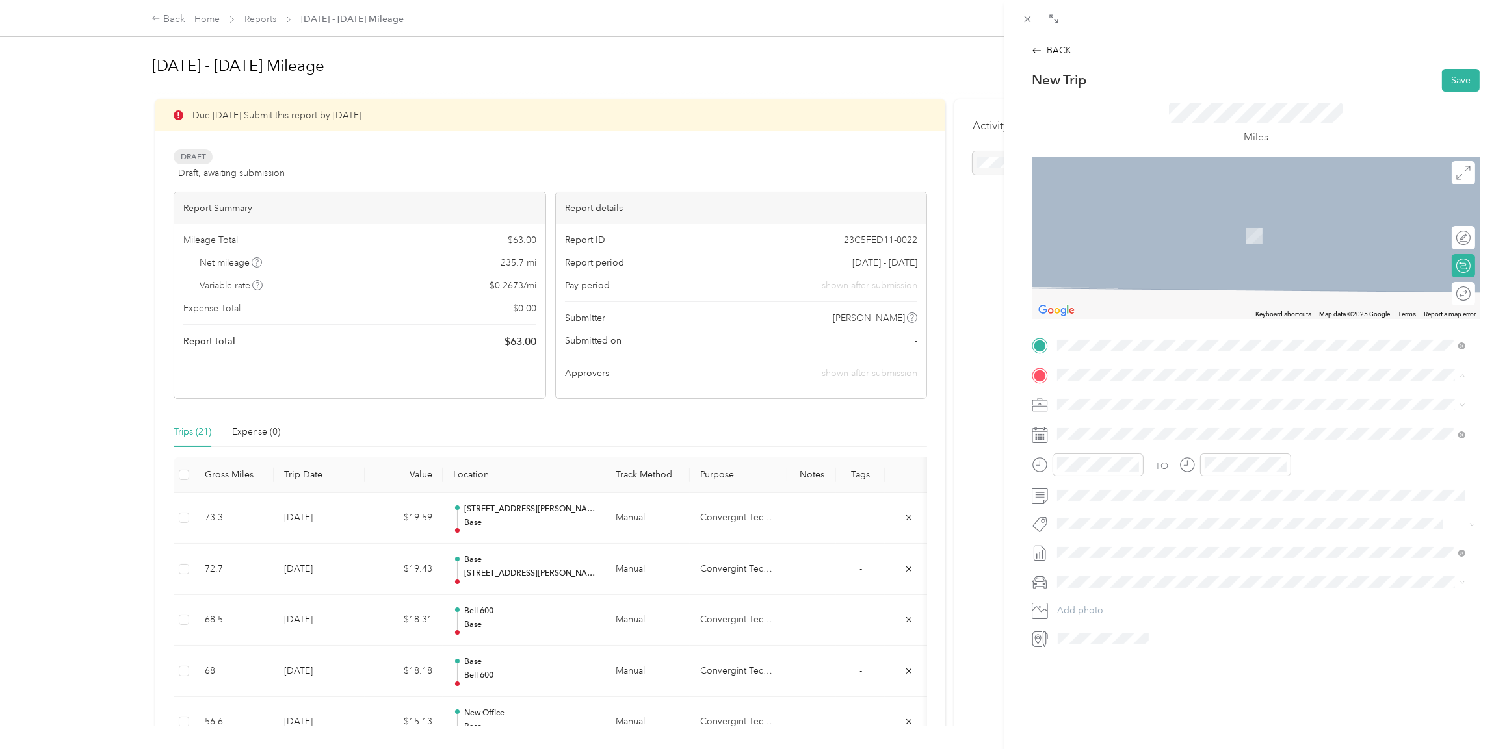
click at [1103, 505] on div "Bell [STREET_ADDRESS][US_STATE]" at bounding box center [1146, 506] width 130 height 27
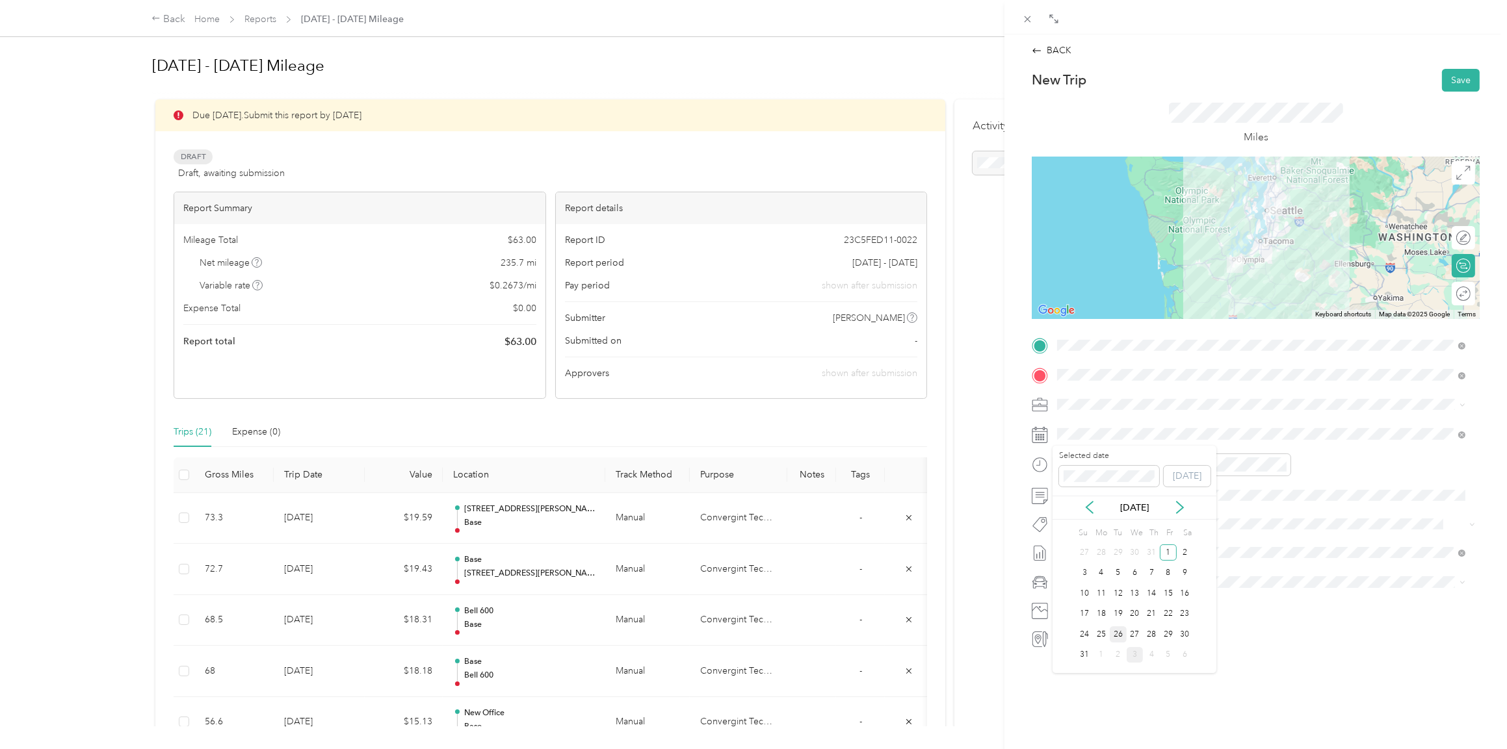
click at [1117, 633] on div "26" at bounding box center [1117, 635] width 17 height 16
click at [1135, 463] on icon "close-circle" at bounding box center [1134, 464] width 9 height 9
click at [1283, 463] on icon "close-circle" at bounding box center [1281, 464] width 9 height 9
click at [1081, 608] on li "Lexus ES 300h" at bounding box center [1260, 604] width 417 height 23
click at [1445, 79] on button "Save" at bounding box center [1461, 80] width 38 height 23
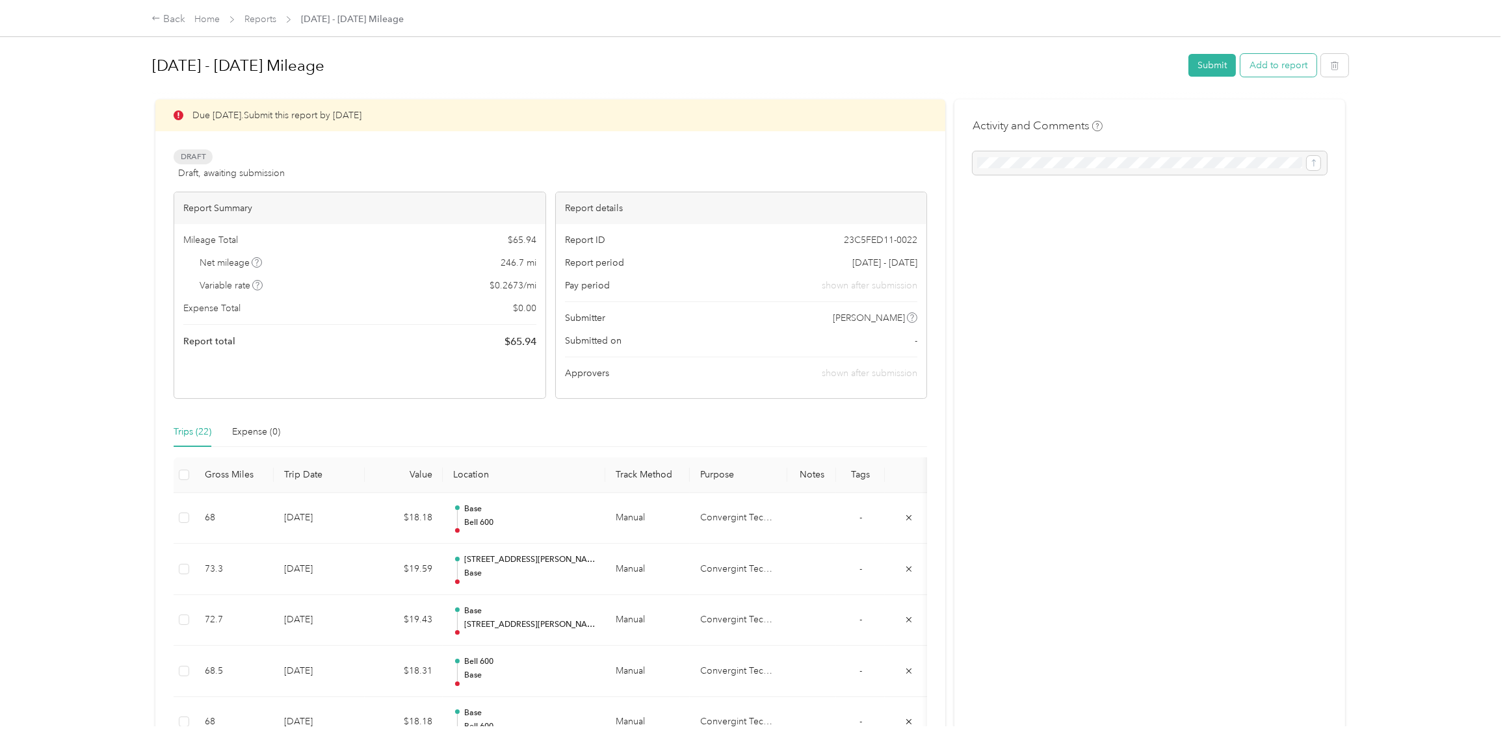
click at [1258, 71] on button "Add to report" at bounding box center [1278, 65] width 76 height 23
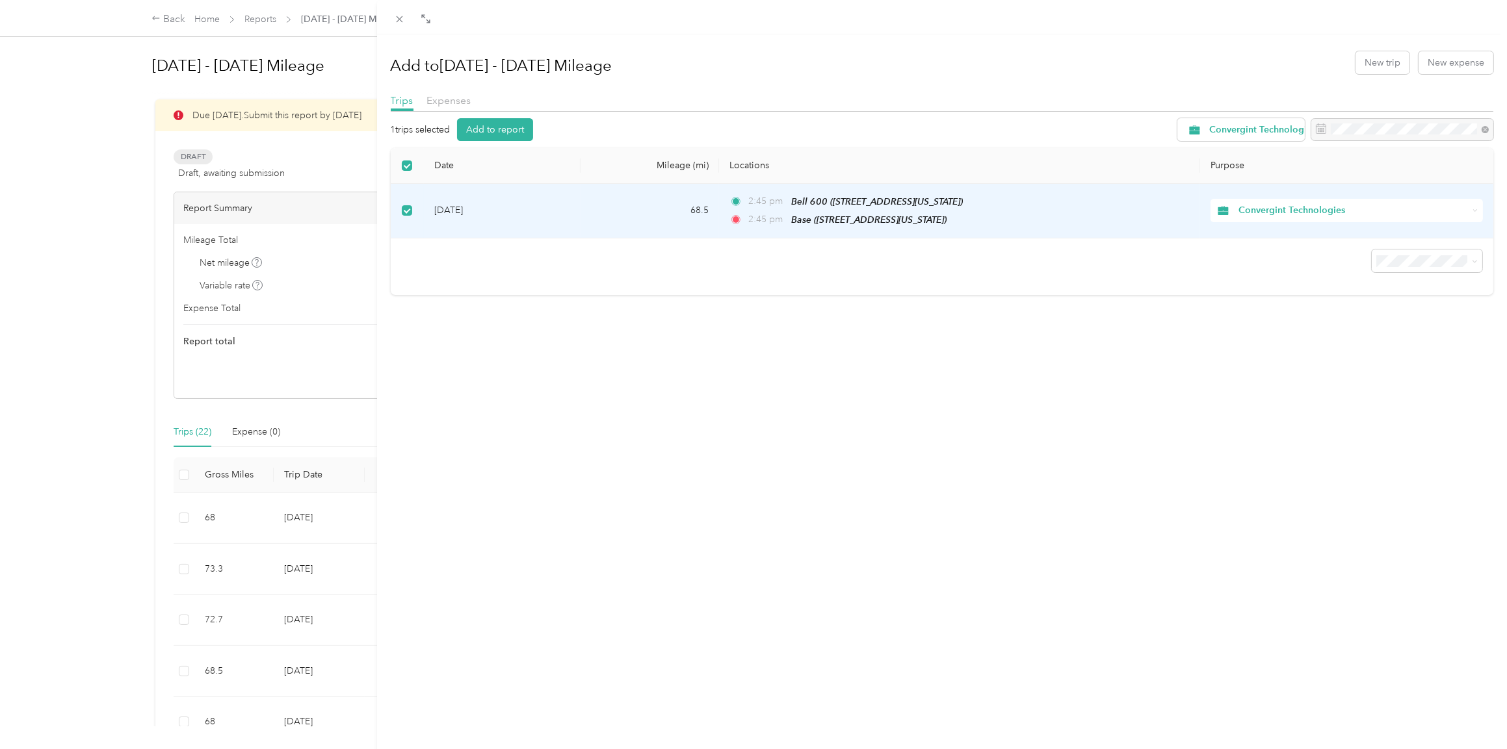
click at [1176, 21] on div at bounding box center [942, 17] width 1130 height 34
click at [1472, 209] on icon at bounding box center [1475, 211] width 6 height 6
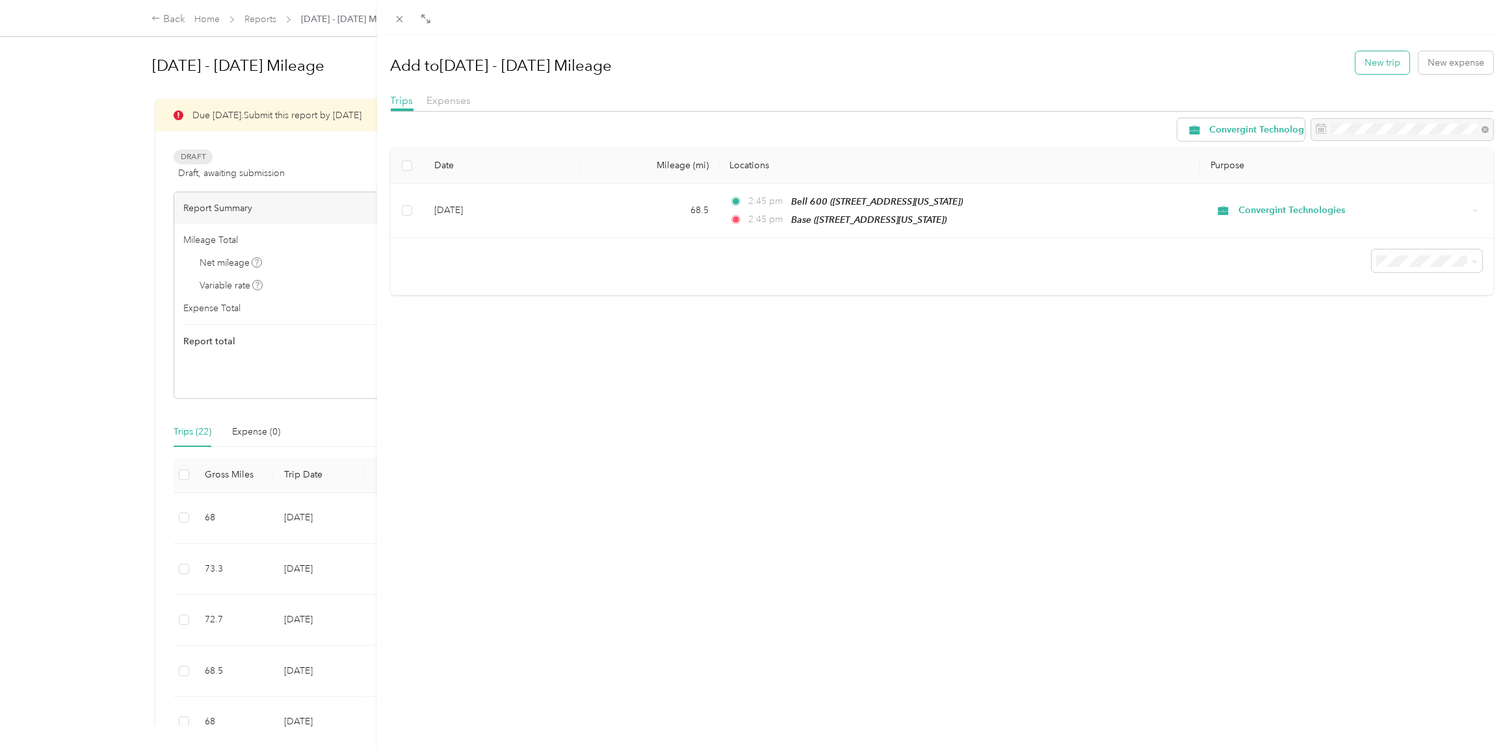
click at [1358, 66] on button "New trip" at bounding box center [1382, 62] width 54 height 23
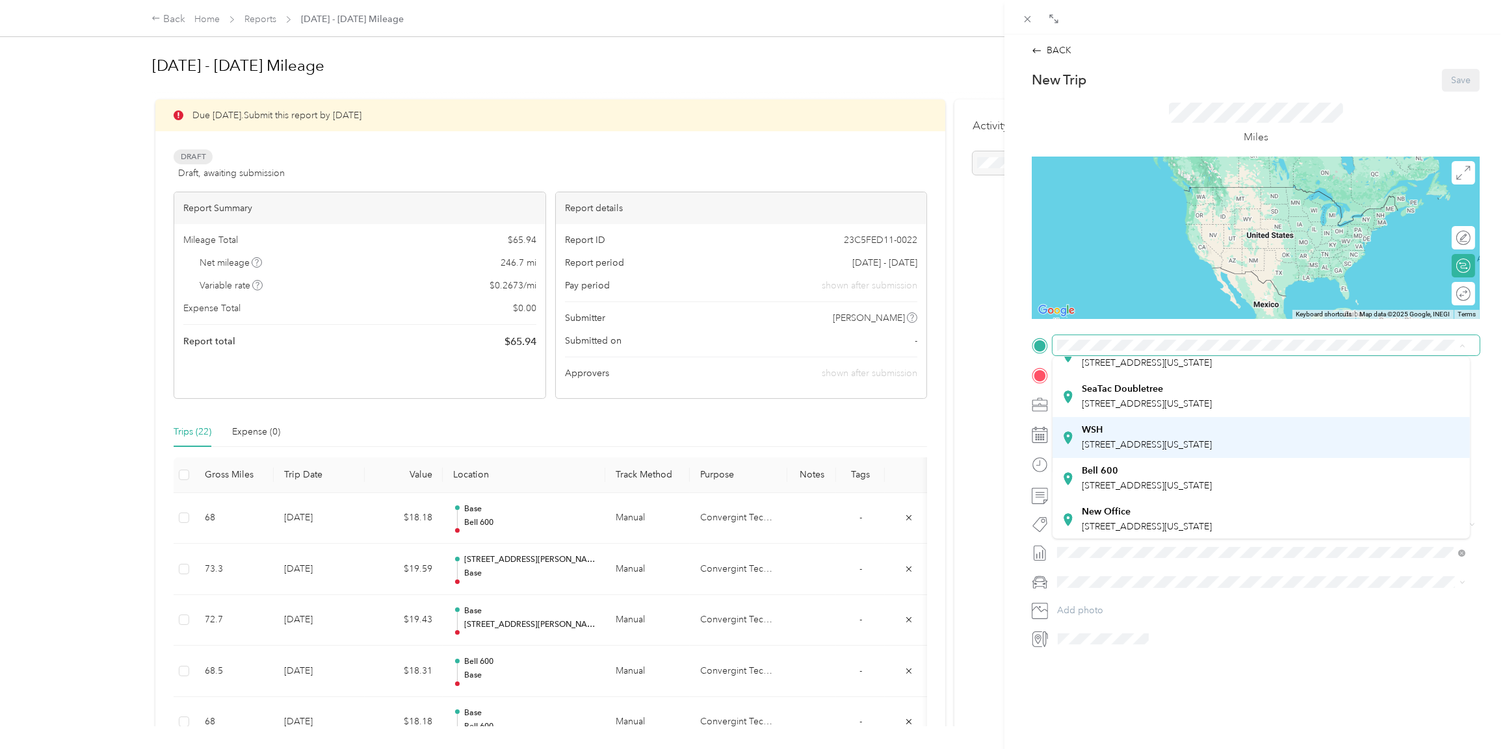
scroll to position [91, 0]
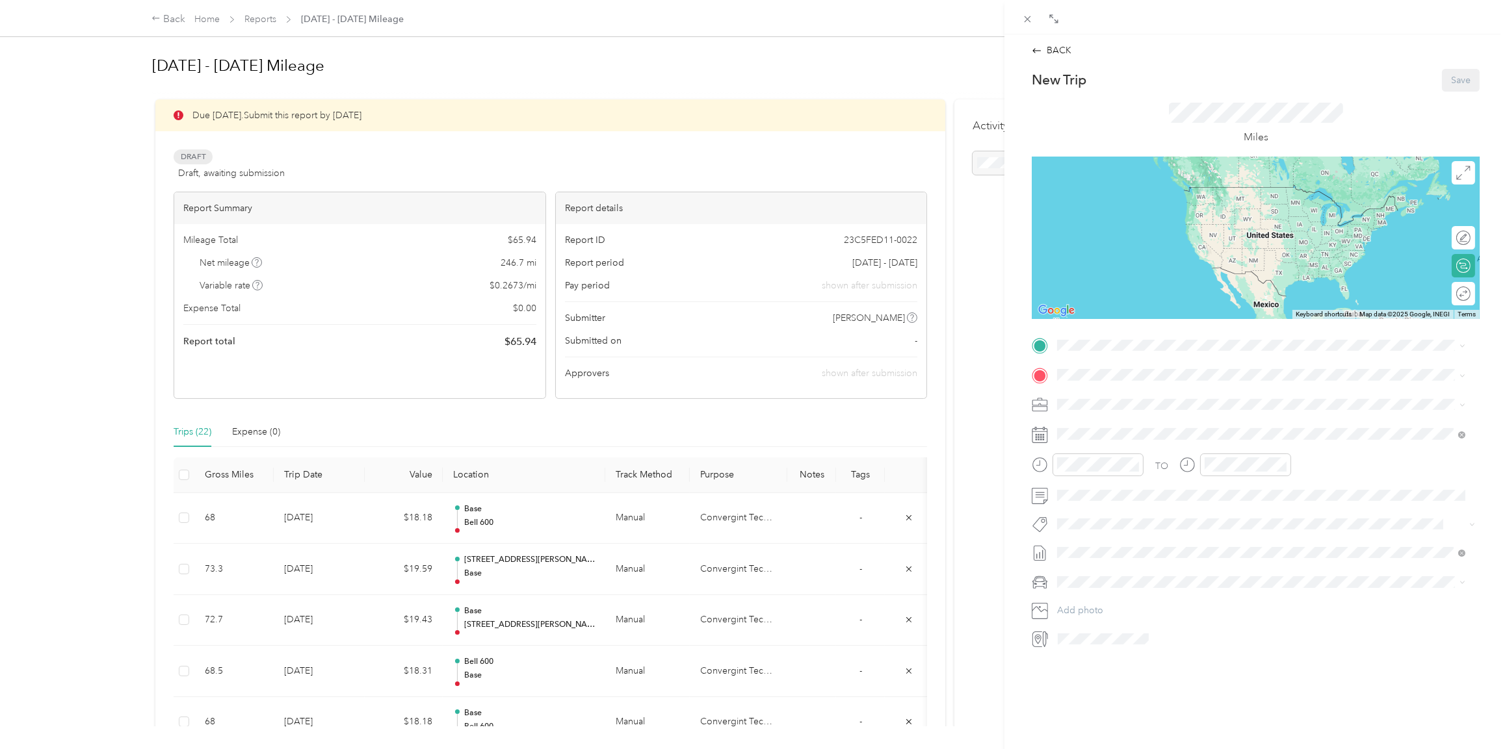
click at [1113, 480] on span "[STREET_ADDRESS][US_STATE]" at bounding box center [1146, 483] width 130 height 11
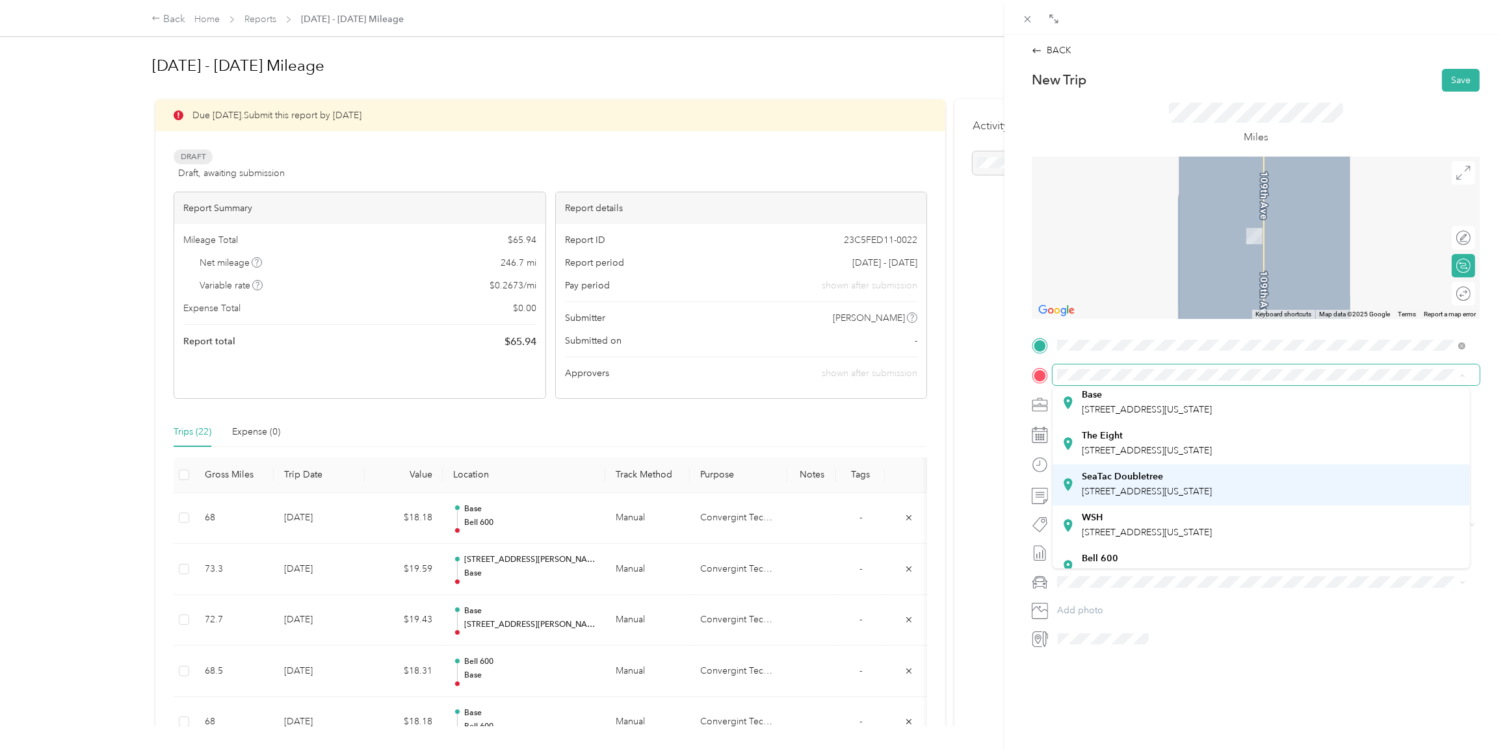
scroll to position [0, 0]
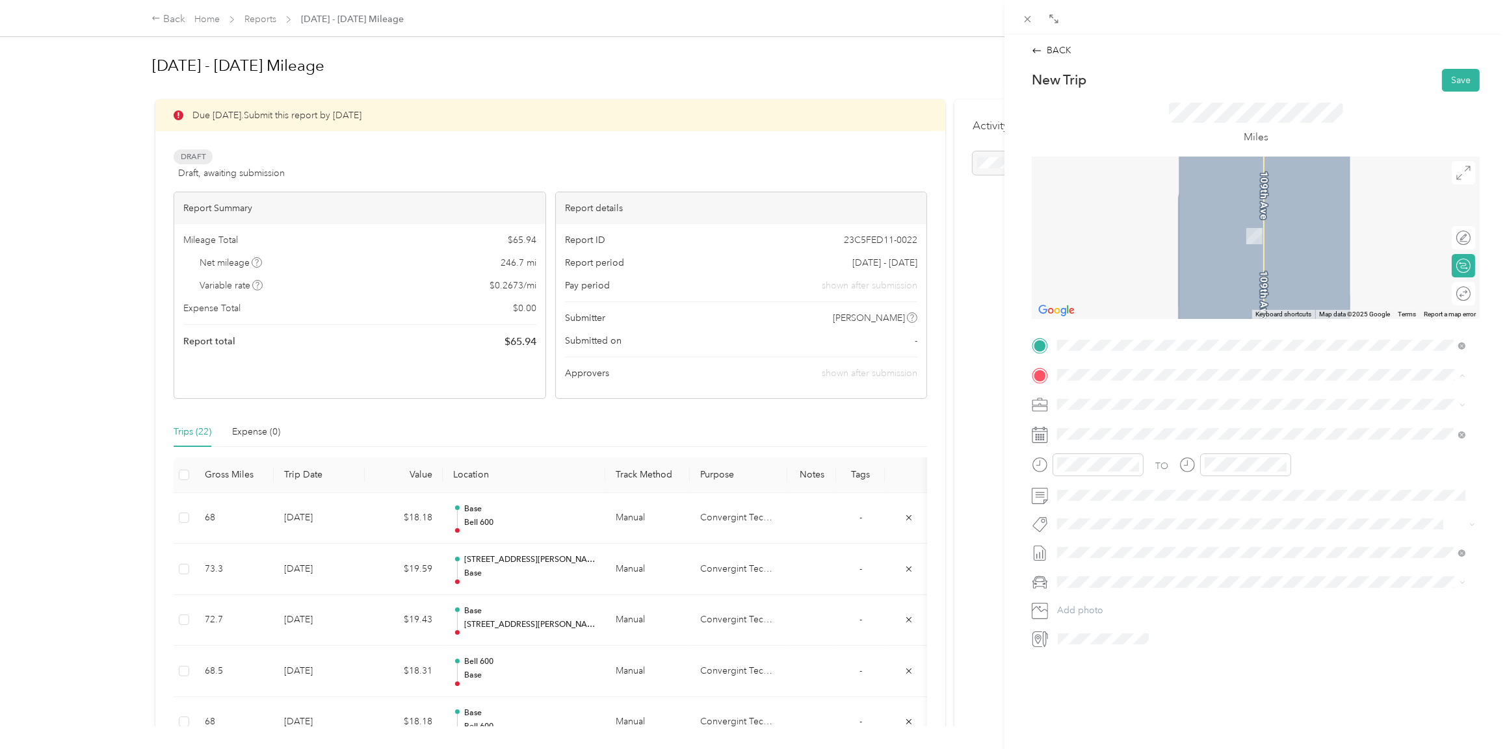
click at [1100, 427] on div "Base [STREET_ADDRESS][US_STATE]" at bounding box center [1146, 433] width 130 height 27
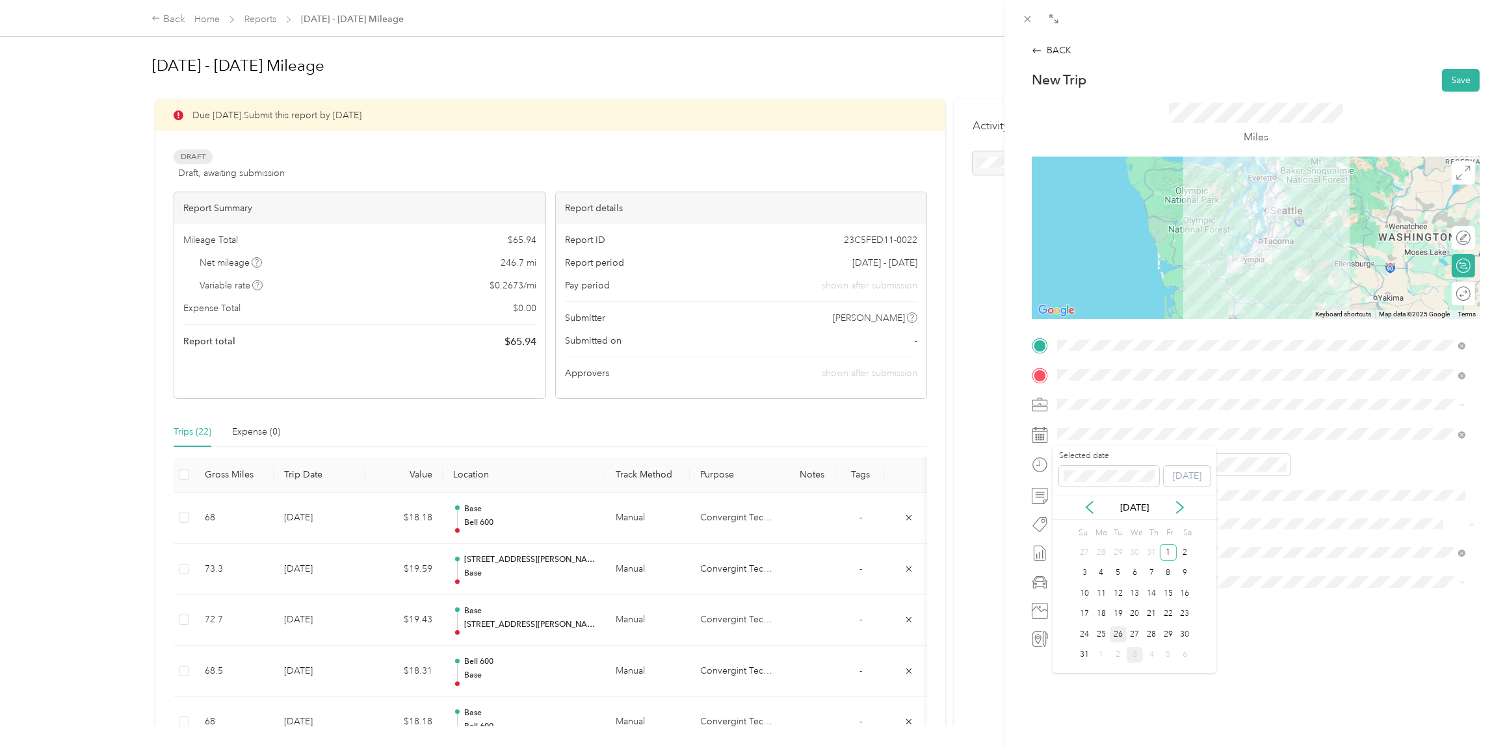
click at [1117, 635] on div "26" at bounding box center [1117, 635] width 17 height 16
click at [1082, 604] on div "Lexus ES 300h" at bounding box center [1260, 605] width 398 height 14
click at [1132, 461] on icon "close-circle" at bounding box center [1134, 464] width 9 height 9
click at [1281, 462] on icon "close-circle" at bounding box center [1281, 464] width 9 height 9
click at [1455, 75] on button "Save" at bounding box center [1461, 80] width 38 height 23
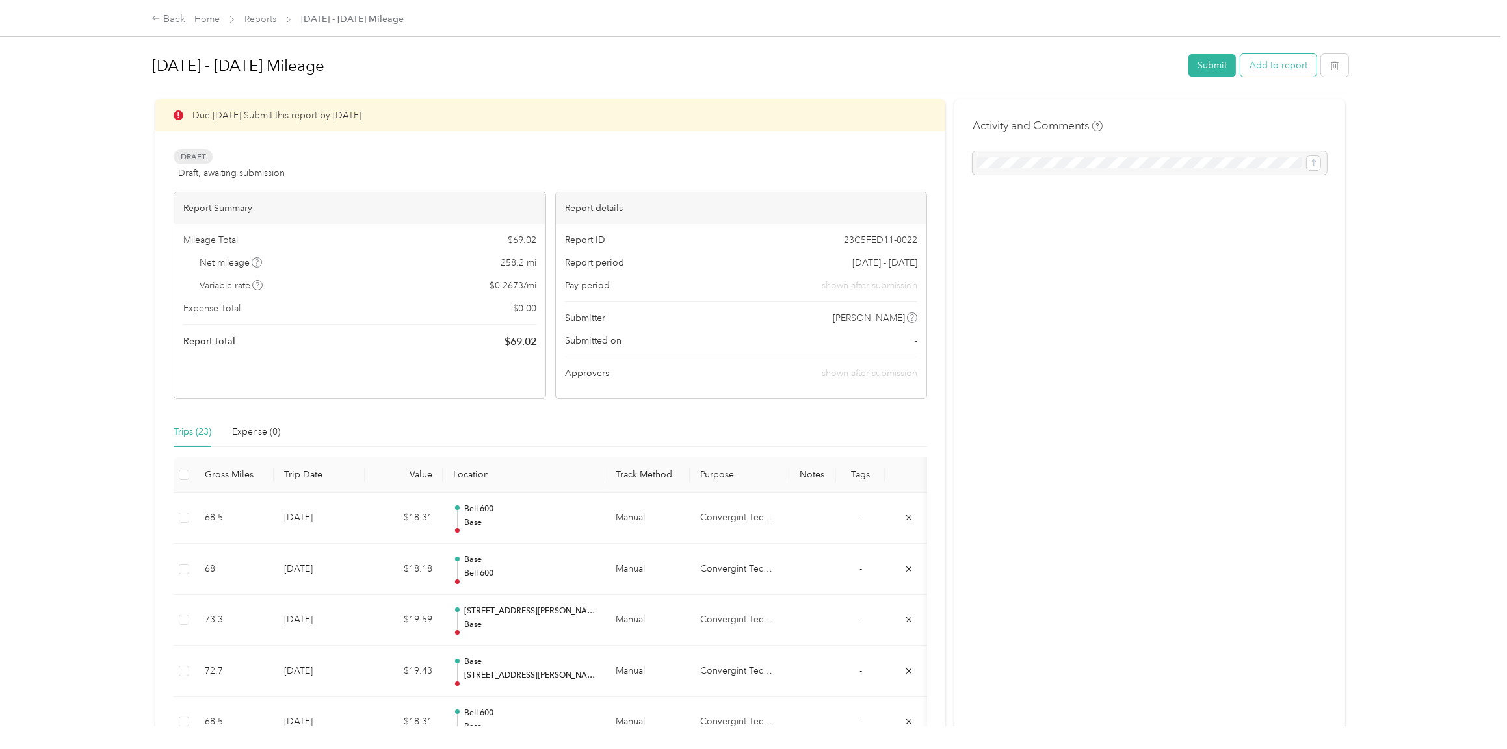
click at [1275, 64] on button "Add to report" at bounding box center [1278, 65] width 76 height 23
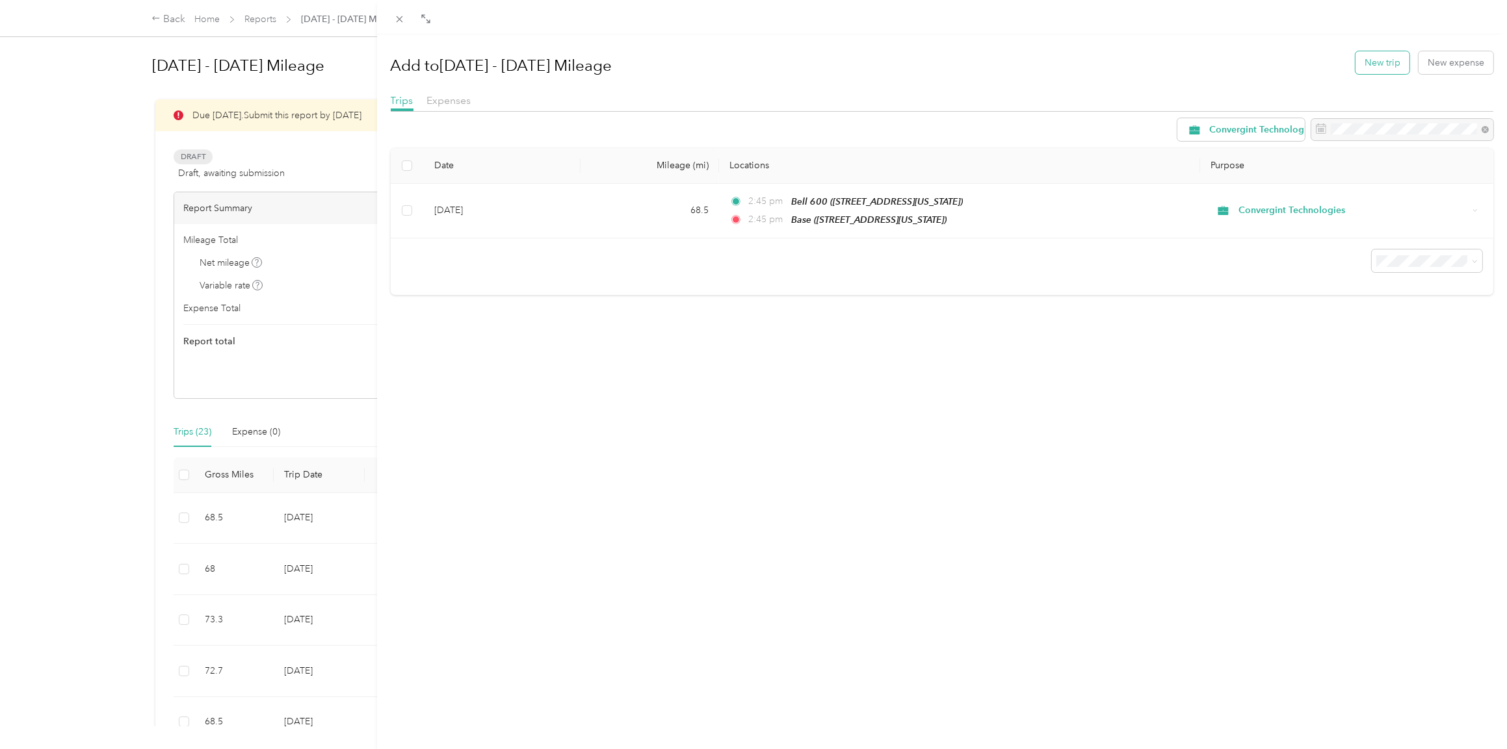
click at [1361, 64] on button "New trip" at bounding box center [1382, 62] width 54 height 23
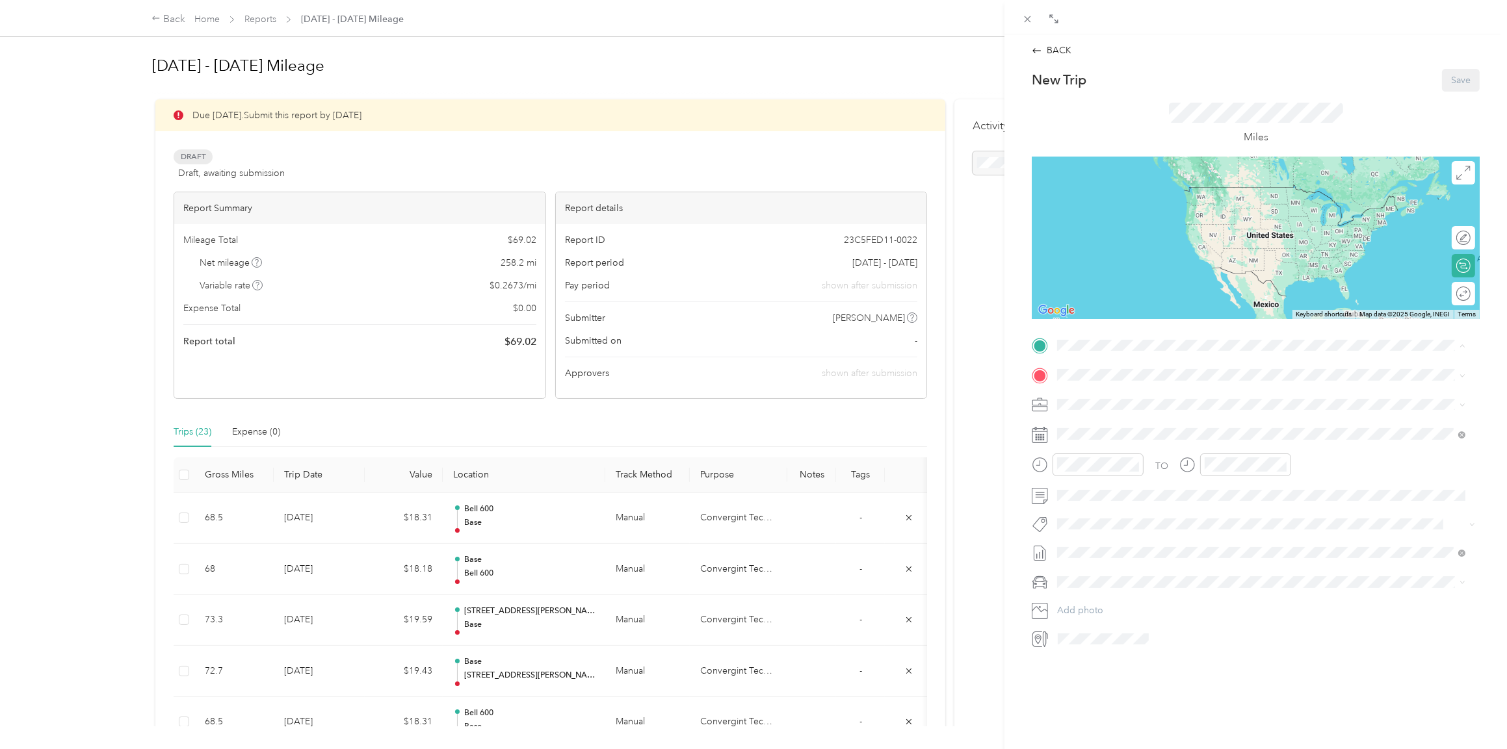
click at [1100, 402] on div "Base [STREET_ADDRESS][US_STATE]" at bounding box center [1146, 404] width 130 height 27
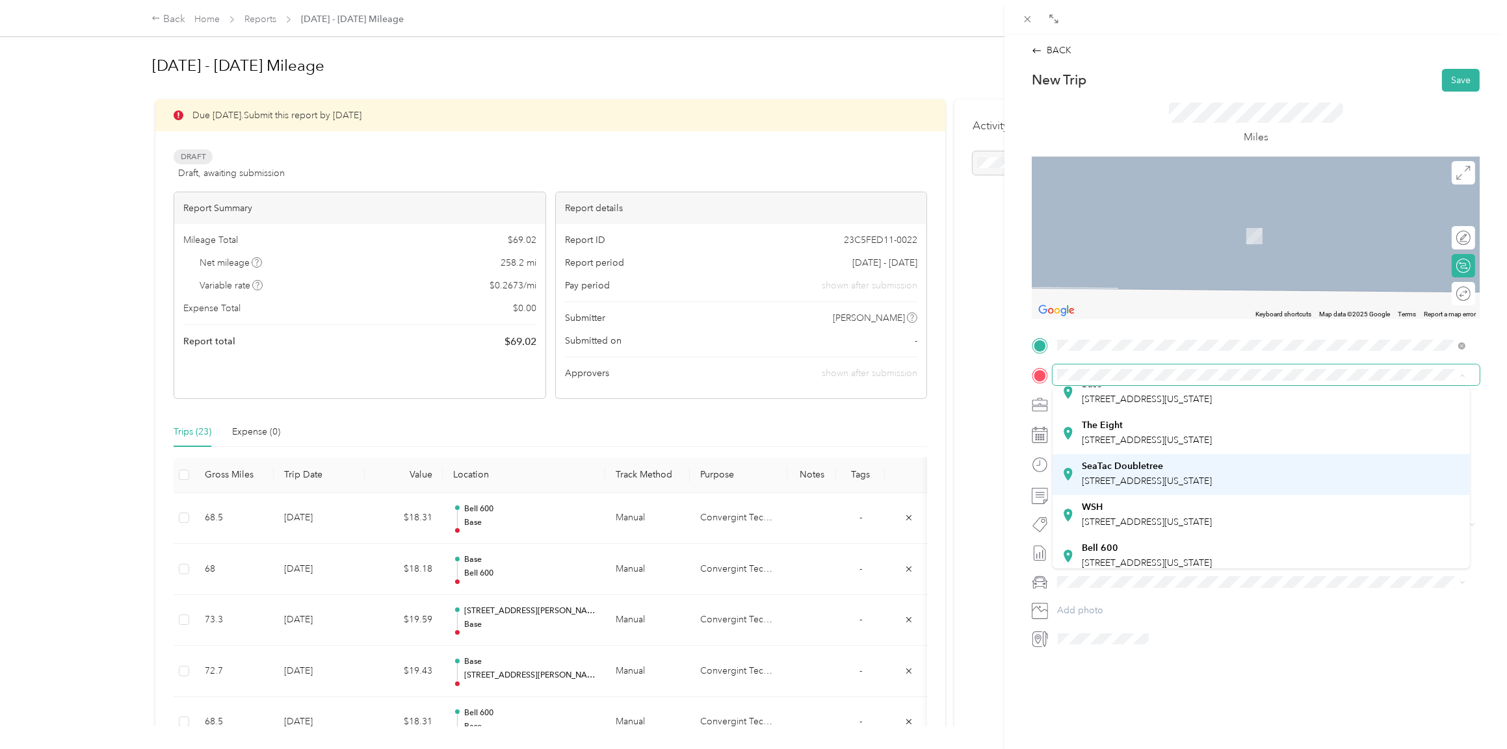
scroll to position [91, 0]
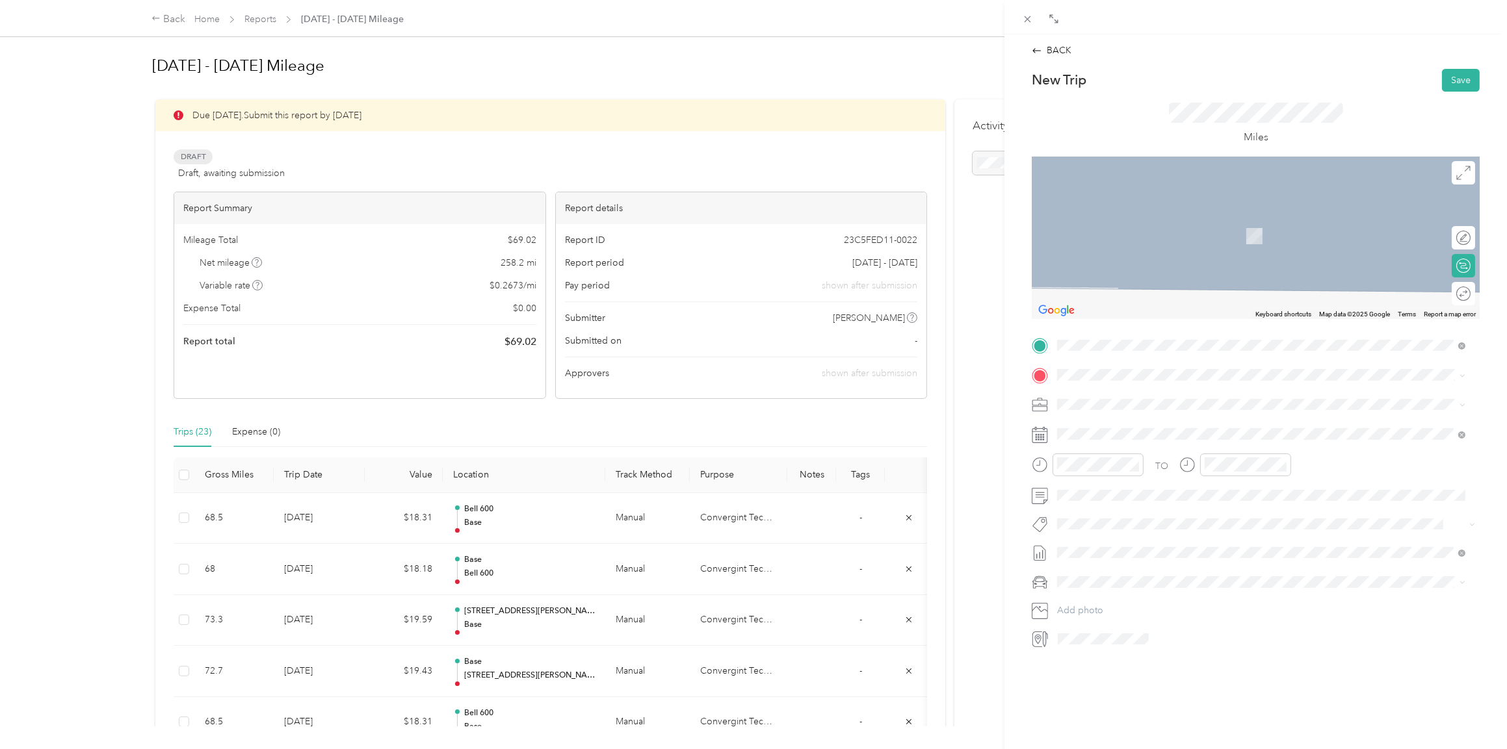
click at [1109, 508] on div "Bell [STREET_ADDRESS][US_STATE]" at bounding box center [1146, 502] width 130 height 27
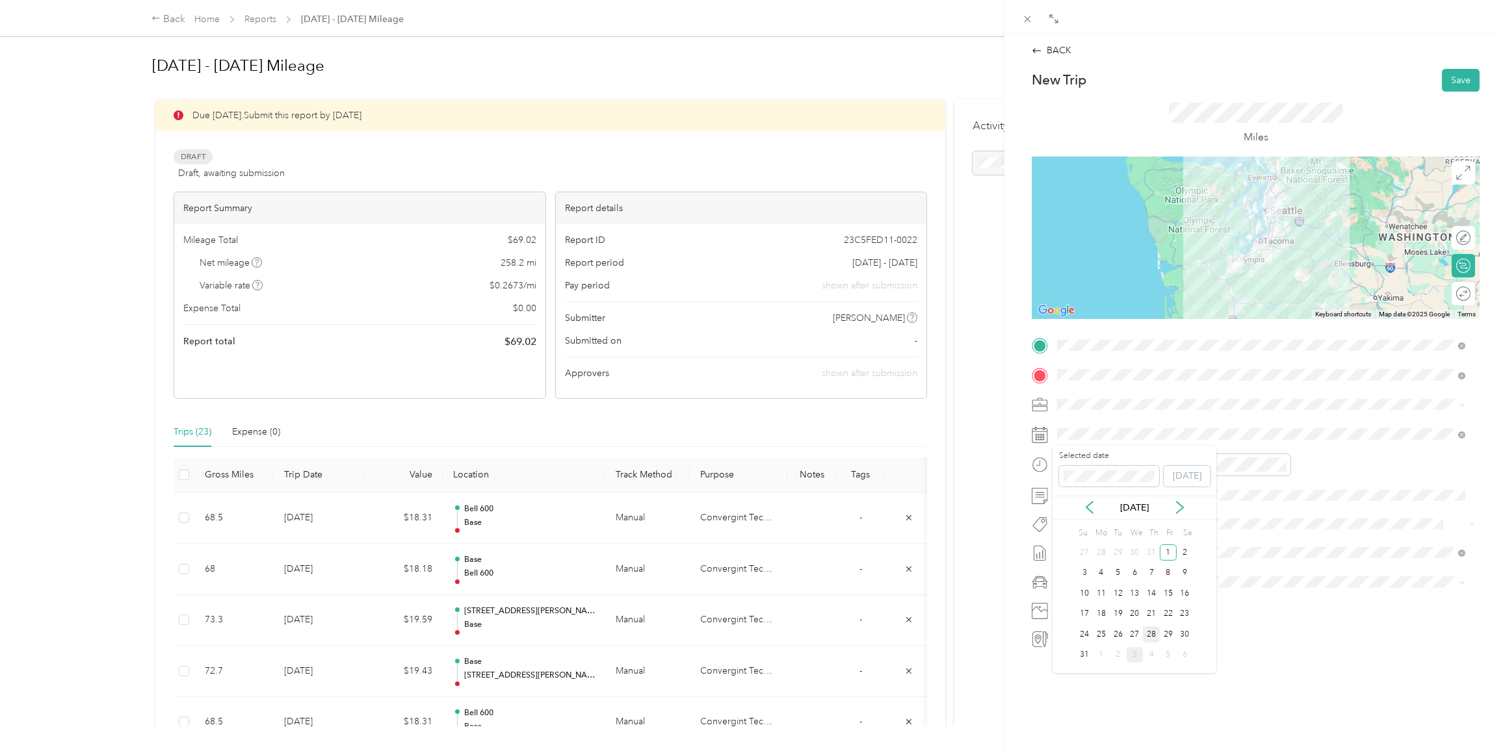
click at [1150, 635] on div "28" at bounding box center [1151, 635] width 17 height 16
click at [1136, 462] on icon "close-circle" at bounding box center [1134, 464] width 9 height 9
click at [1285, 461] on icon "close-circle" at bounding box center [1281, 464] width 9 height 9
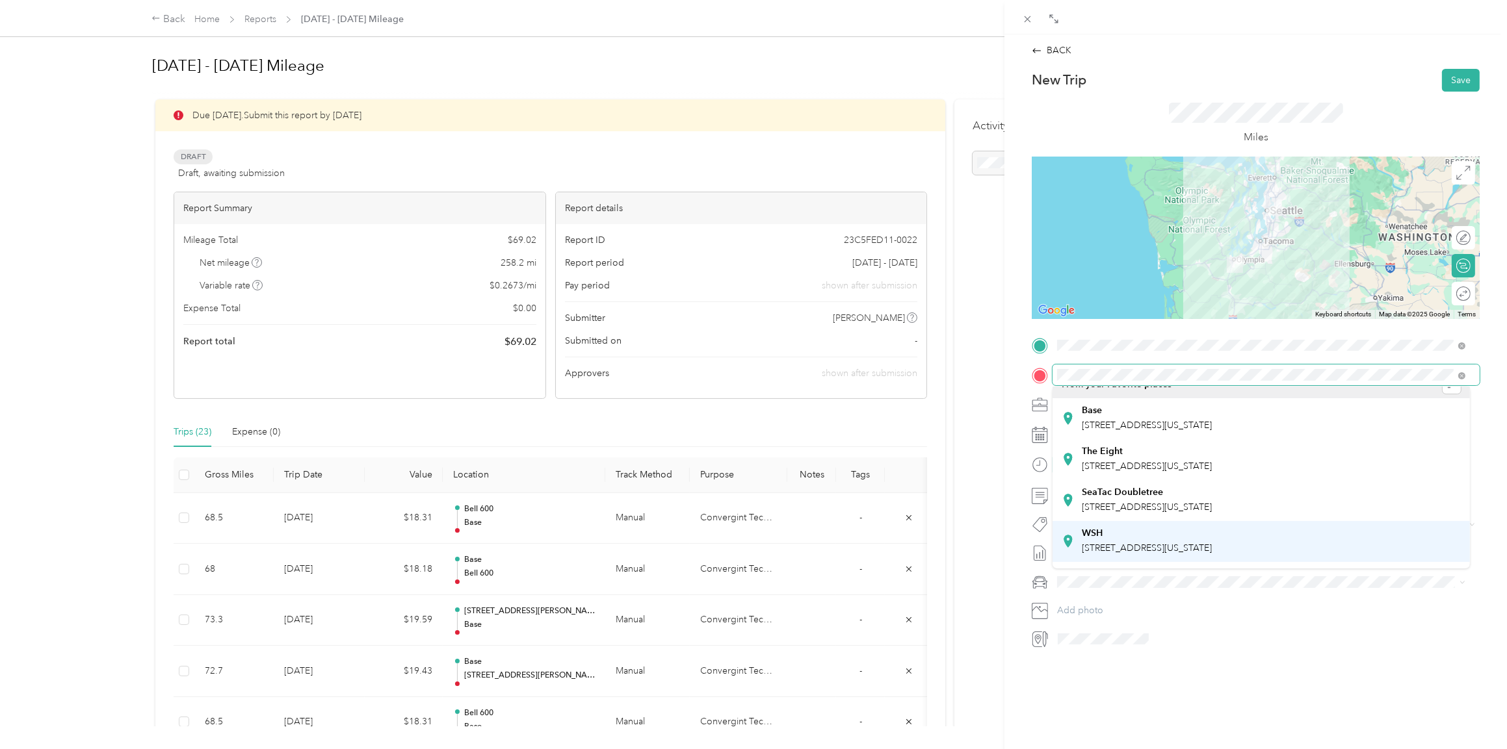
scroll to position [0, 0]
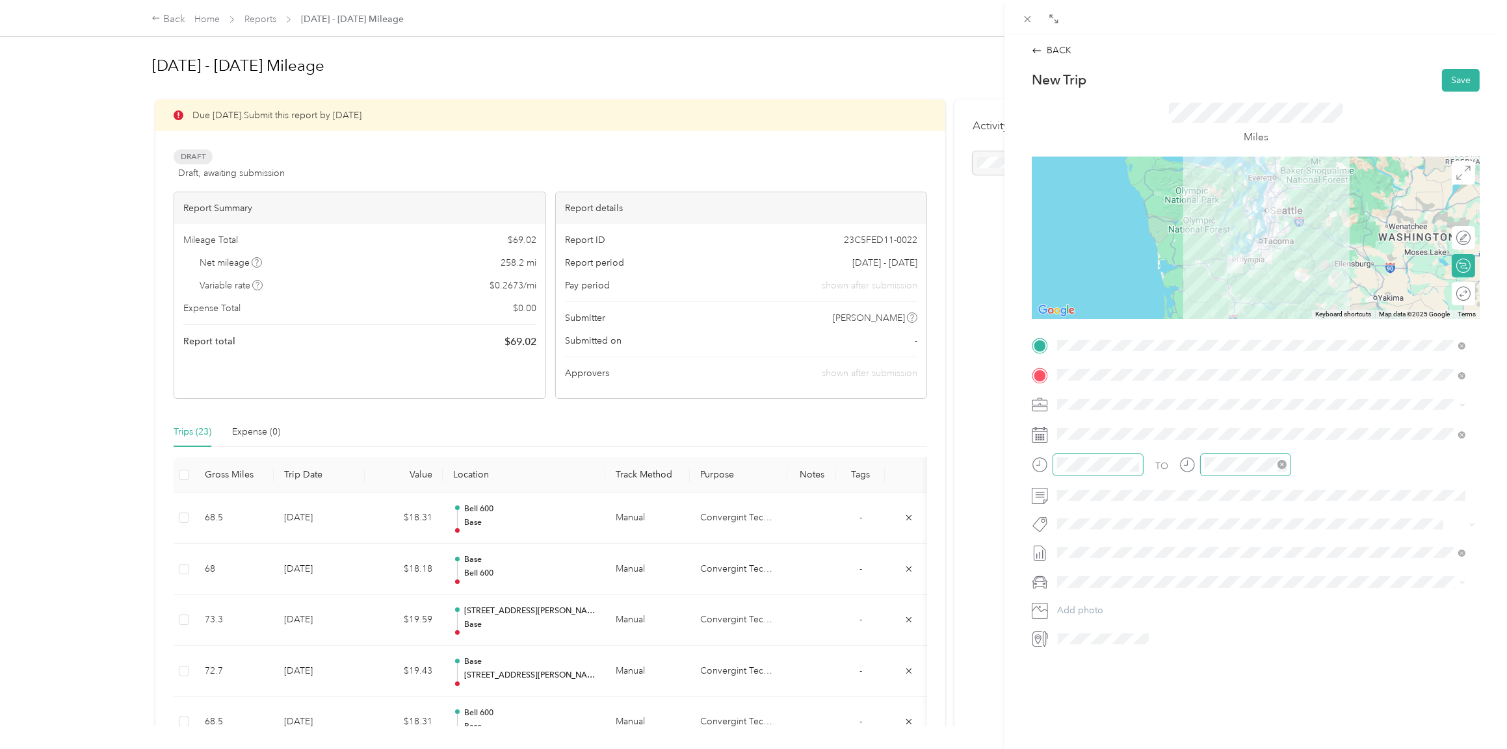
click at [1096, 480] on span "[STREET_ADDRESS][US_STATE]" at bounding box center [1146, 481] width 130 height 11
click at [1079, 602] on span "Lexus ES 300h" at bounding box center [1091, 603] width 60 height 11
click at [1447, 75] on button "Save" at bounding box center [1461, 80] width 38 height 23
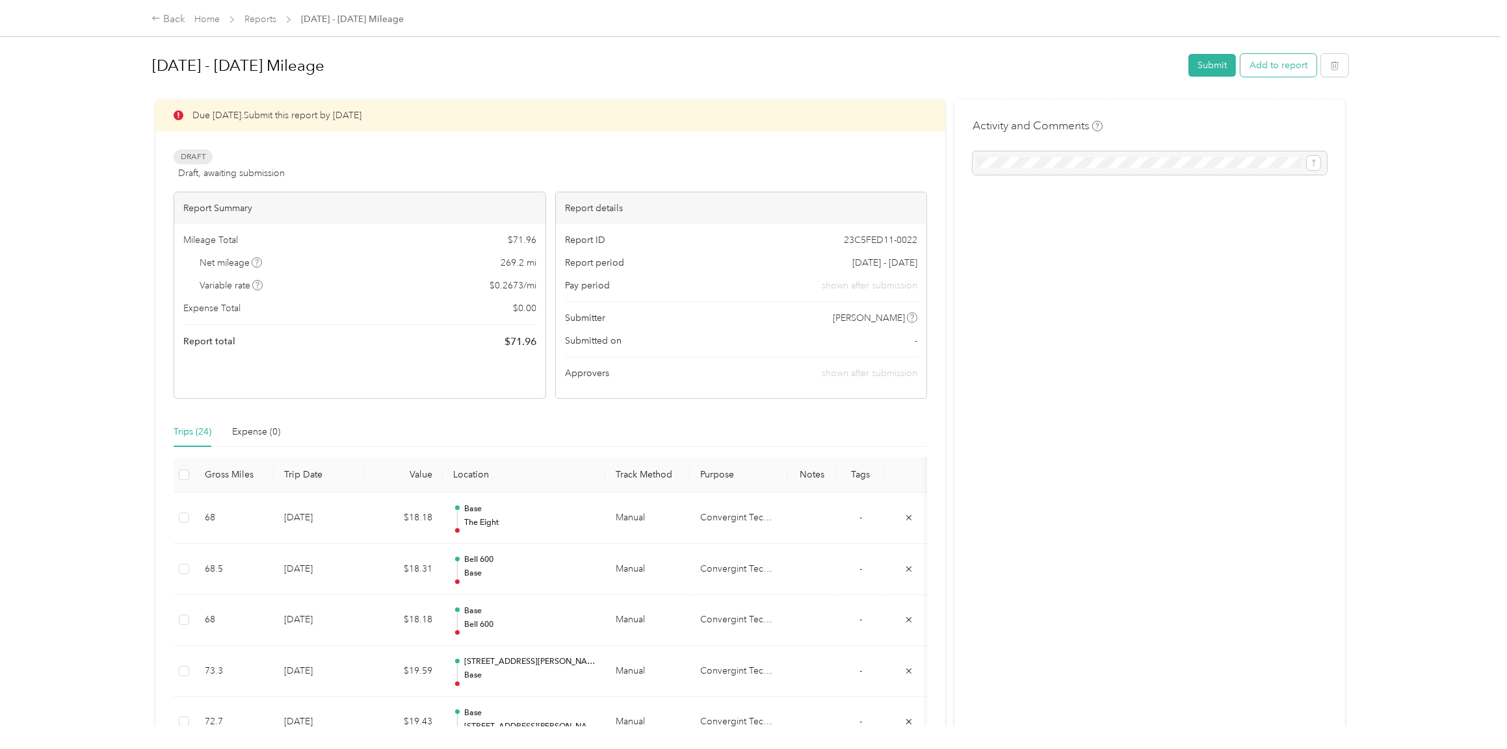
click at [1258, 63] on button "Add to report" at bounding box center [1278, 65] width 76 height 23
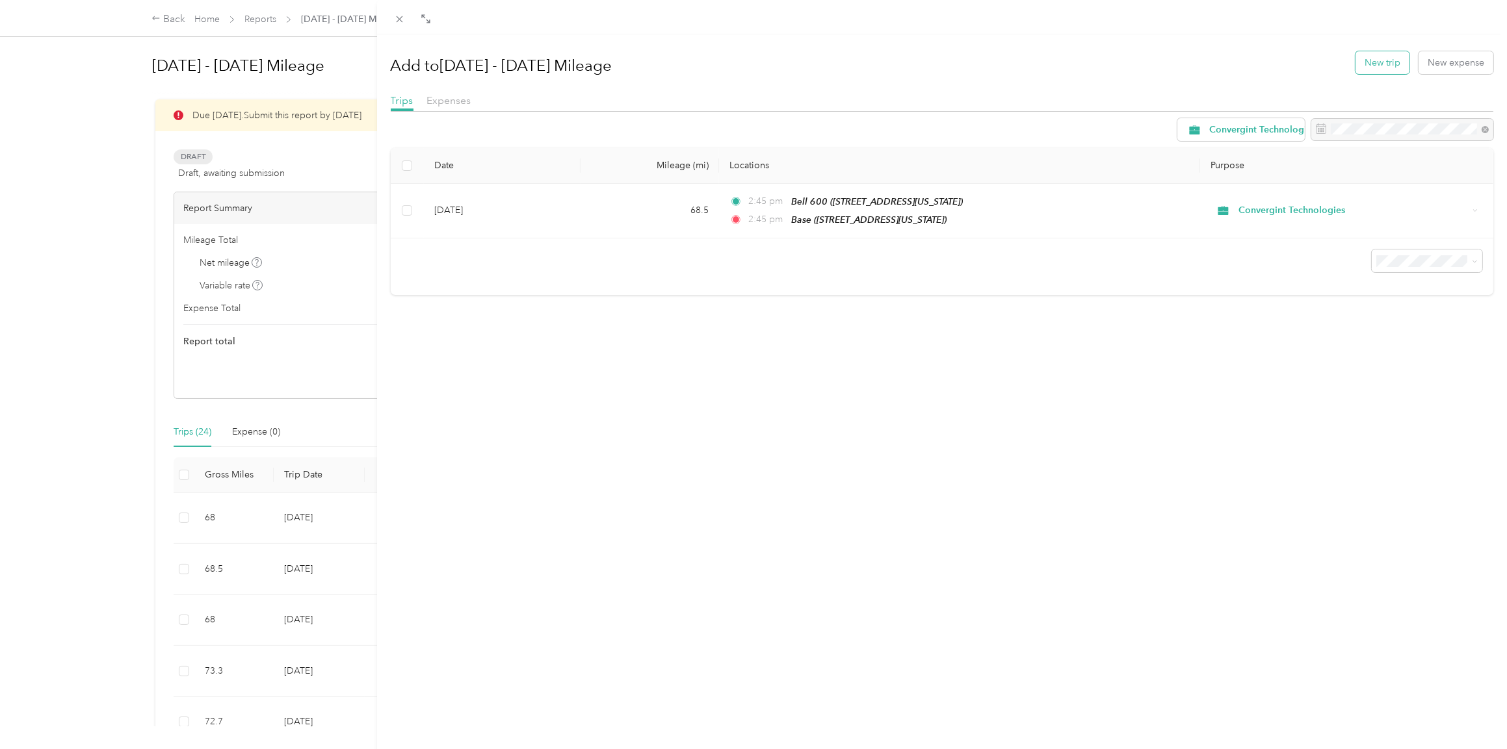
click at [1355, 64] on button "New trip" at bounding box center [1382, 62] width 54 height 23
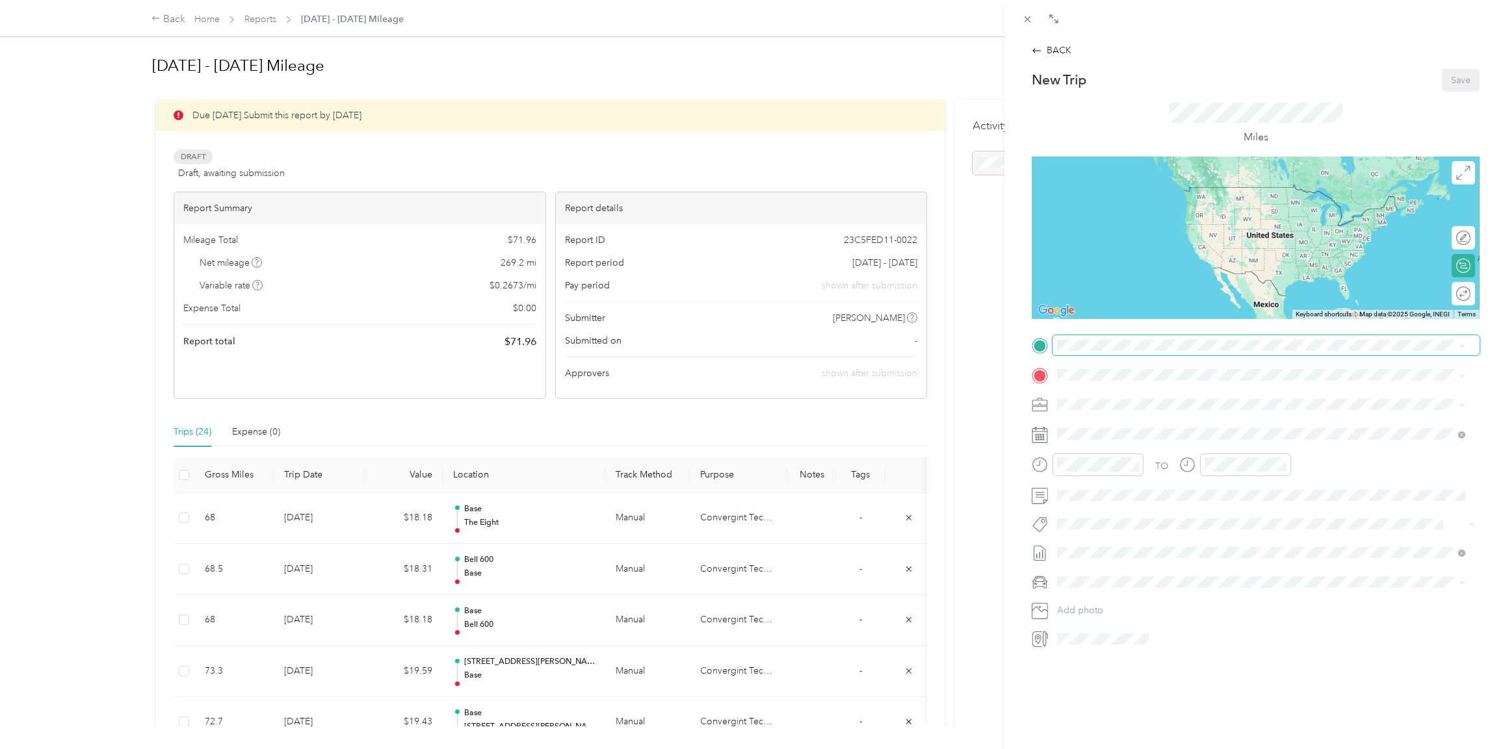
click at [1115, 352] on span at bounding box center [1265, 345] width 427 height 21
click at [1108, 449] on span "[STREET_ADDRESS][US_STATE]" at bounding box center [1146, 452] width 130 height 11
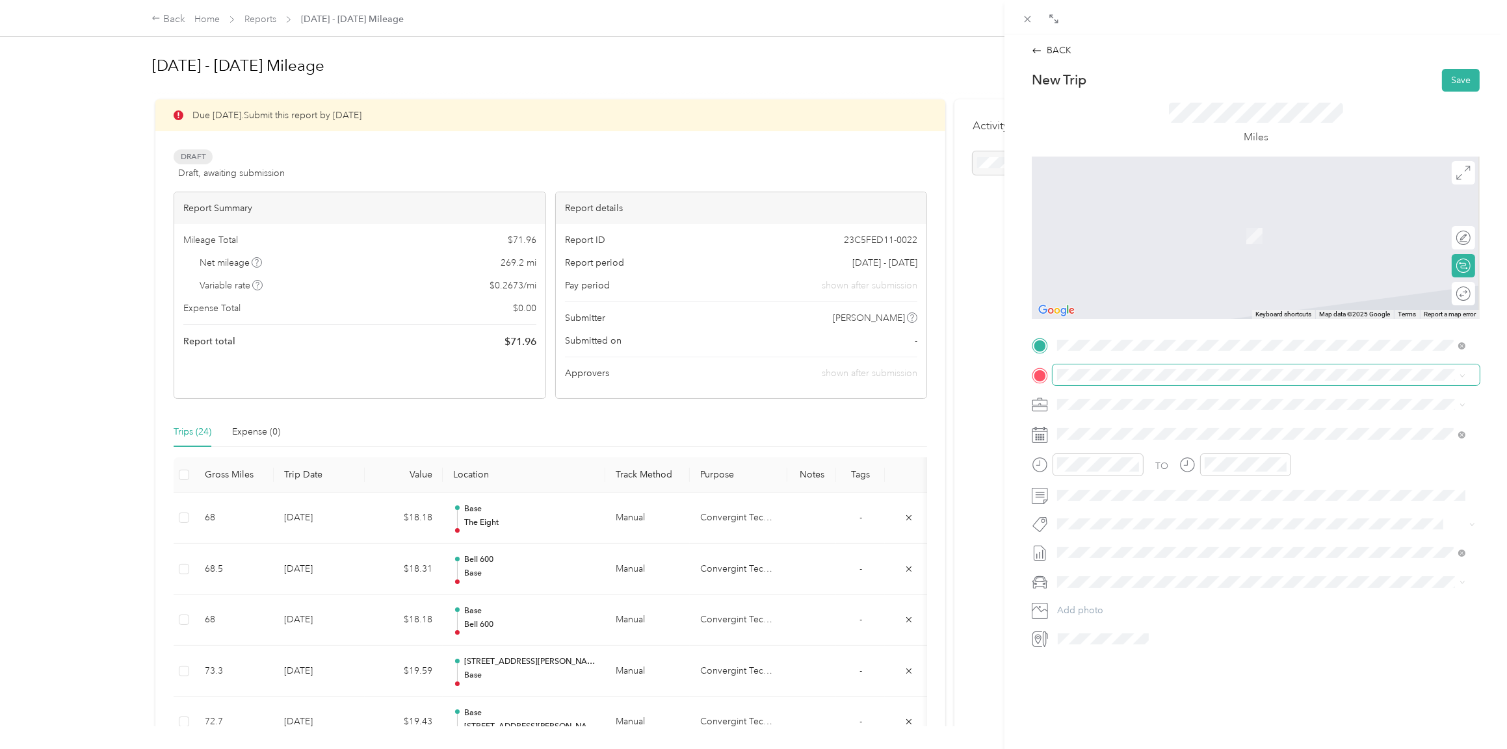
click at [1080, 368] on span at bounding box center [1265, 375] width 427 height 21
click at [1094, 435] on span "[STREET_ADDRESS][US_STATE]" at bounding box center [1146, 440] width 130 height 11
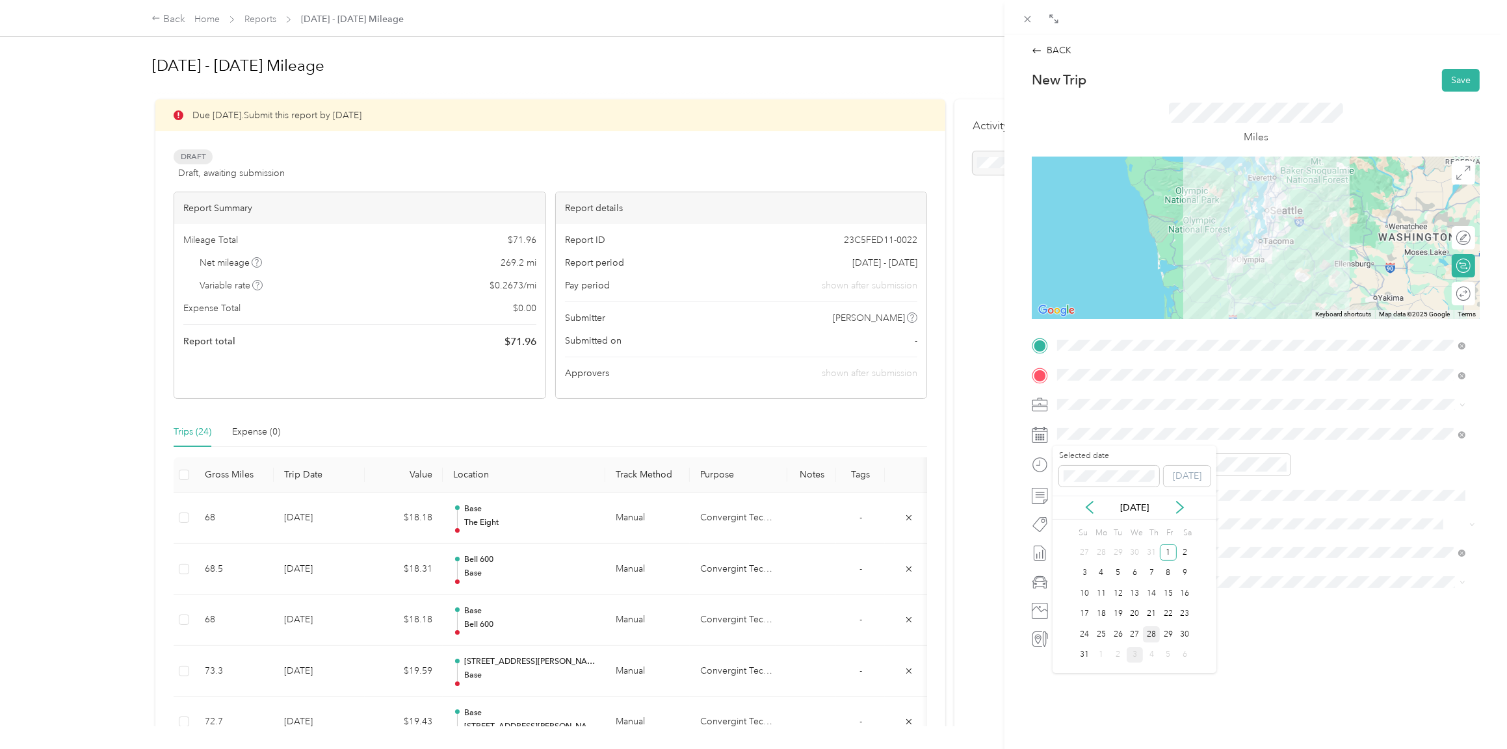
click at [1150, 630] on div "28" at bounding box center [1151, 635] width 17 height 16
click at [1132, 467] on icon "close-circle" at bounding box center [1134, 464] width 9 height 9
click at [1278, 461] on icon "close-circle" at bounding box center [1281, 464] width 9 height 9
click at [1090, 608] on li "Lexus ES 300h" at bounding box center [1260, 604] width 417 height 23
click at [1451, 81] on button "Save" at bounding box center [1461, 80] width 38 height 23
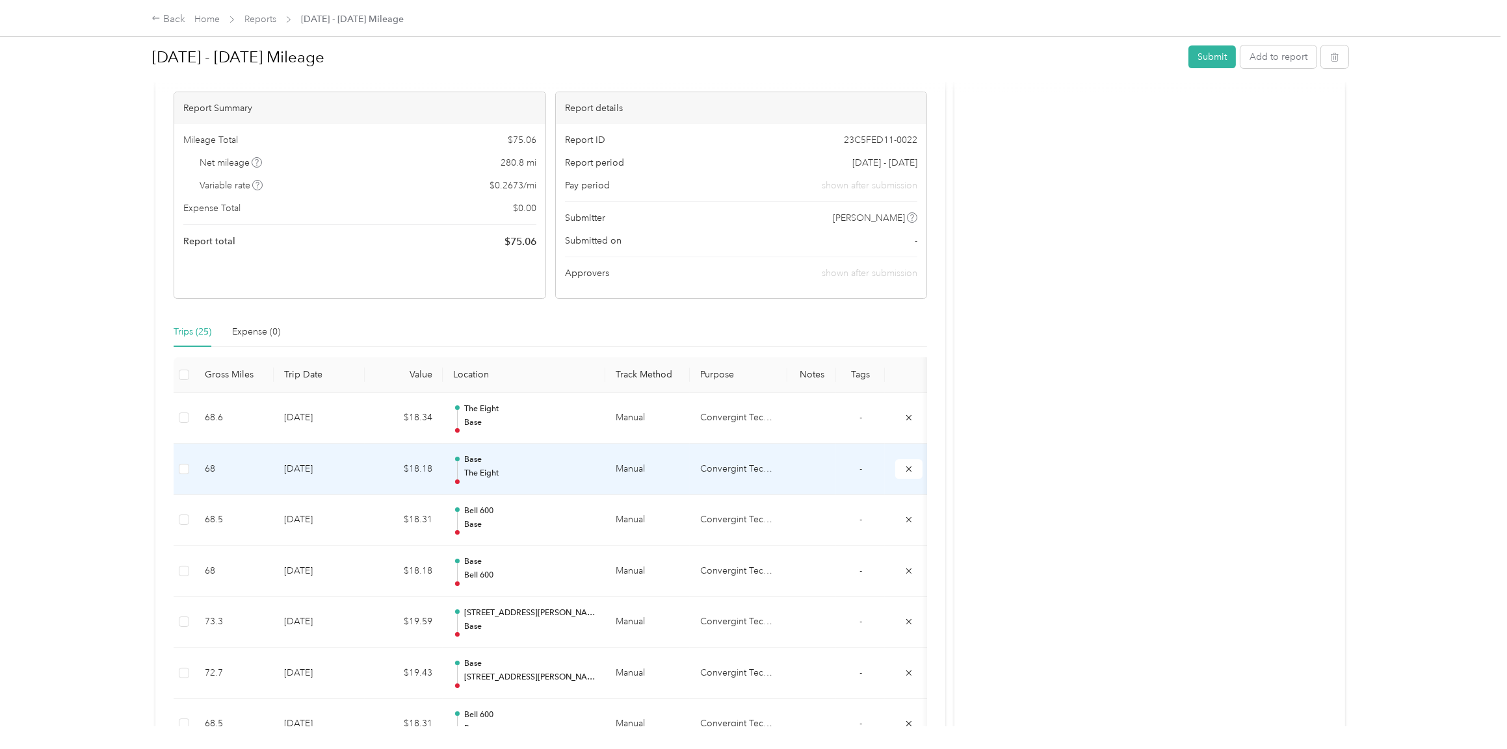
scroll to position [130, 0]
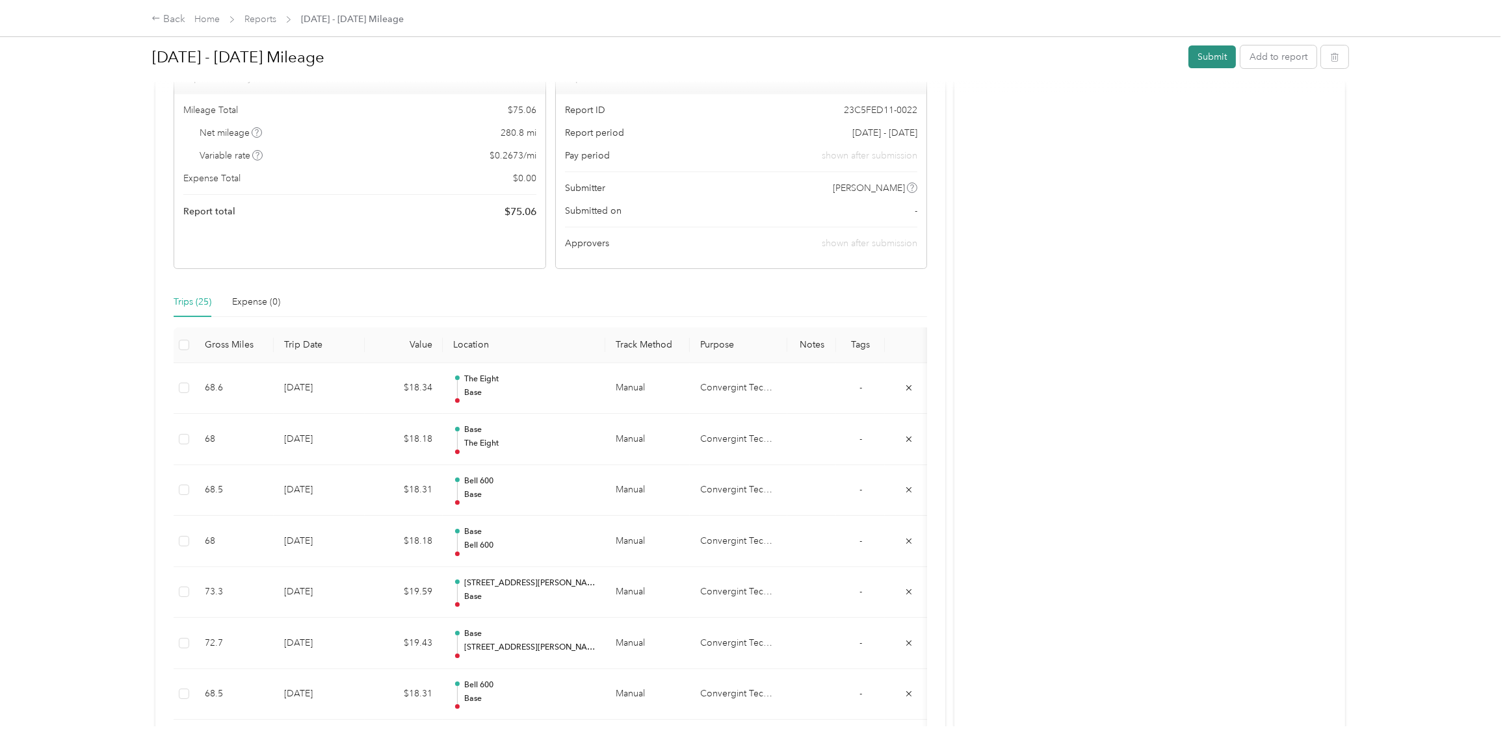
click at [1204, 57] on button "Submit" at bounding box center [1211, 56] width 47 height 23
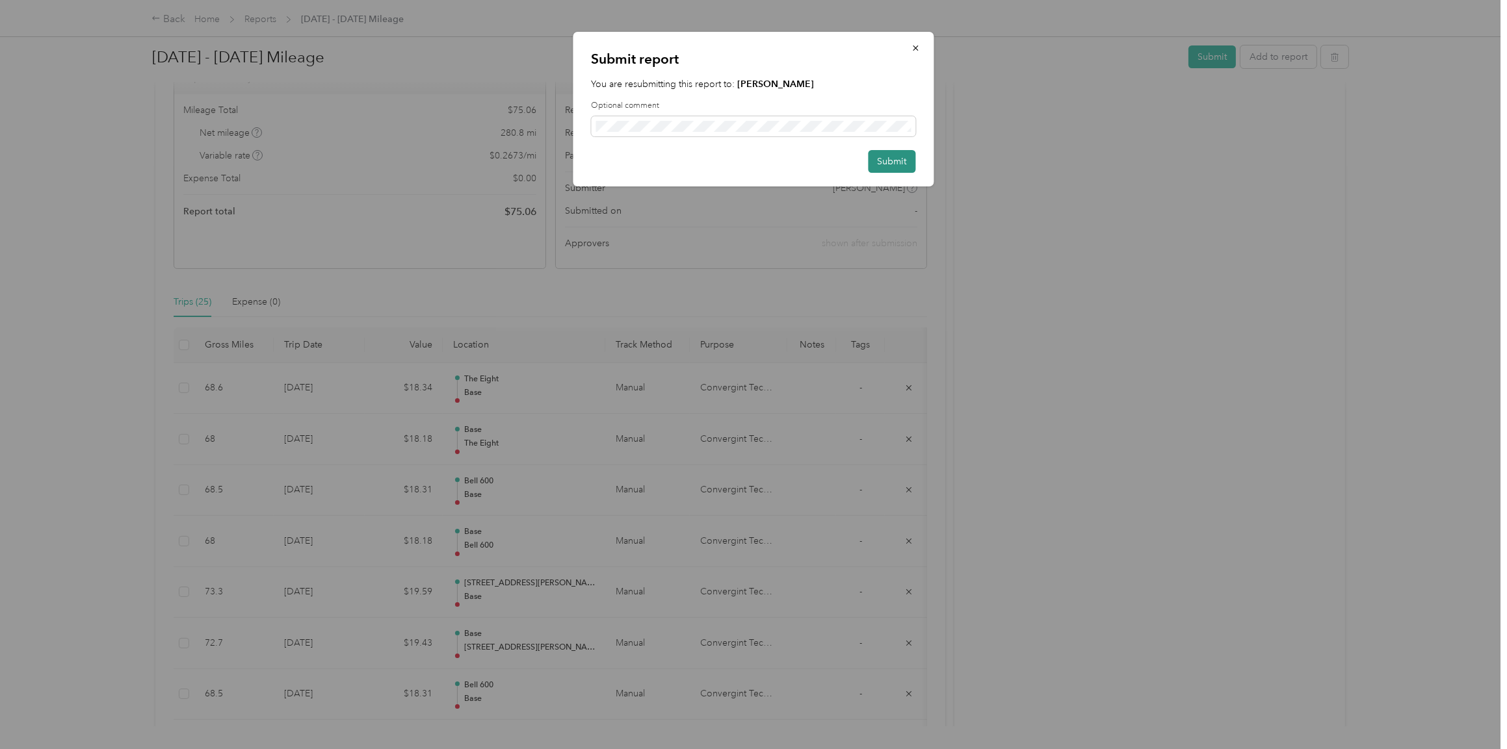
click at [891, 161] on button "Submit" at bounding box center [891, 161] width 47 height 23
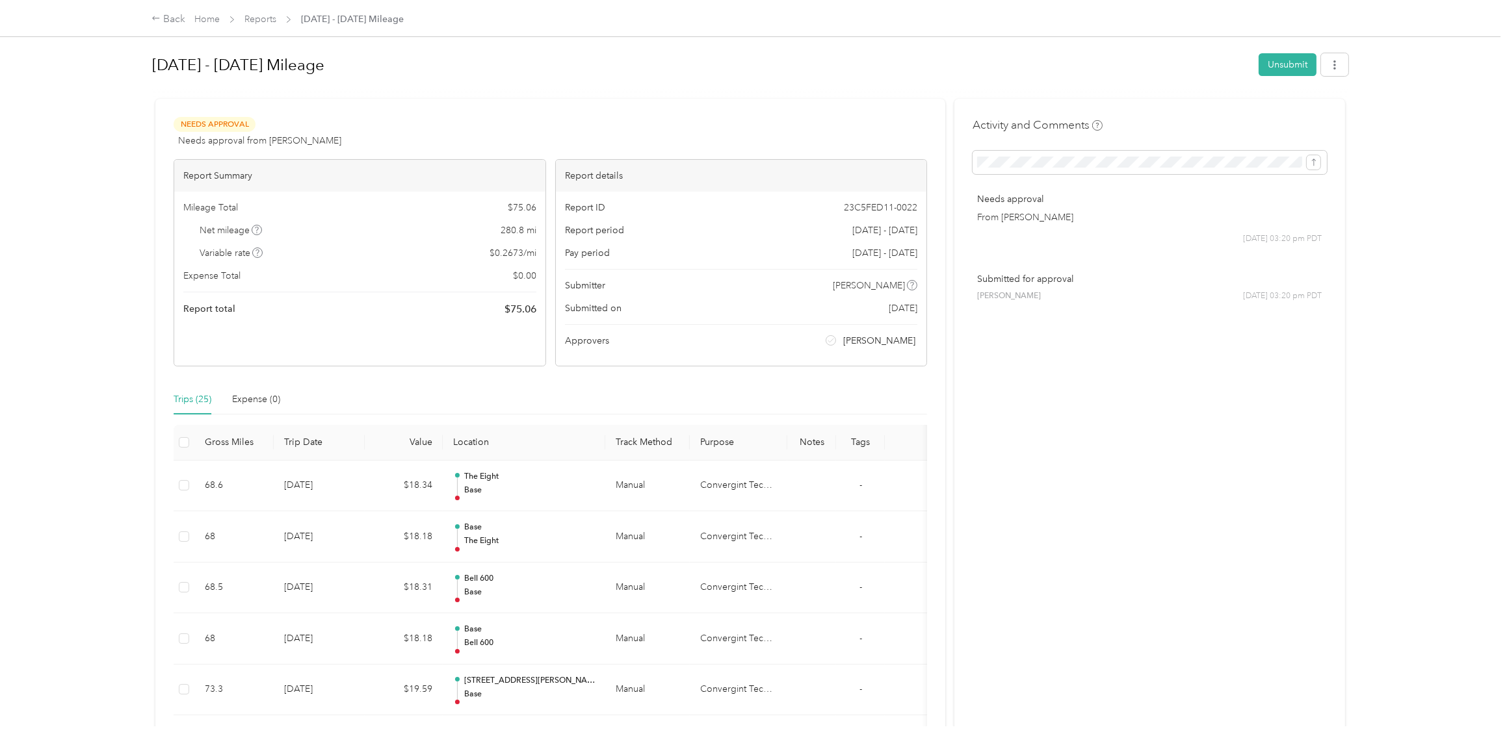
scroll to position [0, 0]
click at [207, 16] on link "Home" at bounding box center [206, 19] width 25 height 11
